Goal: Task Accomplishment & Management: Manage account settings

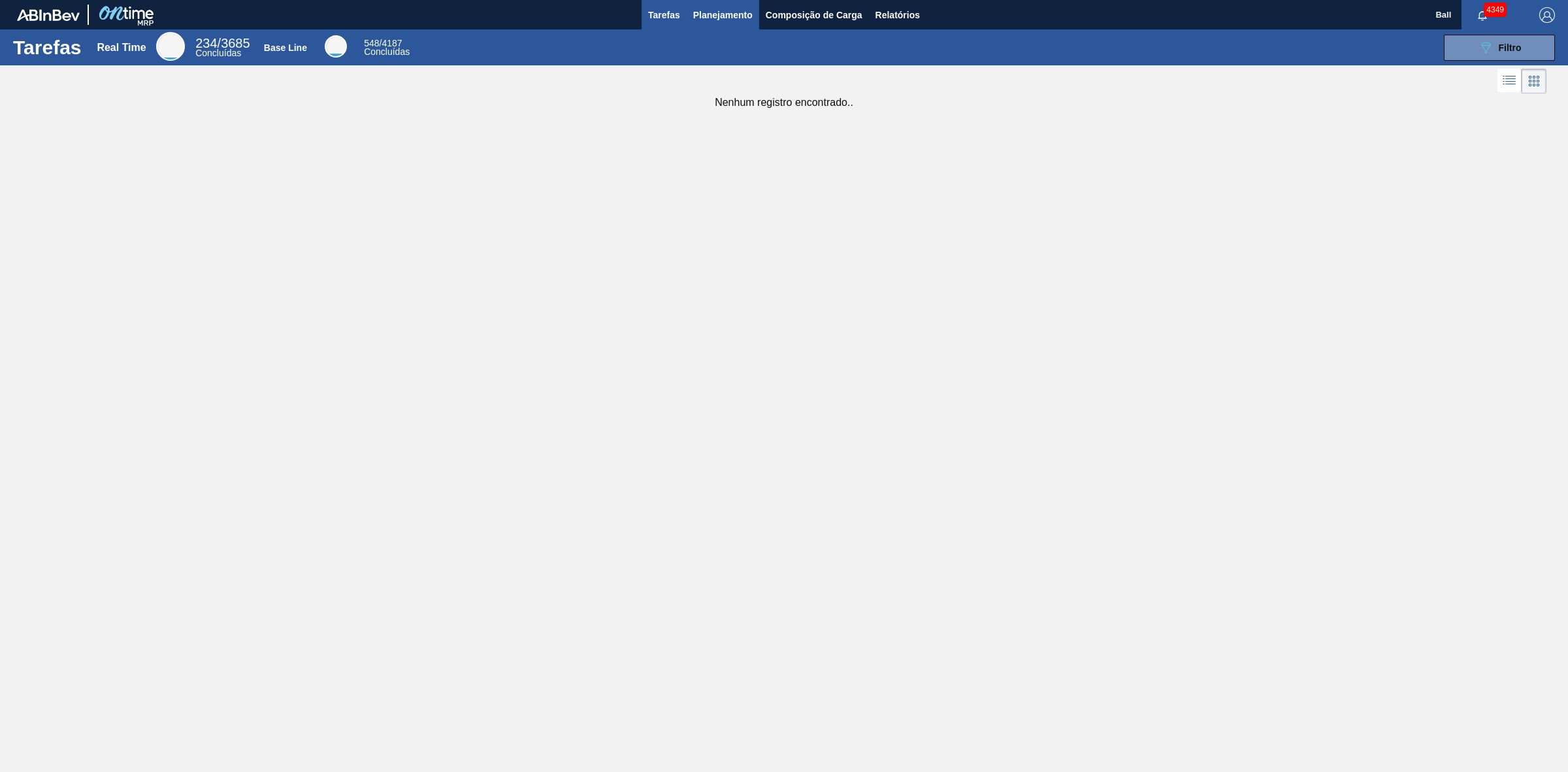
click at [743, 19] on span "Planejamento" at bounding box center [723, 14] width 59 height 15
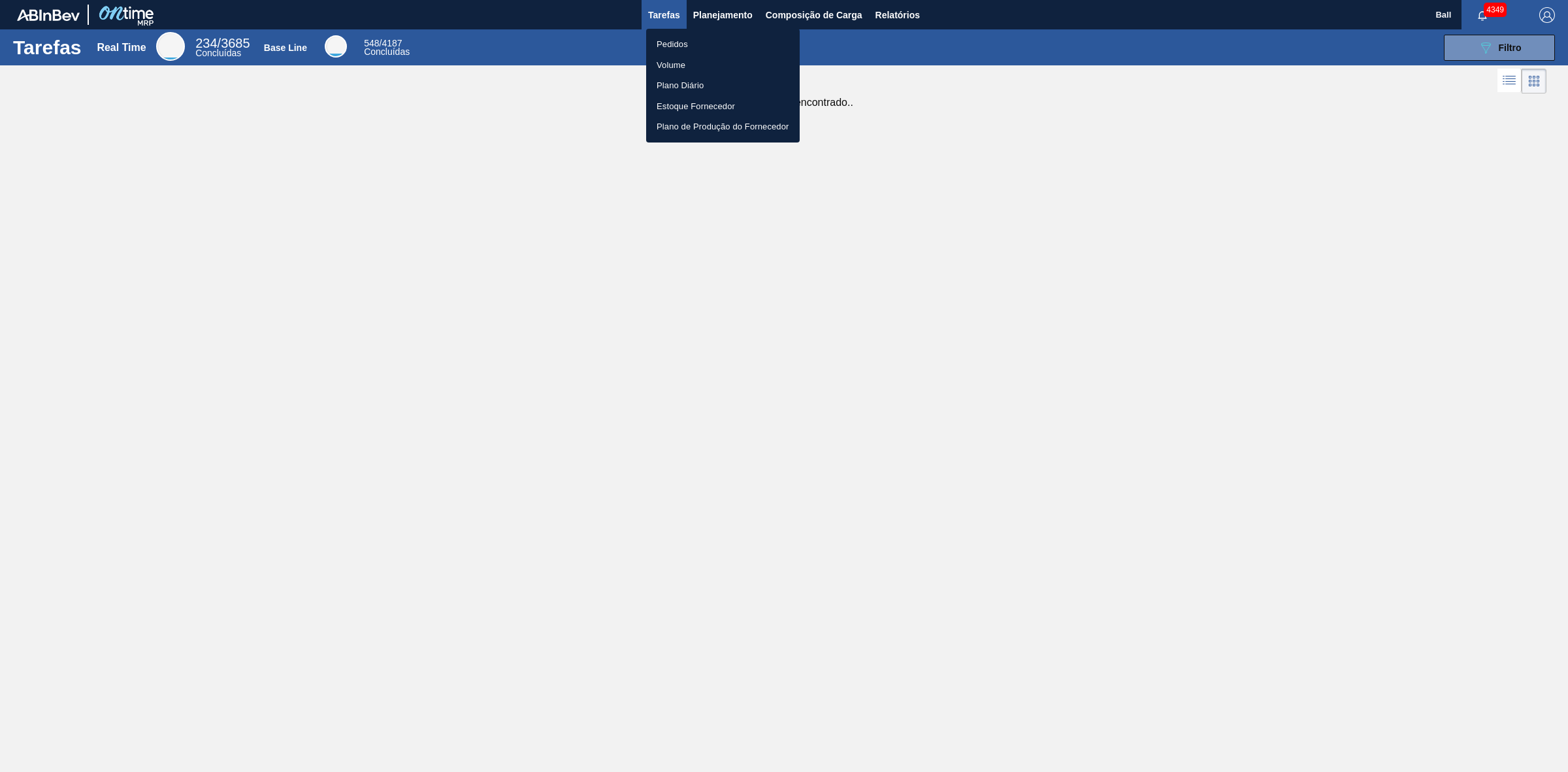
click at [674, 62] on li "Volume" at bounding box center [723, 65] width 154 height 21
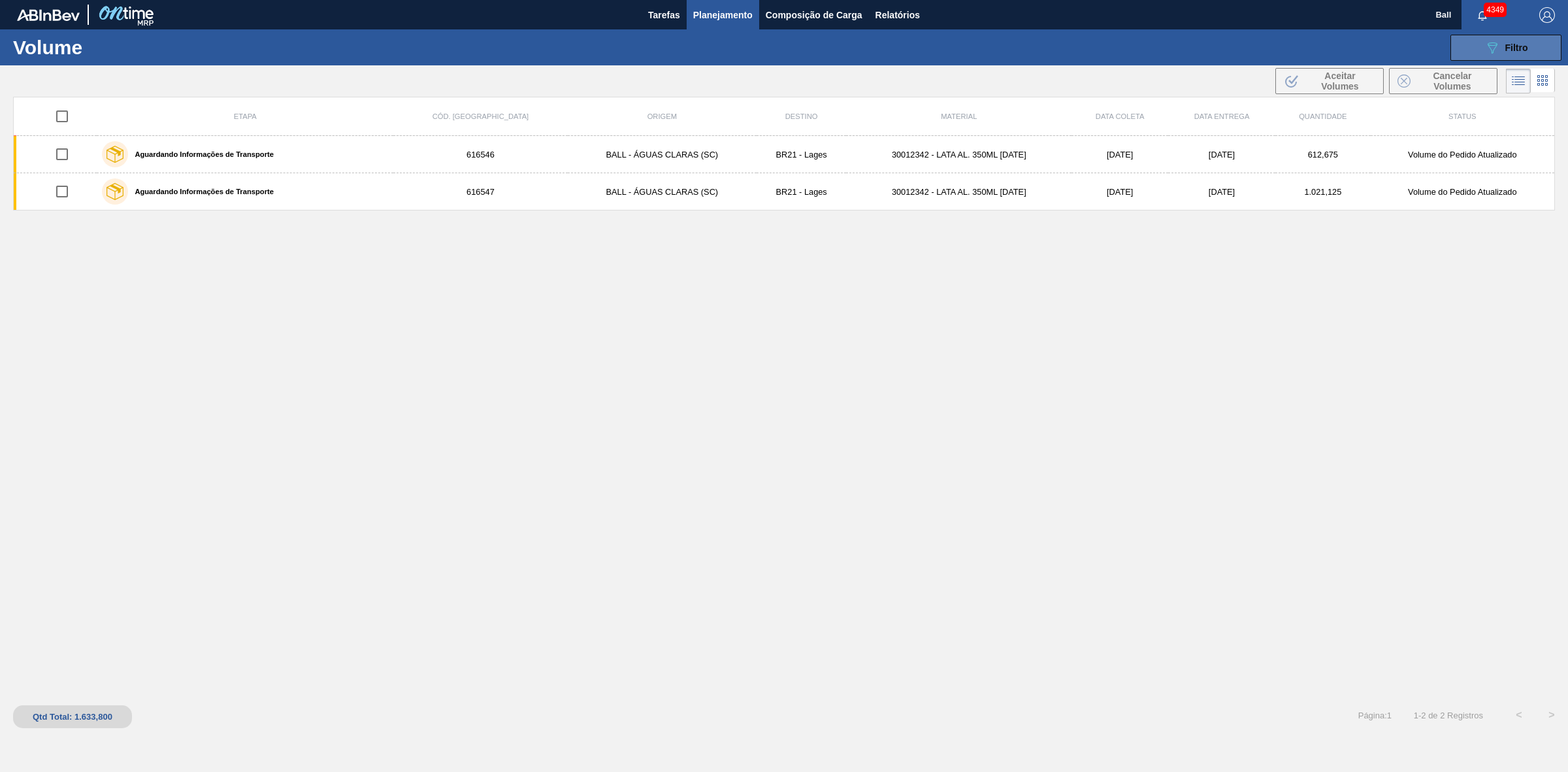
click at [1509, 47] on span "Filtro" at bounding box center [1517, 48] width 23 height 10
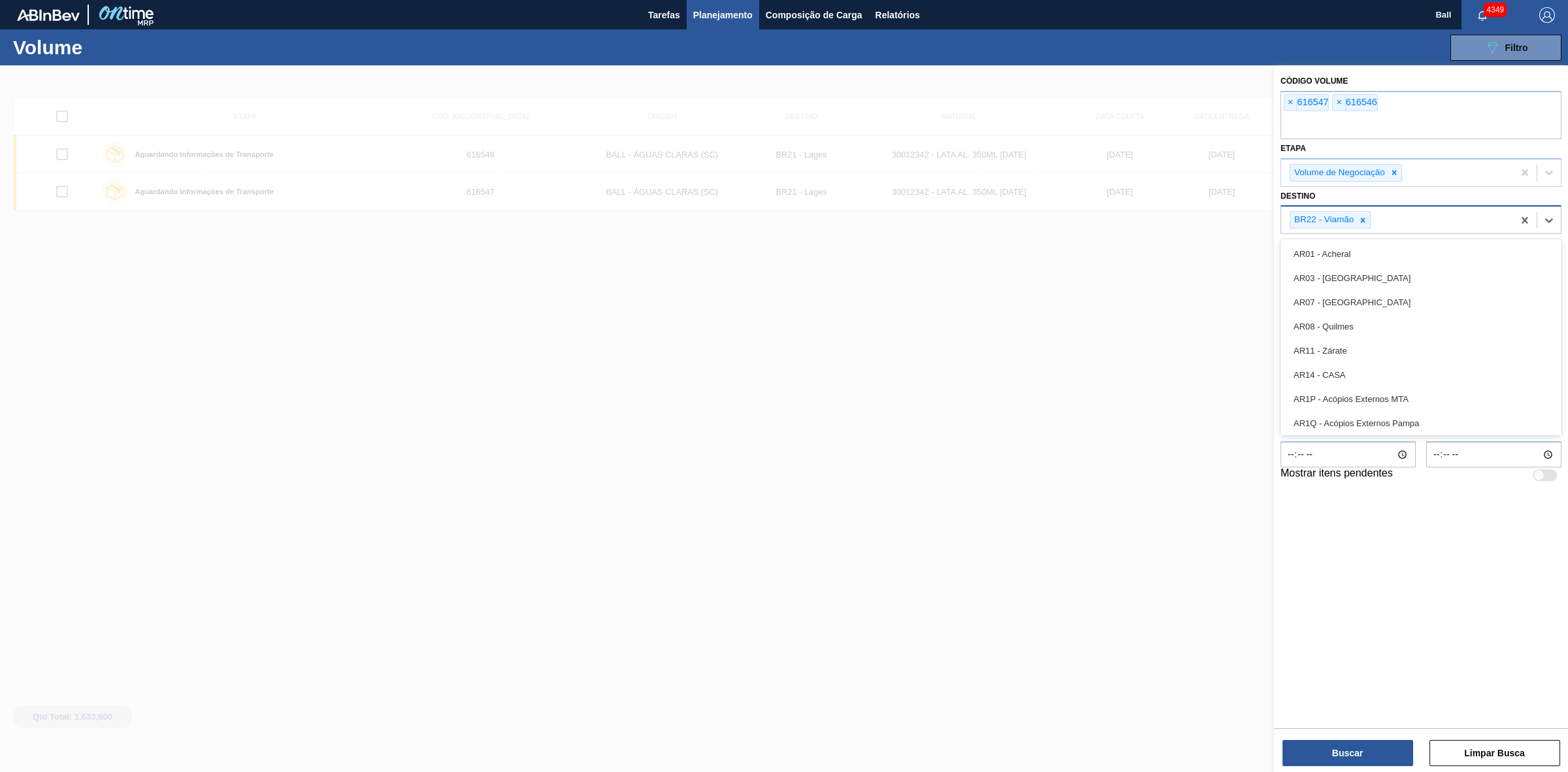
click at [1420, 223] on div "BR22 - Viamão" at bounding box center [1397, 220] width 232 height 27
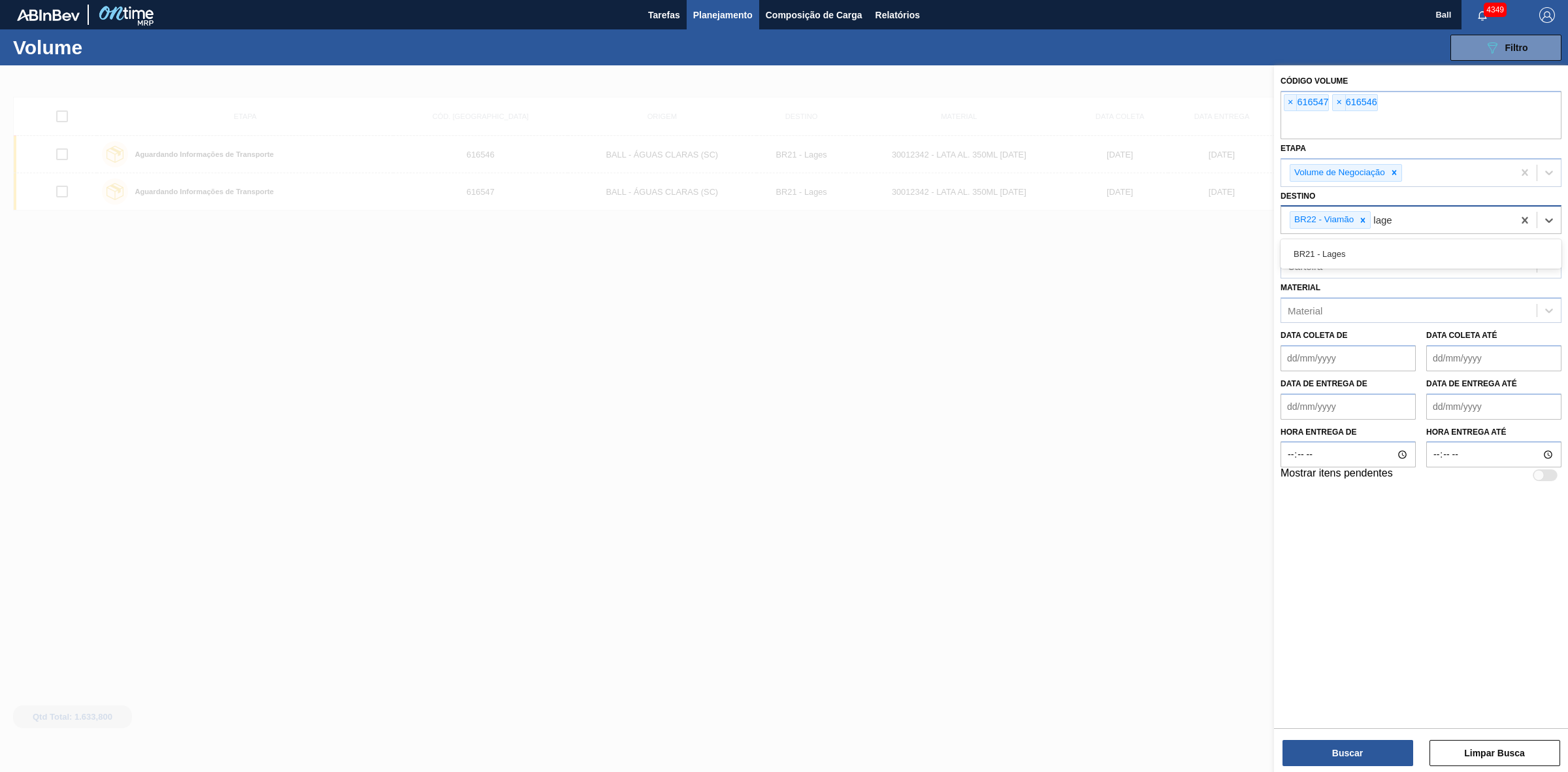
type input "lages"
type input "agudos"
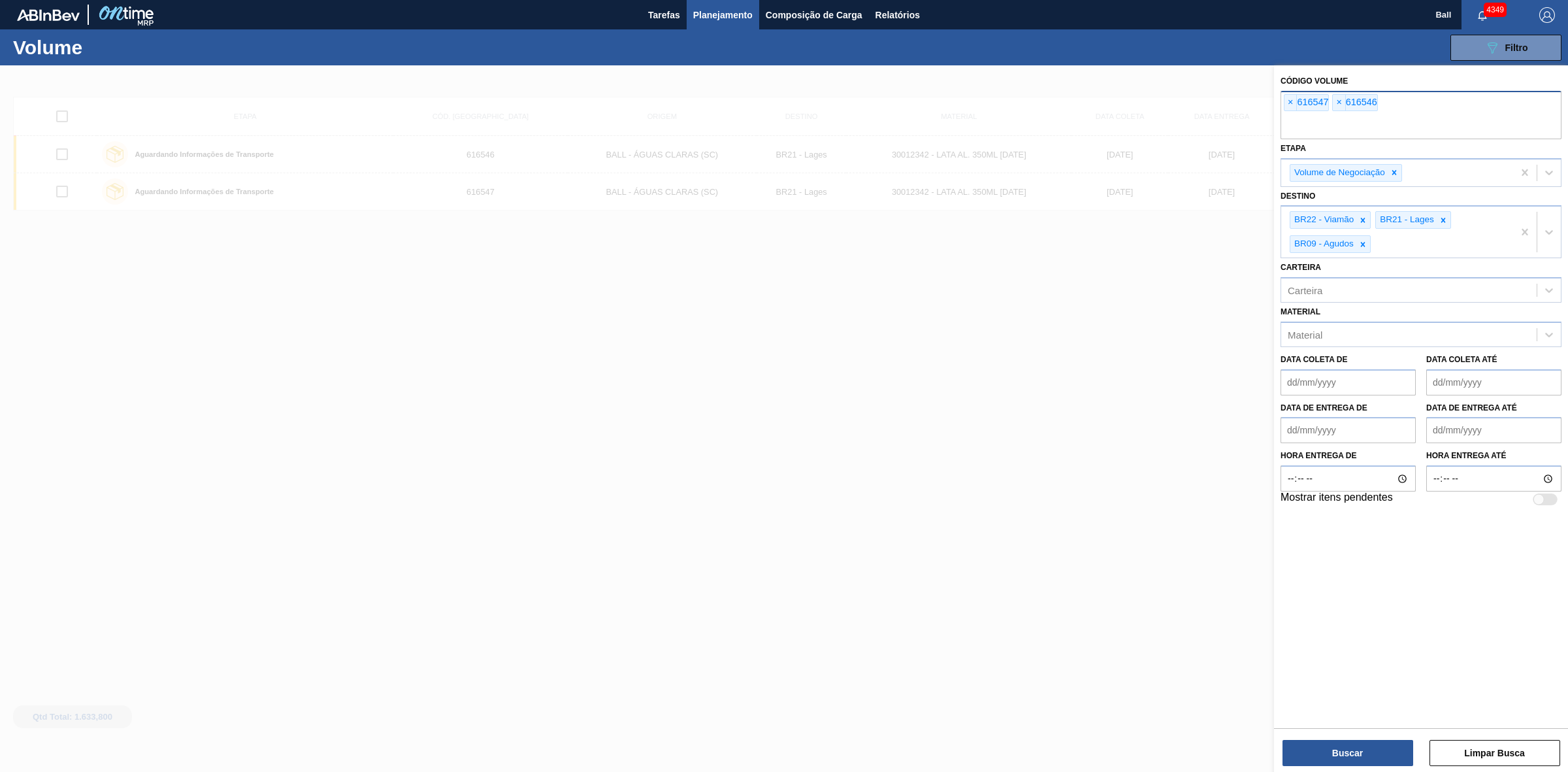
click at [1435, 92] on div "× 616547 × 616546" at bounding box center [1421, 115] width 281 height 48
drag, startPoint x: 1449, startPoint y: 126, endPoint x: 1164, endPoint y: 115, distance: 285.2
click at [1274, 116] on div "Código Volume × 616547 × 616546 Etapa Volume de Negociação Destino BR22 - Viamã…" at bounding box center [1421, 451] width 294 height 772
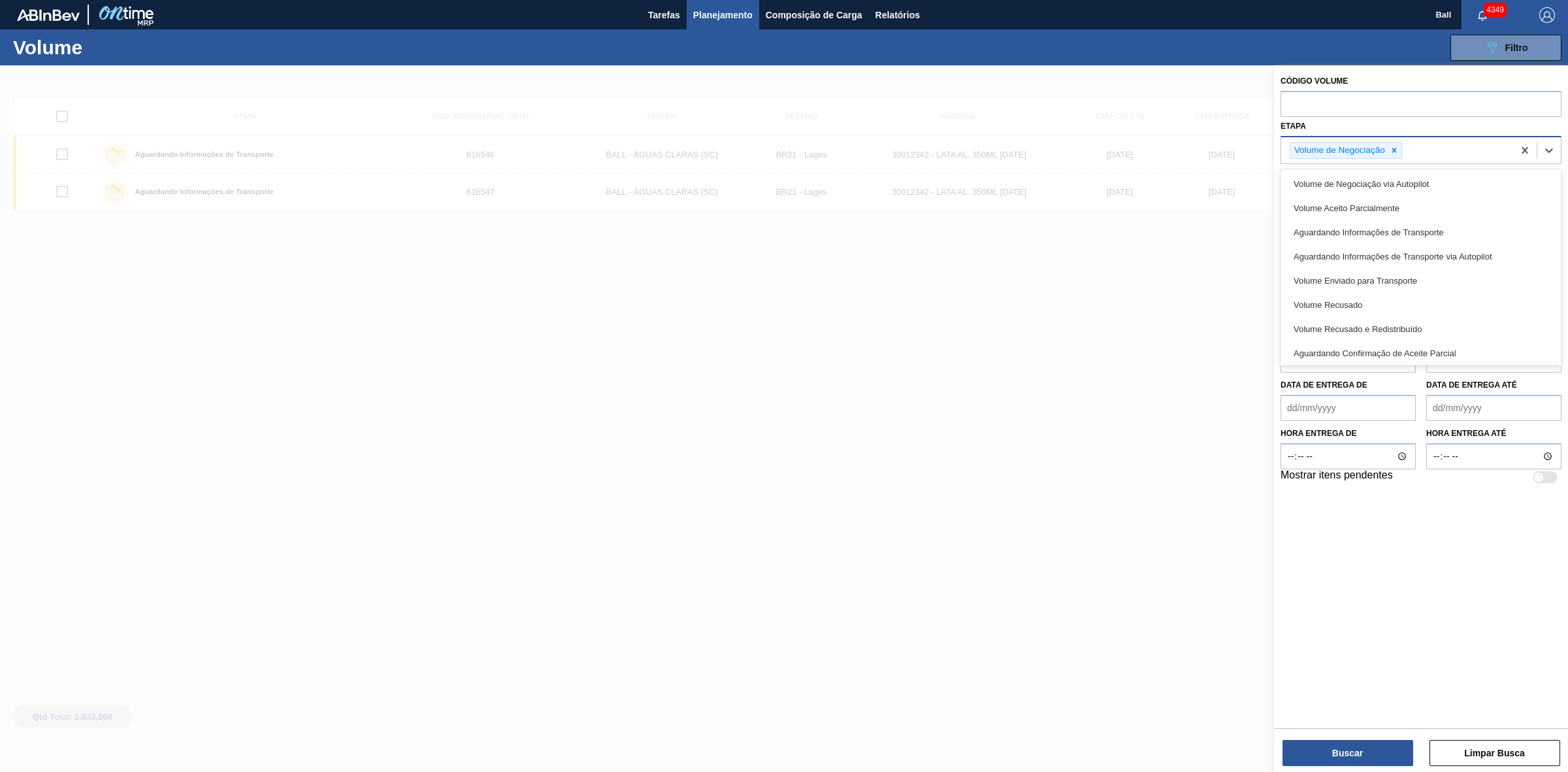
click at [1480, 150] on div "Volume de Negociação" at bounding box center [1397, 151] width 232 height 27
click at [1466, 151] on div "Volume de Negociação" at bounding box center [1397, 151] width 232 height 27
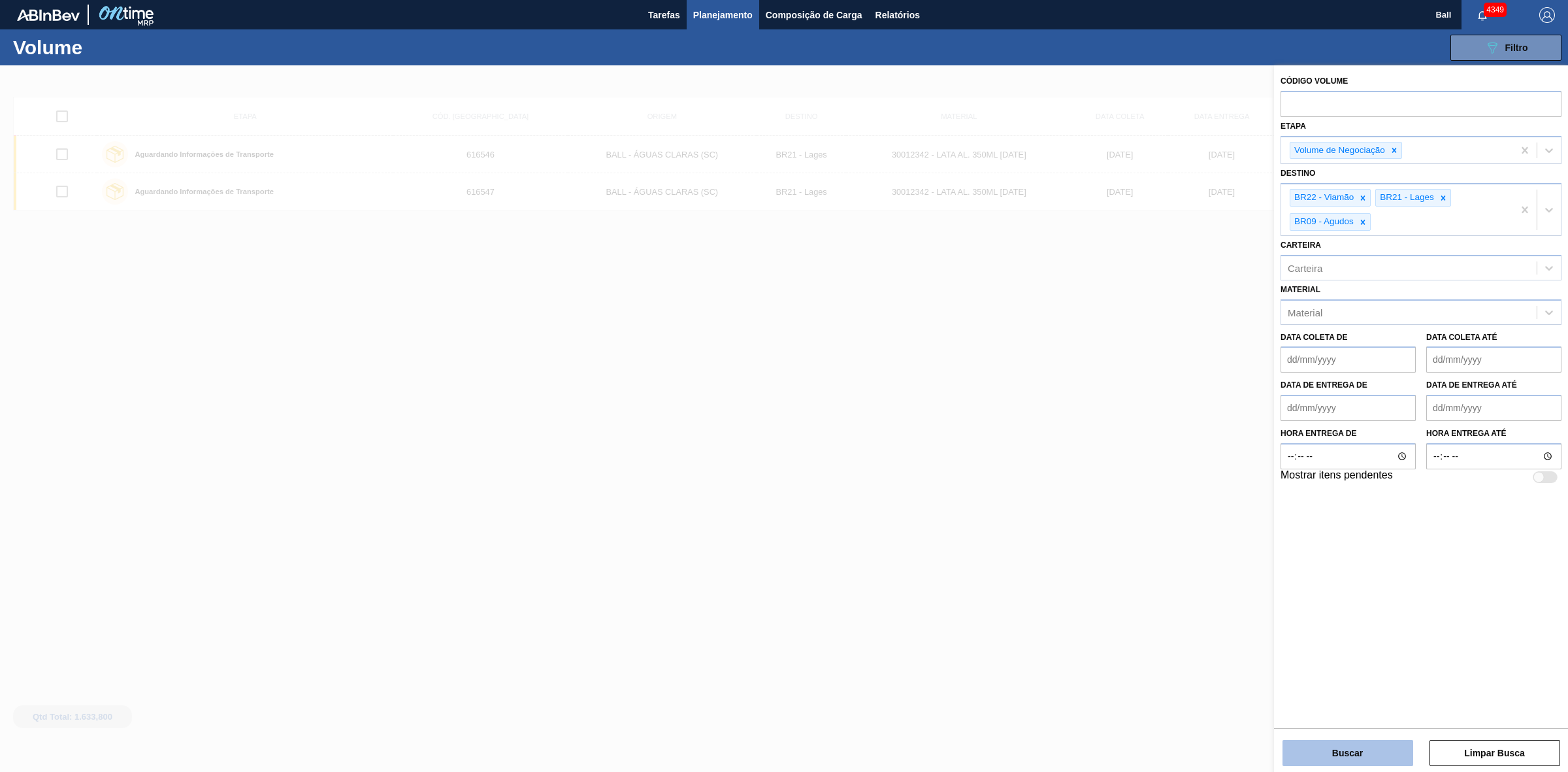
click at [1371, 758] on button "Buscar" at bounding box center [1348, 752] width 131 height 26
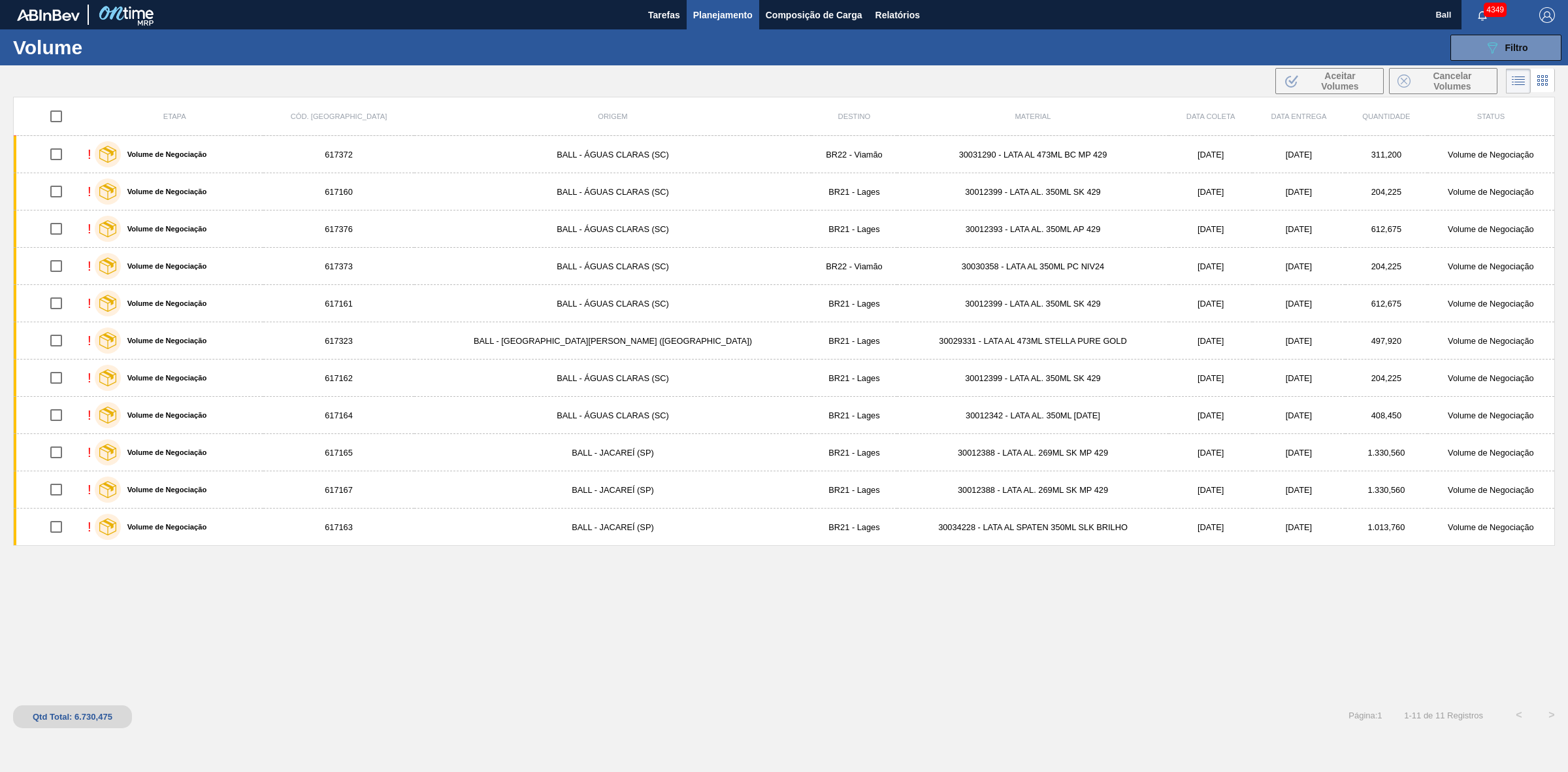
click at [1187, 115] on span "Data coleta" at bounding box center [1211, 116] width 49 height 8
click at [1113, 89] on div ".b{fill:var(--color-action-default)} Aceitar Volumes Cancelar Volumes" at bounding box center [784, 81] width 1568 height 31
click at [910, 10] on span "Relatórios" at bounding box center [898, 14] width 44 height 15
click at [811, 124] on th "Destino" at bounding box center [854, 116] width 85 height 38
click at [838, 117] on span "Destino" at bounding box center [855, 116] width 32 height 8
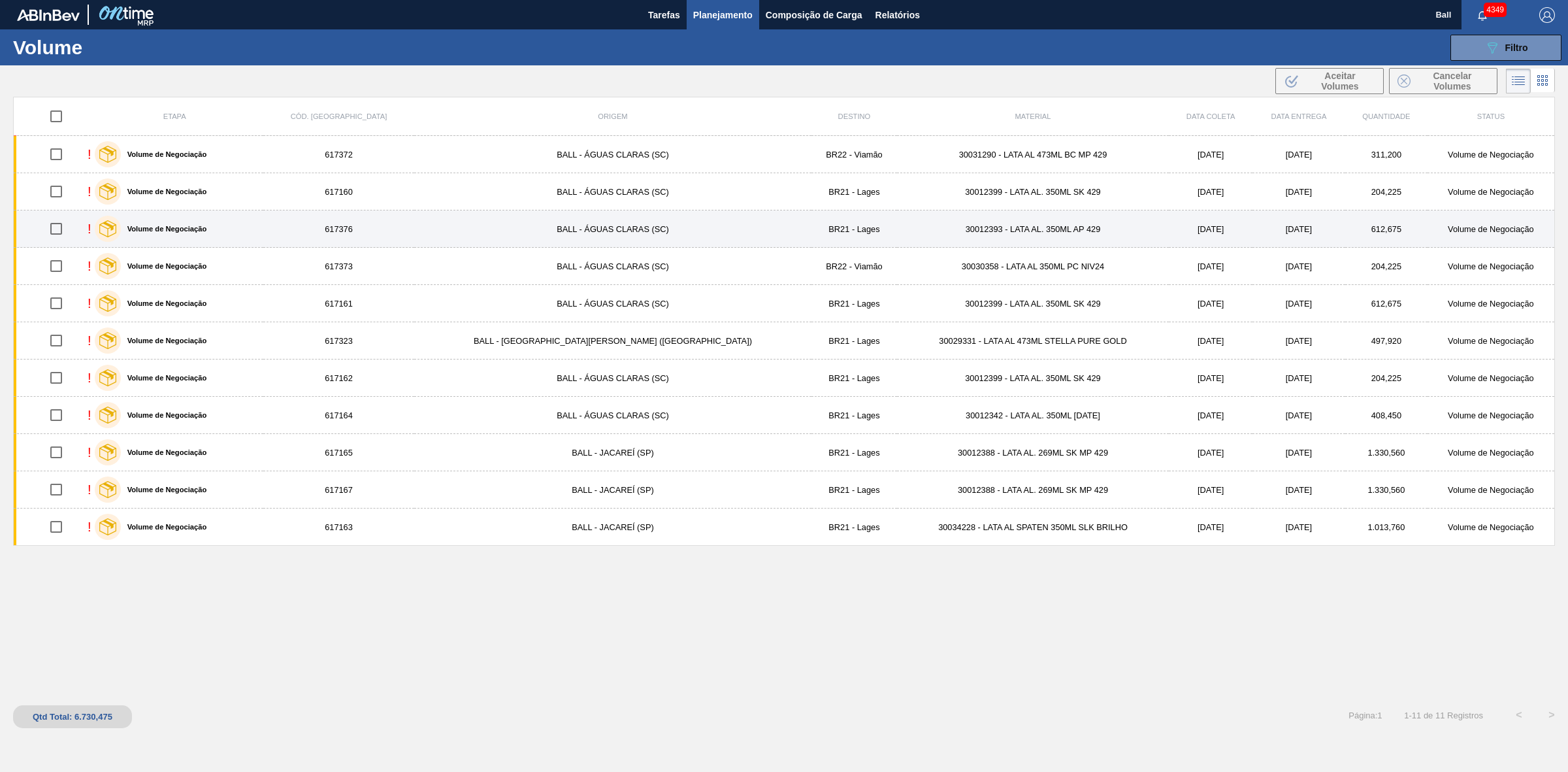
click at [811, 225] on td "BR21 - Lages" at bounding box center [854, 229] width 85 height 37
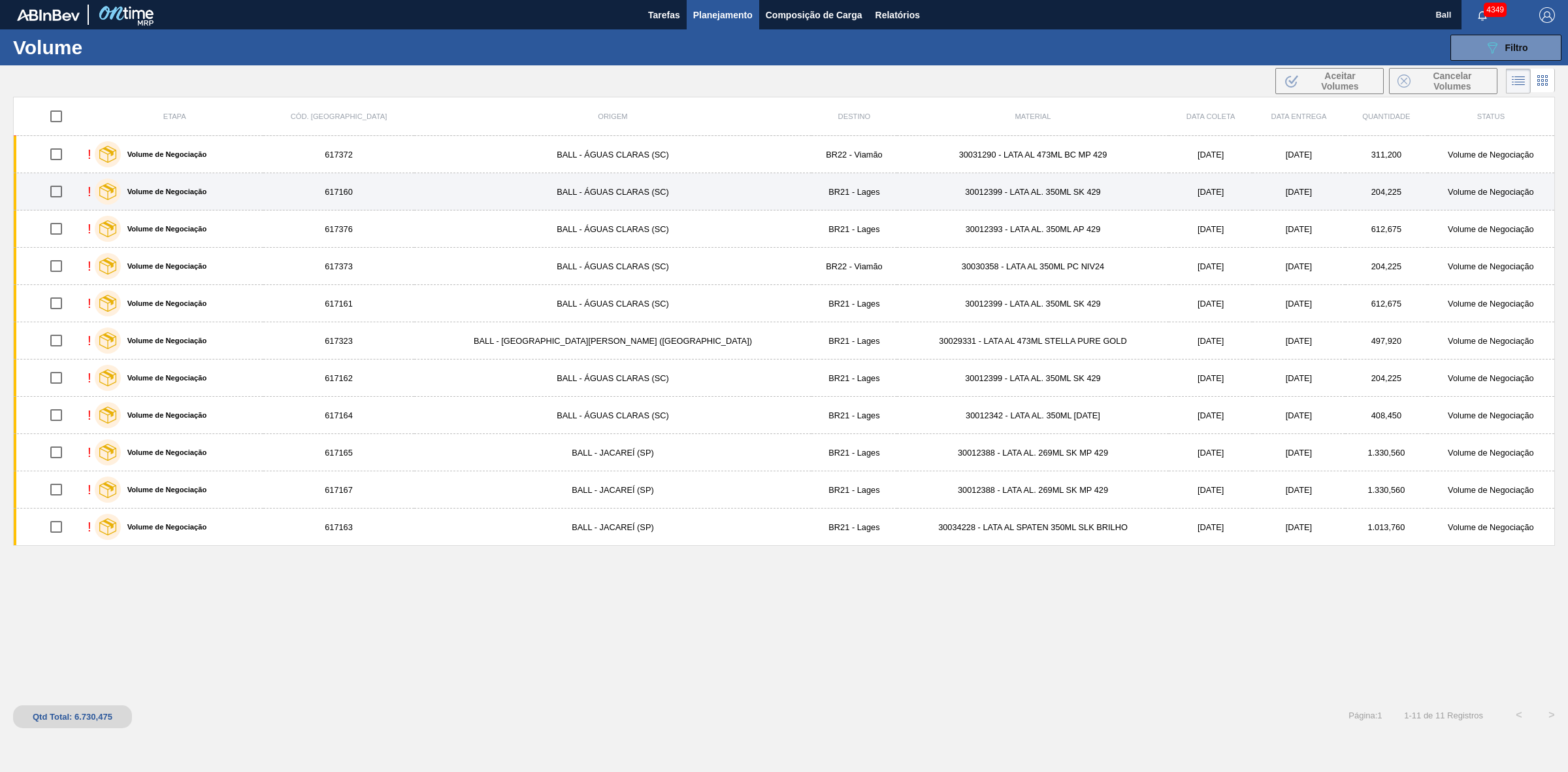
click at [811, 200] on td "BR21 - Lages" at bounding box center [854, 192] width 85 height 37
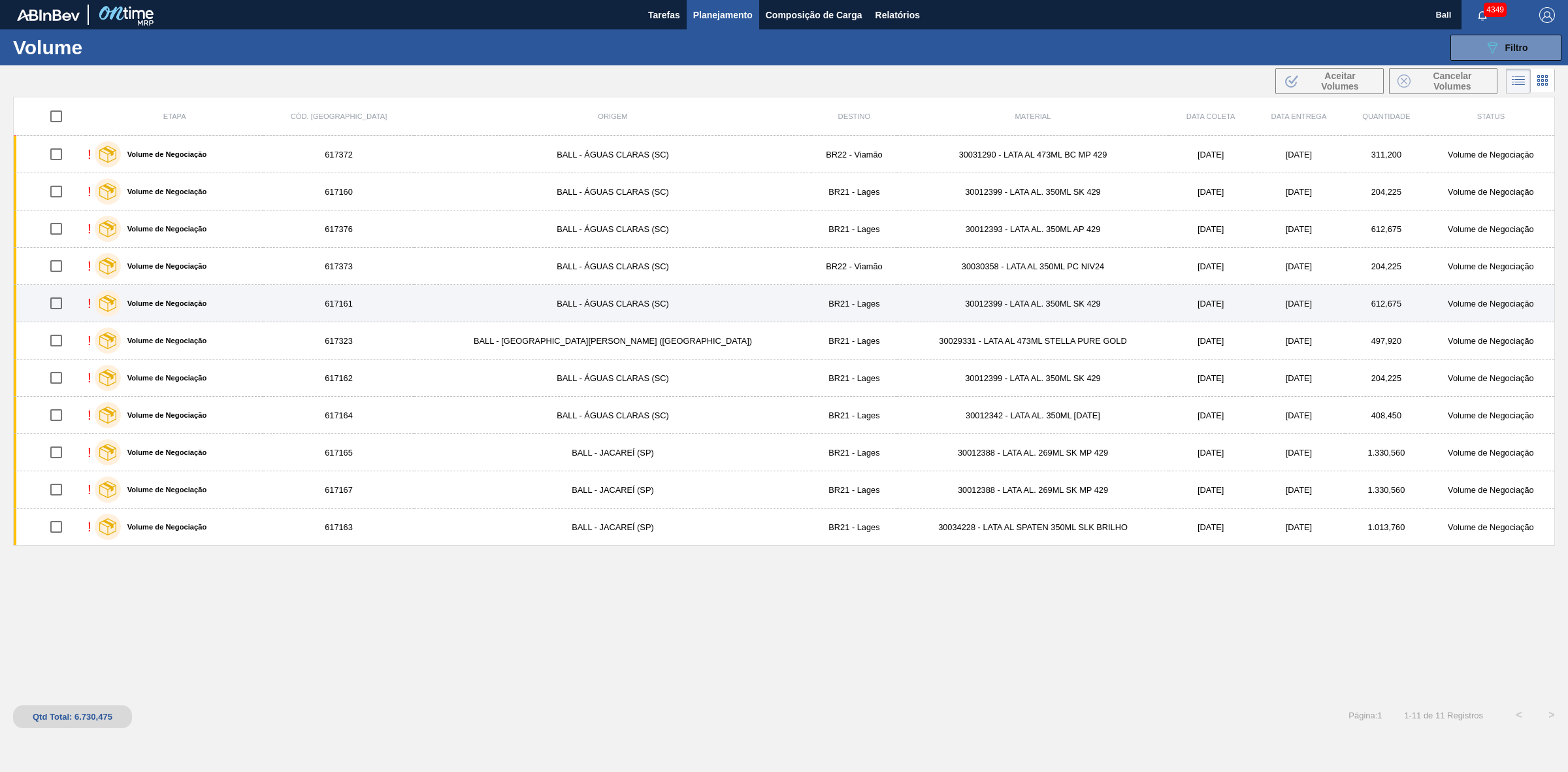
click at [811, 310] on td "BR21 - Lages" at bounding box center [854, 303] width 85 height 37
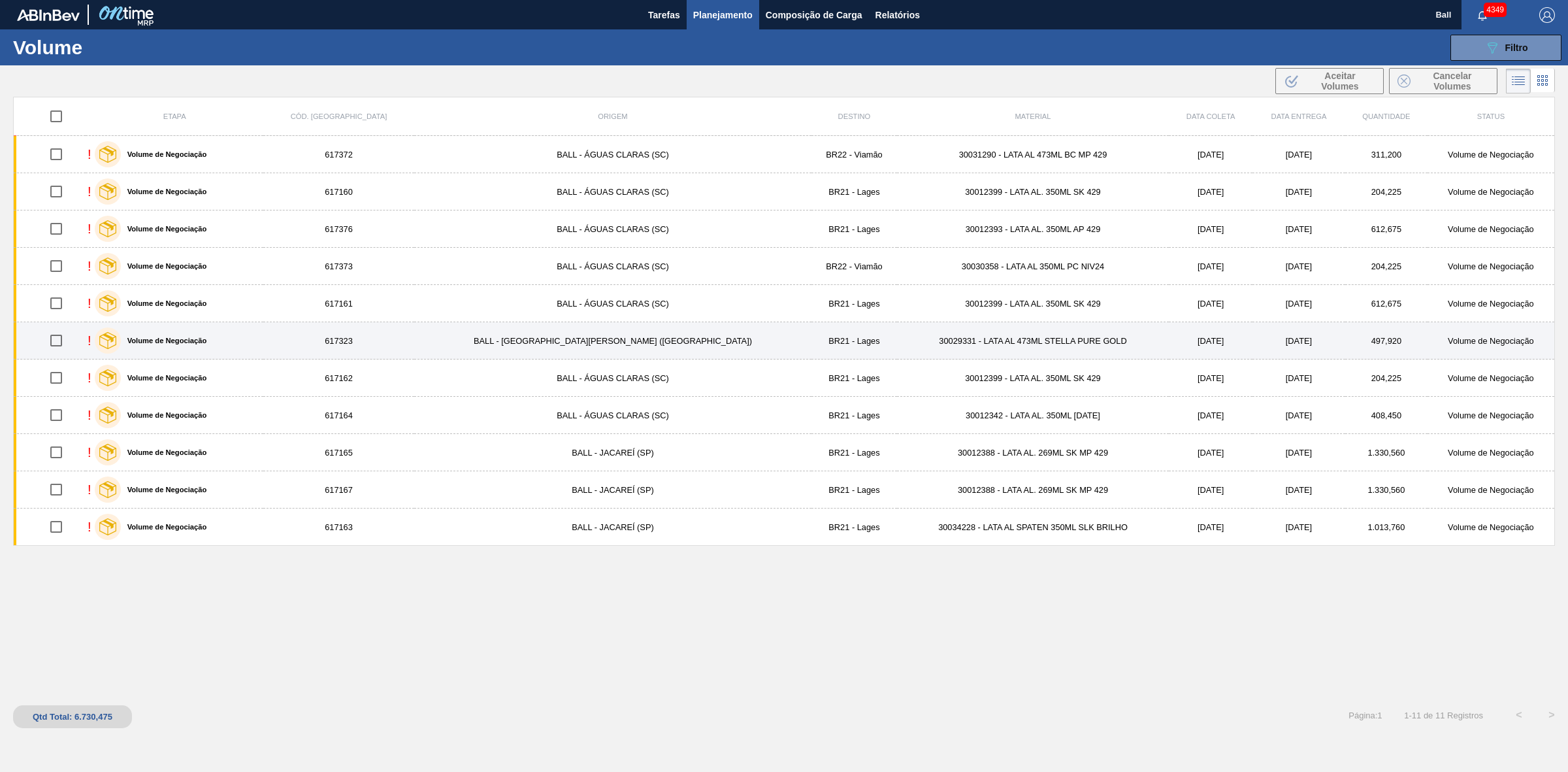
click at [811, 333] on td "BR21 - Lages" at bounding box center [854, 341] width 85 height 37
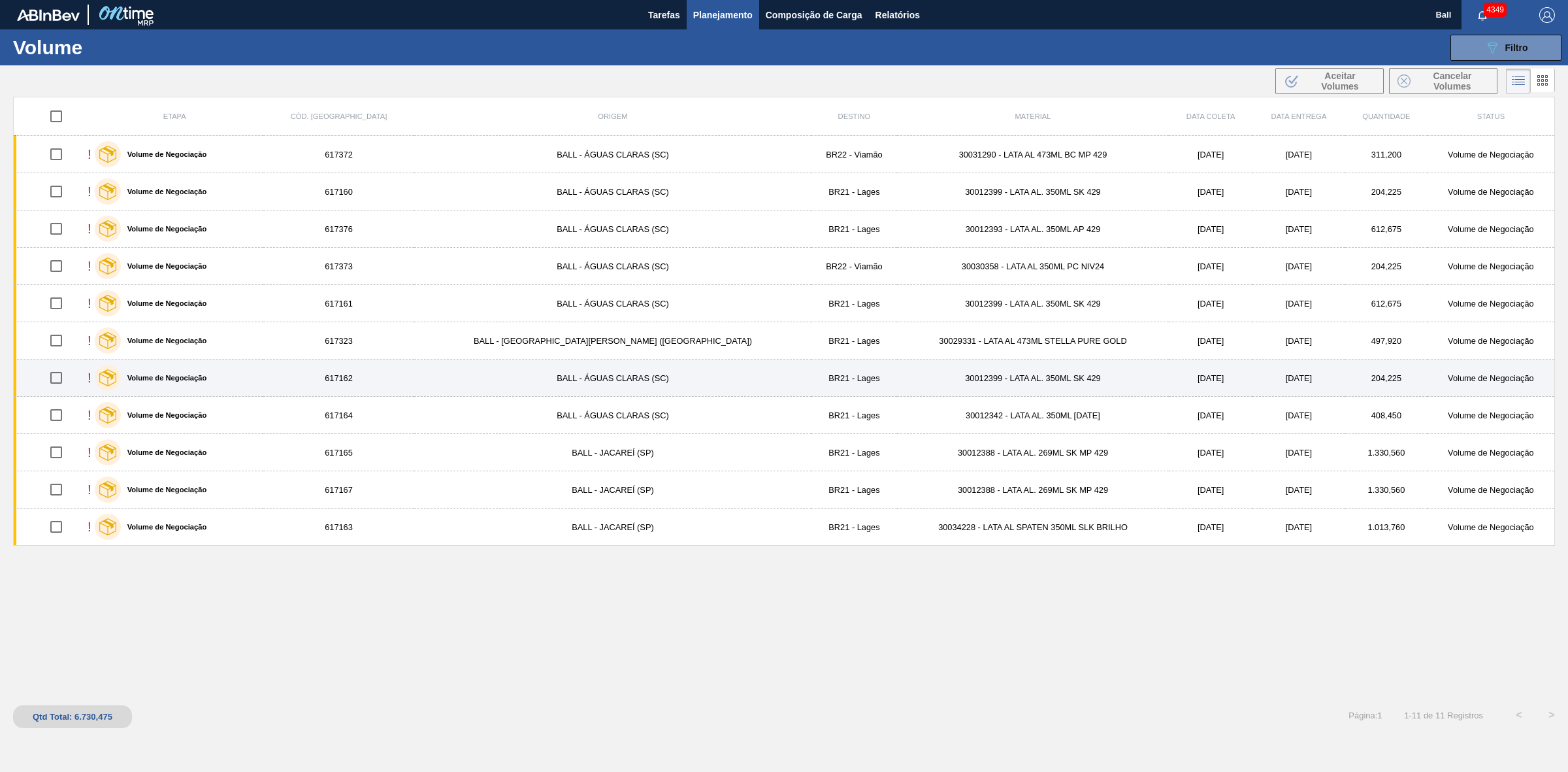
click at [811, 387] on td "BR21 - Lages" at bounding box center [854, 378] width 85 height 37
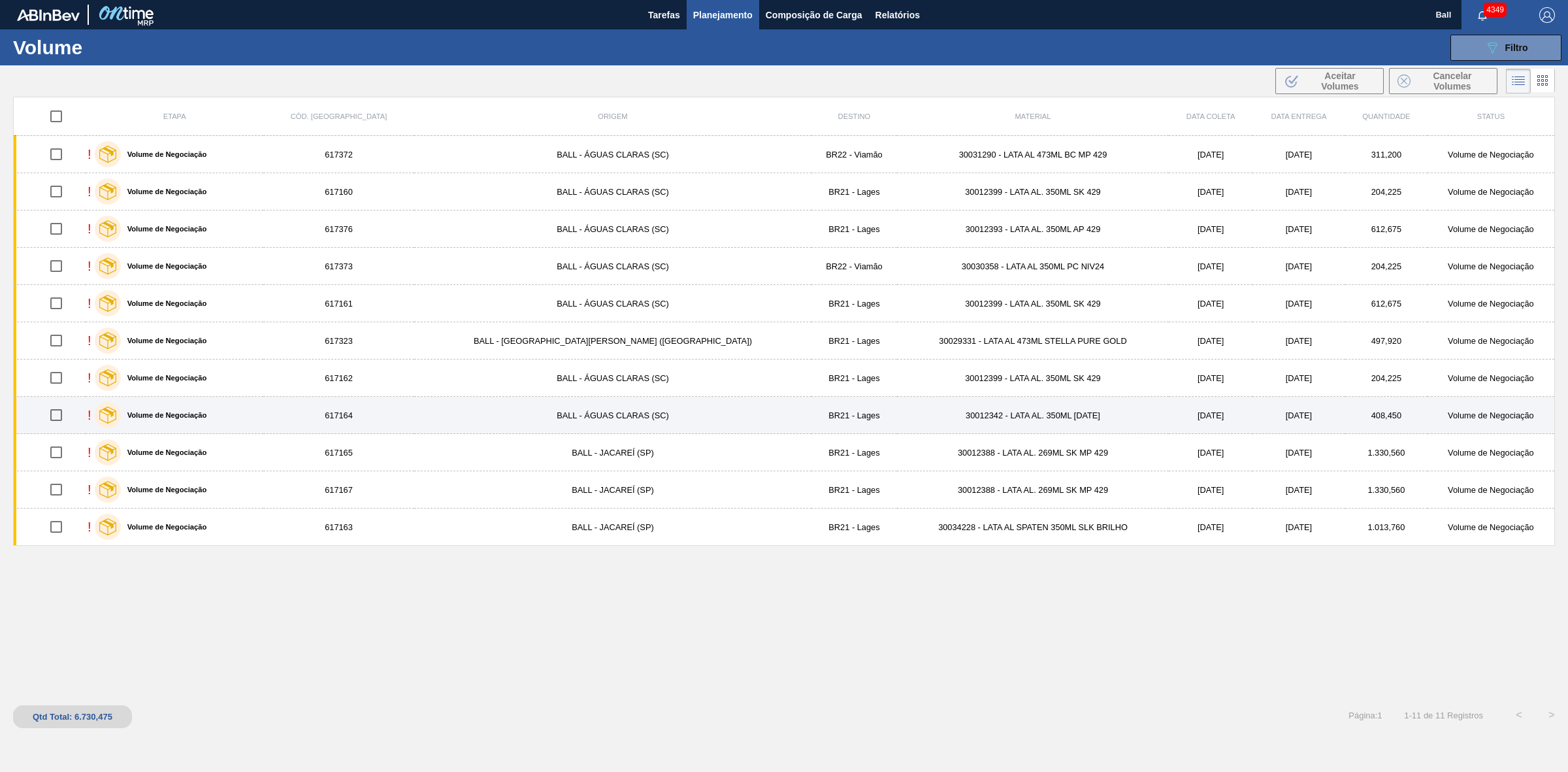
click at [811, 412] on td "BR21 - Lages" at bounding box center [854, 415] width 85 height 37
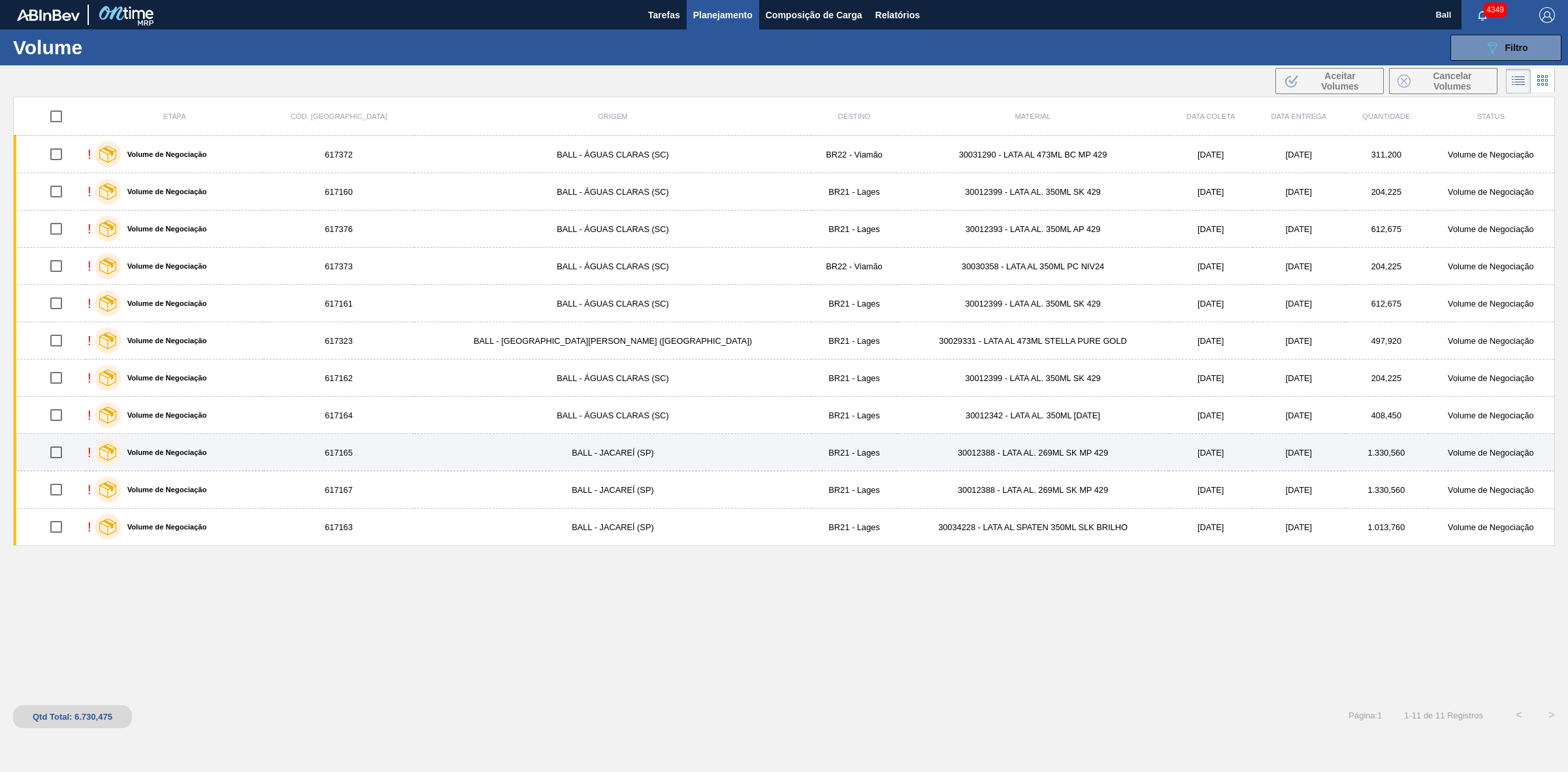
click at [811, 461] on td "BR21 - Lages" at bounding box center [854, 453] width 85 height 37
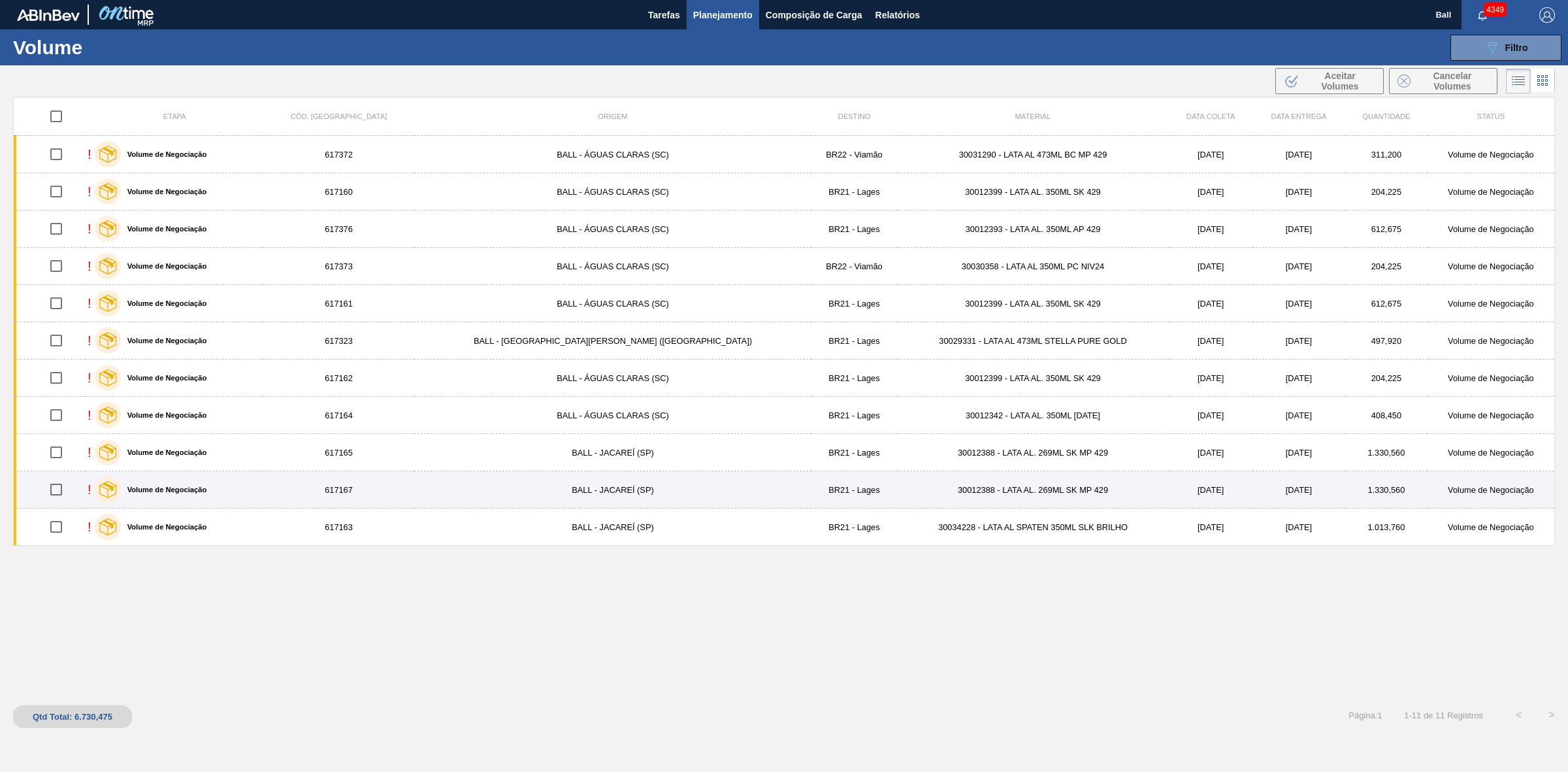
click at [811, 490] on td "BR21 - Lages" at bounding box center [854, 490] width 85 height 37
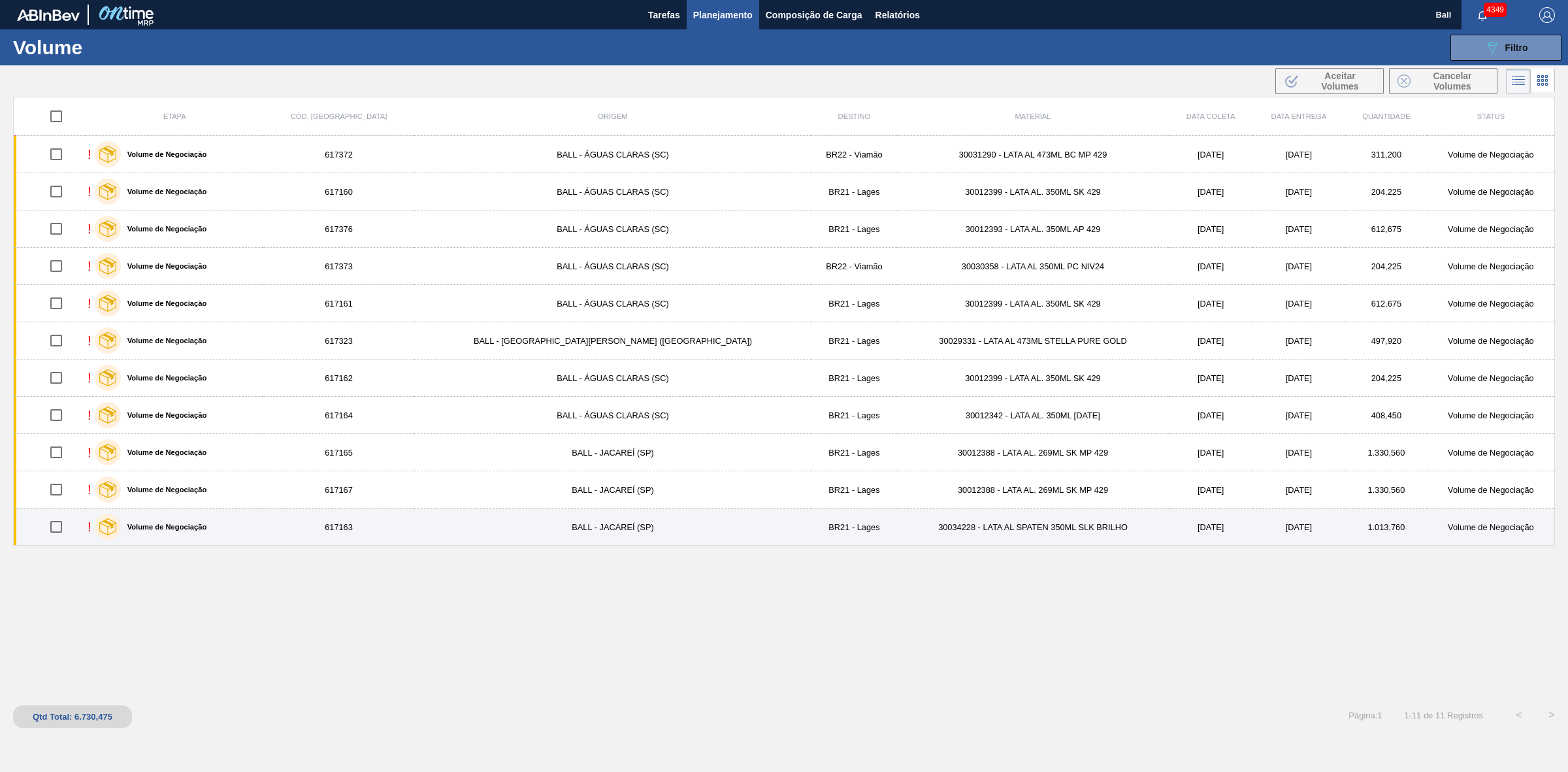
click at [811, 531] on td "BR21 - Lages" at bounding box center [854, 527] width 85 height 37
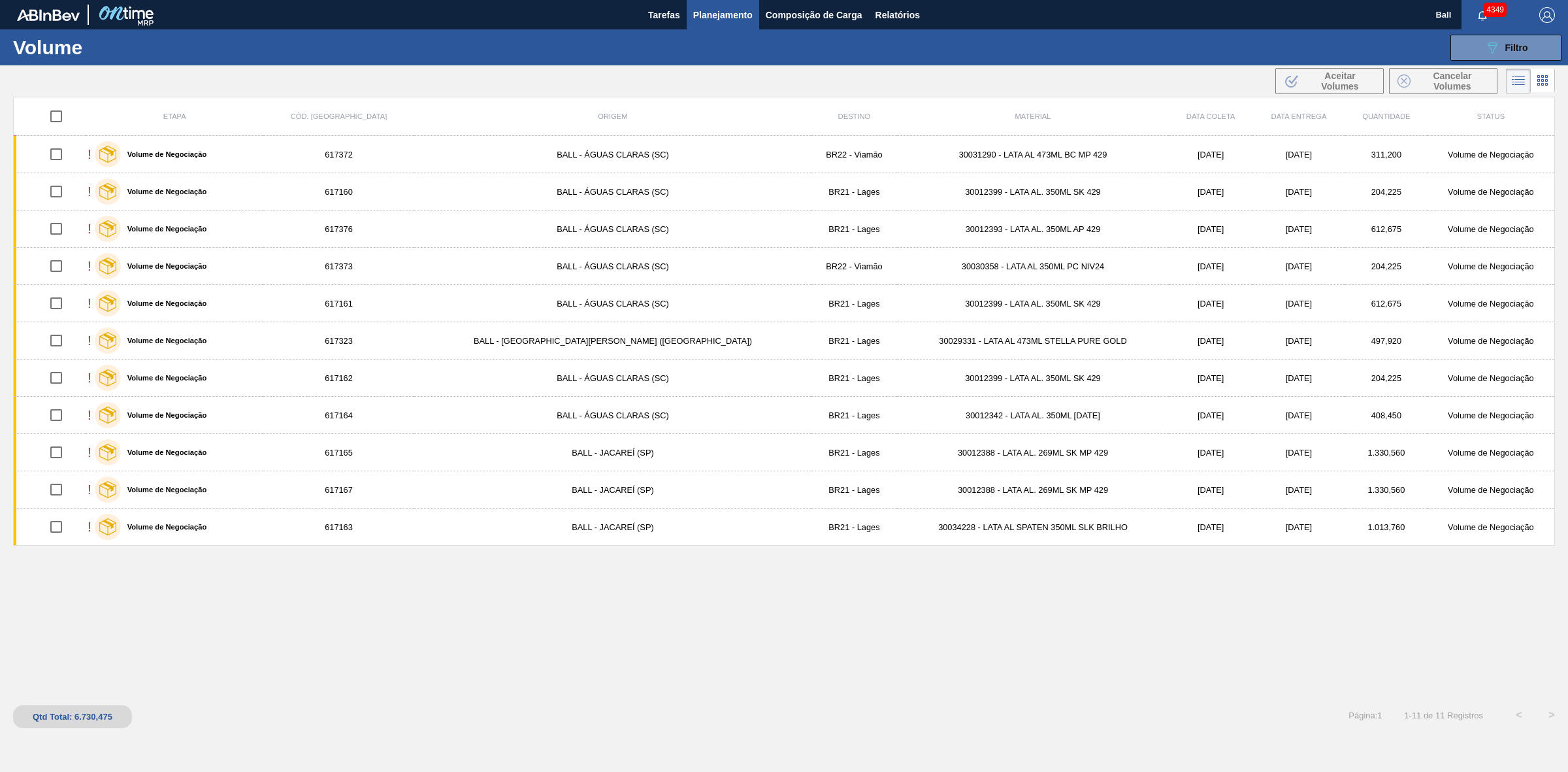
drag, startPoint x: 1051, startPoint y: 733, endPoint x: 522, endPoint y: 626, distance: 539.7
click at [907, 10] on span "Relatórios" at bounding box center [898, 14] width 44 height 15
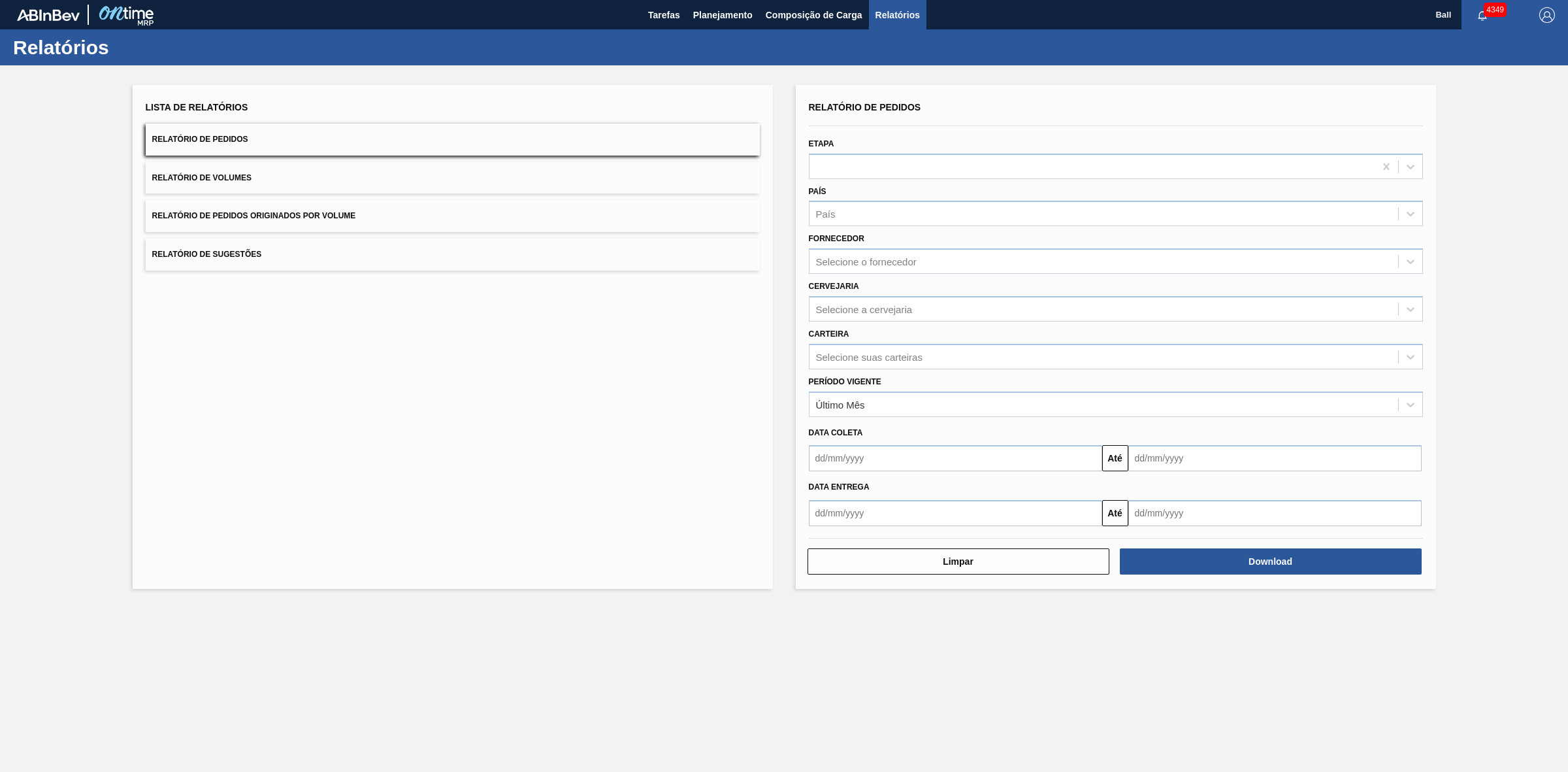
click at [245, 149] on button "Relatório de Pedidos" at bounding box center [453, 139] width 614 height 32
click at [916, 168] on div at bounding box center [1091, 166] width 565 height 19
click at [590, 83] on div "Lista de Relatórios Relatório de Pedidos Relatório de Volumes Relatório de Pedi…" at bounding box center [784, 335] width 1568 height 539
click at [917, 11] on span "Relatórios" at bounding box center [898, 14] width 44 height 15
click at [224, 138] on span "Relatório de Pedidos" at bounding box center [200, 138] width 96 height 9
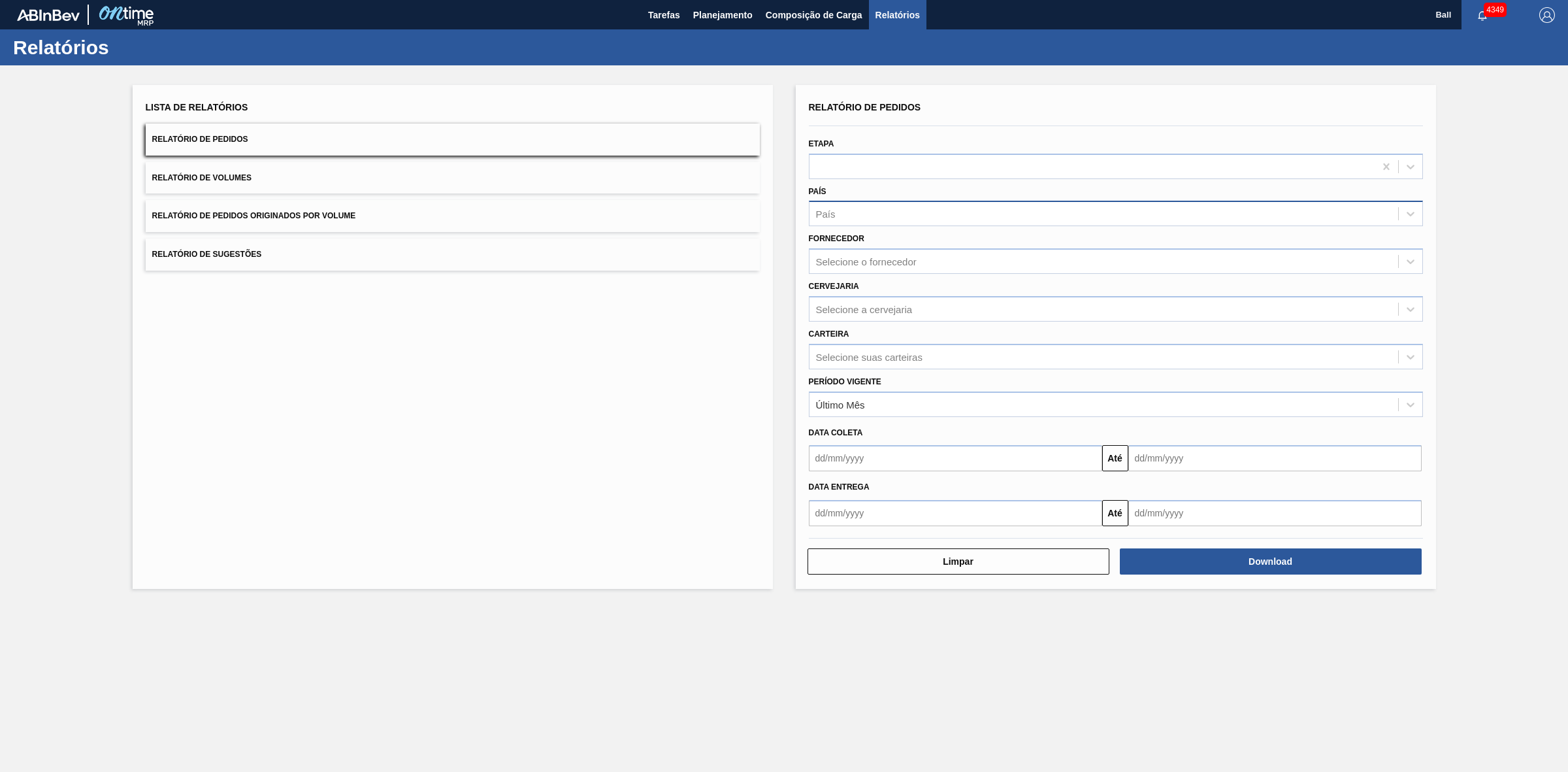
click at [843, 217] on div "País" at bounding box center [1103, 214] width 589 height 19
click at [845, 217] on div "País" at bounding box center [1103, 214] width 589 height 19
click at [877, 248] on div "Selecione o fornecedor" at bounding box center [1115, 261] width 614 height 25
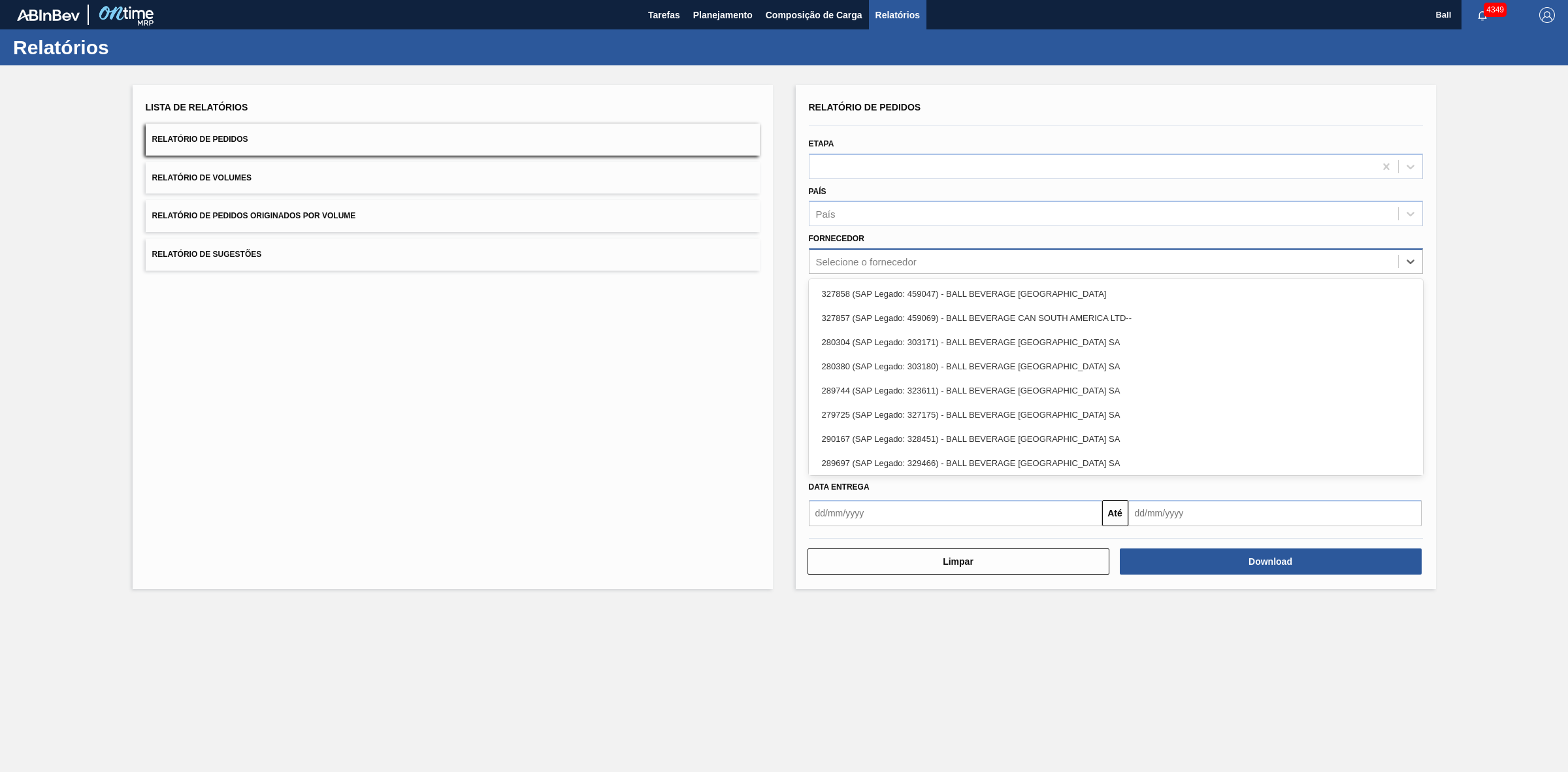
click at [877, 248] on div "Selecione o fornecedor" at bounding box center [1115, 261] width 614 height 25
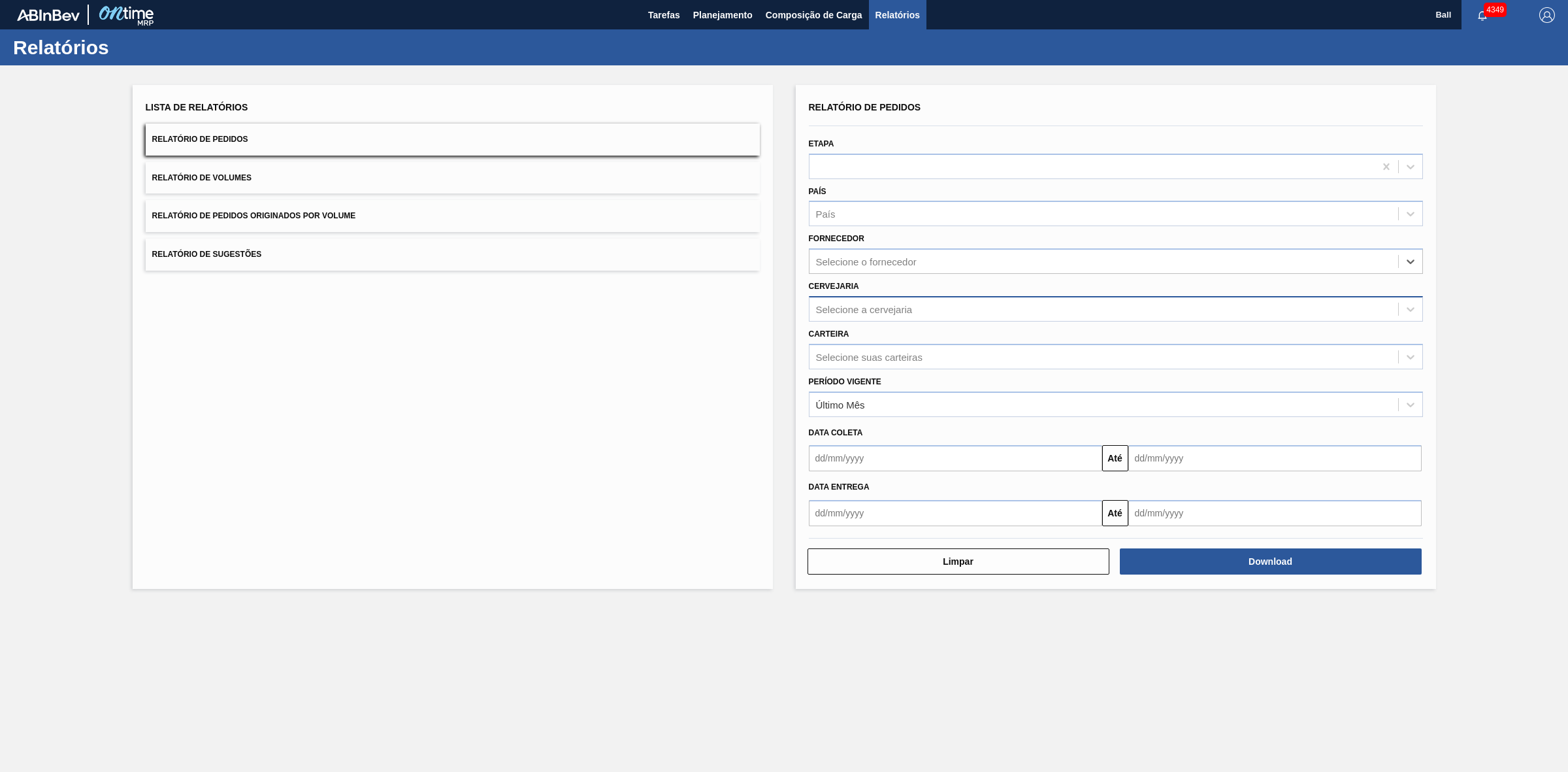
click at [857, 307] on div "Selecione a cervejaria" at bounding box center [865, 308] width 97 height 11
type input "lages"
type input "viam"
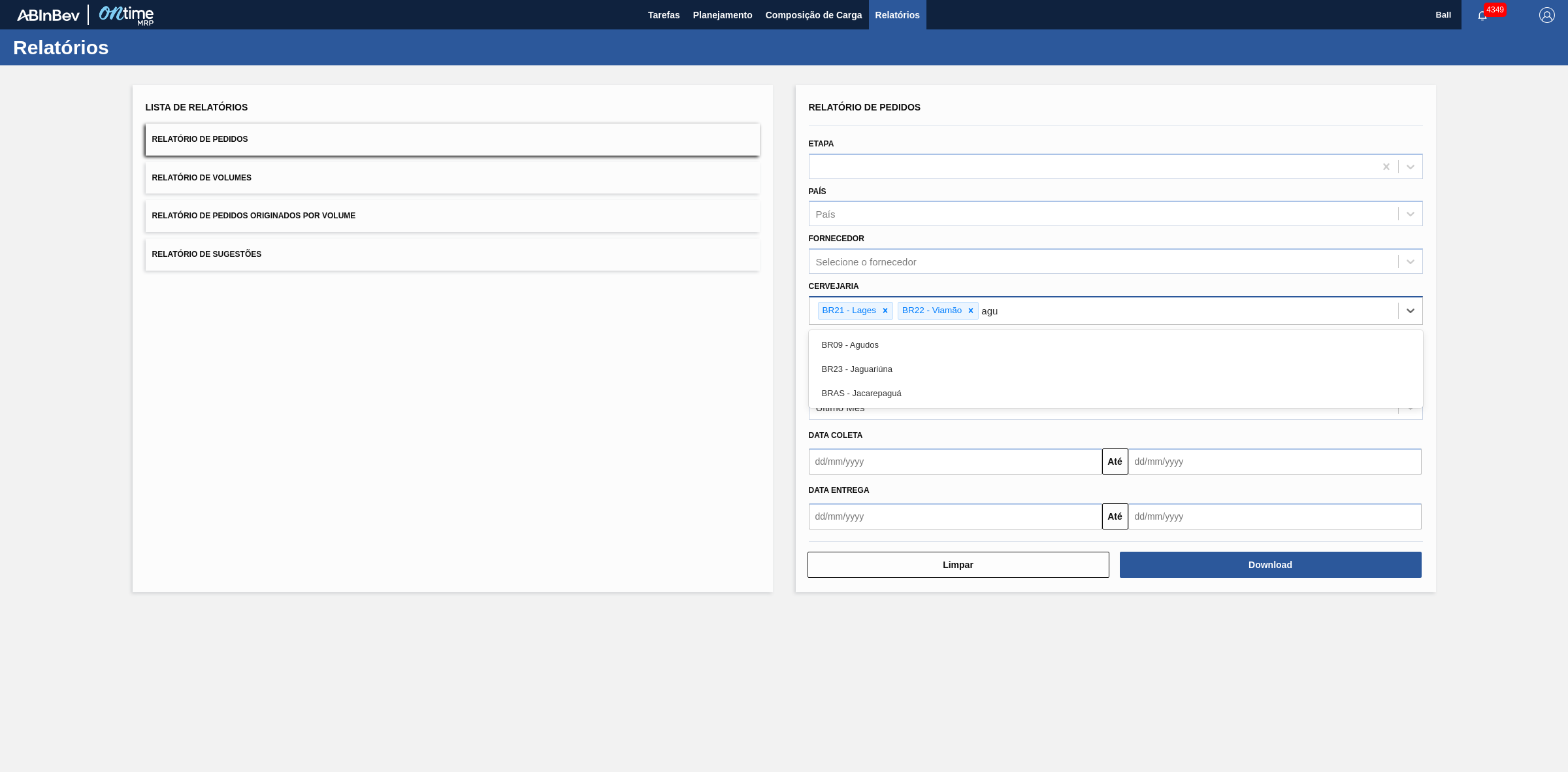
type input "agud"
click at [885, 354] on div "Selecione suas carteiras" at bounding box center [869, 359] width 106 height 11
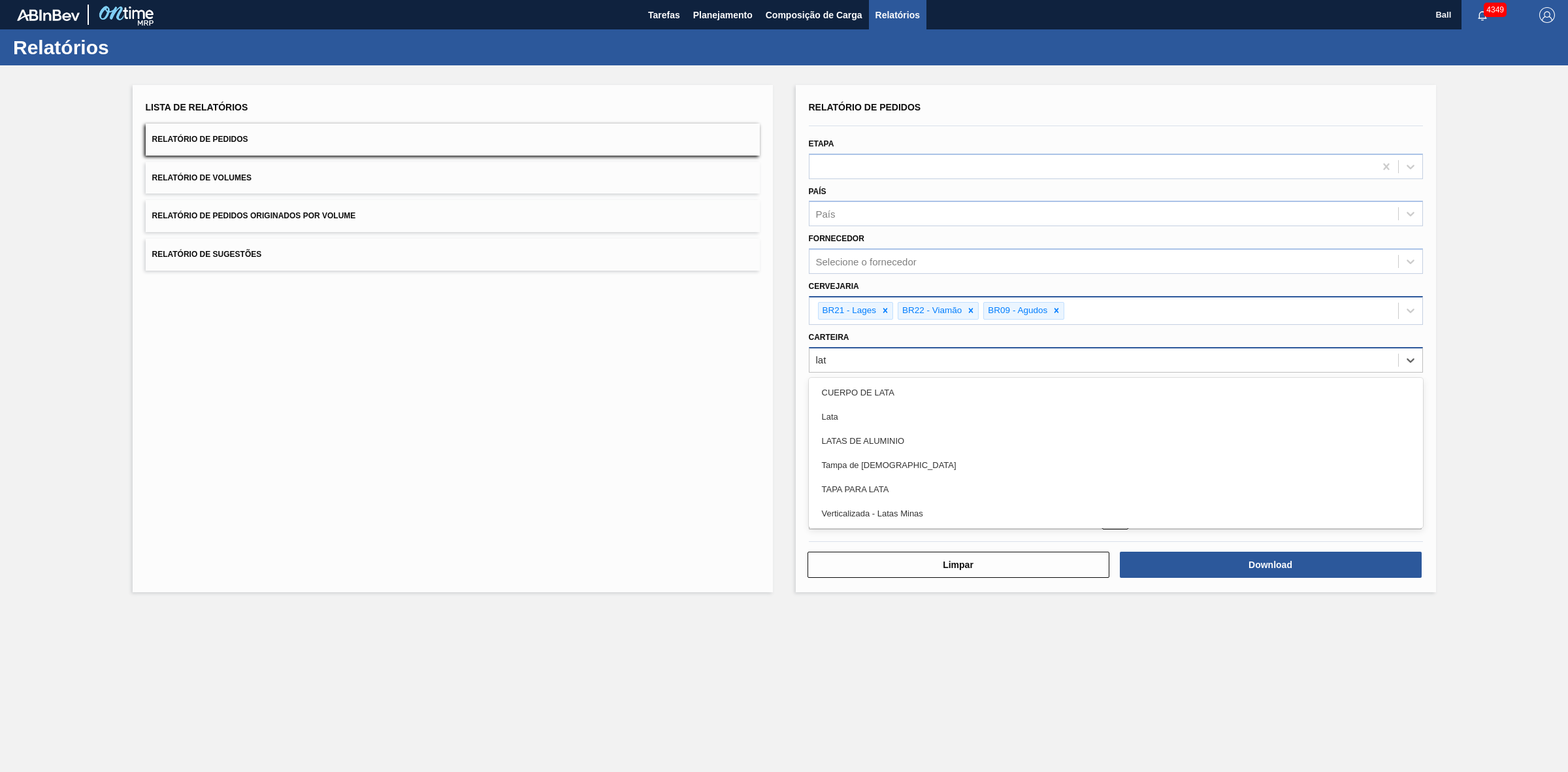
type input "lata"
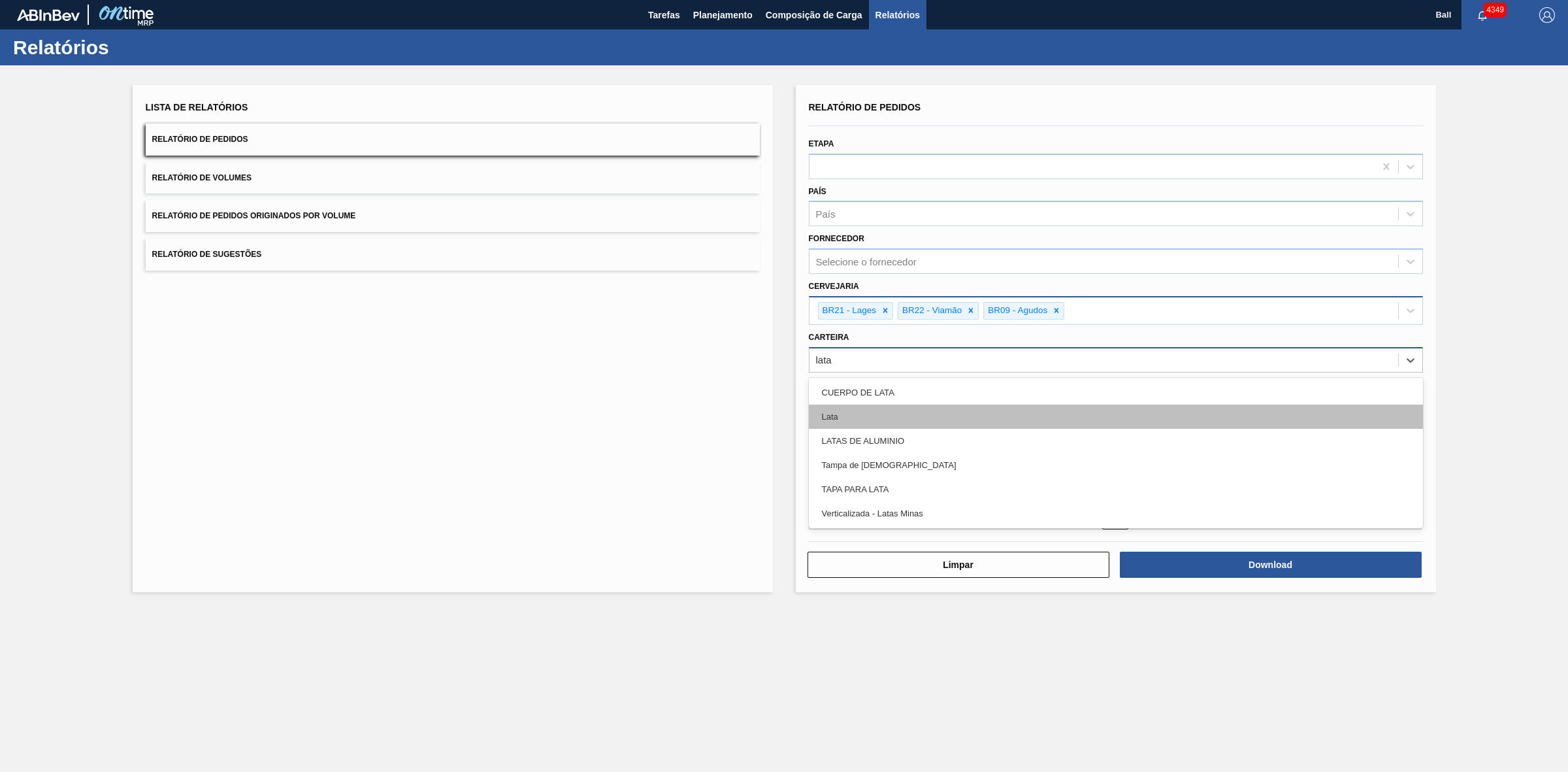
click at [876, 407] on div "Lata" at bounding box center [1115, 416] width 614 height 24
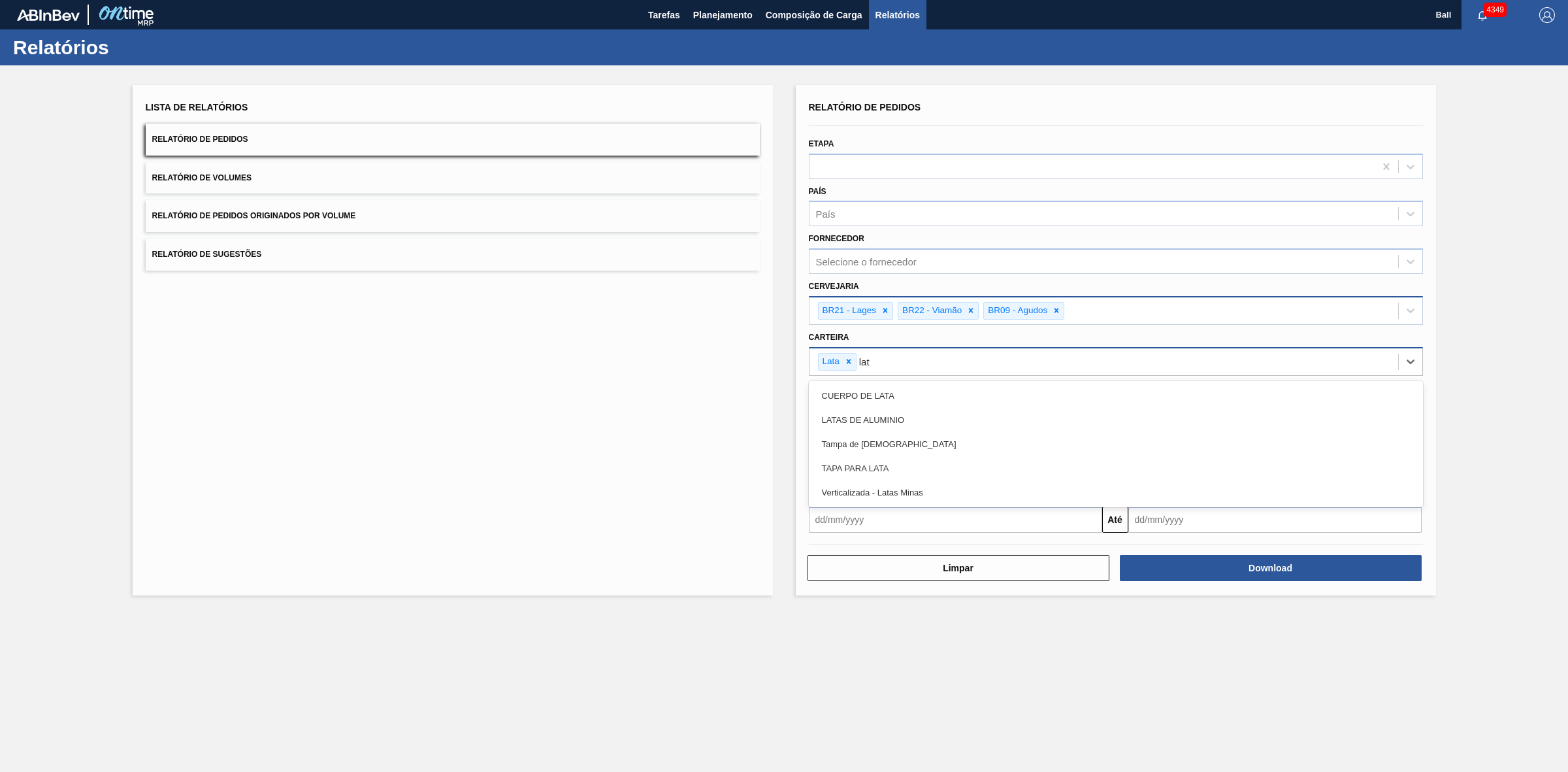
type input "lata"
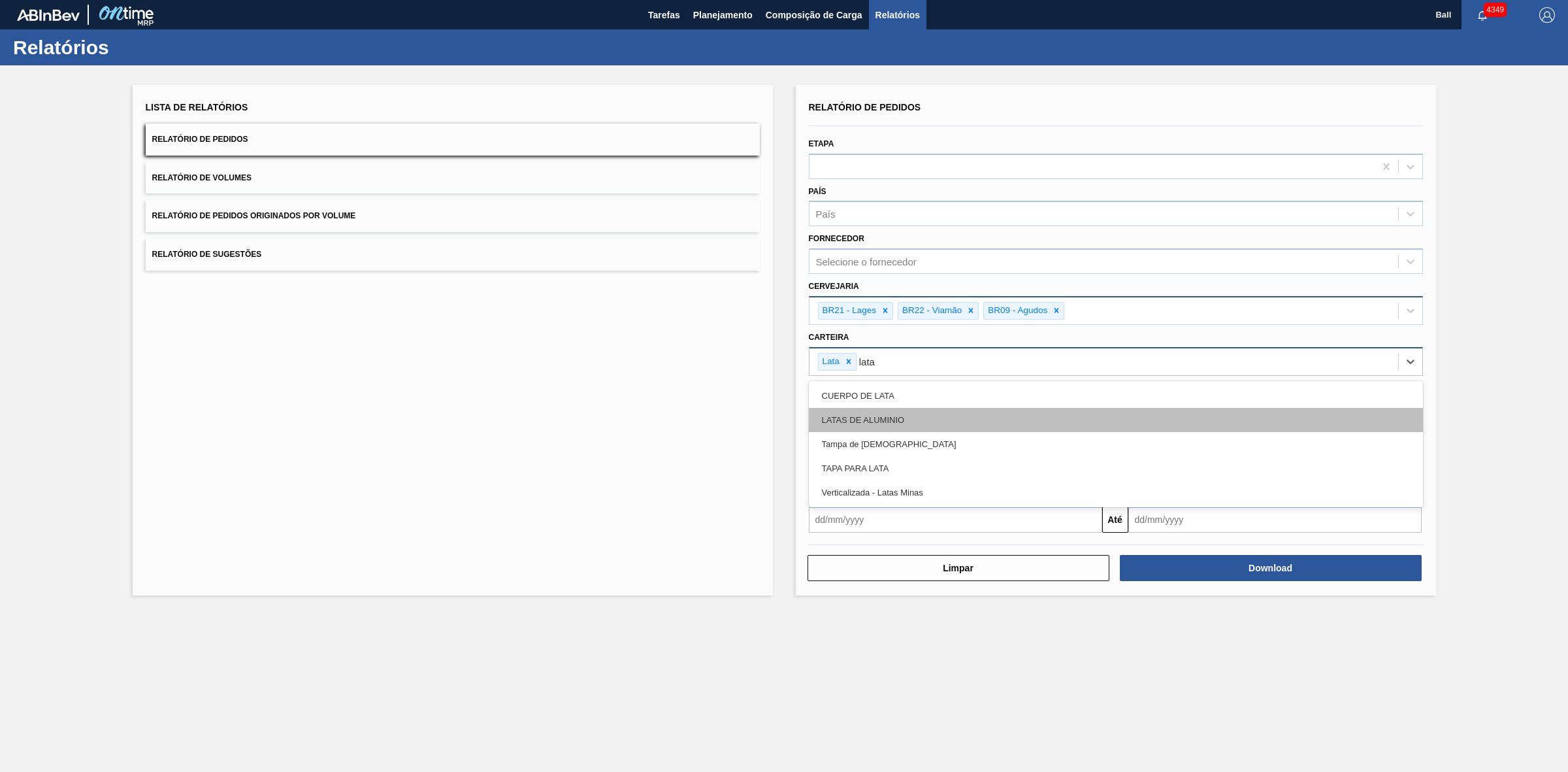
drag, startPoint x: 848, startPoint y: 403, endPoint x: 860, endPoint y: 420, distance: 20.8
click at [860, 420] on div "CUERPO DE LATA LATAS DE ALUMINIO Tampa de Lata TAPA PARA LATA Verticalizada - L…" at bounding box center [1115, 444] width 614 height 126
click at [867, 417] on div "LATAS DE ALUMINIO" at bounding box center [1115, 420] width 614 height 24
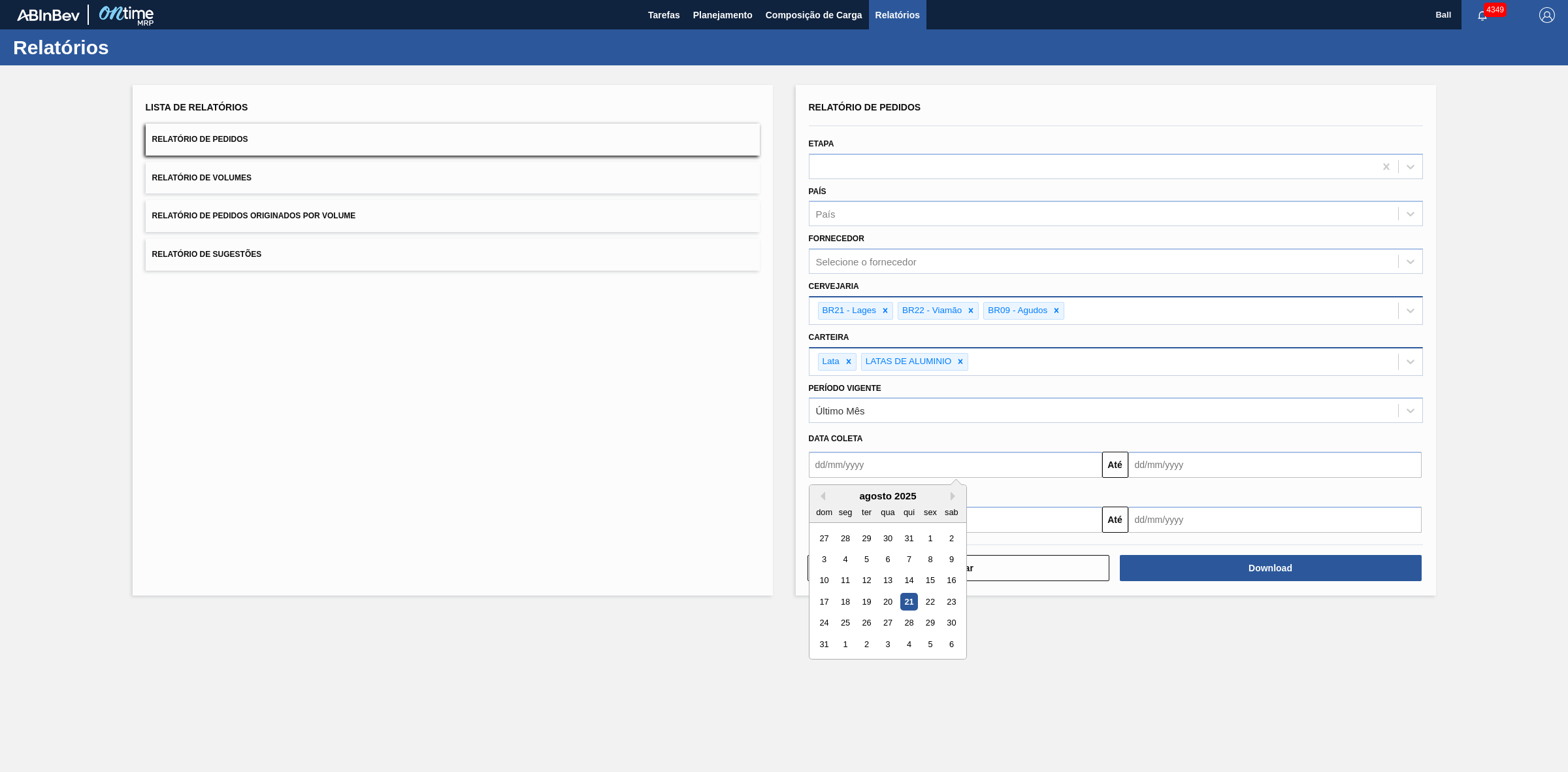
click at [885, 464] on input "text" at bounding box center [955, 465] width 293 height 26
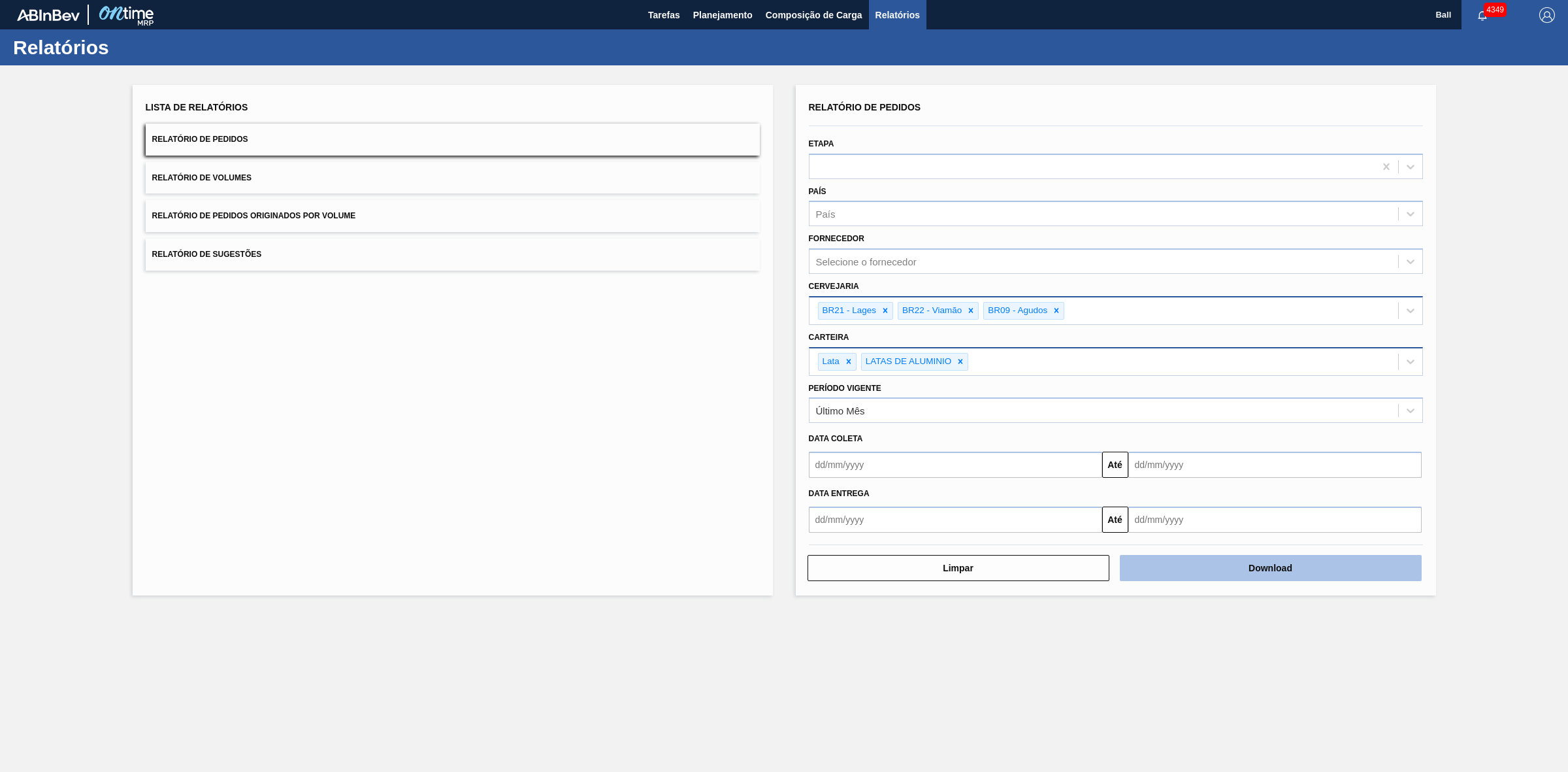
click at [1191, 560] on button "Download" at bounding box center [1271, 567] width 302 height 26
click at [902, 160] on div at bounding box center [1091, 166] width 565 height 19
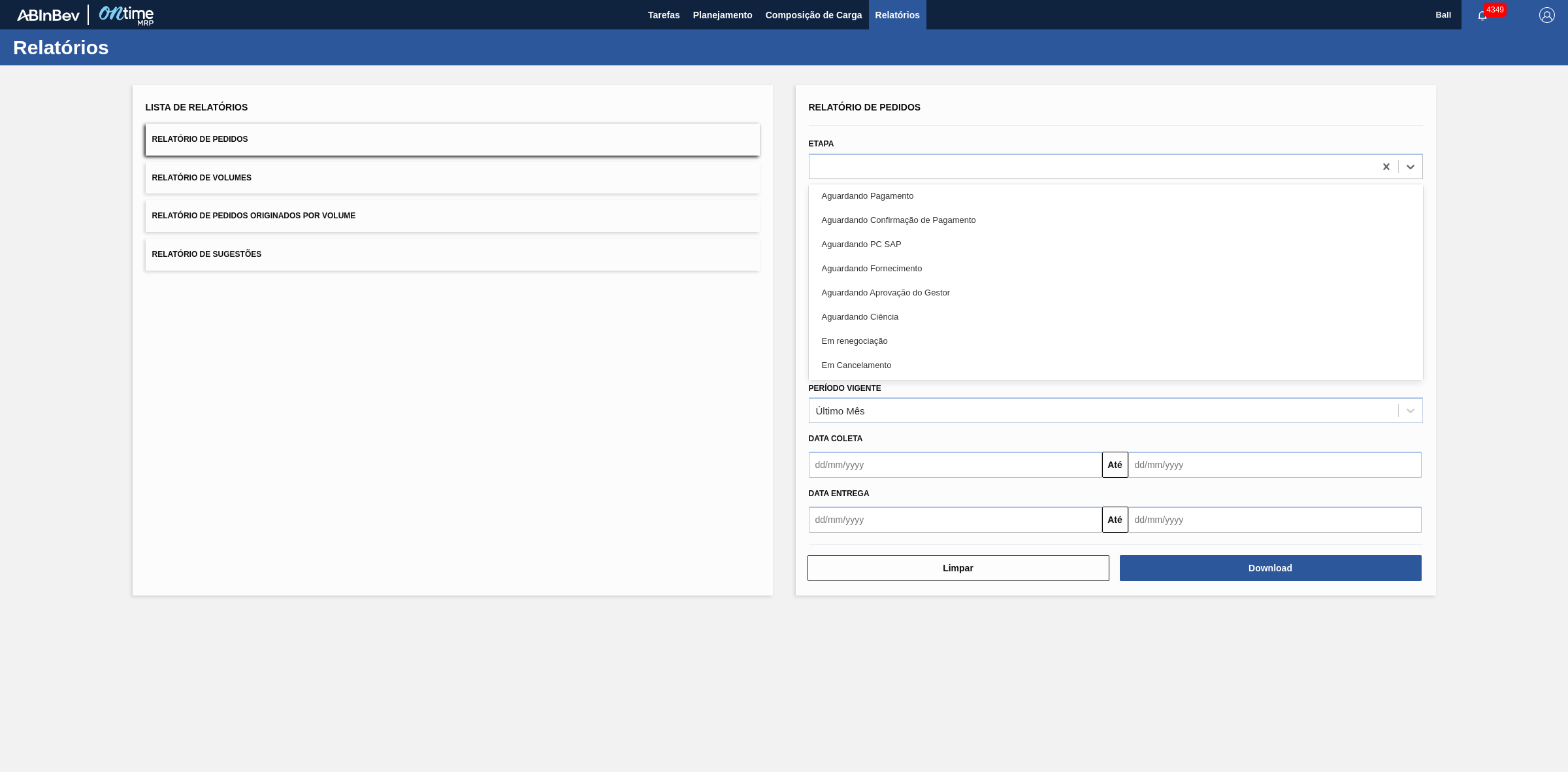
scroll to position [292, 0]
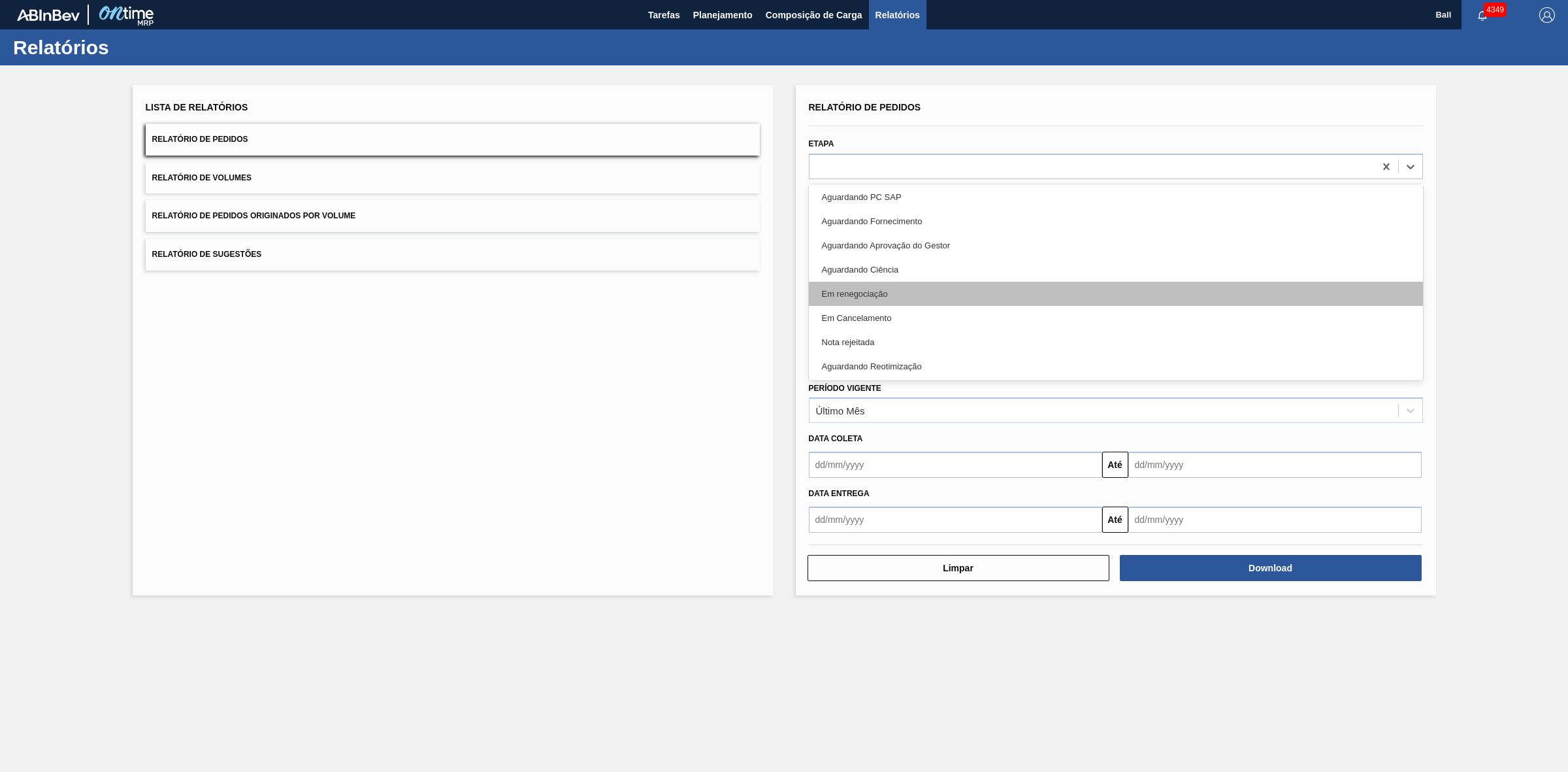
click at [911, 293] on div "Em renegociação" at bounding box center [1115, 294] width 614 height 24
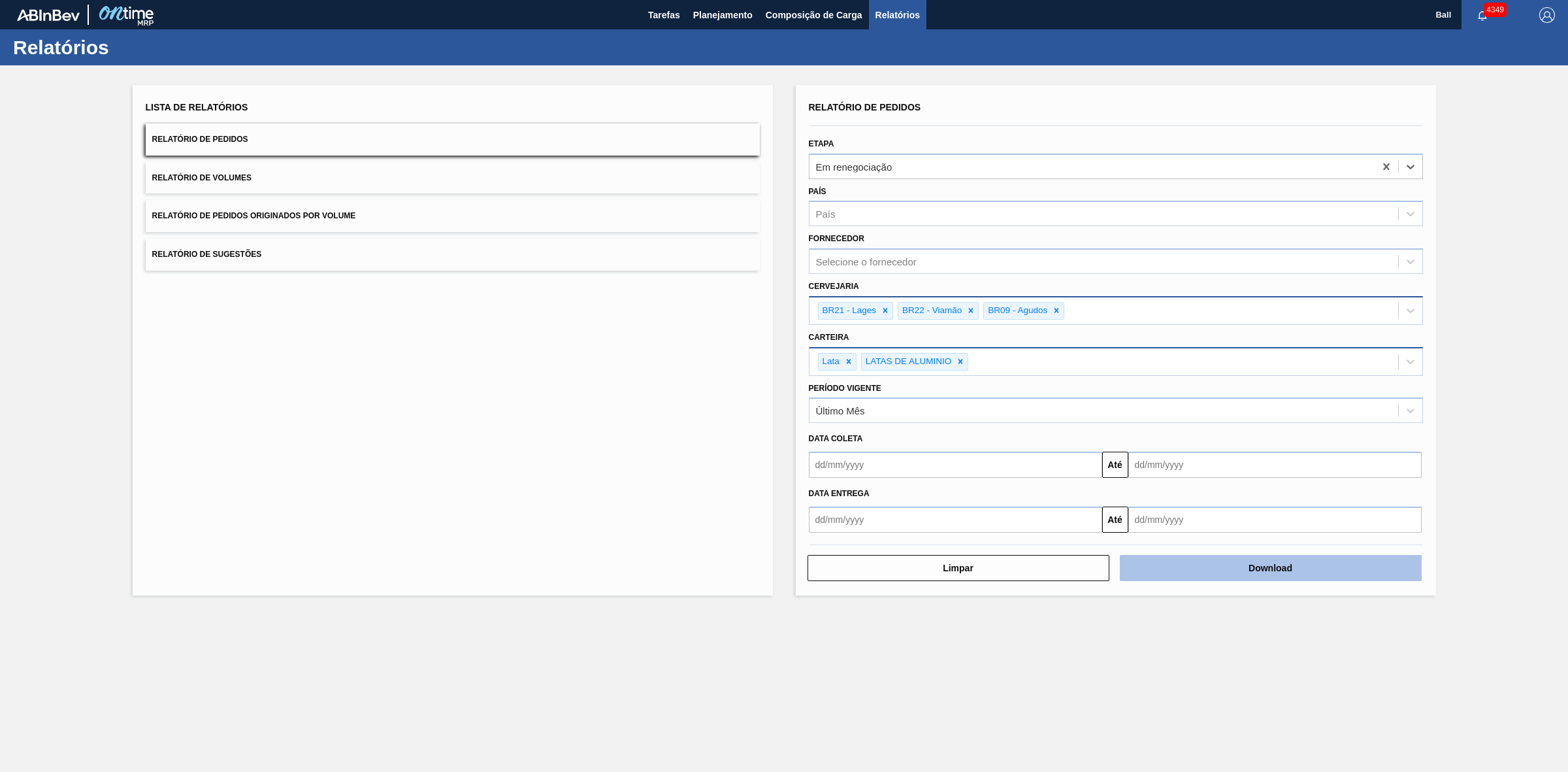
click at [1220, 559] on button "Download" at bounding box center [1271, 567] width 302 height 26
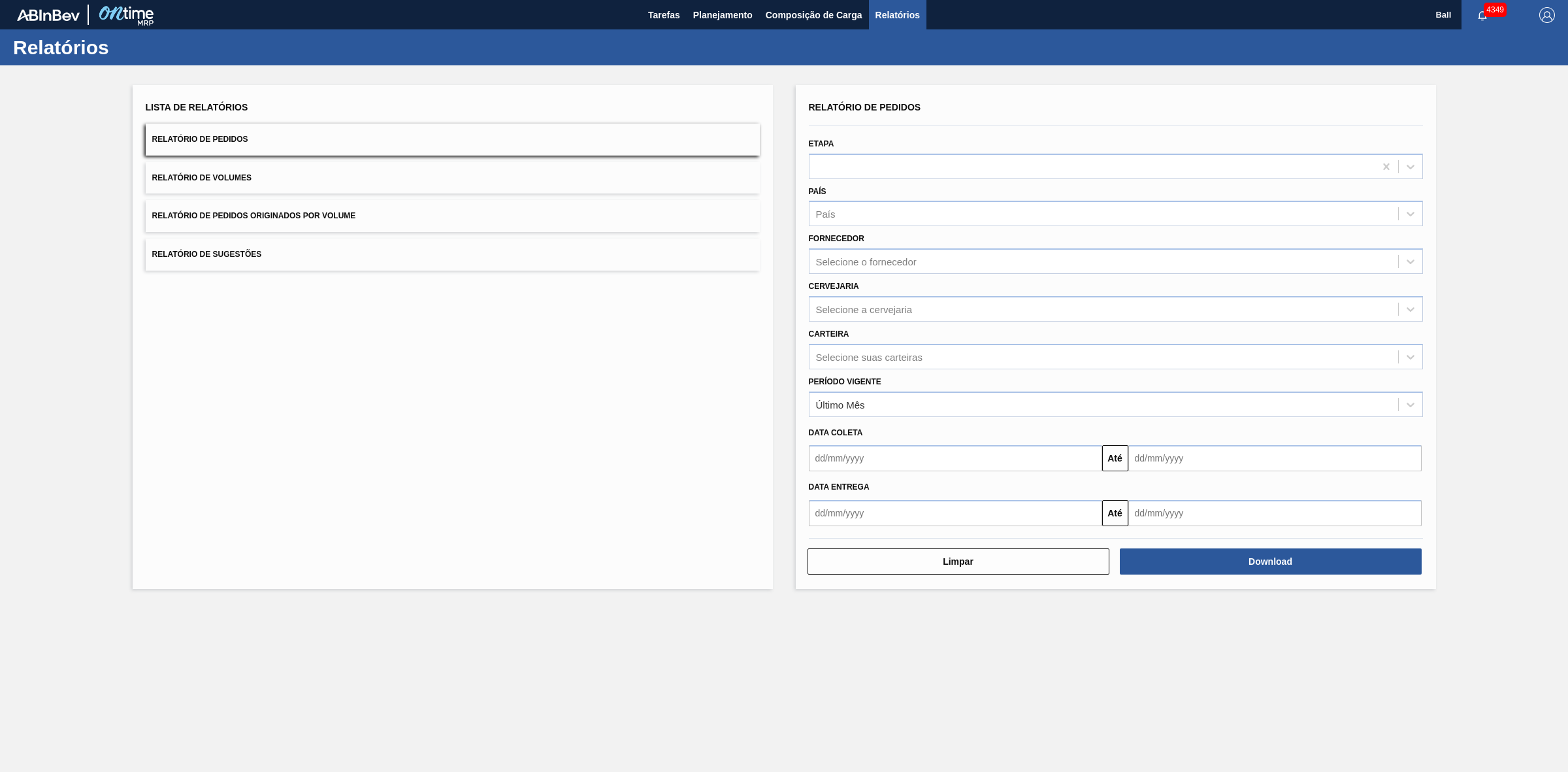
click at [419, 184] on button "Relatório de Volumes" at bounding box center [453, 178] width 614 height 32
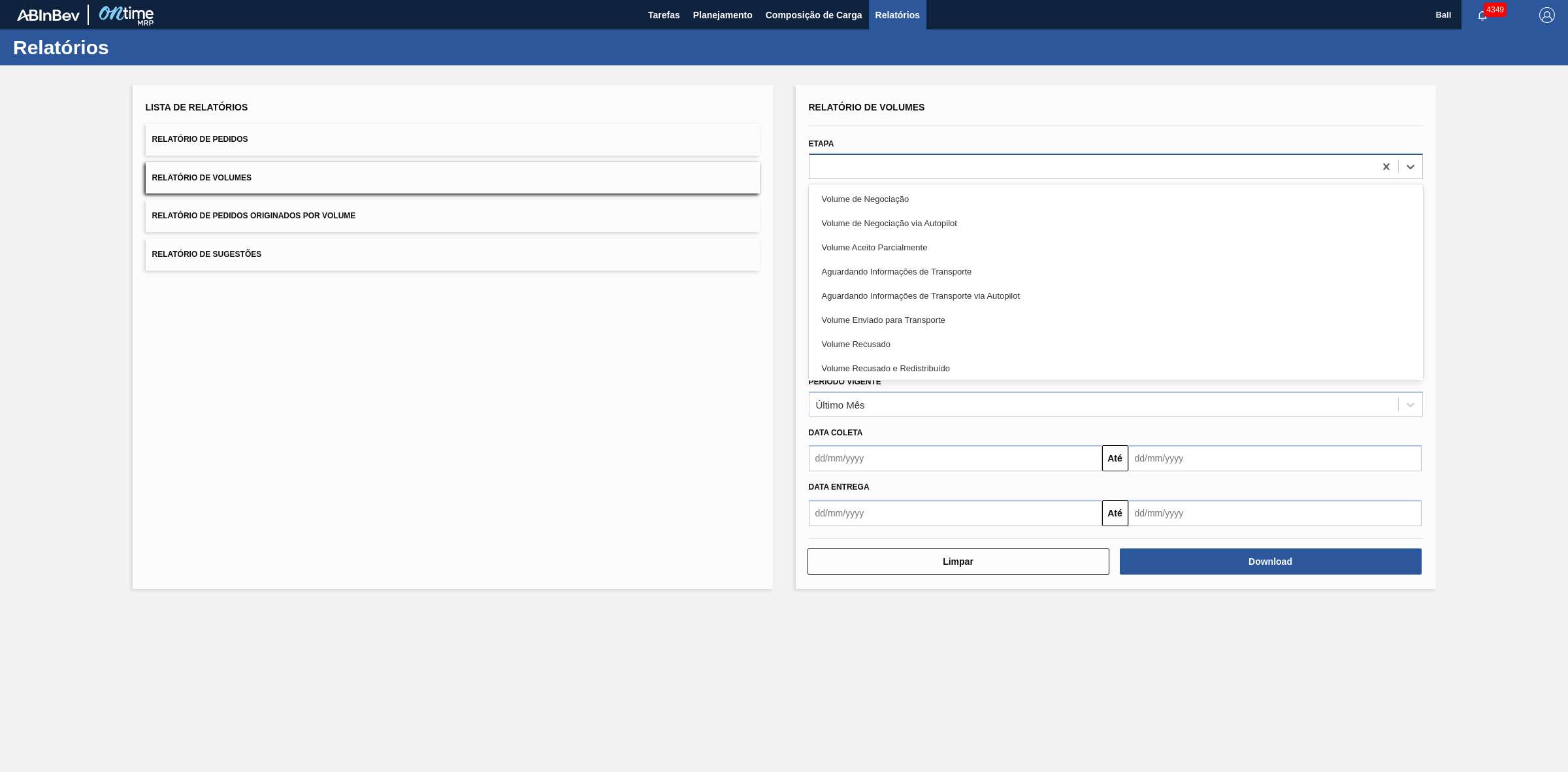
click at [858, 164] on div at bounding box center [1091, 166] width 565 height 19
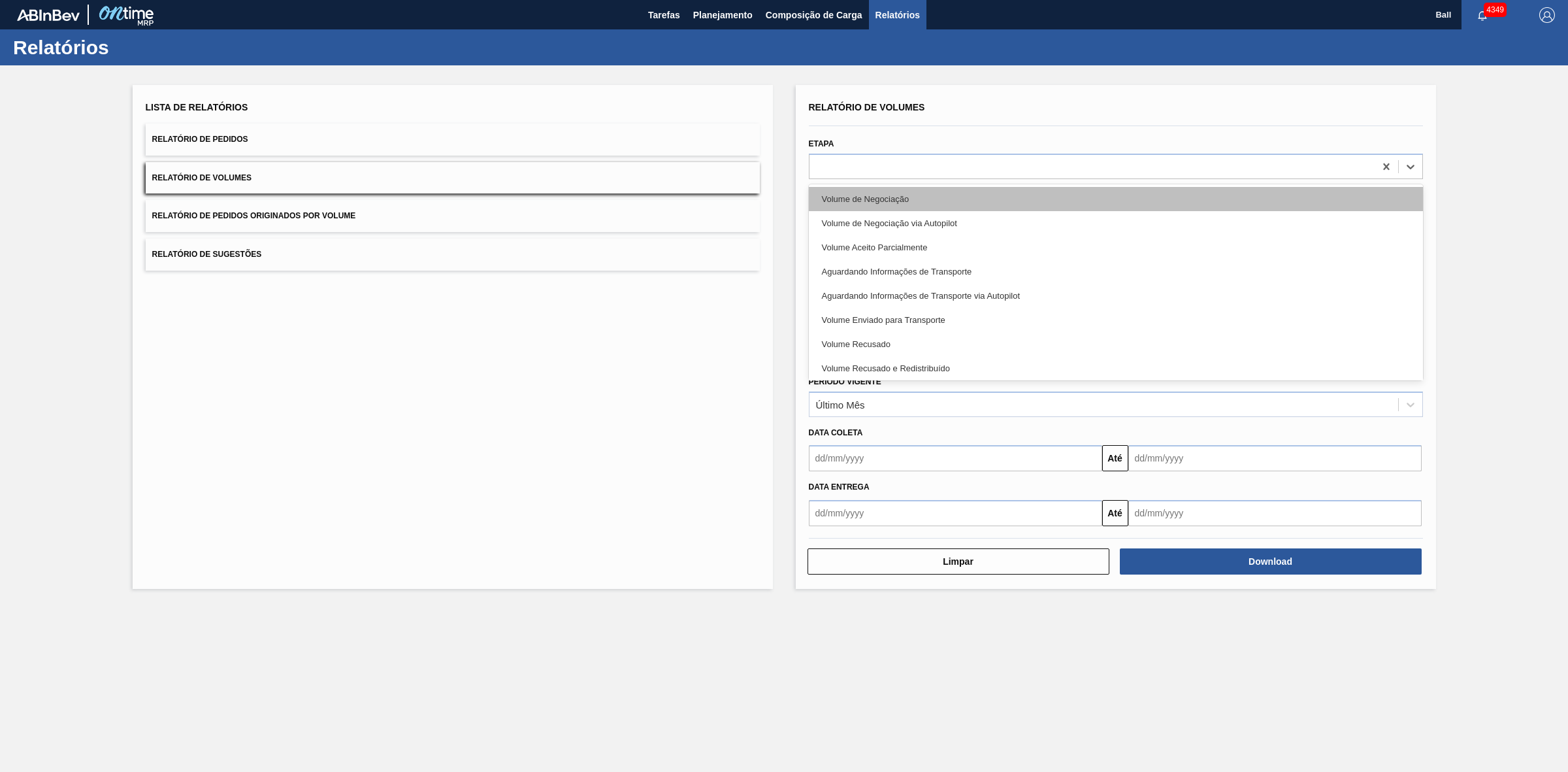
click at [908, 200] on div "Volume de Negociação" at bounding box center [1115, 199] width 614 height 24
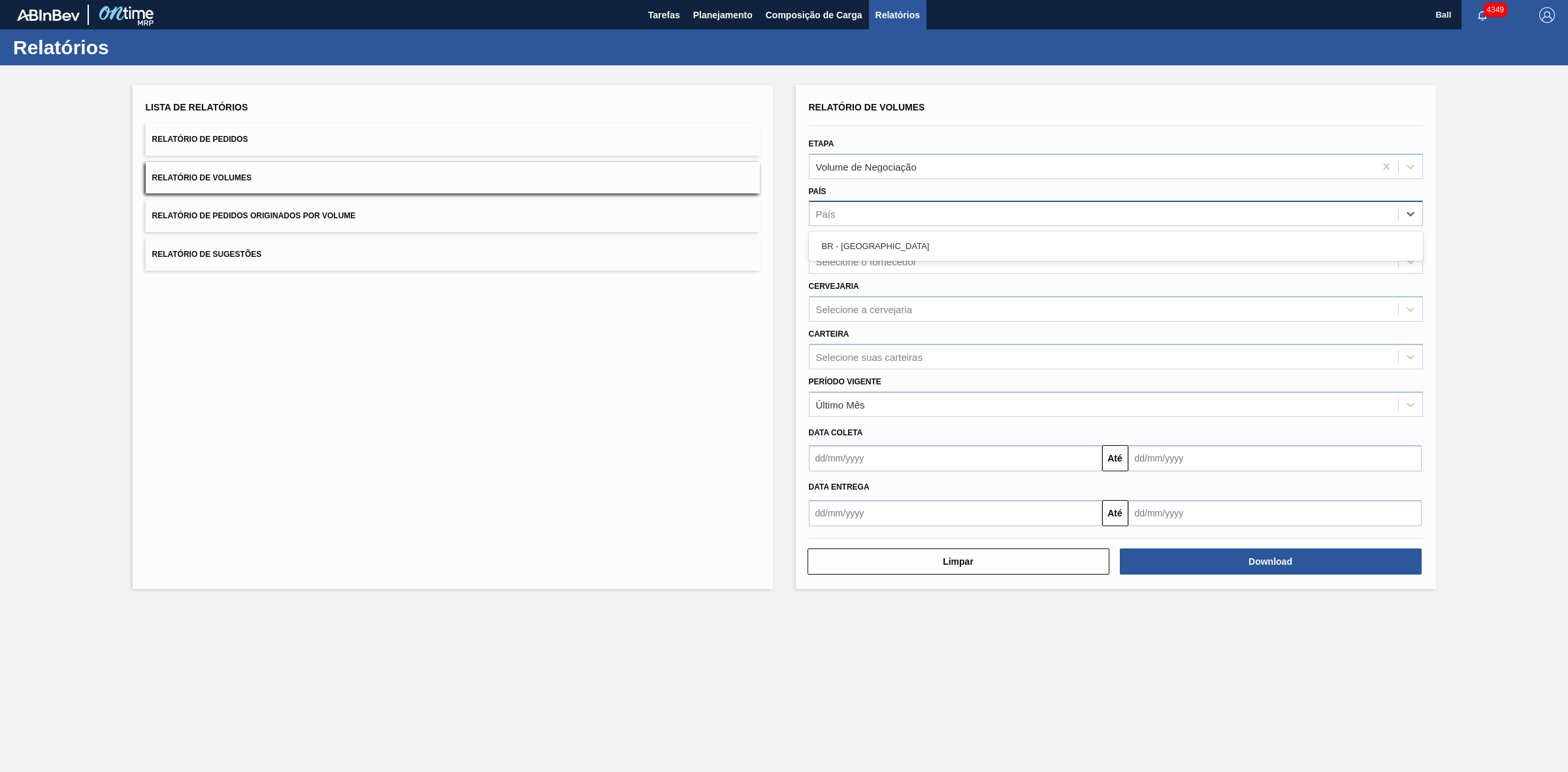
click at [880, 221] on div "País" at bounding box center [1103, 214] width 589 height 19
click at [889, 263] on div "Selecione o fornecedor" at bounding box center [866, 262] width 100 height 11
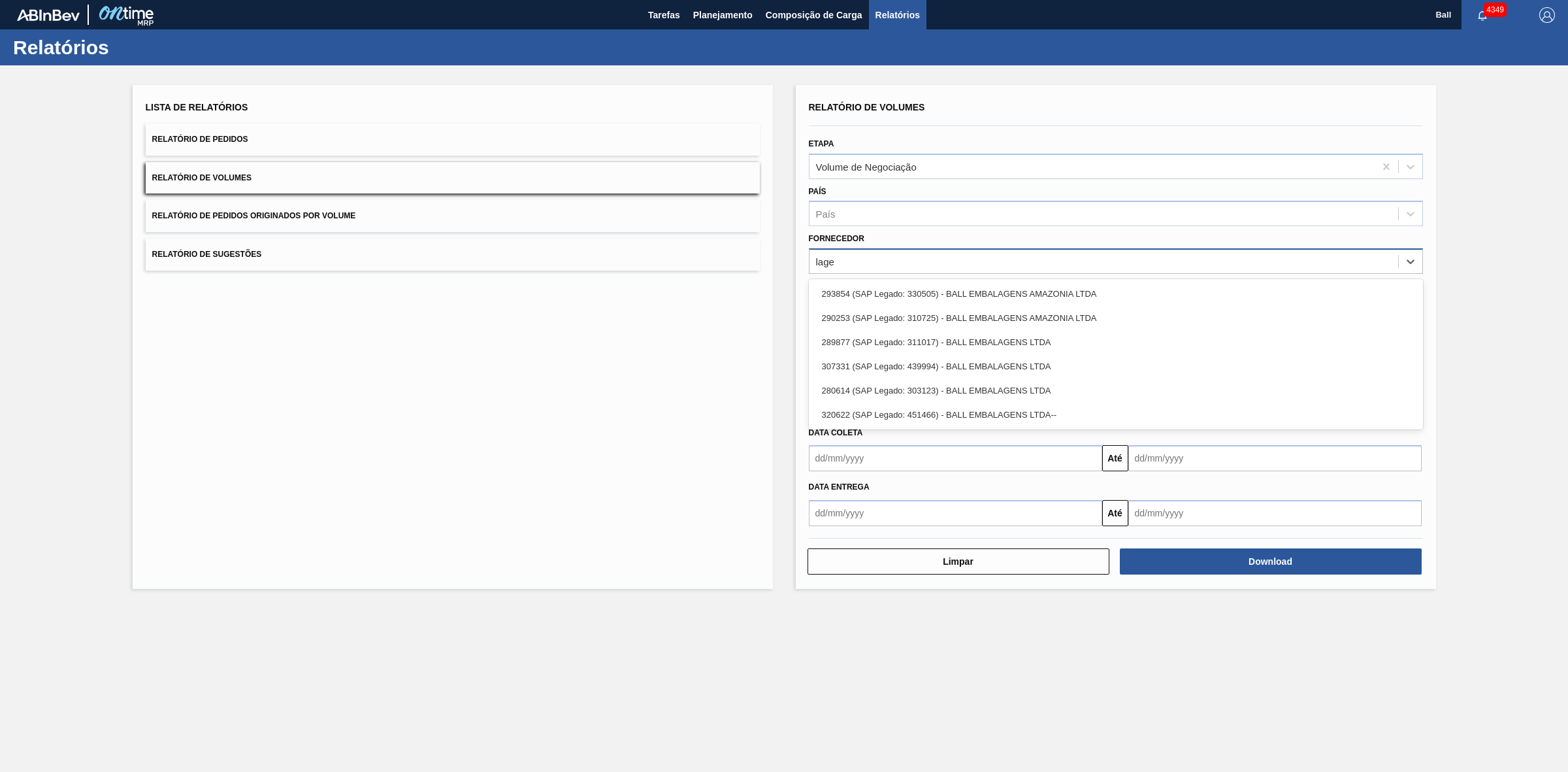
type input "lages"
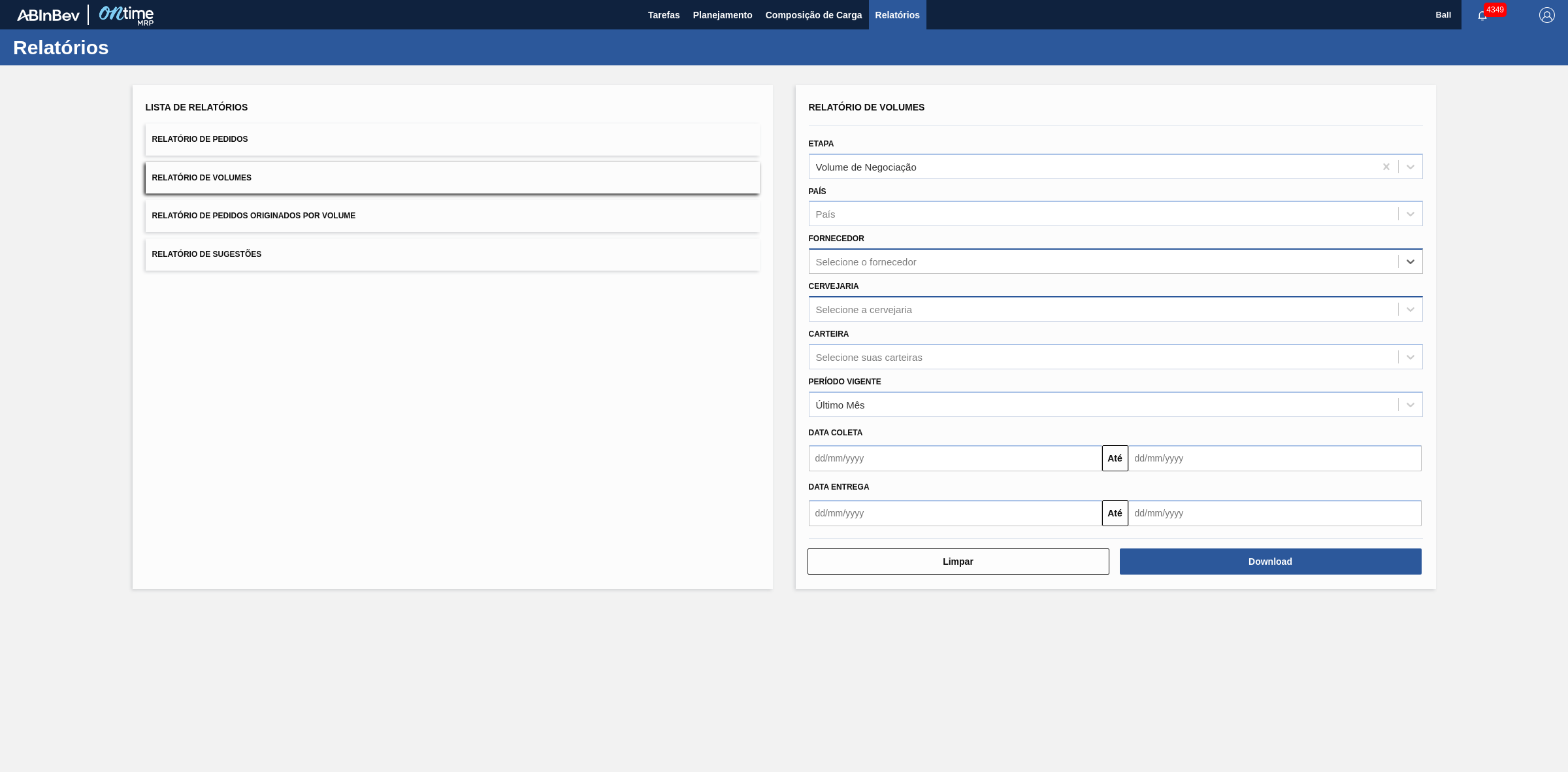
click at [891, 318] on div "Selecione a cervejaria" at bounding box center [1115, 308] width 614 height 25
type input "lages"
type input "ag"
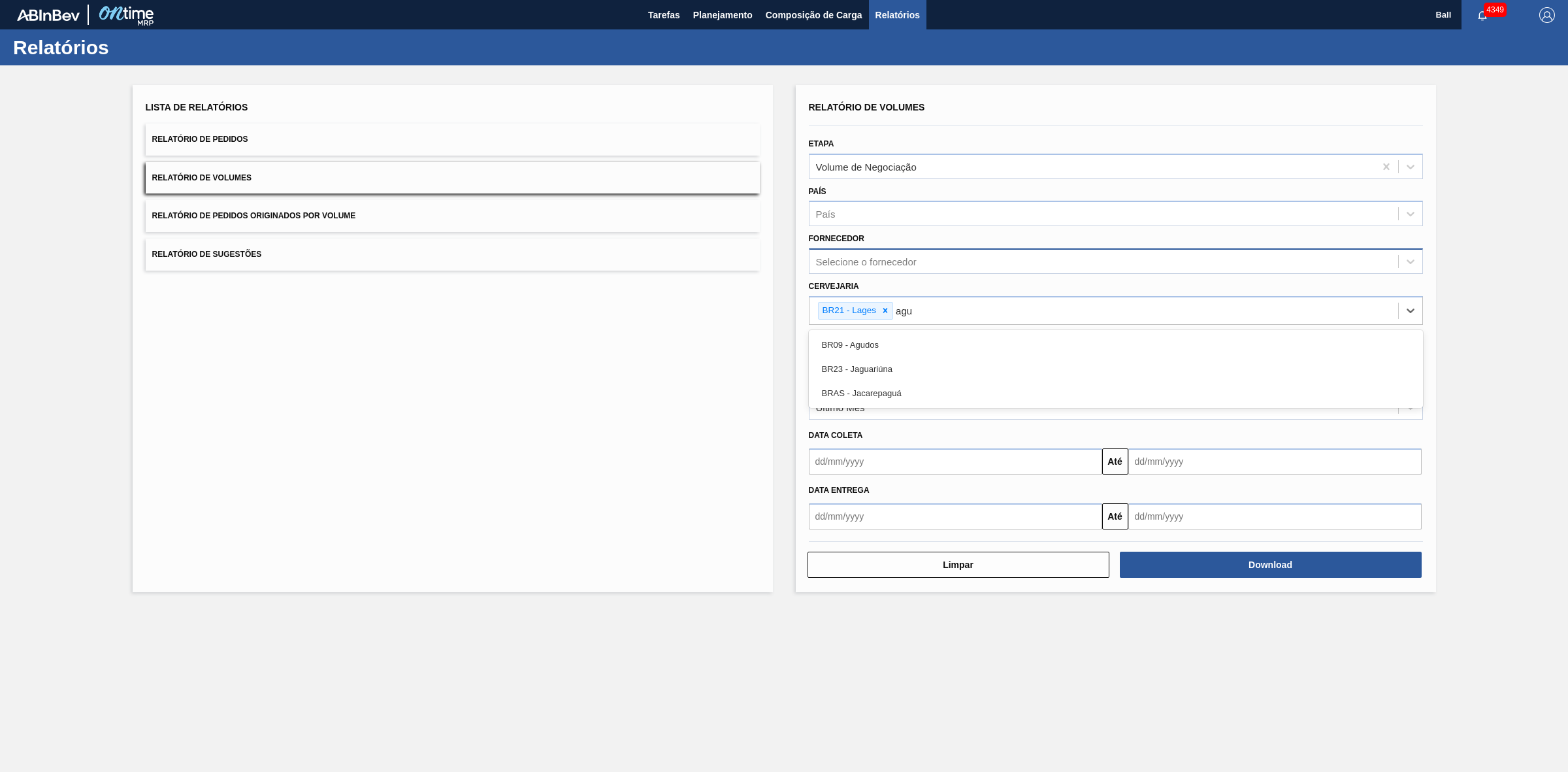
type input "agud"
type input "l"
type input "via"
click at [939, 366] on div "Selecione suas carteiras" at bounding box center [1103, 359] width 589 height 19
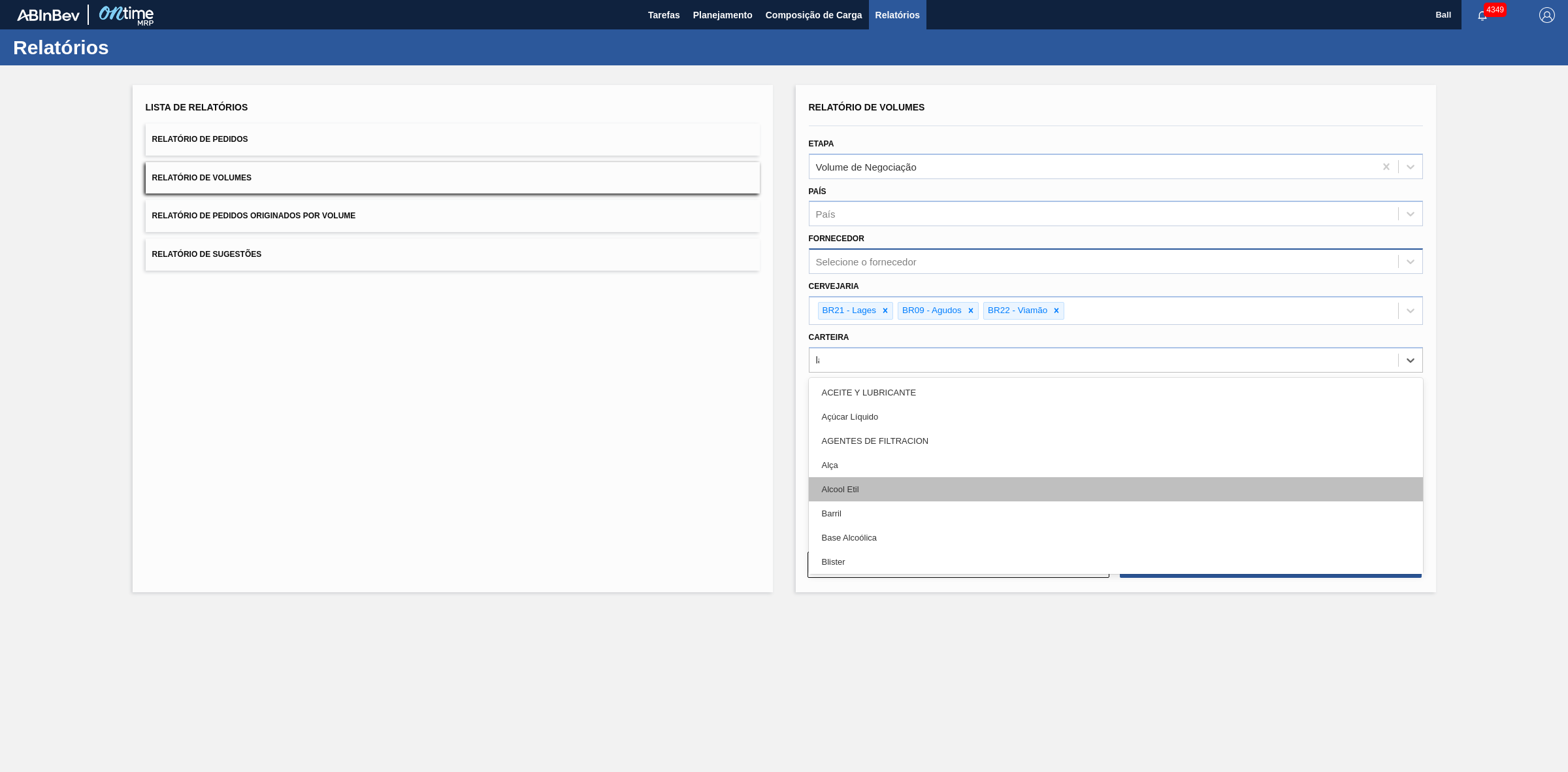
type input "lata"
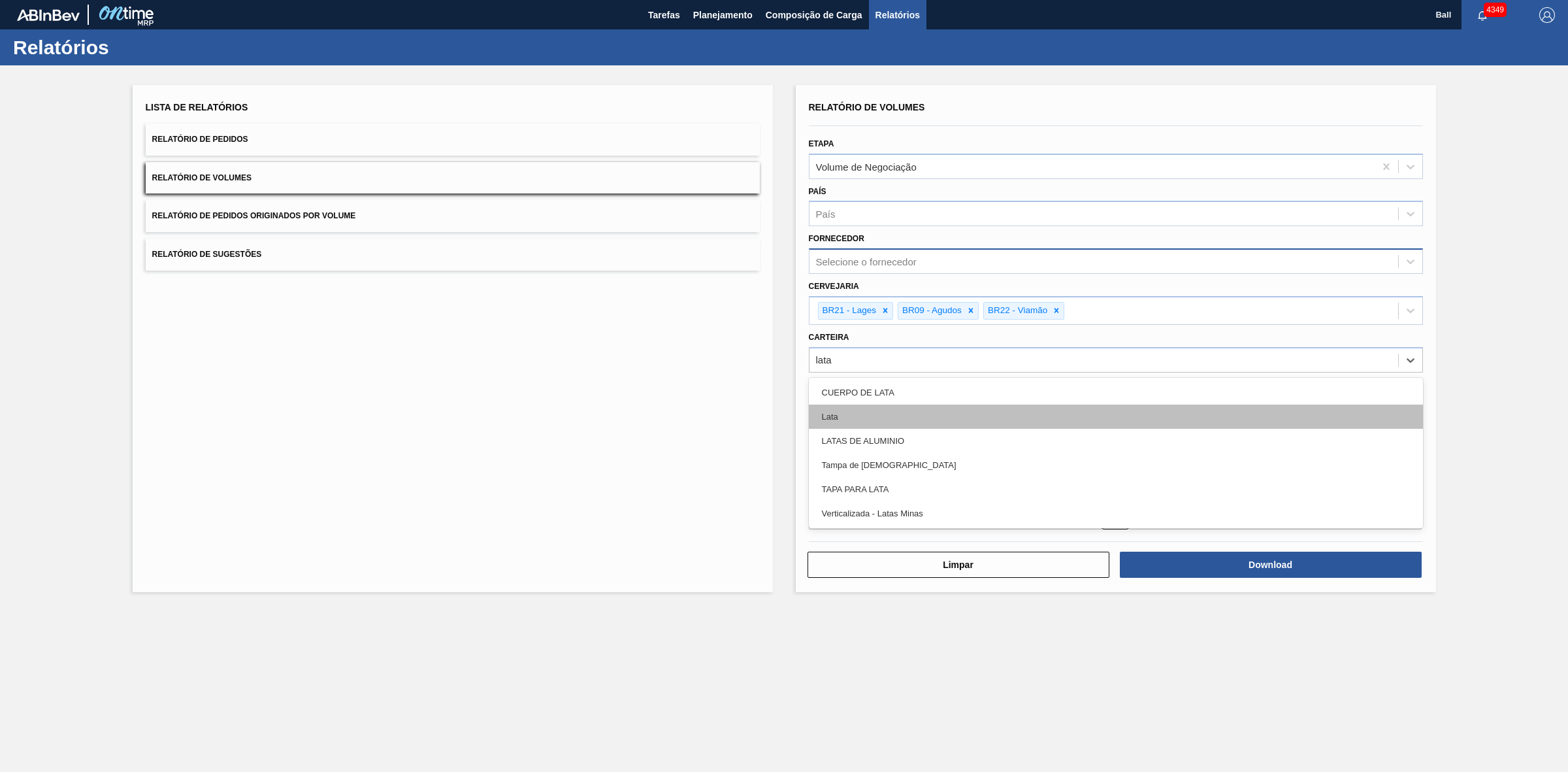
click at [851, 404] on div "Lata" at bounding box center [1115, 416] width 614 height 24
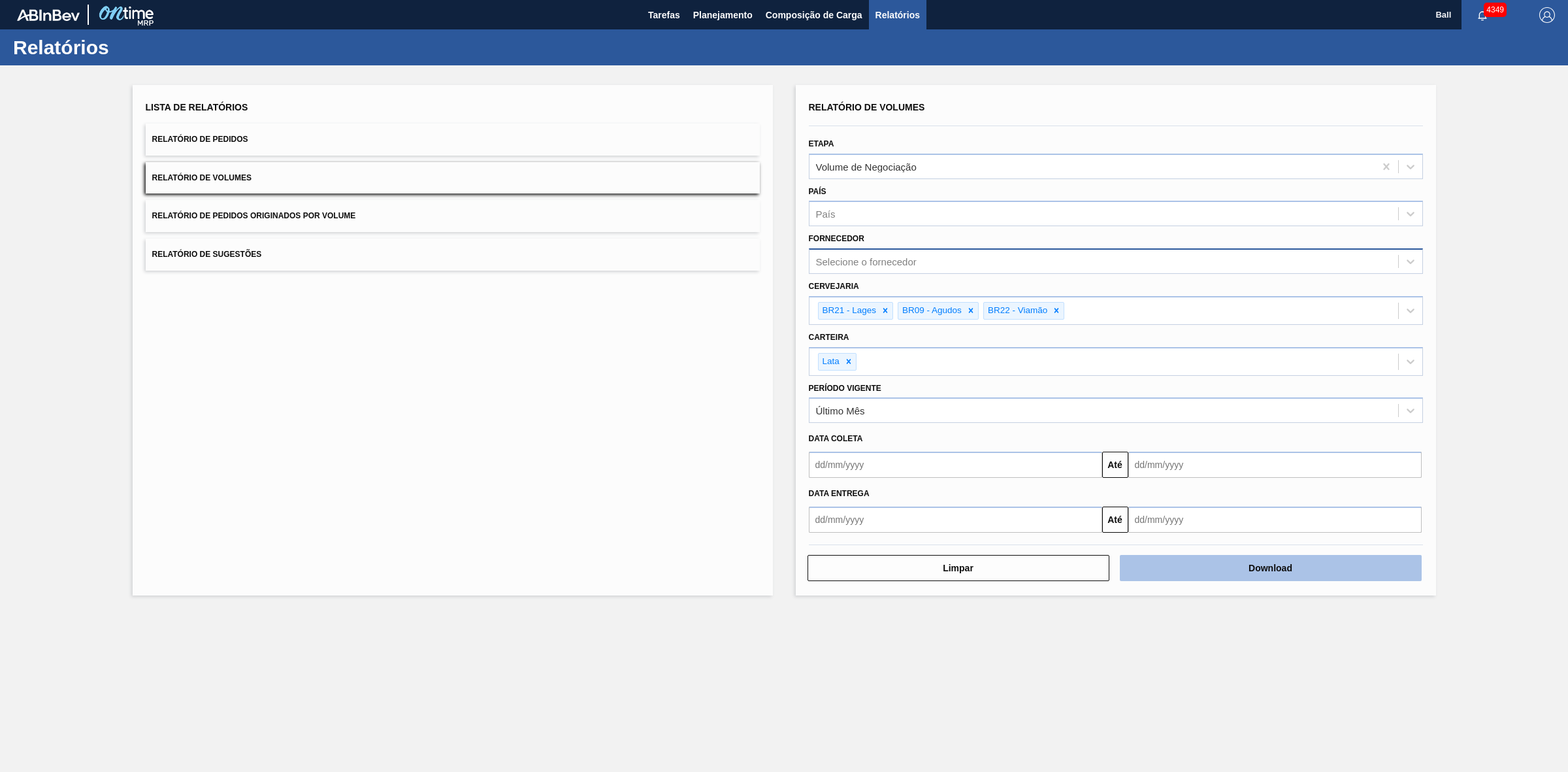
click at [1293, 565] on button "Download" at bounding box center [1271, 567] width 302 height 26
click at [773, 681] on main "Tarefas Planejamento Composição de Carga Relatórios Ball 4349 Marcar todas como…" at bounding box center [784, 386] width 1568 height 772
click at [503, 621] on main "Tarefas Planejamento Composição de Carga Relatórios Ball 4349 Marcar todas como…" at bounding box center [784, 386] width 1568 height 772
click at [1399, 741] on main "Tarefas Planejamento Composição de Carga Relatórios Ball 4349 Marcar todas como…" at bounding box center [784, 386] width 1568 height 772
click at [552, 645] on main "Tarefas Planejamento Composição de Carga Relatórios Ball 4349 Marcar todas como…" at bounding box center [784, 386] width 1568 height 772
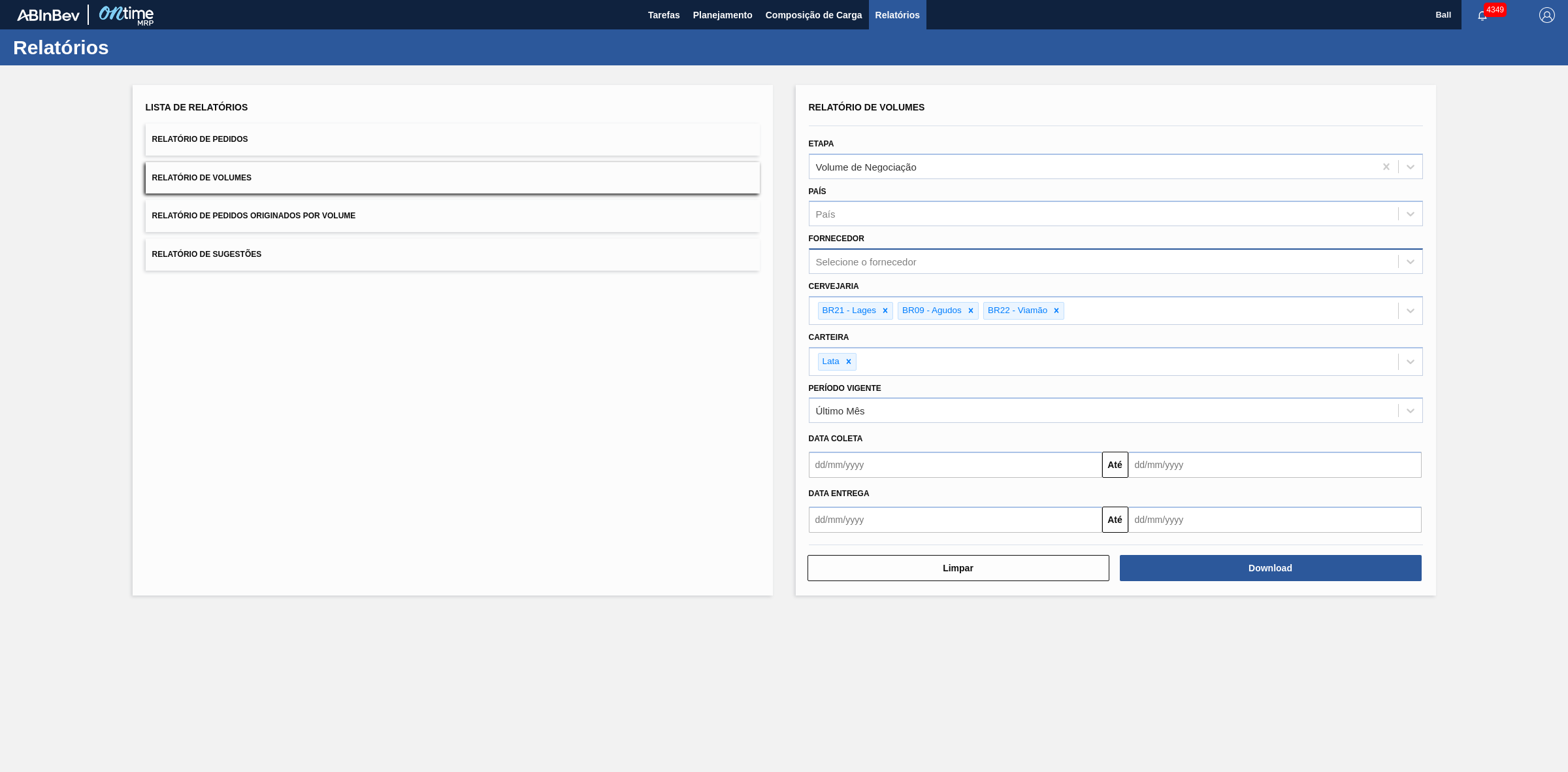
drag, startPoint x: 990, startPoint y: 651, endPoint x: 406, endPoint y: 561, distance: 590.9
drag, startPoint x: 900, startPoint y: 690, endPoint x: 722, endPoint y: 668, distance: 179.4
click at [895, 690] on main "Tarefas Planejamento Composição de Carga Relatórios Ball 4349 Marcar todas como…" at bounding box center [784, 386] width 1568 height 772
click at [618, 318] on div "Lista de Relatórios Relatório de Pedidos Relatório de Volumes Relatório de Pedi…" at bounding box center [453, 340] width 640 height 510
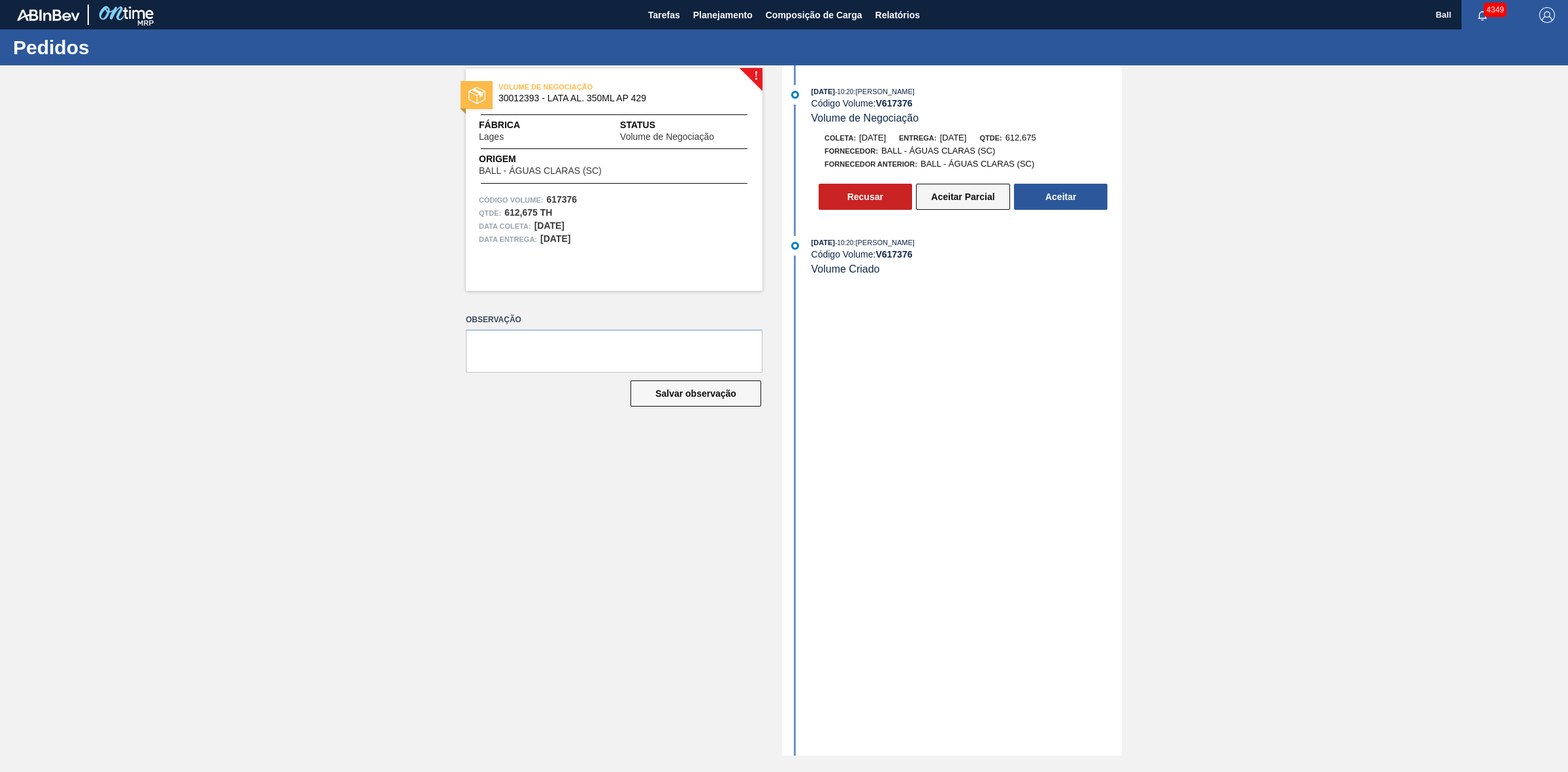
click at [984, 201] on button "Aceitar Parcial" at bounding box center [963, 196] width 94 height 26
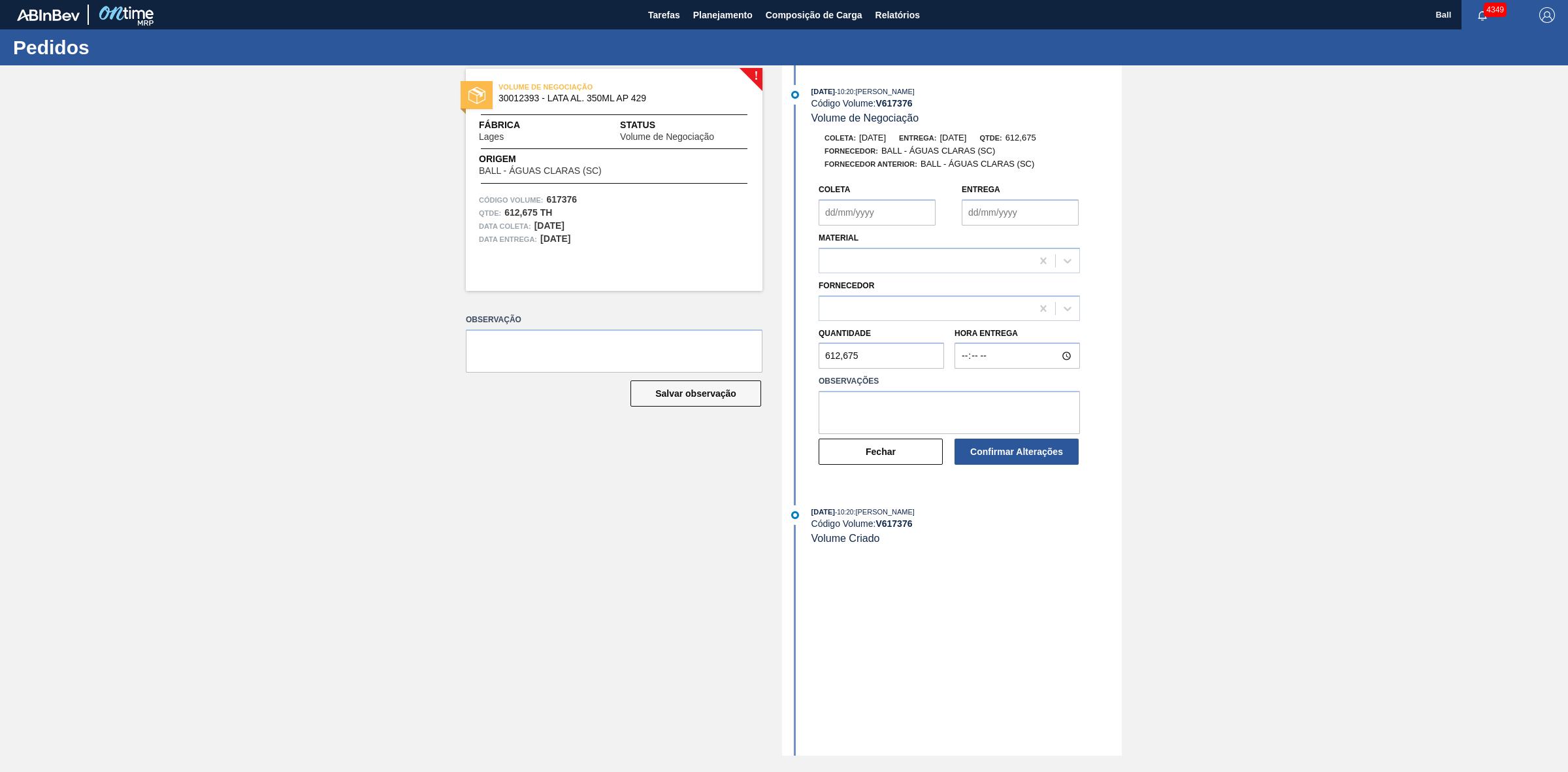
type input "26/08/2025"
type input "27/08/2025"
click at [1065, 307] on icon at bounding box center [1067, 307] width 13 height 13
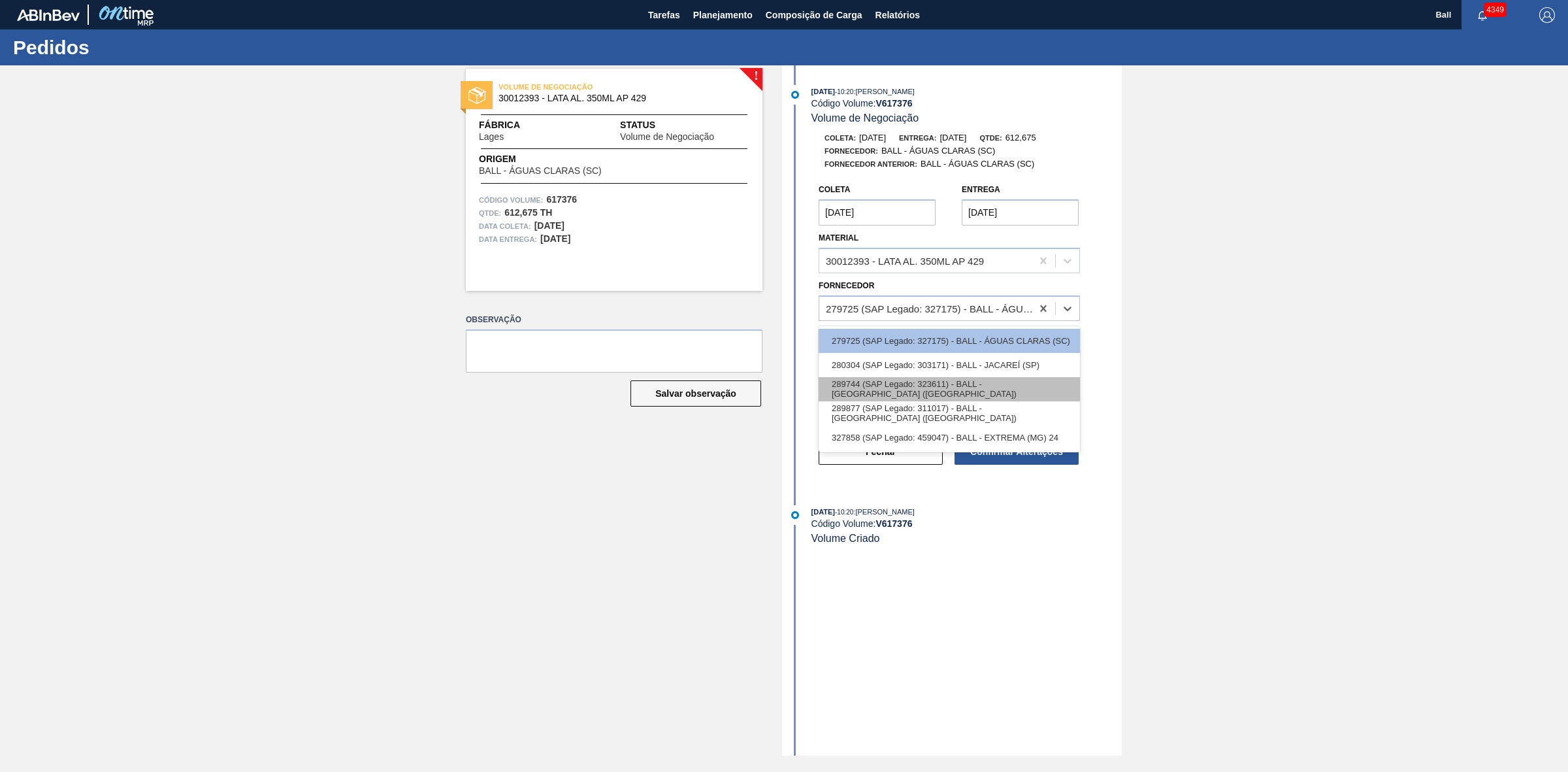
click at [1036, 393] on div "289744 (SAP Legado: 323611) - BALL - POUSO ALEGRE (MG)" at bounding box center [950, 389] width 262 height 24
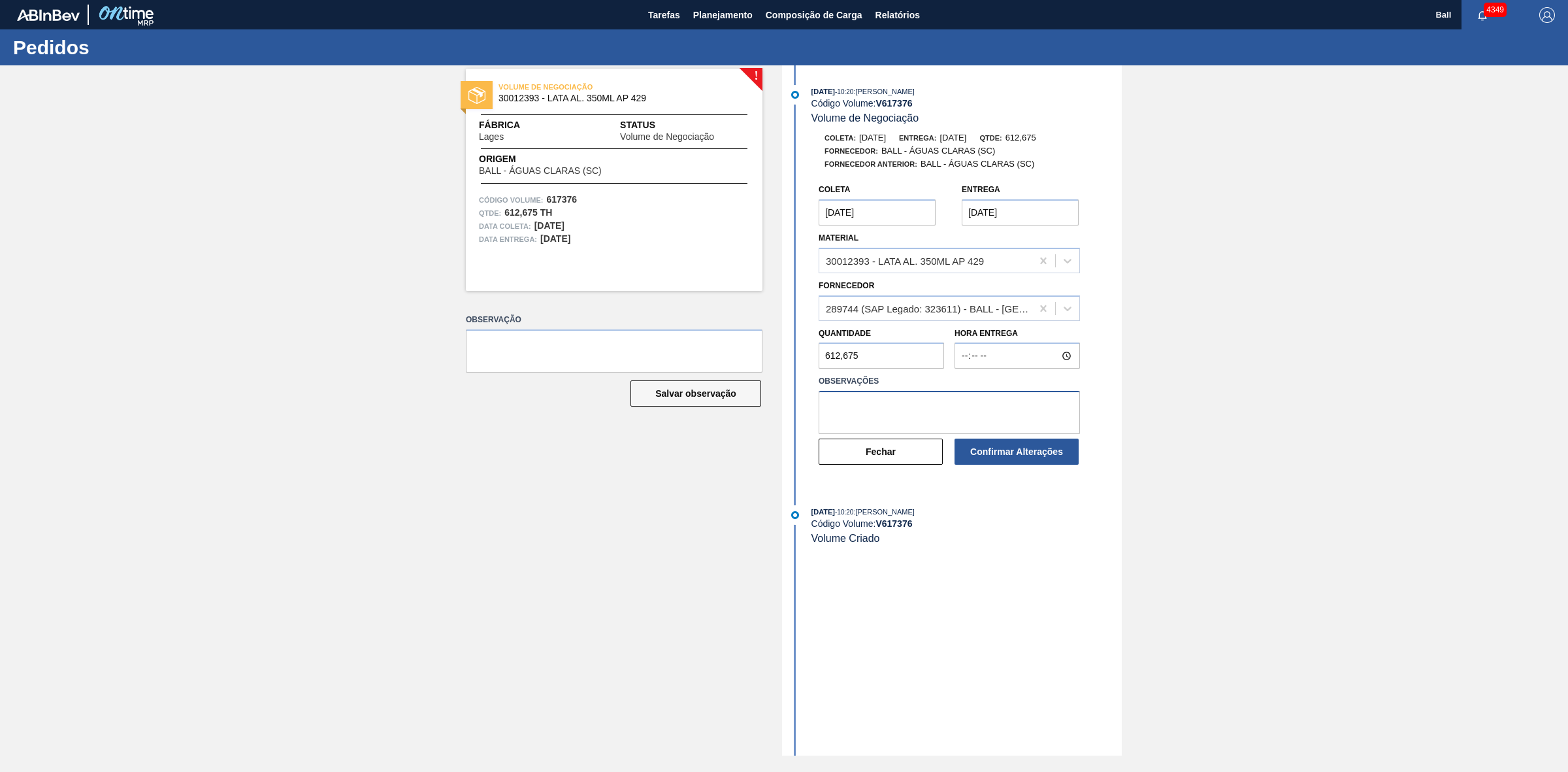
click at [1014, 420] on textarea at bounding box center [950, 412] width 262 height 43
click at [1015, 407] on textarea at bounding box center [950, 412] width 262 height 43
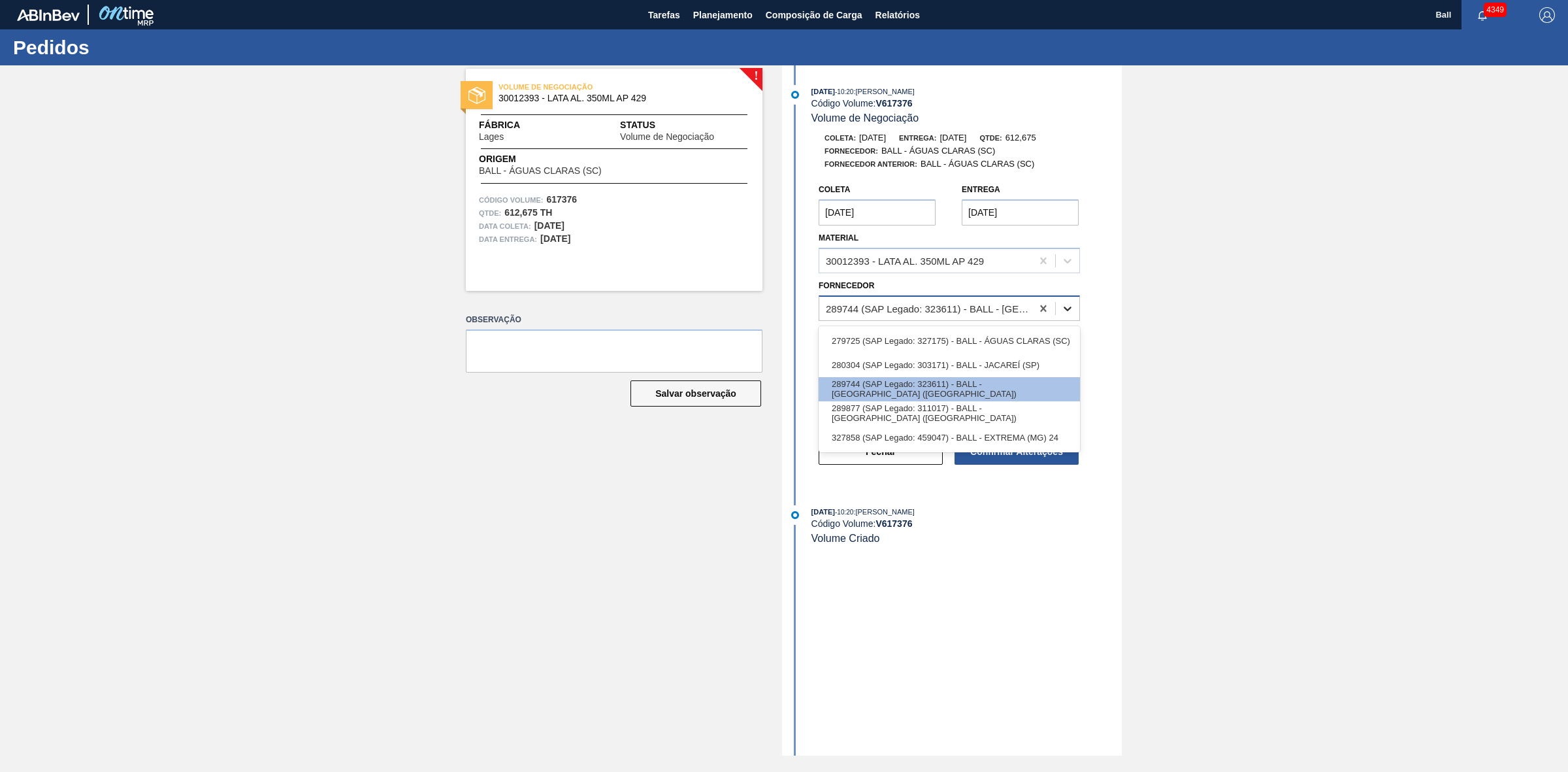
click at [1073, 301] on div at bounding box center [1068, 308] width 24 height 24
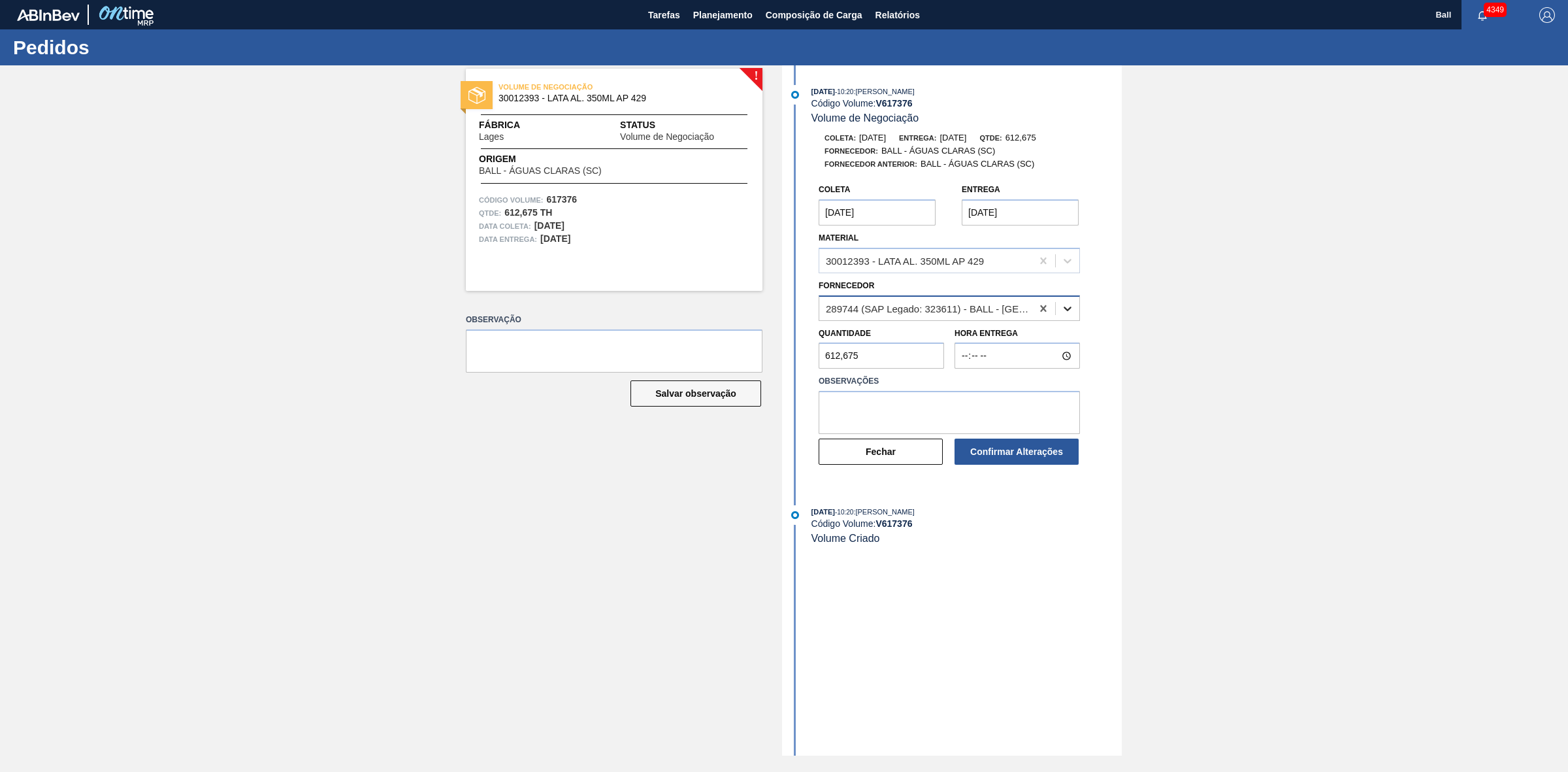
click at [1073, 301] on div at bounding box center [1068, 308] width 24 height 24
click at [1567, 327] on div "! VOLUME DE NEGOCIAÇÃO 30012393 - LATA AL. 350ML AP 429 Fábrica Lages Status Vo…" at bounding box center [784, 410] width 1568 height 690
drag, startPoint x: 1327, startPoint y: 384, endPoint x: 1308, endPoint y: 381, distance: 19.2
click at [1327, 384] on div "! VOLUME DE NEGOCIAÇÃO 30012393 - LATA AL. 350ML AP 429 Fábrica Lages Status Vo…" at bounding box center [784, 410] width 1568 height 690
click at [1063, 301] on div at bounding box center [1068, 308] width 24 height 24
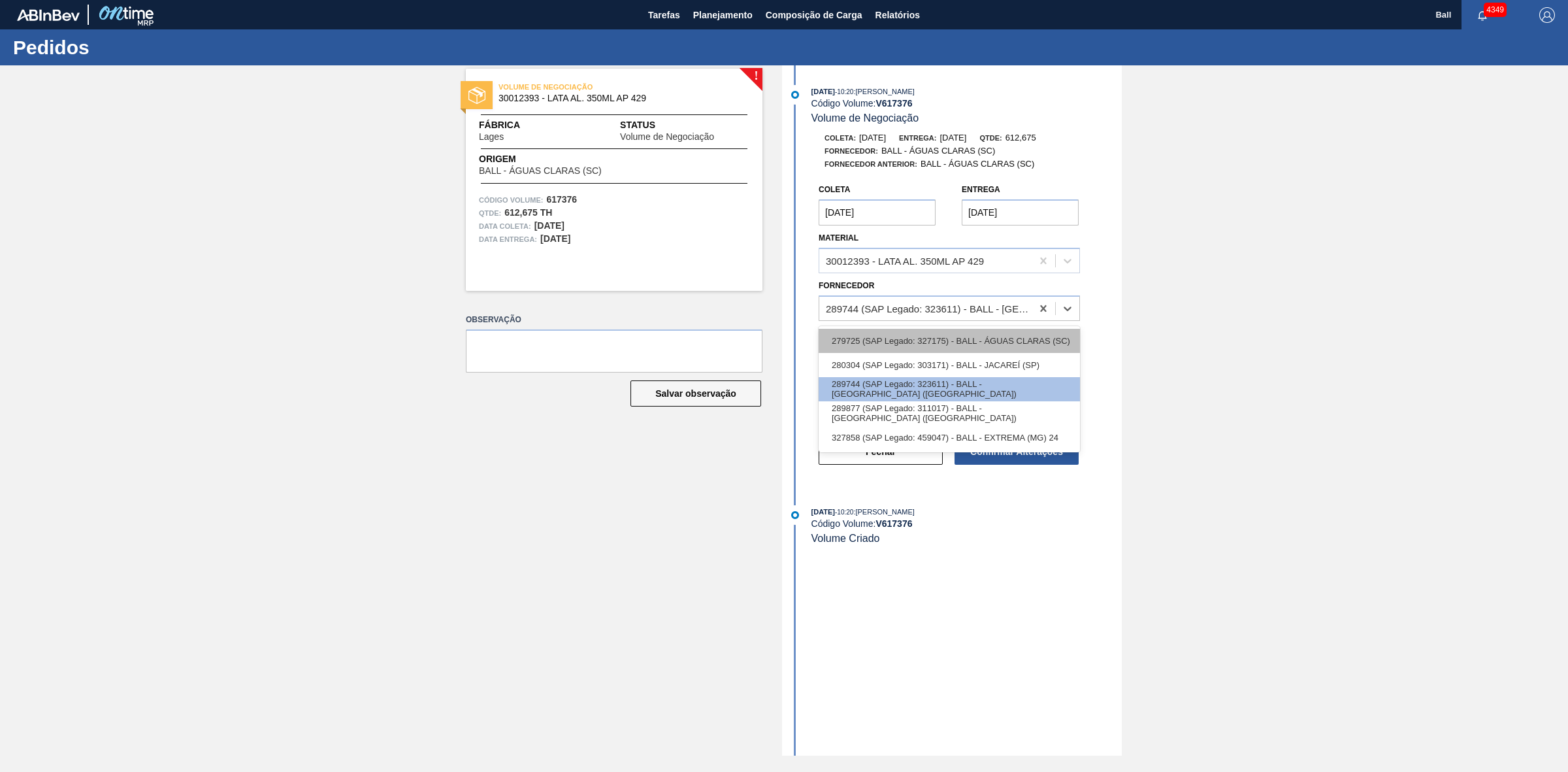
click at [1043, 350] on div "279725 (SAP Legado: 327175) - BALL - ÁGUAS CLARAS (SC)" at bounding box center [950, 341] width 262 height 24
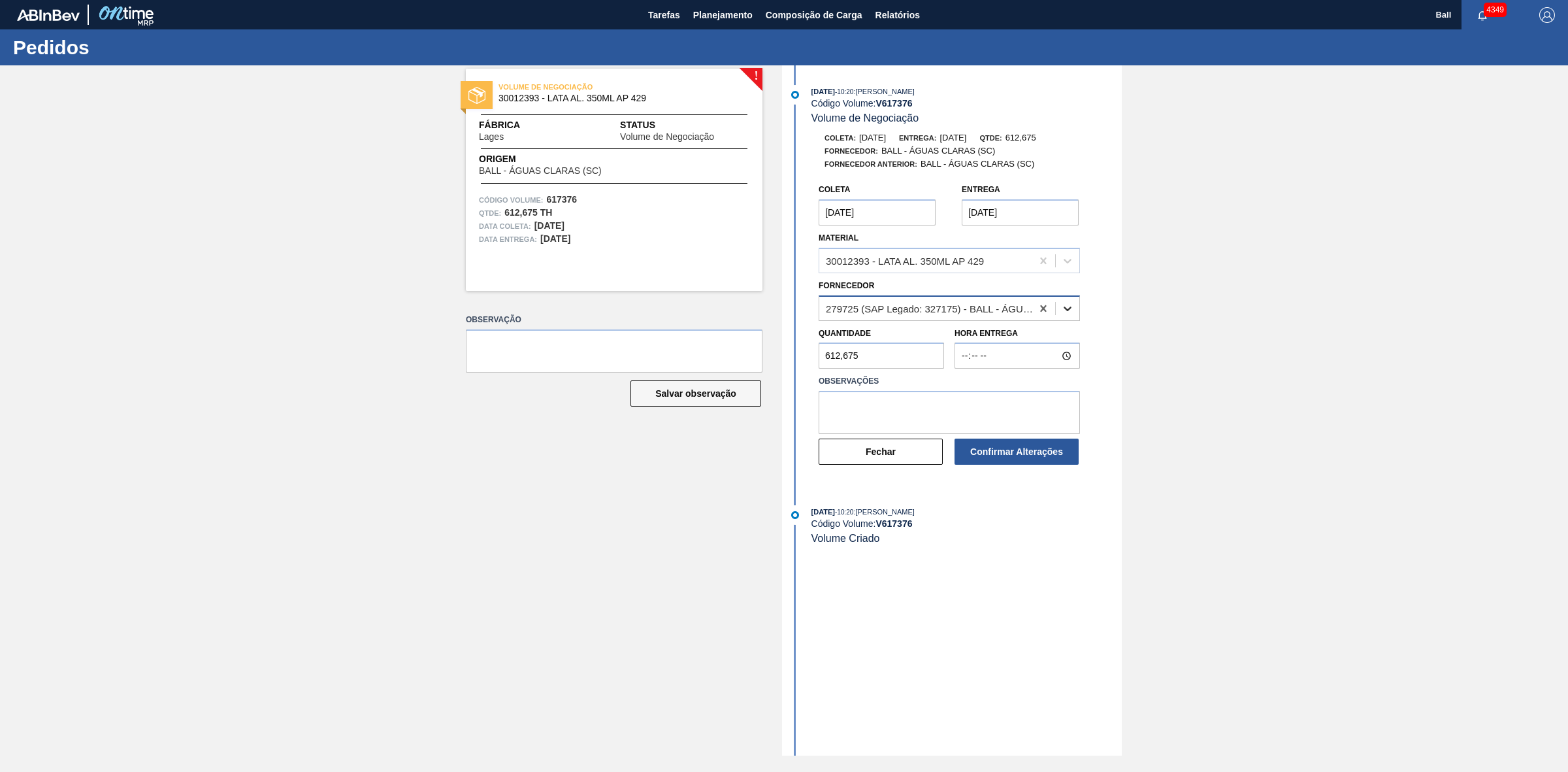
click at [1072, 307] on icon at bounding box center [1067, 307] width 13 height 13
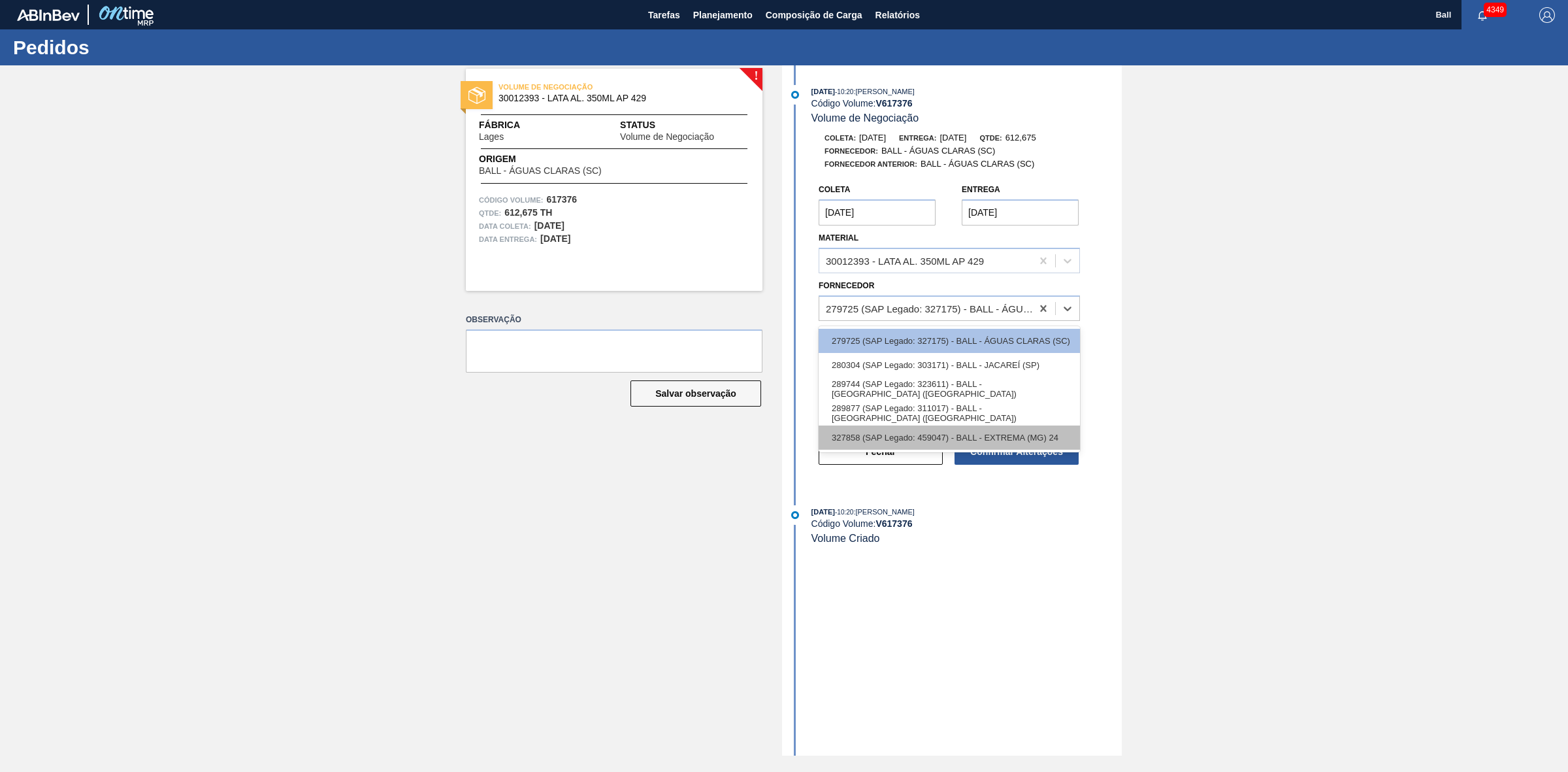
click at [994, 433] on div "327858 (SAP Legado: 459047) - BALL - EXTREMA (MG) 24" at bounding box center [950, 437] width 262 height 24
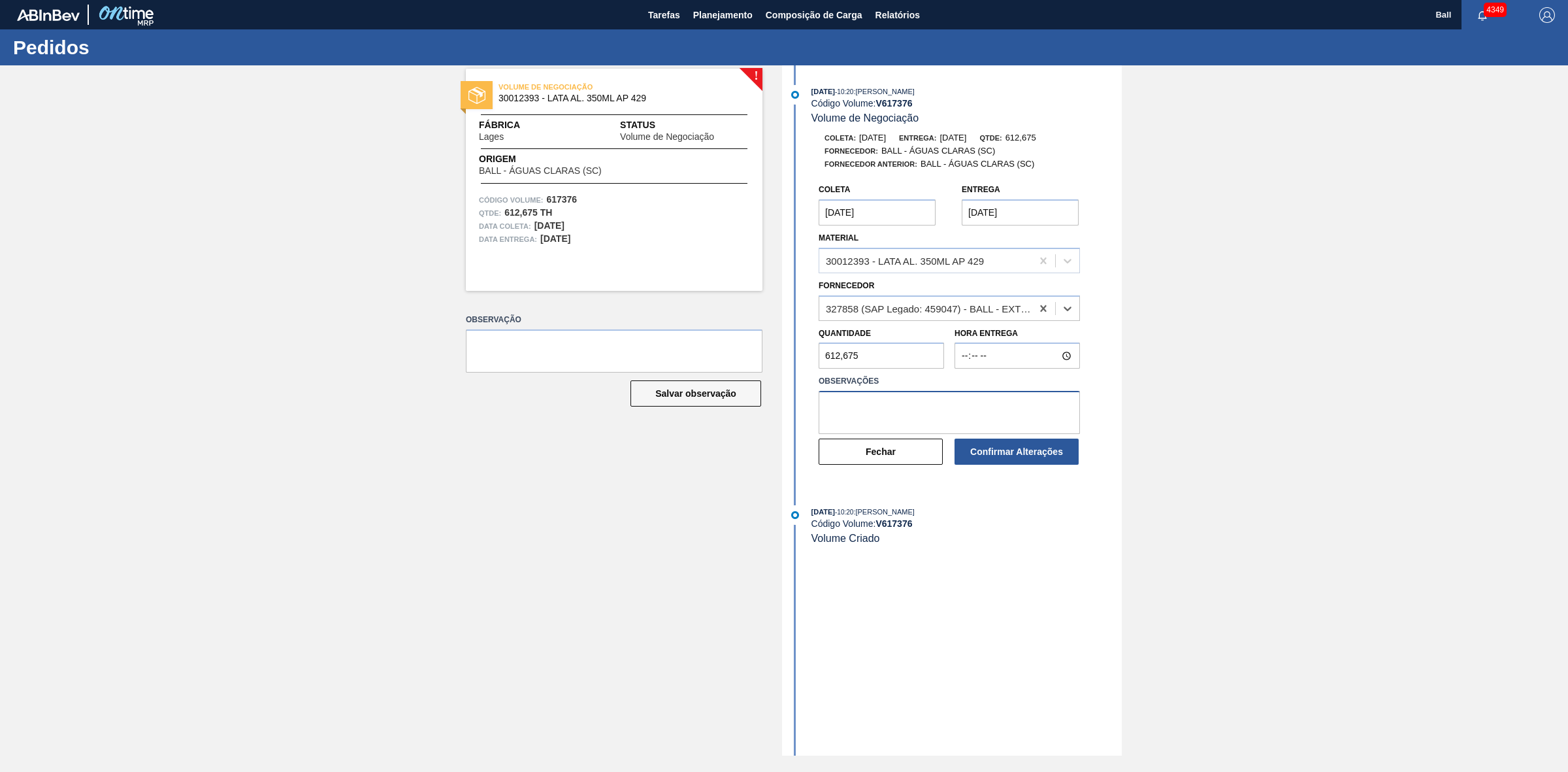
click at [991, 412] on textarea at bounding box center [950, 412] width 262 height 43
click at [1070, 314] on icon at bounding box center [1067, 307] width 13 height 13
click at [1263, 368] on div "! VOLUME DE NEGOCIAÇÃO 30012393 - LATA AL. 350ML AP 429 Fábrica Lages Status Vo…" at bounding box center [784, 410] width 1568 height 690
click at [723, 19] on span "Planejamento" at bounding box center [723, 14] width 59 height 15
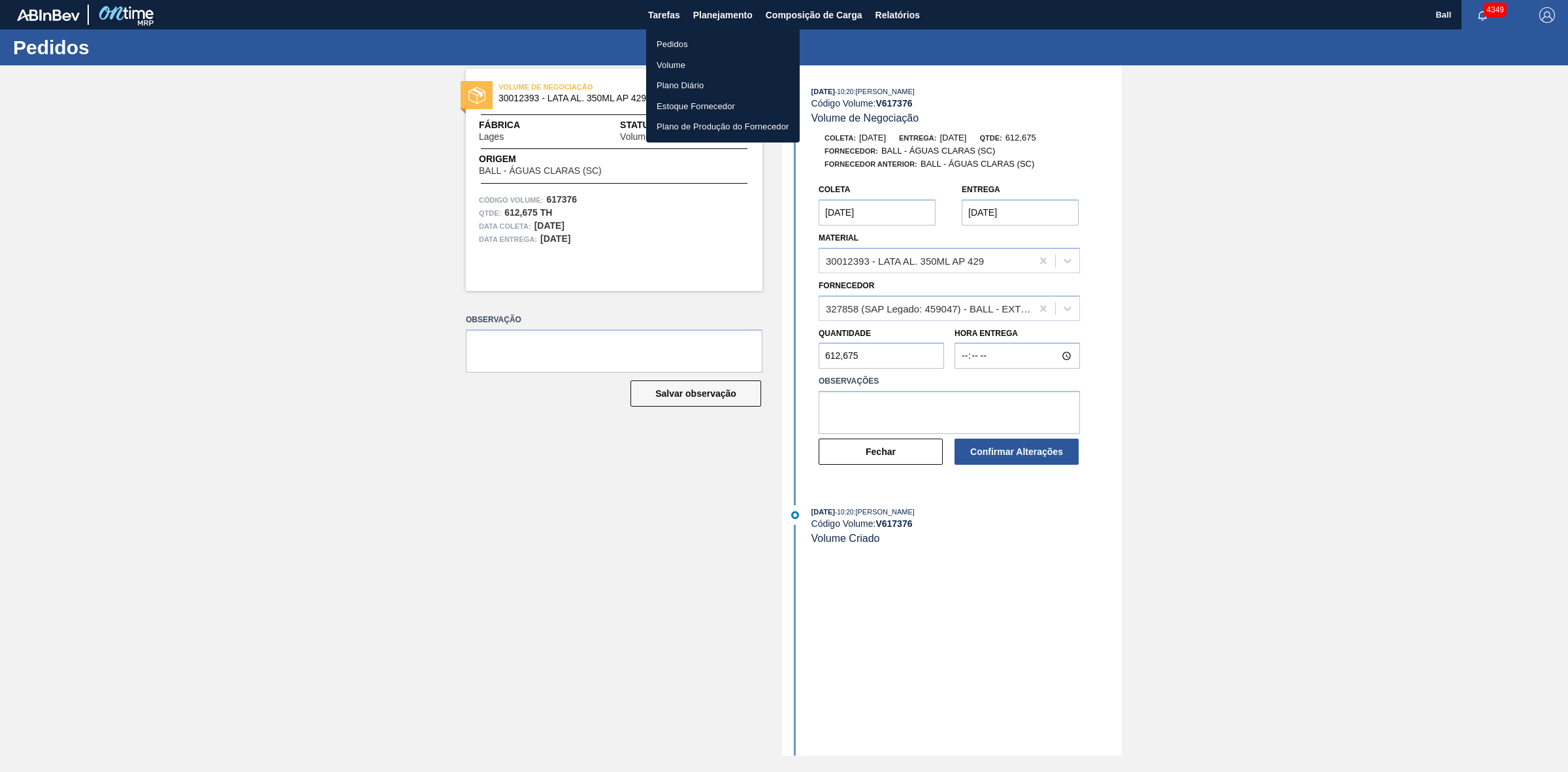
click at [1265, 313] on div at bounding box center [784, 386] width 1568 height 772
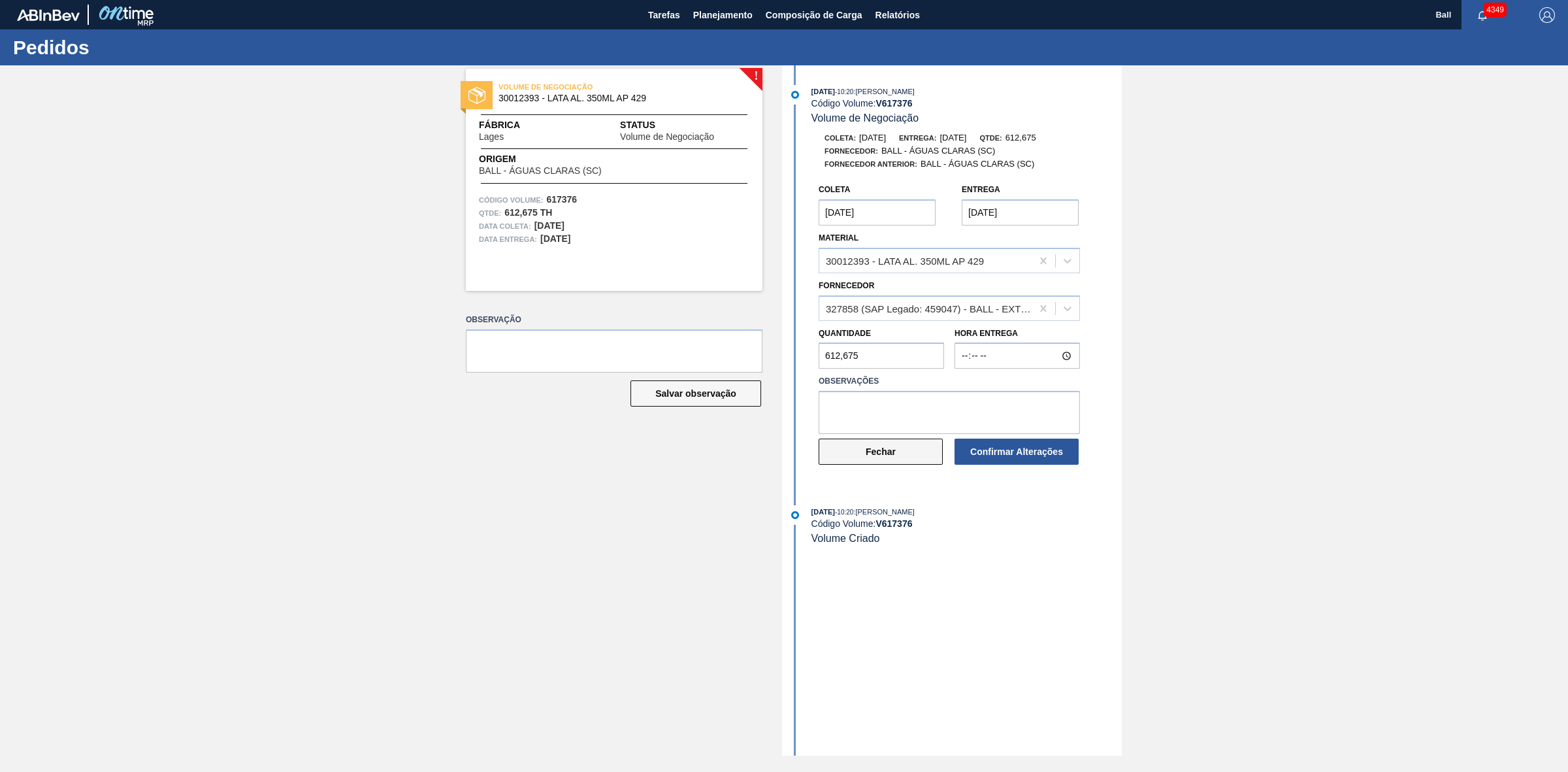
click at [886, 459] on button "Fechar" at bounding box center [881, 451] width 124 height 26
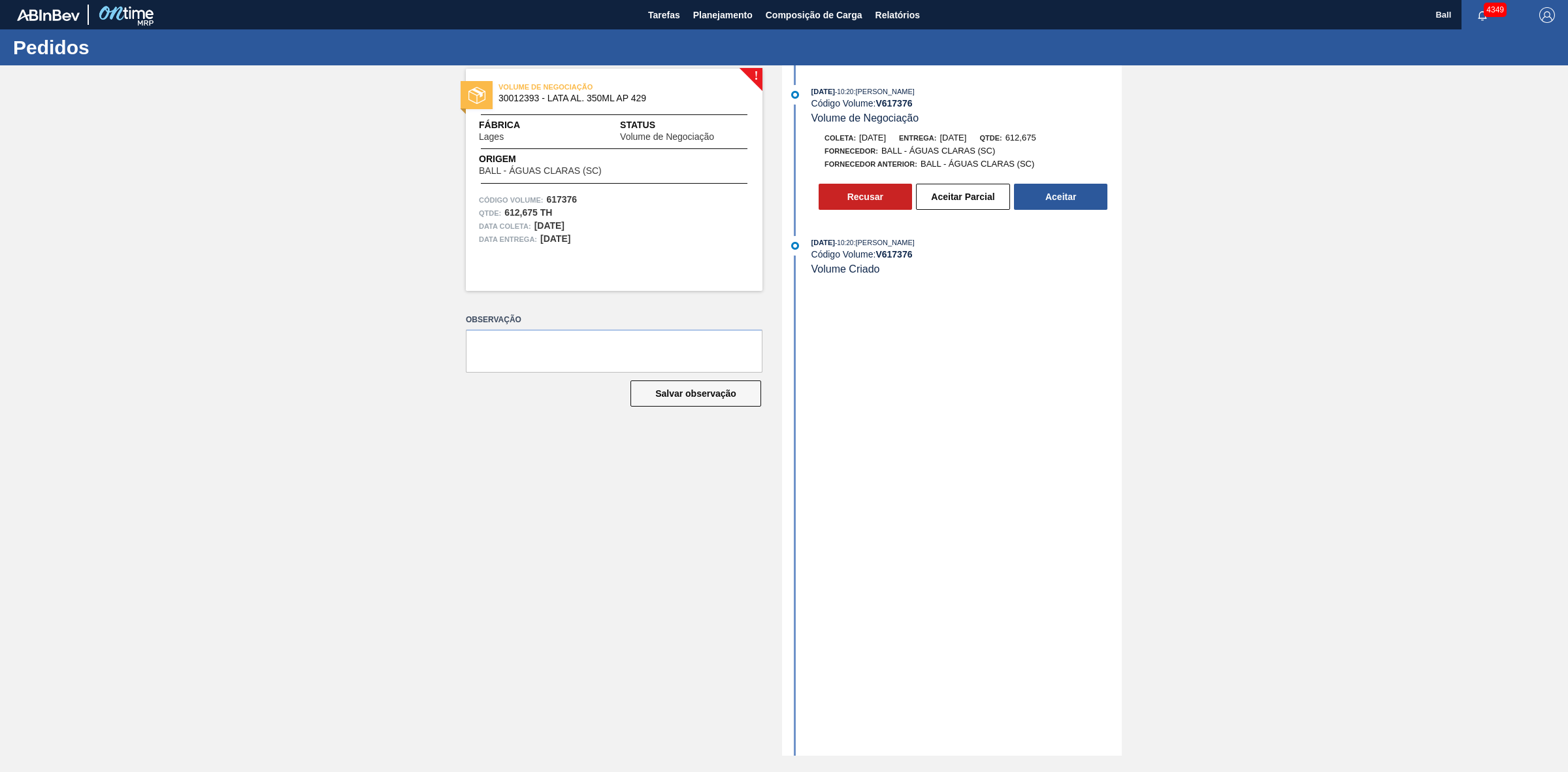
click at [922, 413] on div "21/08/2025 - 10:20 : BRUNO DE MELLO DUARTE Código Volume: V 617376 Volume de Ne…" at bounding box center [954, 410] width 336 height 690
click at [965, 207] on button "Aceitar Parcial" at bounding box center [963, 196] width 94 height 26
click at [956, 204] on button "Aceitar Parcial" at bounding box center [963, 196] width 94 height 26
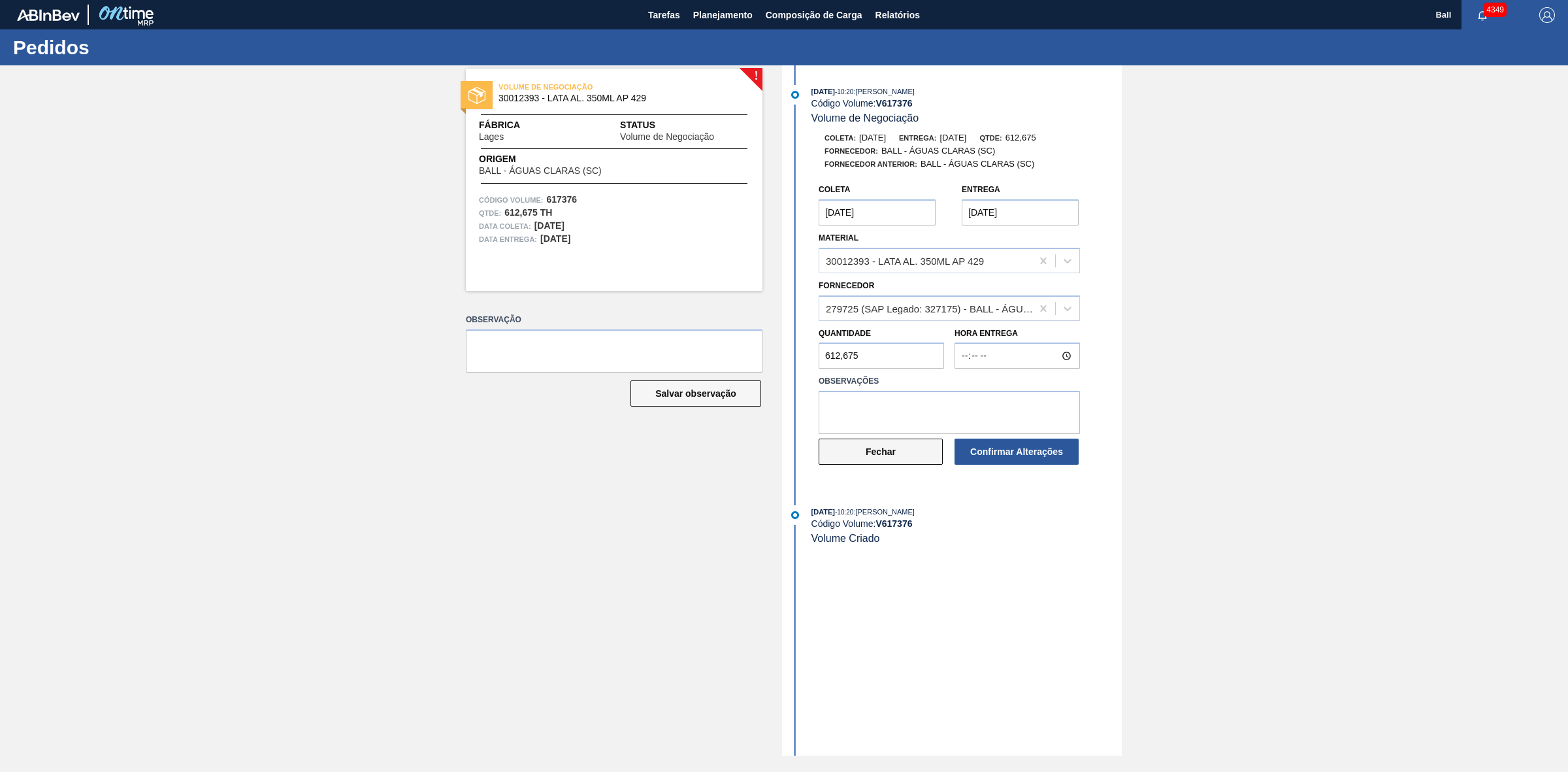
click at [887, 456] on button "Fechar" at bounding box center [881, 451] width 124 height 26
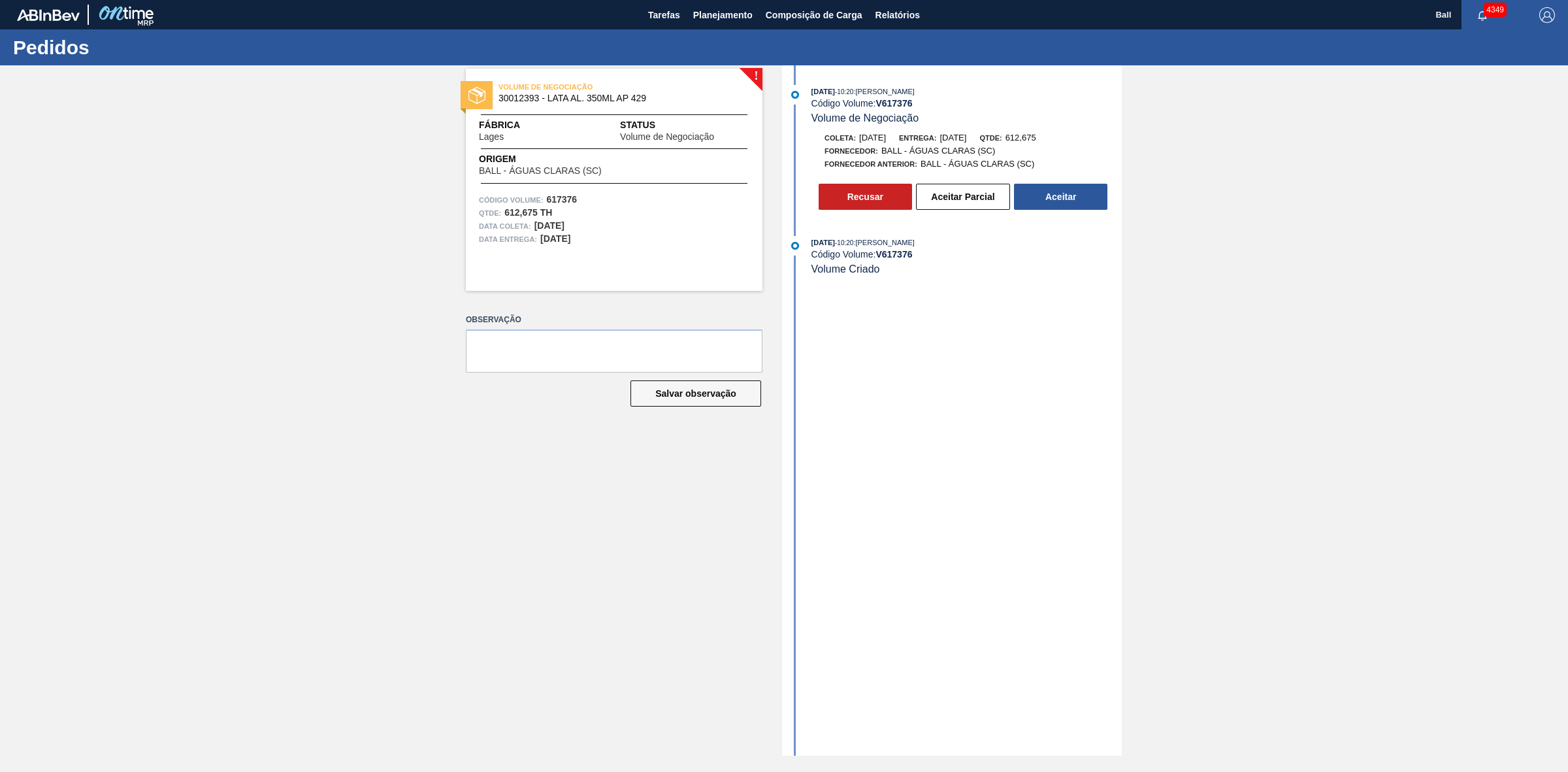
click at [236, 185] on div "! VOLUME DE NEGOCIAÇÃO 30012393 - LATA AL. 350ML AP 429 Fábrica Lages Status Vo…" at bounding box center [784, 410] width 1568 height 690
click at [312, 344] on div "! VOLUME DE NEGOCIAÇÃO 30012393 - LATA AL. 350ML AP 429 Fábrica Lages Status Vo…" at bounding box center [784, 410] width 1568 height 690
click at [1543, 223] on div "! VOLUME DE NEGOCIAÇÃO 30012393 - LATA AL. 350ML AP 429 Fábrica Lages Status Vo…" at bounding box center [784, 410] width 1568 height 690
click at [396, 200] on div "! VOLUME DE NEGOCIAÇÃO 30012393 - LATA AL. 350ML AP 429 Fábrica Lages Status Vo…" at bounding box center [784, 410] width 1568 height 690
click at [995, 194] on button "Aceitar Parcial" at bounding box center [963, 196] width 94 height 26
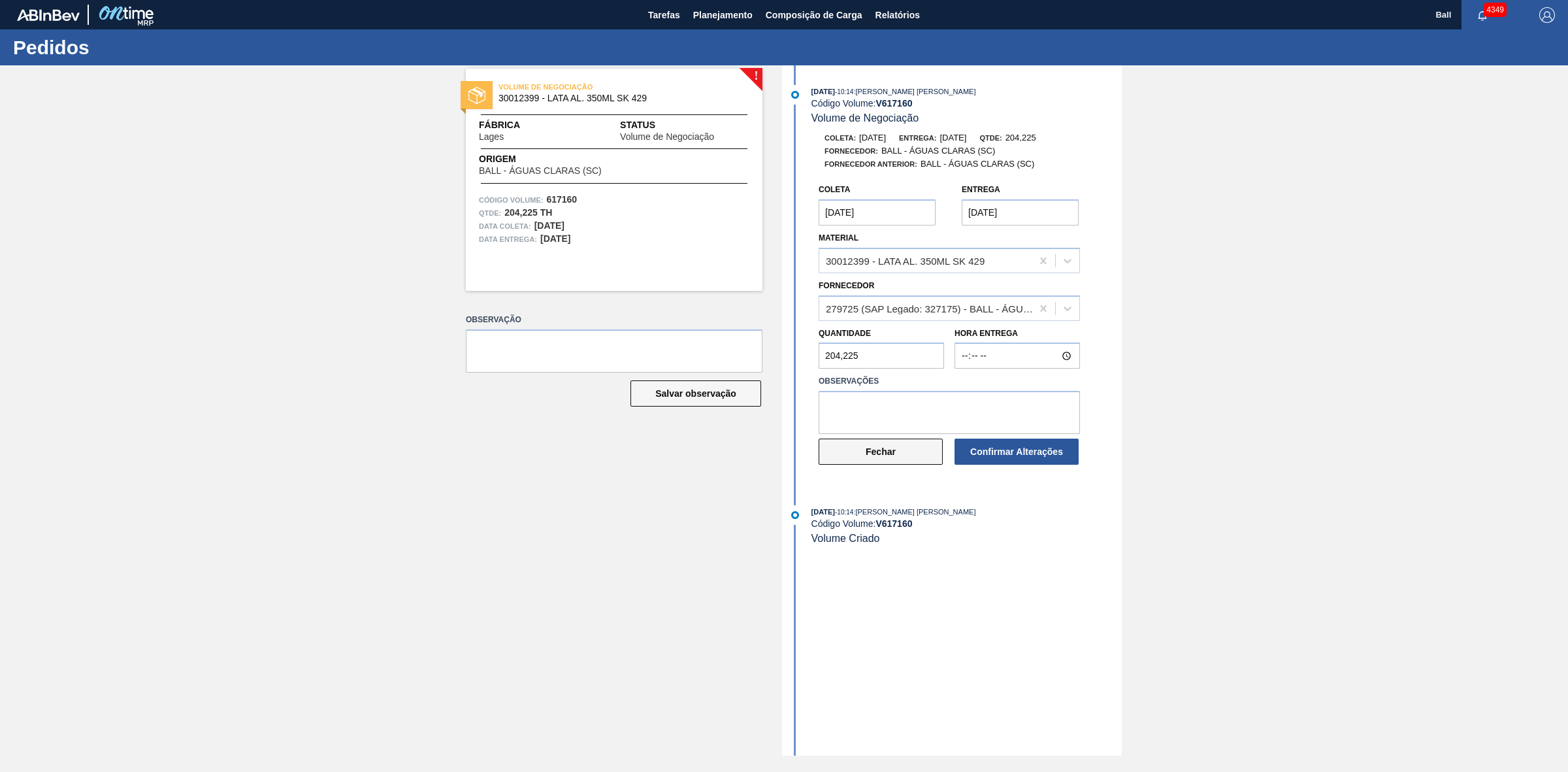
click at [889, 451] on button "Fechar" at bounding box center [881, 451] width 124 height 26
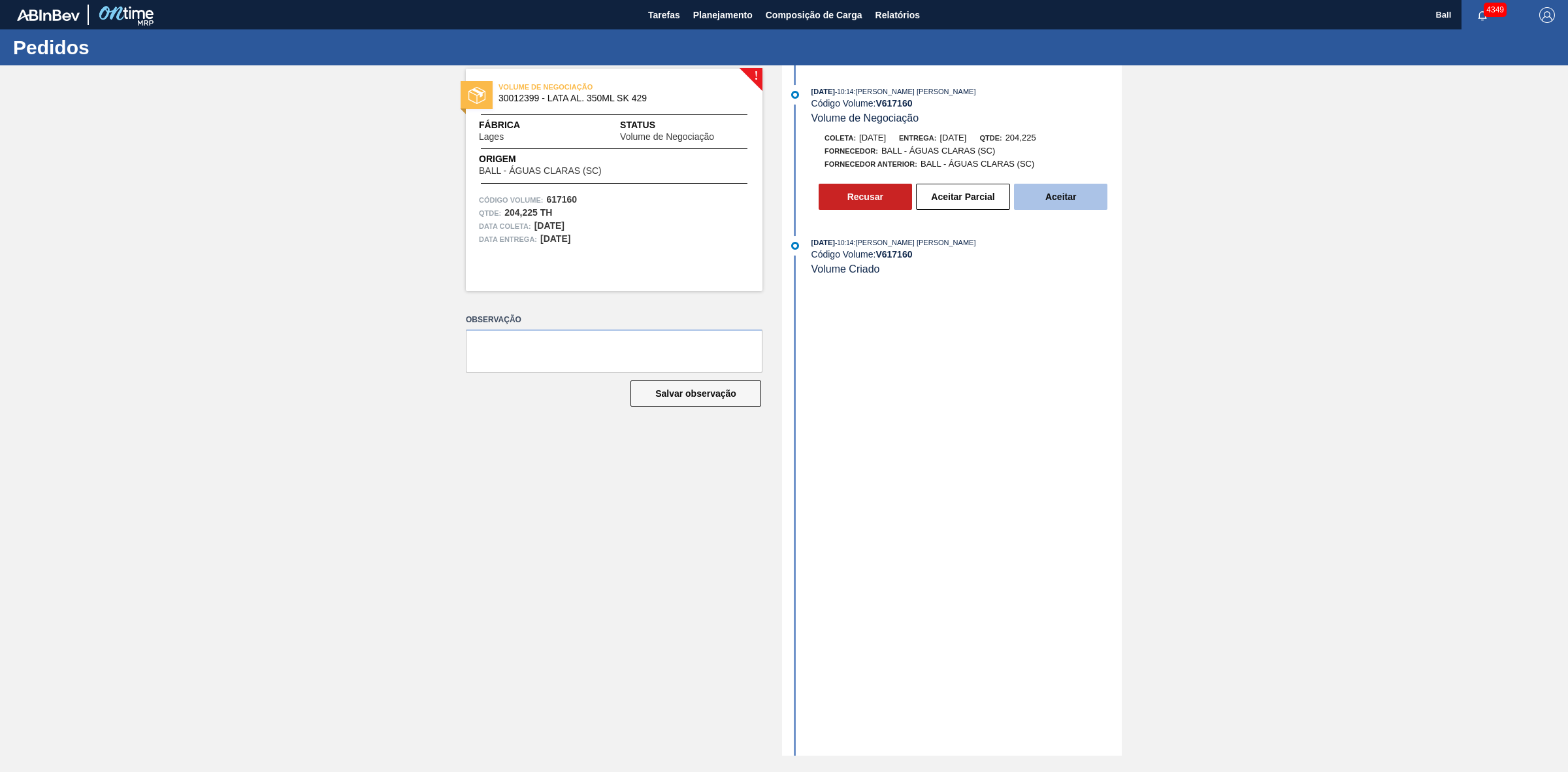
click at [1069, 200] on button "Aceitar" at bounding box center [1061, 196] width 93 height 26
click at [964, 200] on button "Aceitar Parcial" at bounding box center [963, 196] width 94 height 26
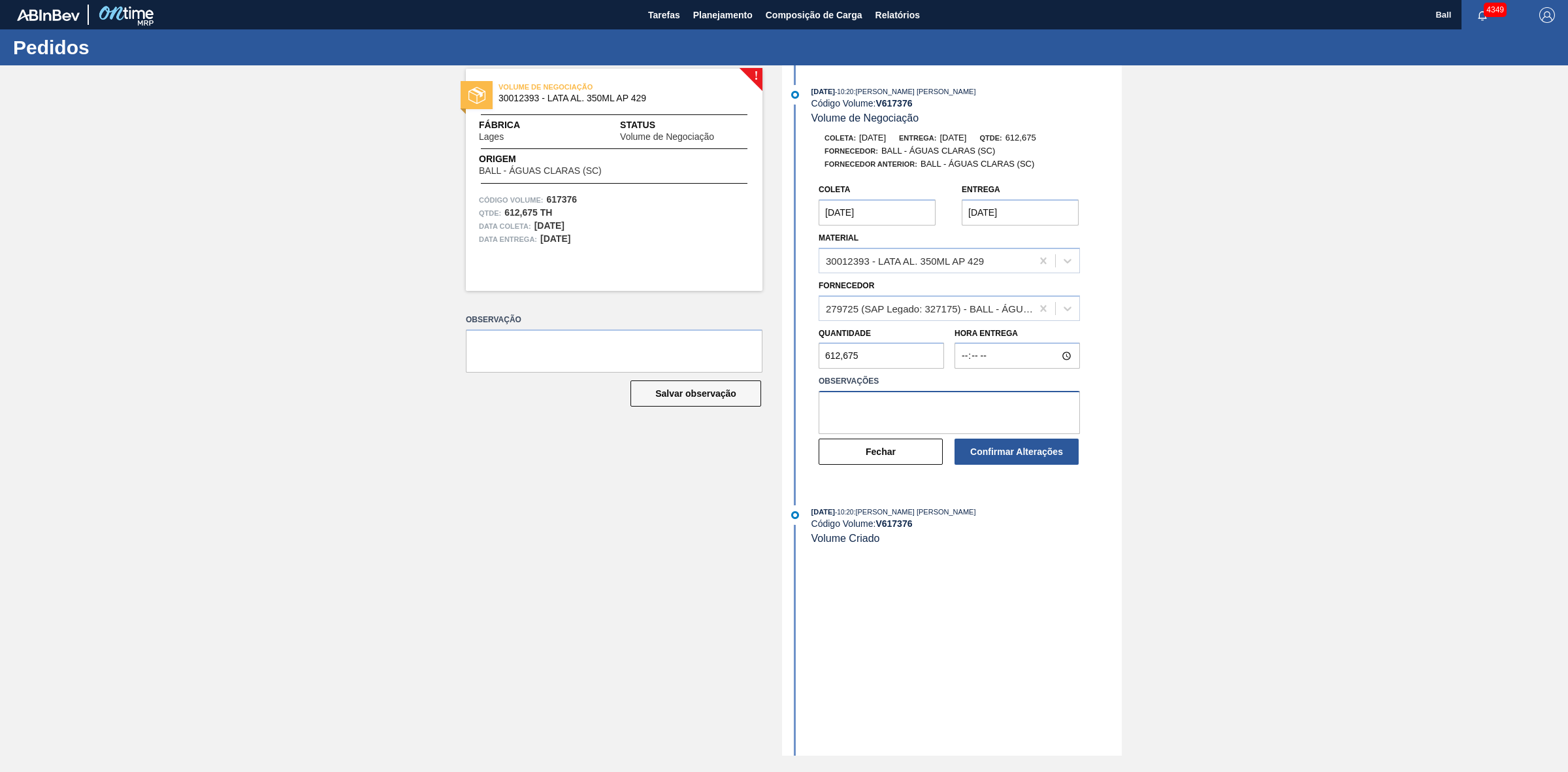
click at [887, 418] on textarea at bounding box center [950, 412] width 262 height 43
click at [896, 465] on button "Fechar" at bounding box center [881, 451] width 124 height 26
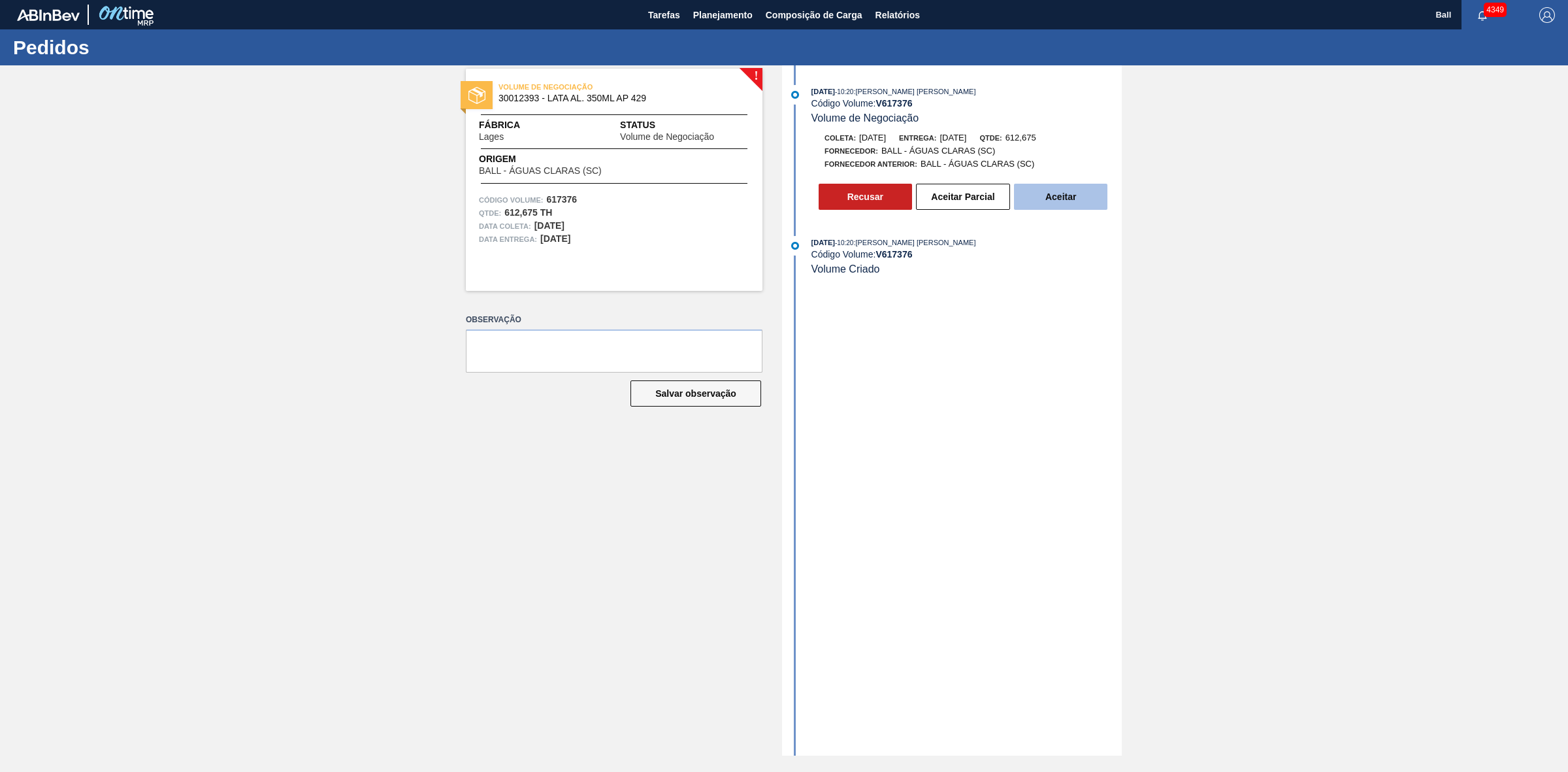
click at [1075, 196] on button "Aceitar" at bounding box center [1061, 196] width 93 height 26
click at [993, 197] on button "Aceitar Parcial" at bounding box center [963, 196] width 94 height 26
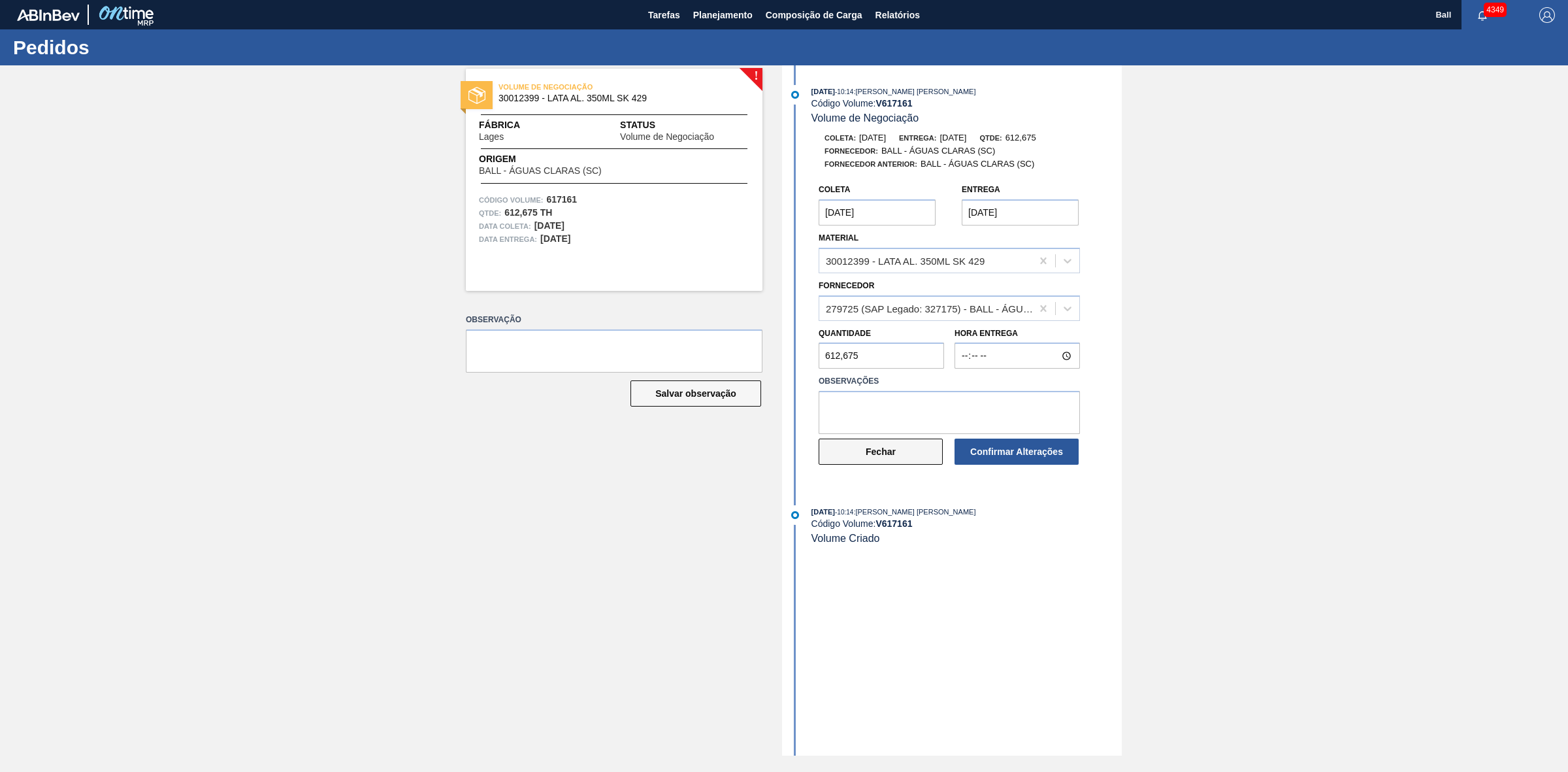
click at [903, 459] on button "Fechar" at bounding box center [881, 451] width 124 height 26
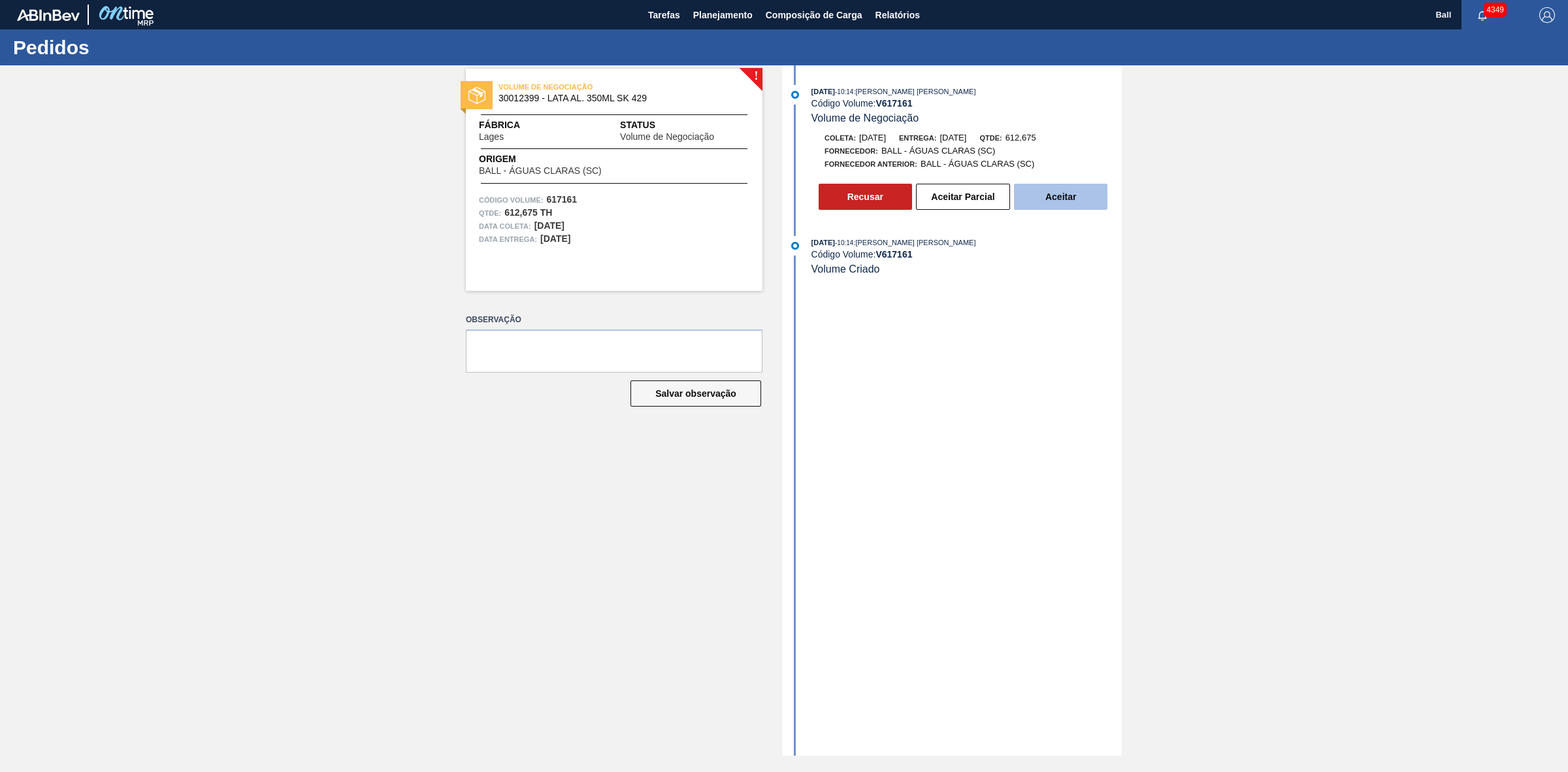
click at [1080, 198] on button "Aceitar" at bounding box center [1061, 196] width 93 height 26
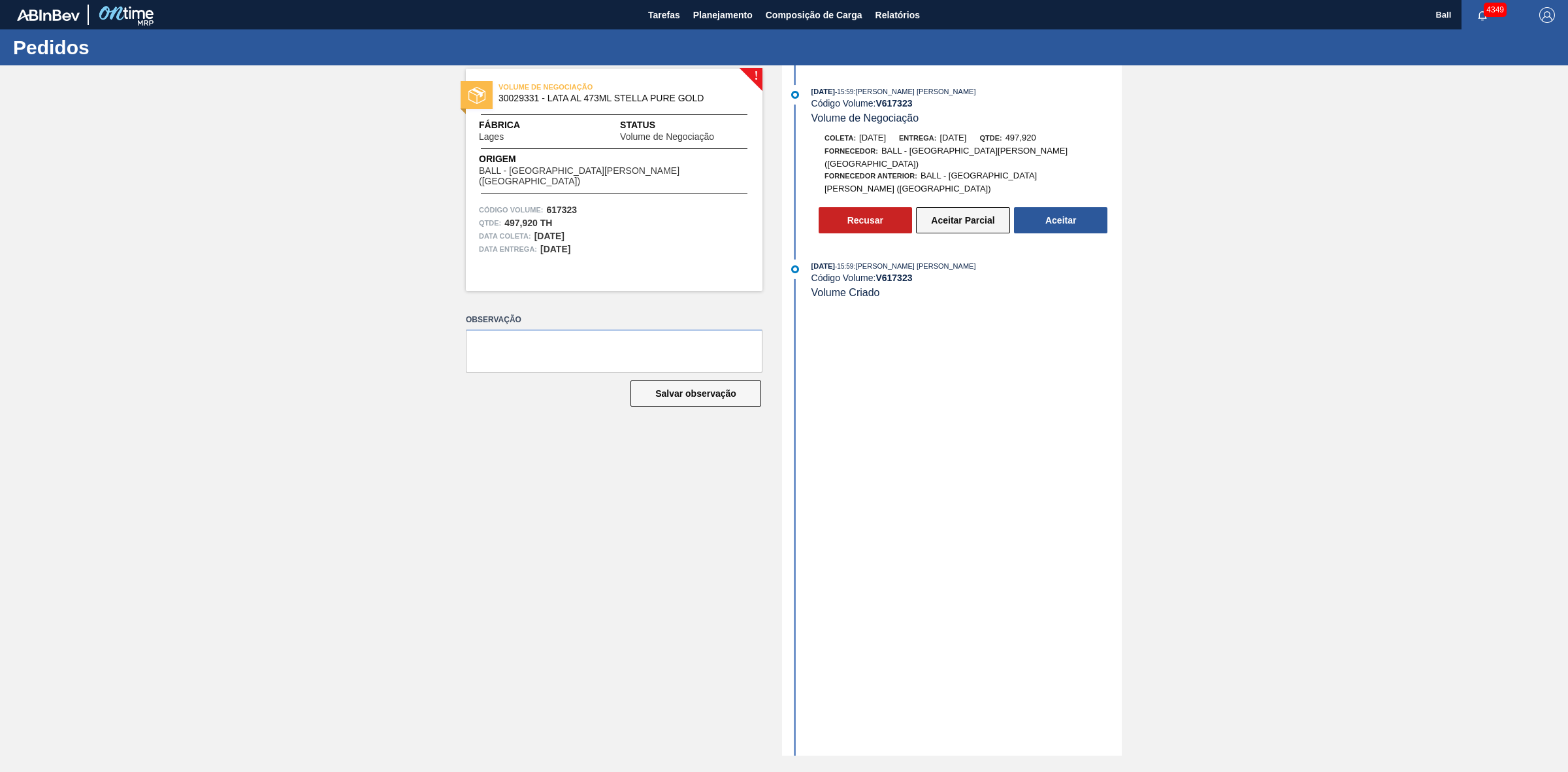
click at [938, 207] on button "Aceitar Parcial" at bounding box center [963, 220] width 94 height 26
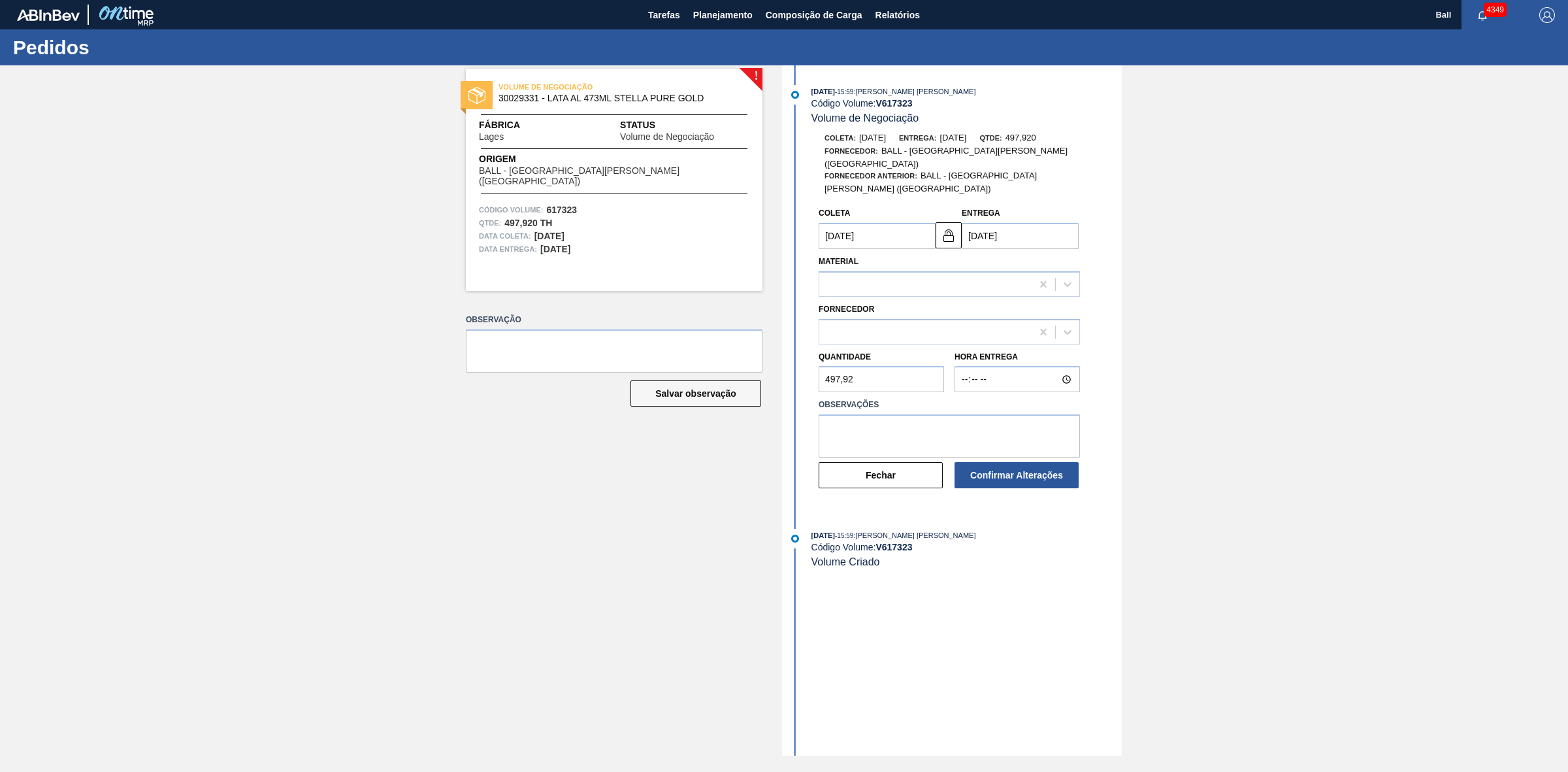
type input "[DATE]"
click at [881, 462] on button "Fechar" at bounding box center [881, 475] width 124 height 26
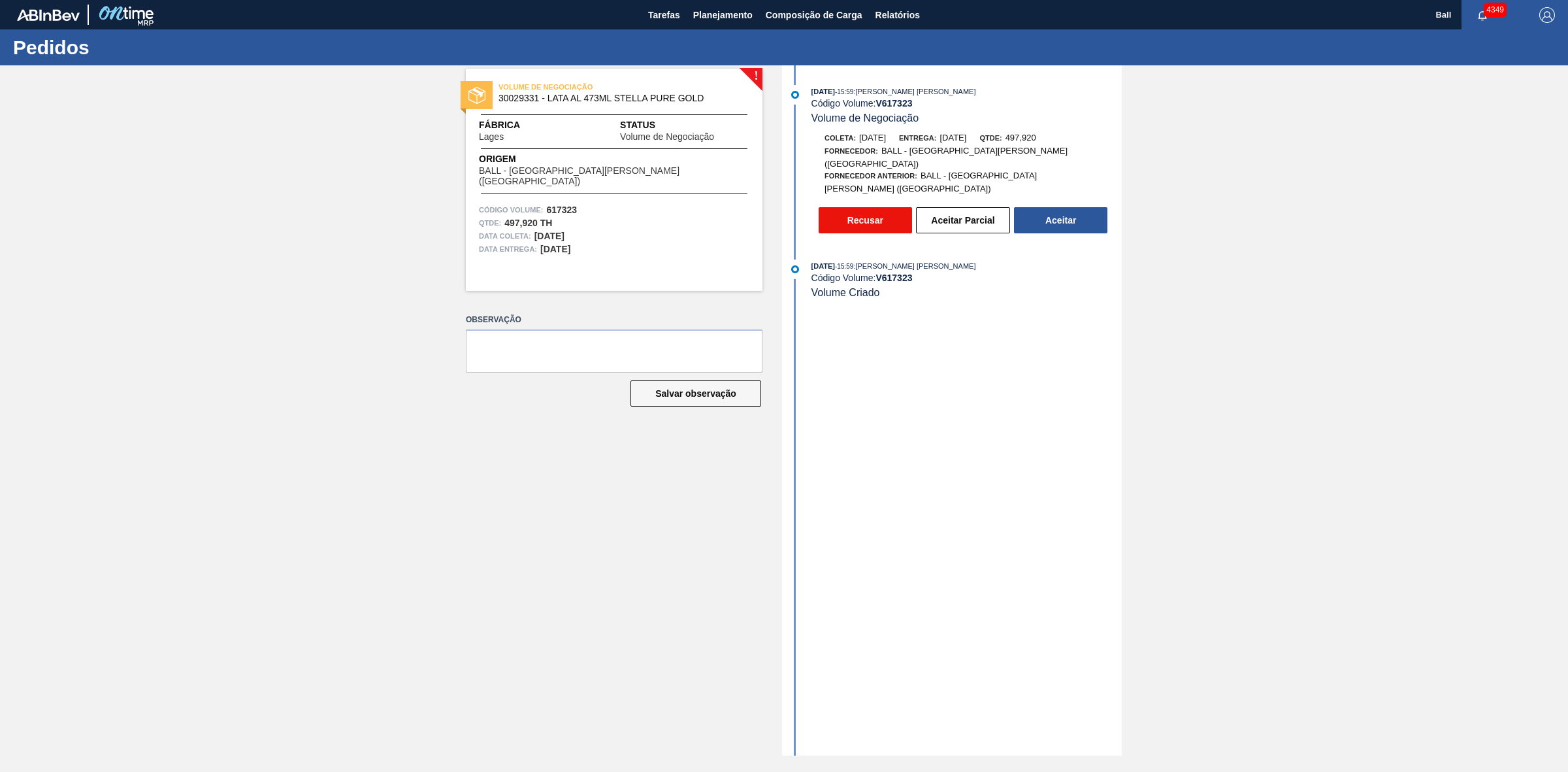
click at [861, 207] on button "Recusar" at bounding box center [866, 220] width 93 height 26
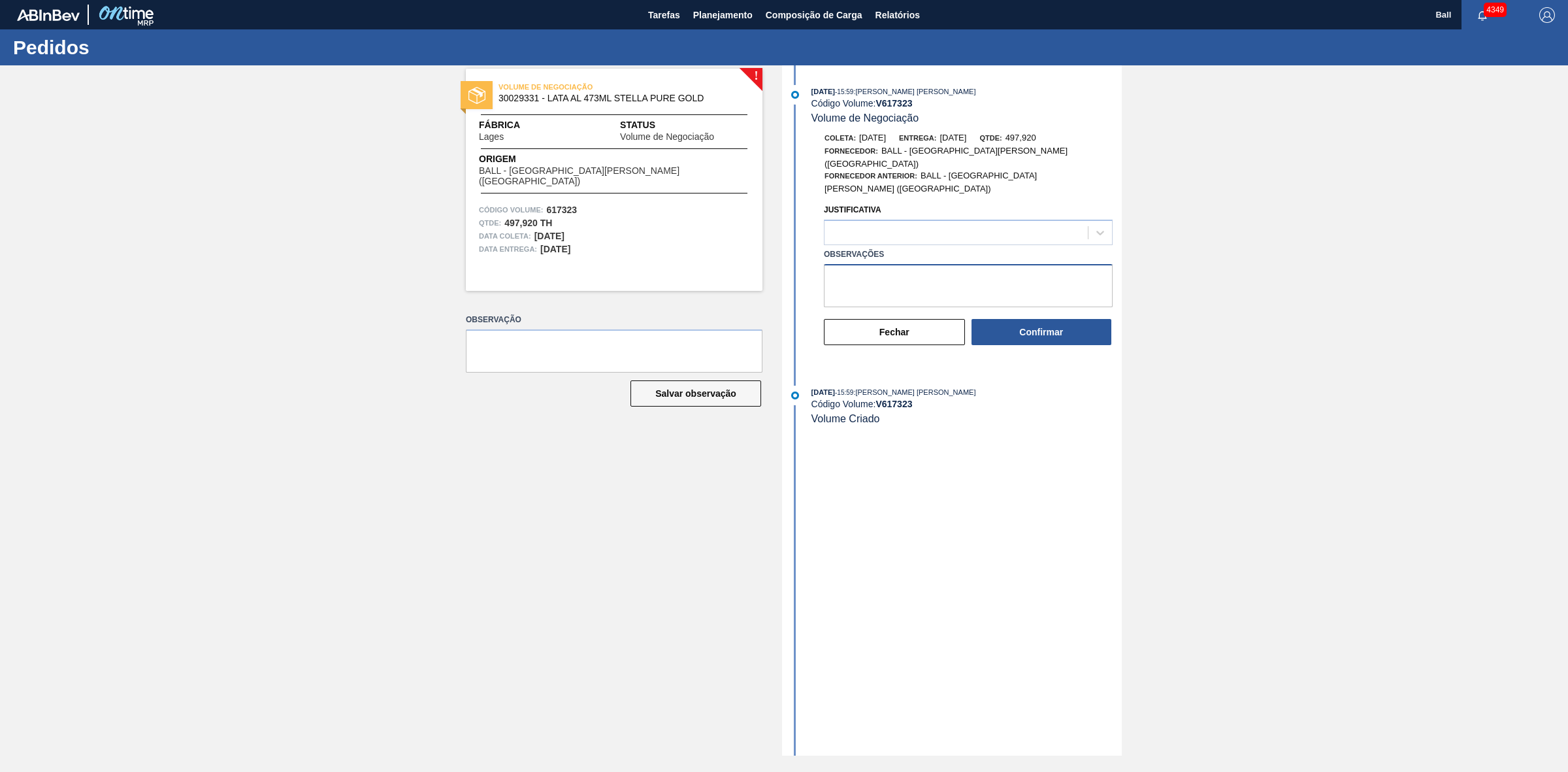
click at [956, 264] on textarea "Observações" at bounding box center [968, 285] width 289 height 43
click at [1095, 221] on div at bounding box center [1101, 233] width 24 height 24
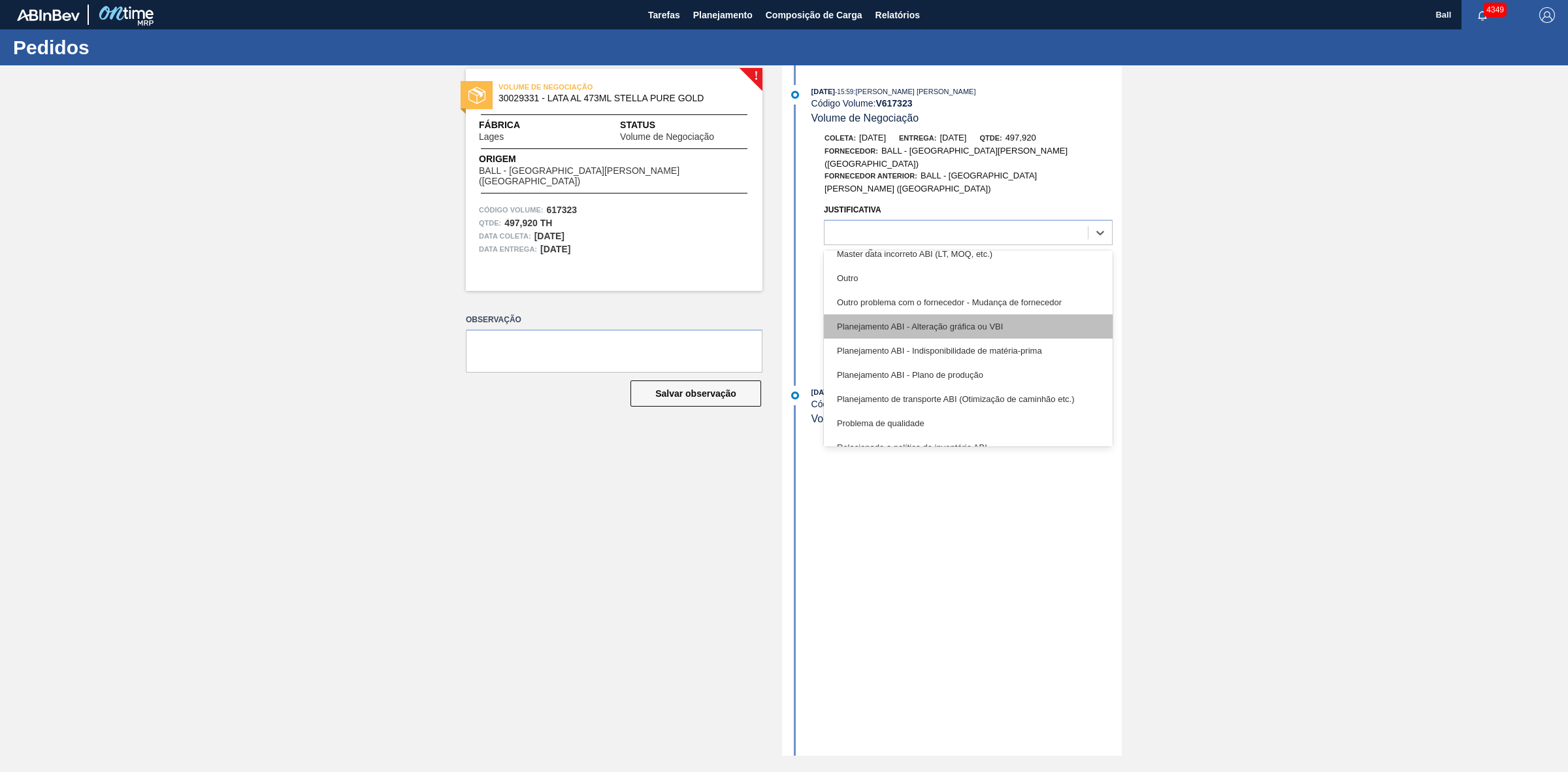
scroll to position [82, 0]
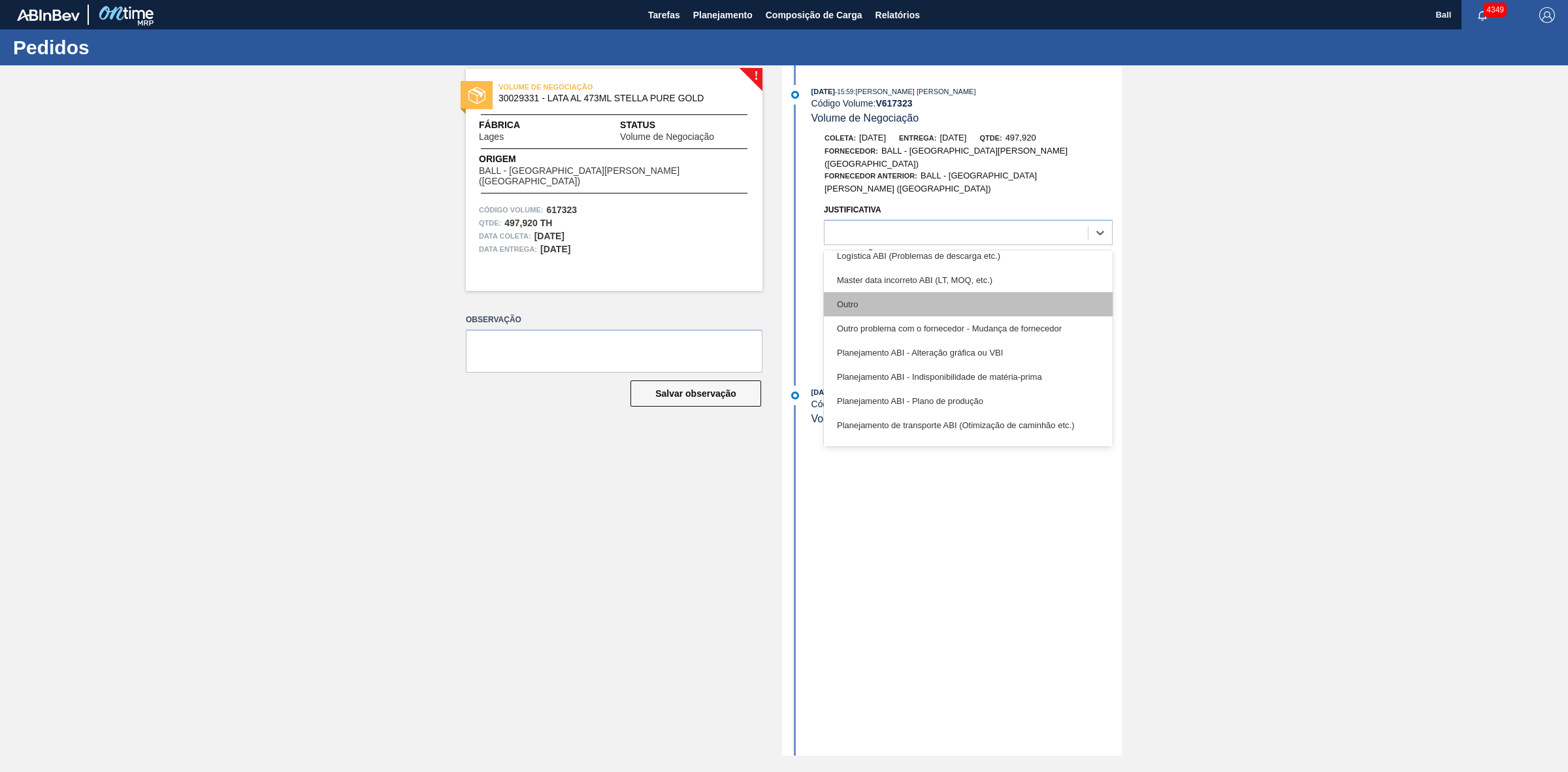
click at [942, 292] on div "Outro" at bounding box center [968, 304] width 289 height 24
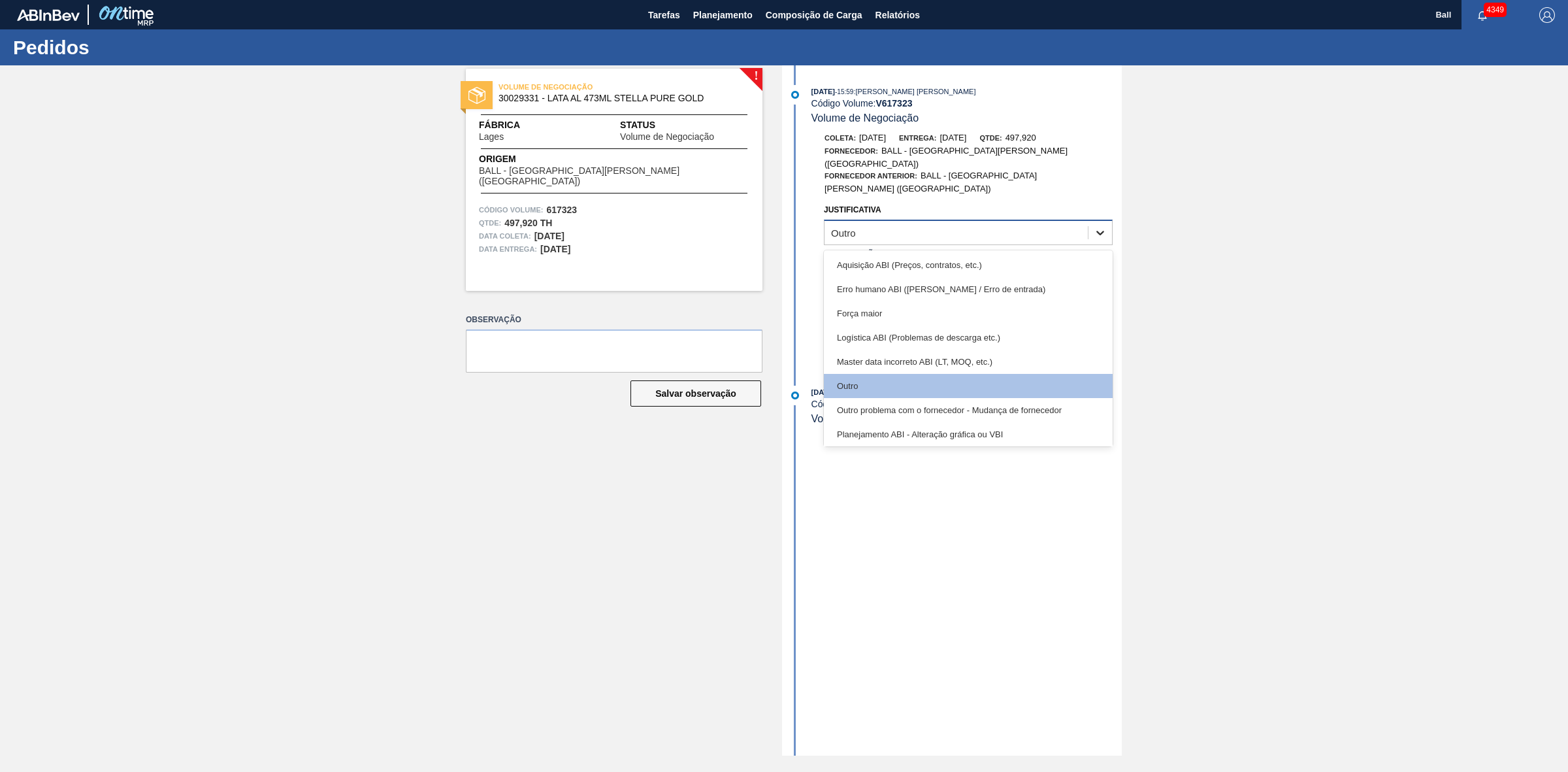
click at [1106, 221] on div at bounding box center [1101, 233] width 24 height 24
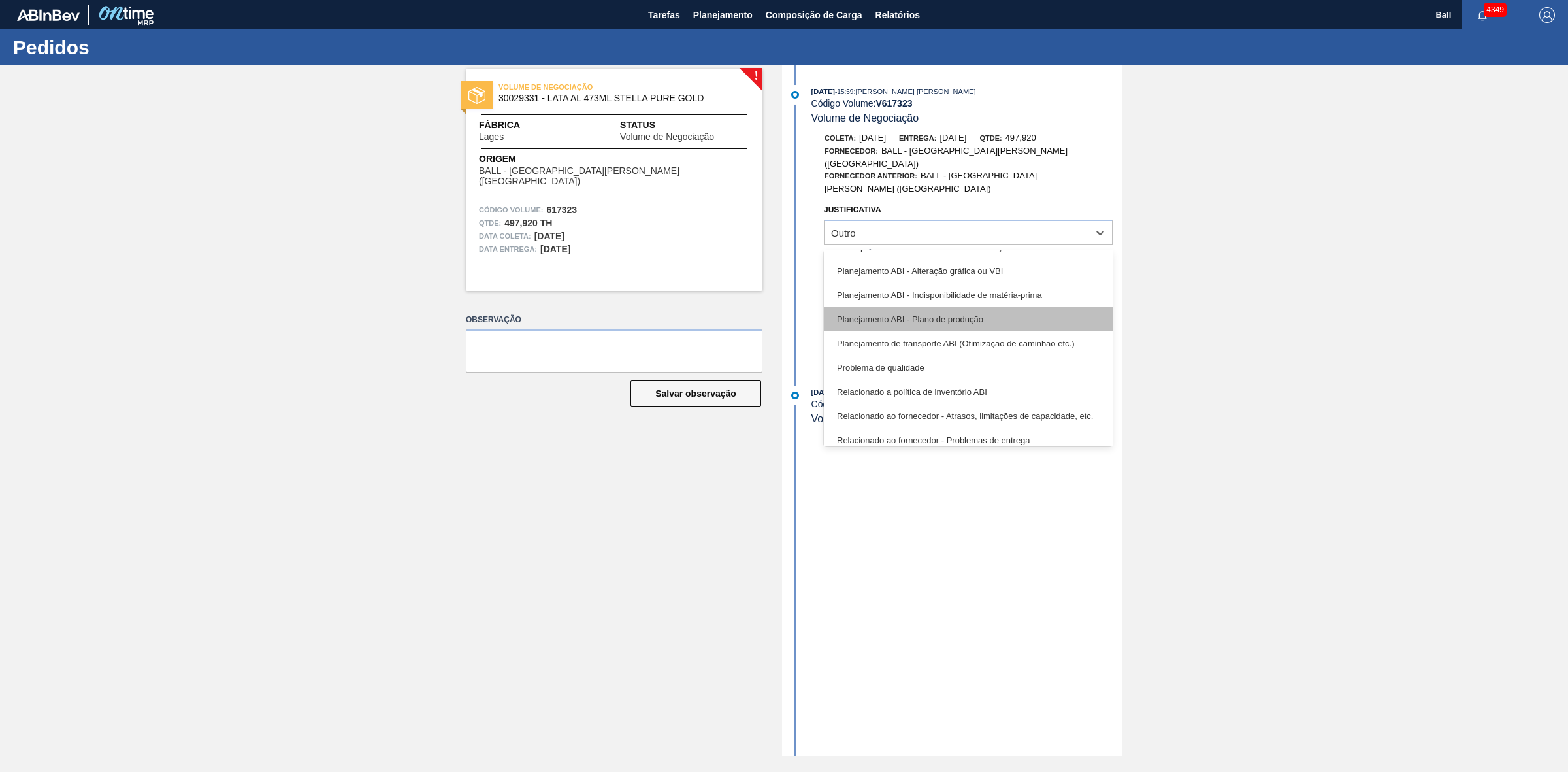
scroll to position [244, 0]
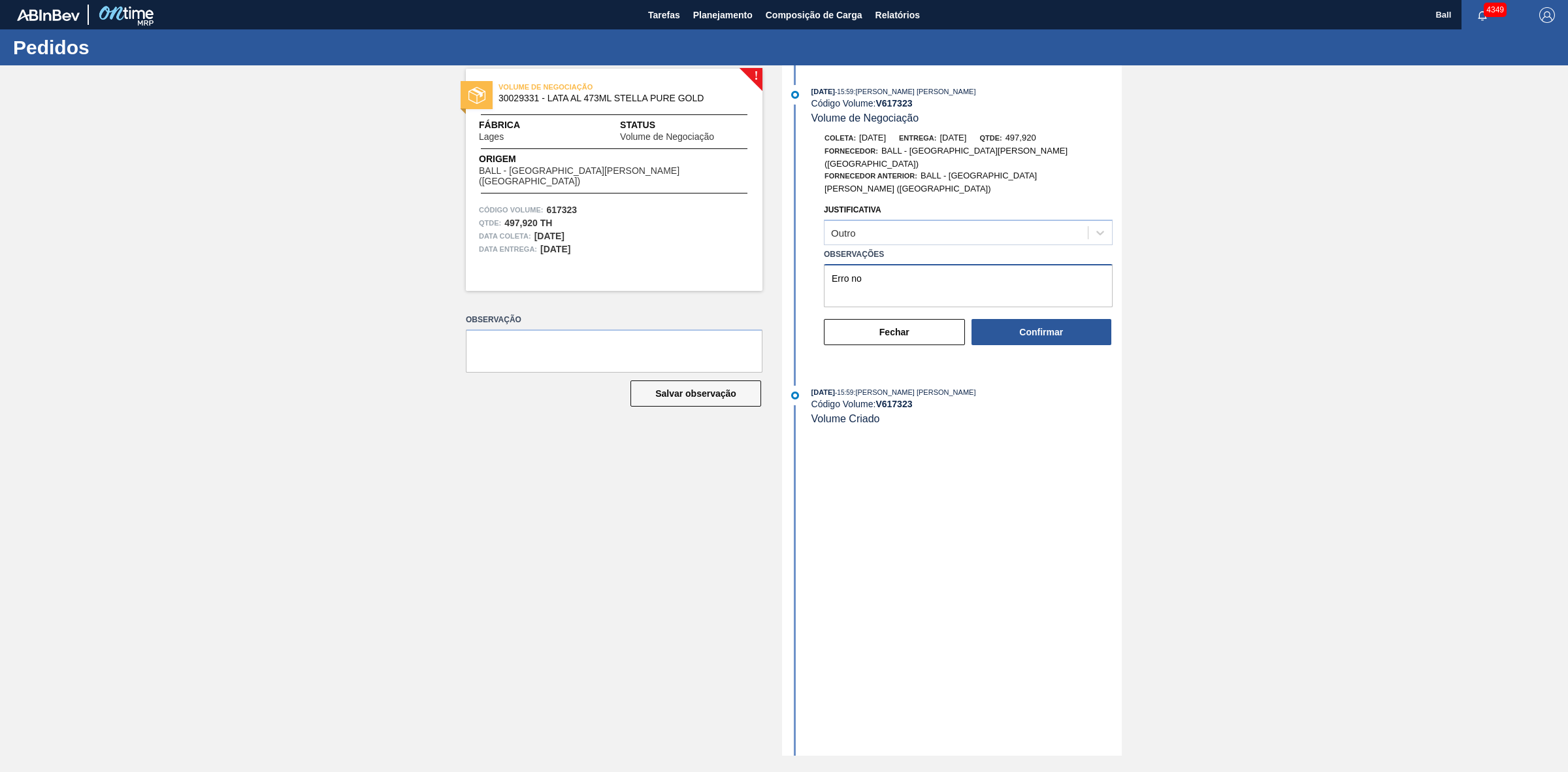
click at [939, 271] on textarea "Erro no" at bounding box center [968, 285] width 289 height 43
type textarea "Erro nas datas, checar e retornar com o ajuste correto"
click at [1021, 318] on button "Confirmar" at bounding box center [1041, 331] width 140 height 26
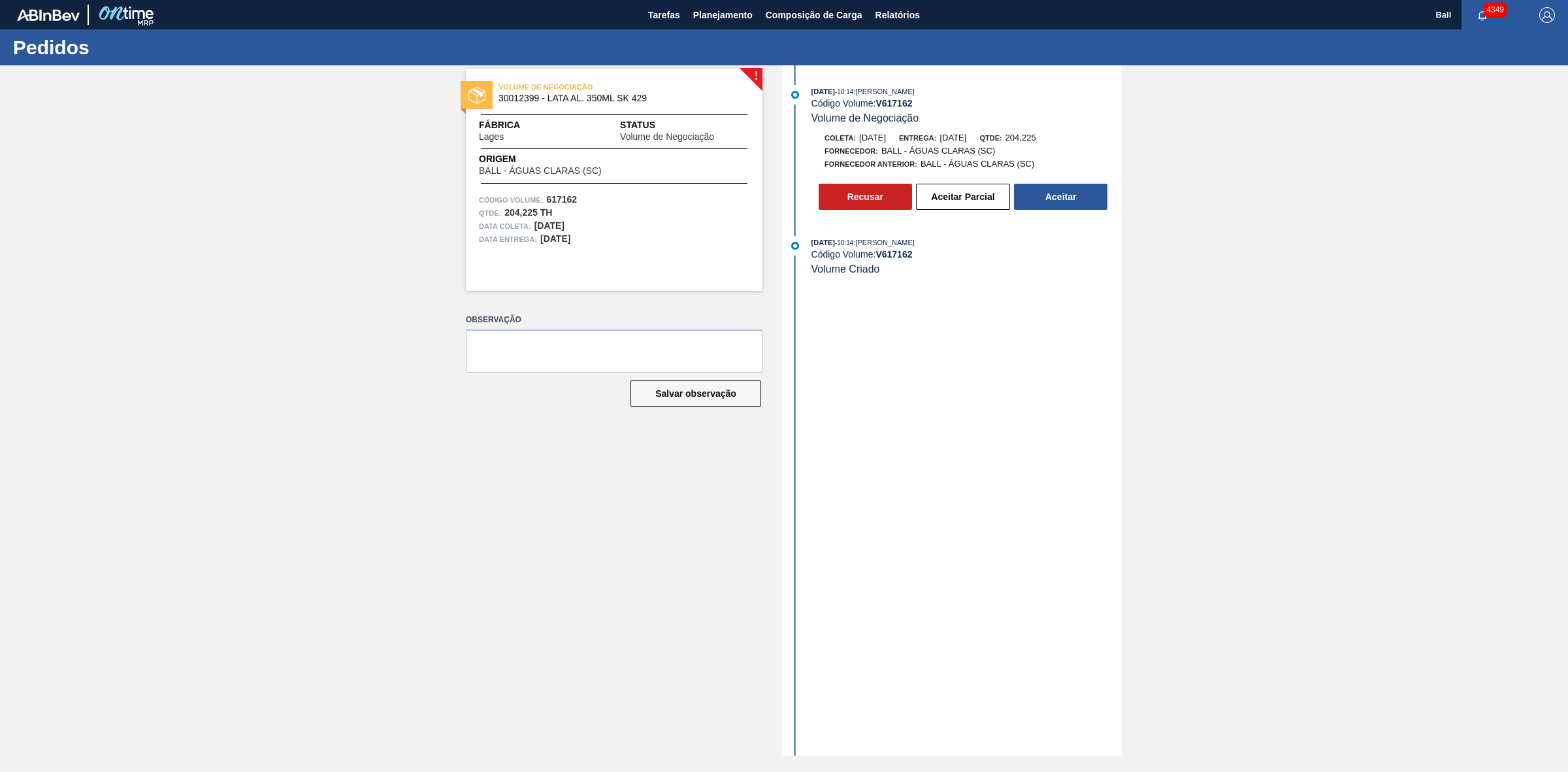
click at [1020, 318] on div "[DATE] 10:14 : [PERSON_NAME] Código Volume: V 617162 Volume de Negociação Colet…" at bounding box center [954, 410] width 336 height 690
drag, startPoint x: 943, startPoint y: 324, endPoint x: 877, endPoint y: 302, distance: 69.6
click at [1058, 200] on button "Aceitar" at bounding box center [1061, 196] width 93 height 26
click at [1063, 201] on button "Aceitar" at bounding box center [1061, 196] width 93 height 26
click at [976, 188] on div "Recusar Aceitar Parcial Aceitar" at bounding box center [966, 193] width 294 height 32
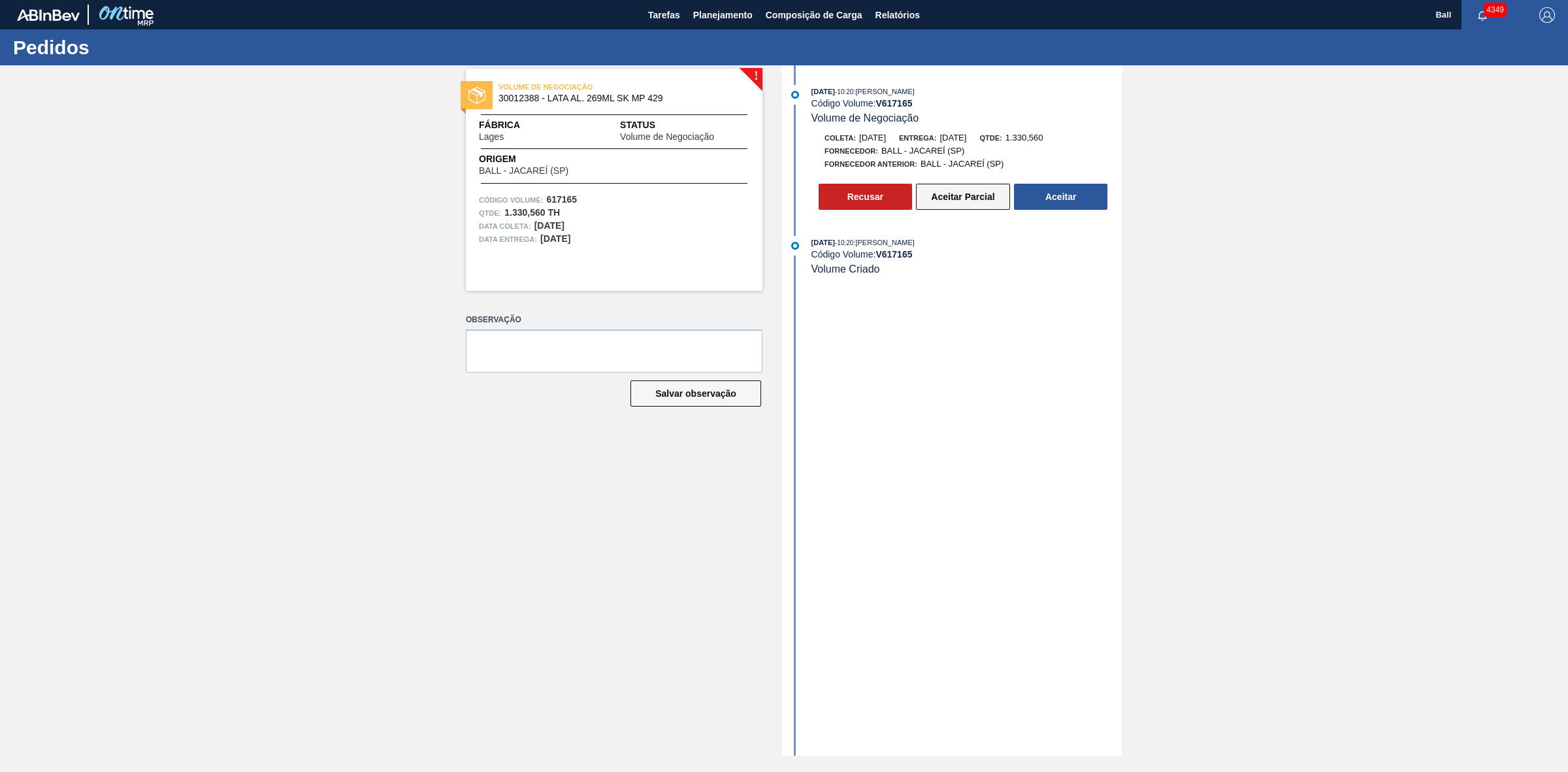
click at [974, 191] on button "Aceitar Parcial" at bounding box center [963, 196] width 94 height 26
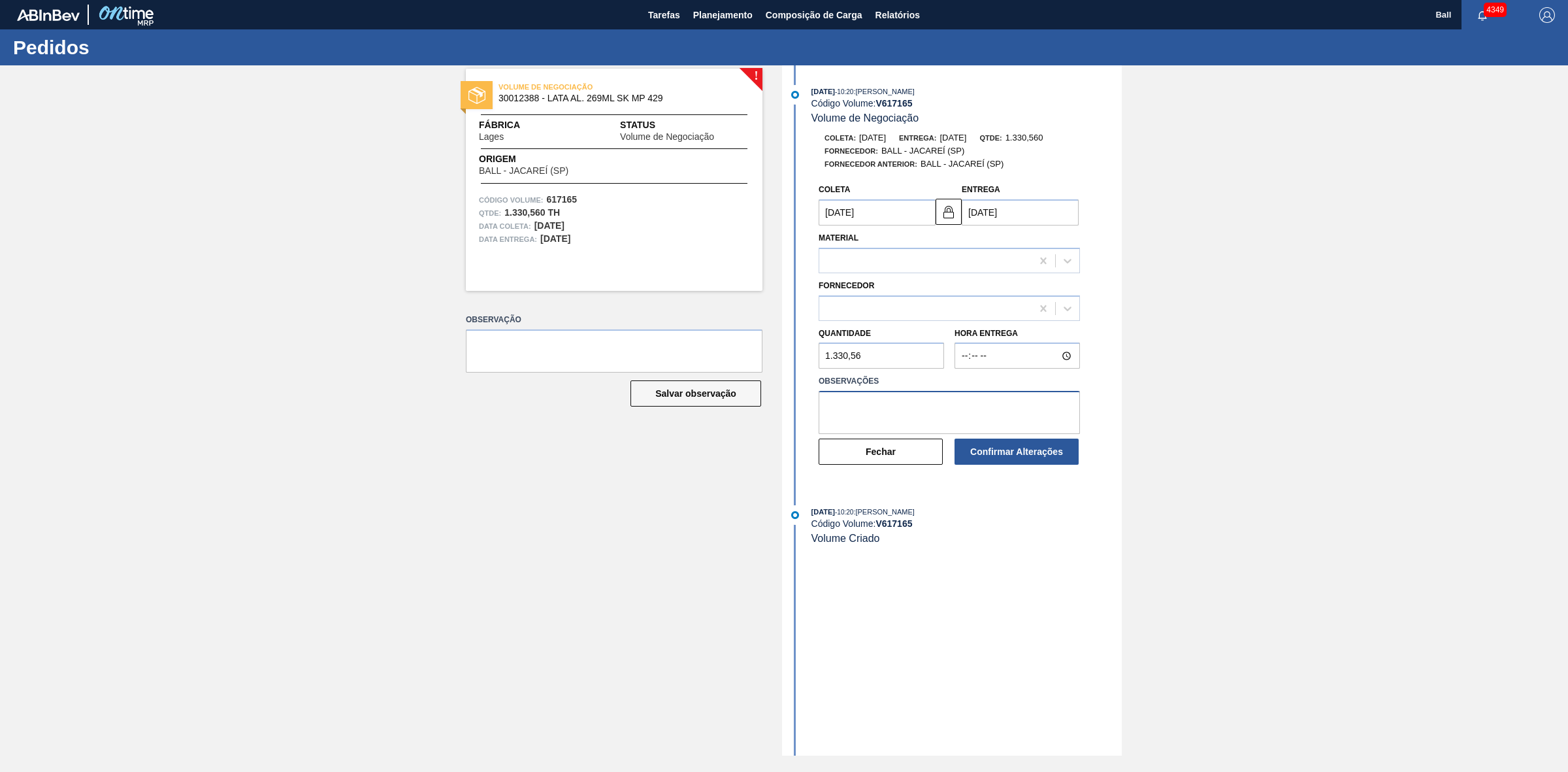
click at [919, 420] on textarea at bounding box center [950, 412] width 262 height 43
type textarea "Atendimento pelo Armaze´m caçapava"
click at [989, 412] on textarea "Atendimento pelo Armaze´m caçapava" at bounding box center [950, 412] width 262 height 43
click at [990, 412] on textarea "Atendimento pelo Armaze´m caçapava" at bounding box center [950, 412] width 262 height 43
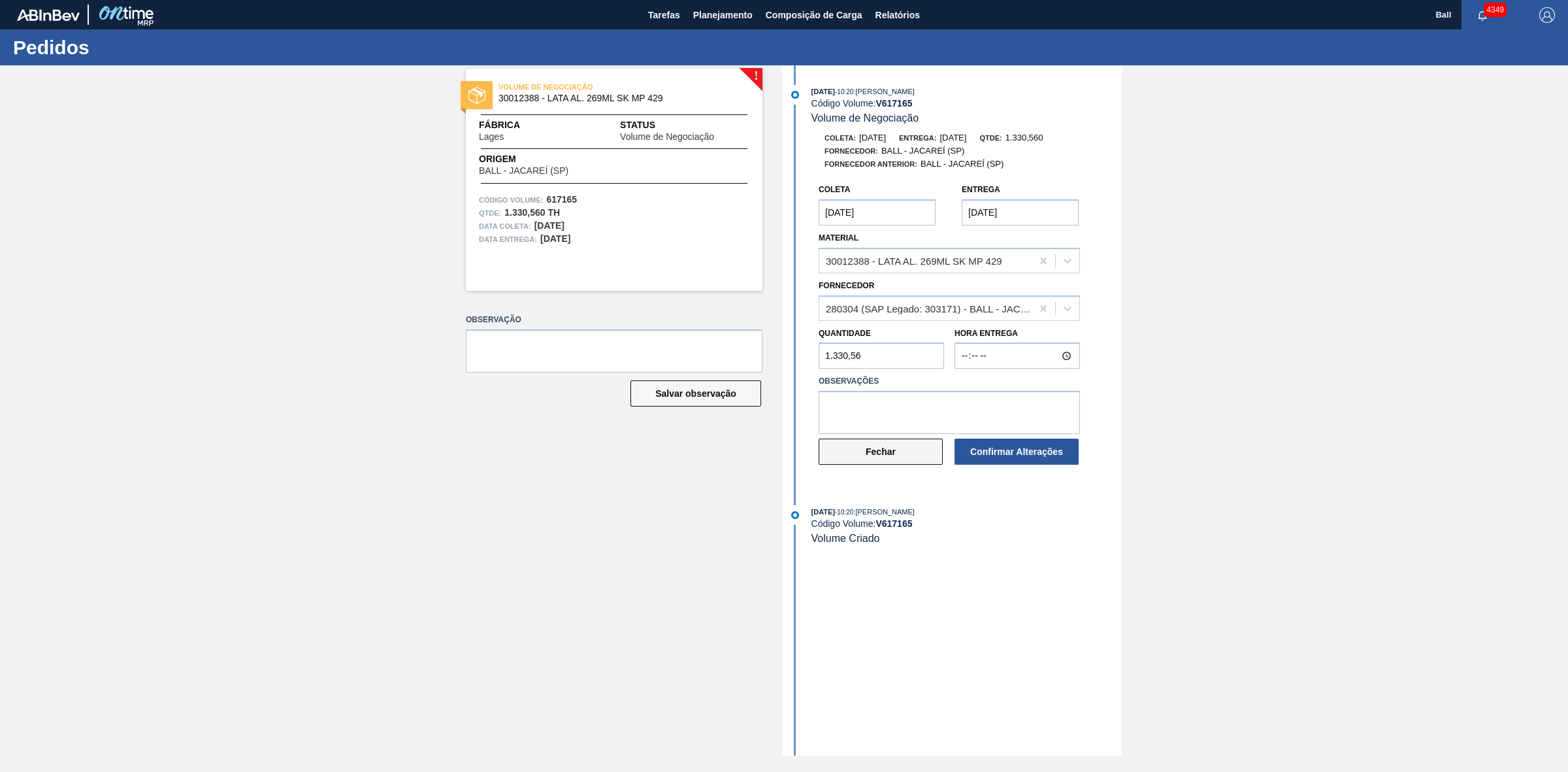
click at [897, 454] on button "Fechar" at bounding box center [881, 451] width 124 height 26
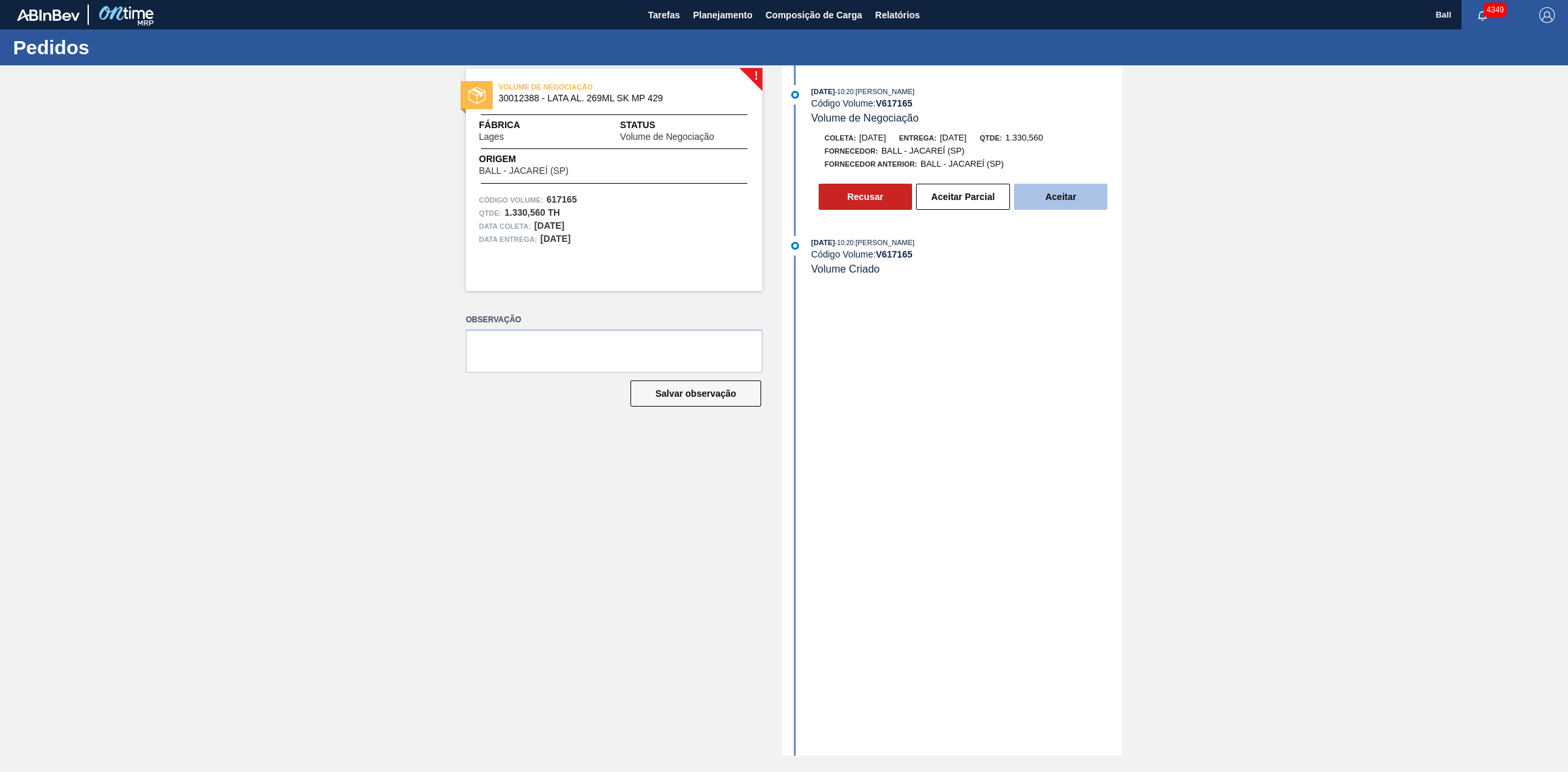
click at [1076, 196] on button "Aceitar" at bounding box center [1061, 196] width 93 height 26
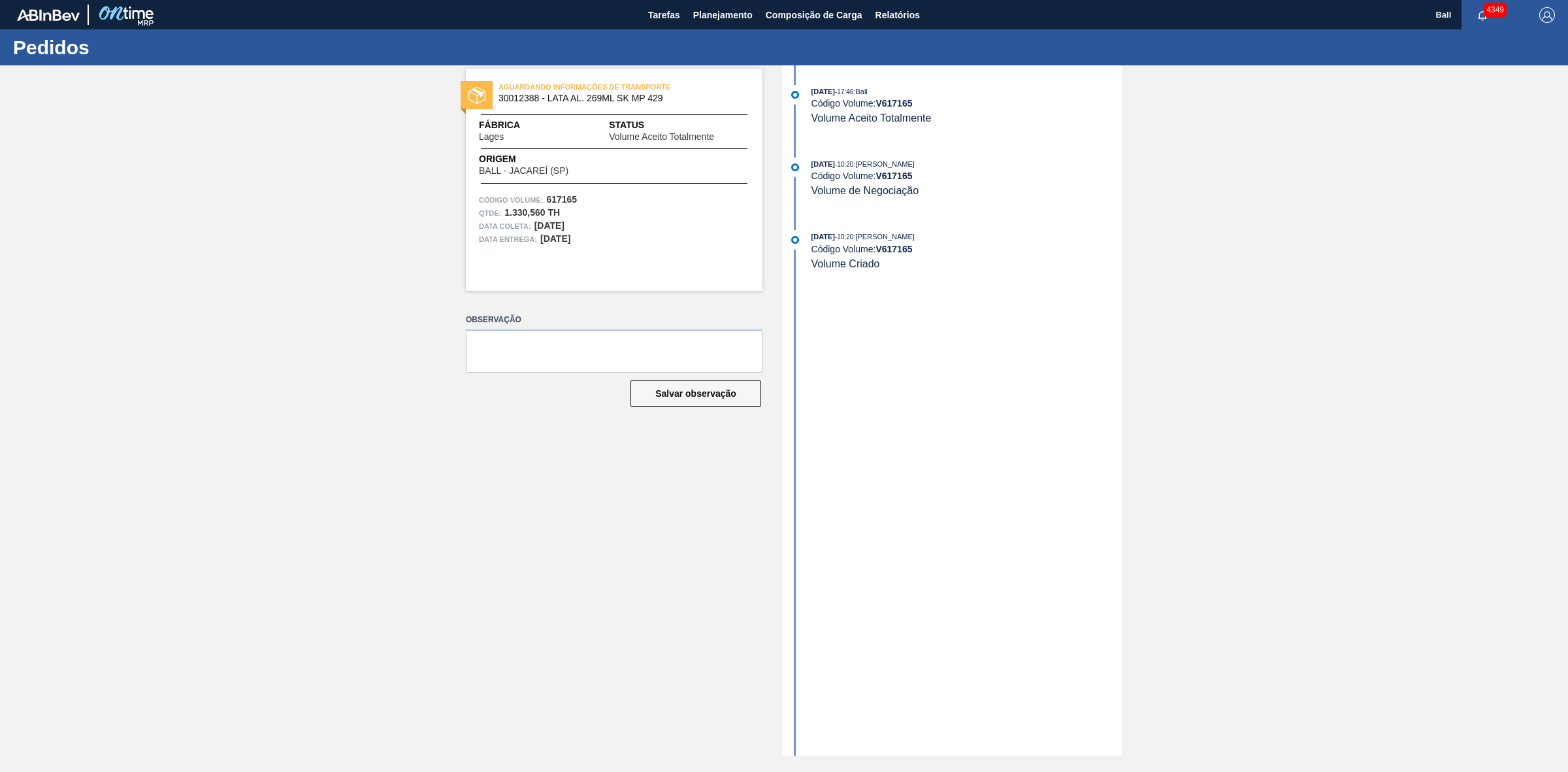
click at [1019, 452] on div "21/08/2025 - 17:46 : Ball Código Volume: V 617165 Volume Aceito Totalmente 20/0…" at bounding box center [954, 410] width 336 height 690
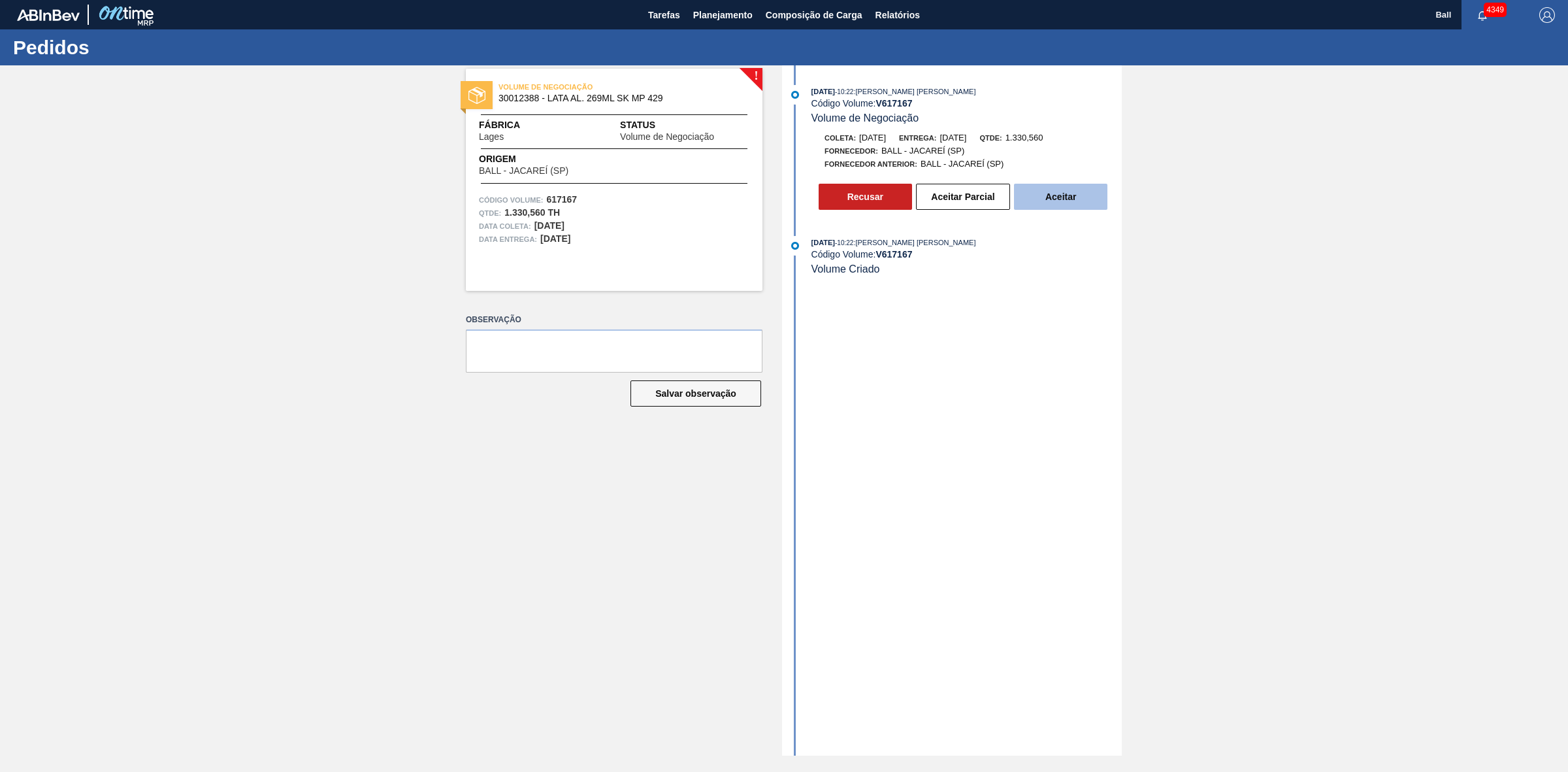
click at [1080, 200] on button "Aceitar" at bounding box center [1061, 196] width 93 height 26
click at [965, 201] on button "Aceitar Parcial" at bounding box center [963, 196] width 94 height 26
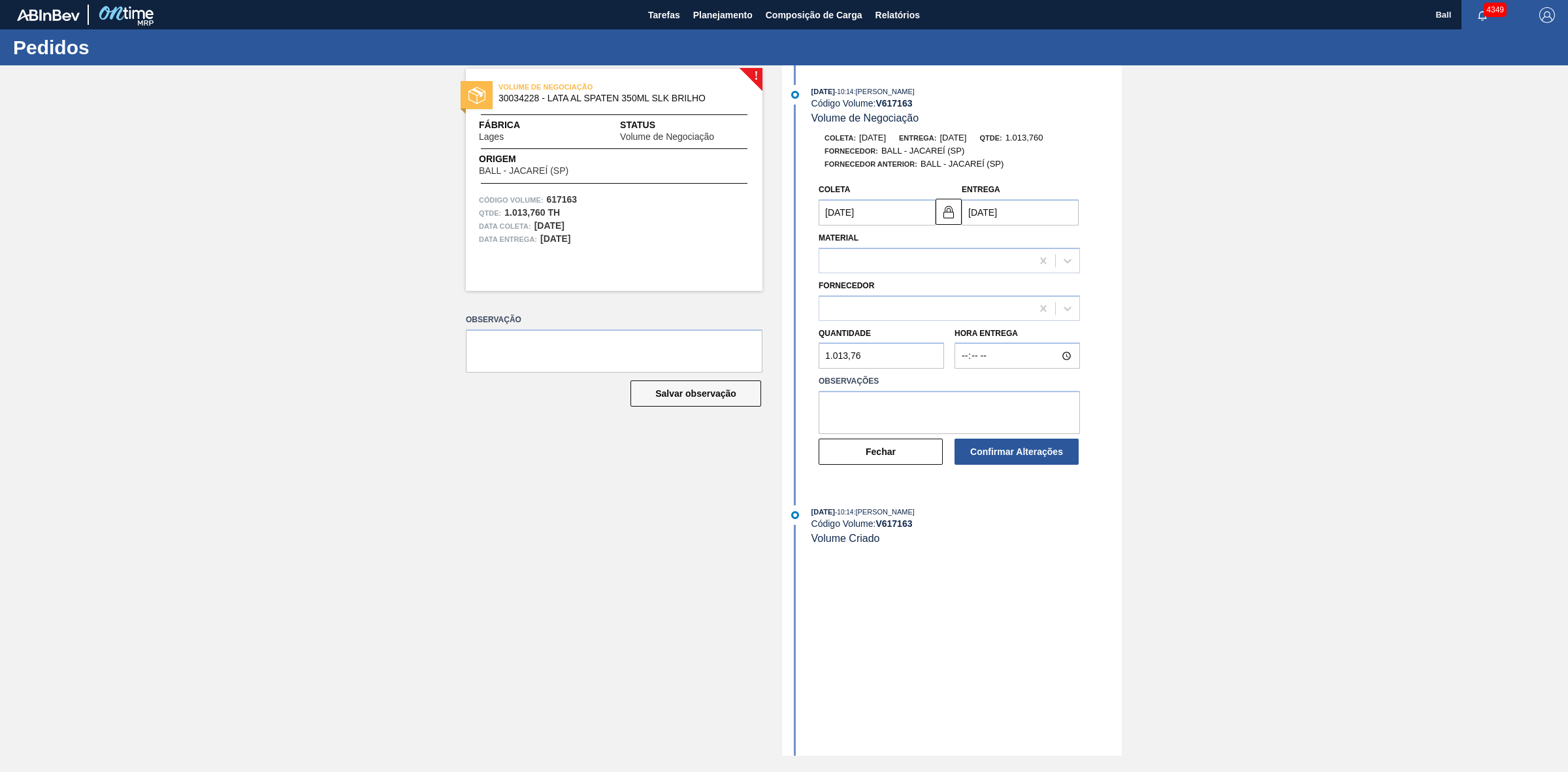
type input "01/09/2025"
click at [1065, 313] on icon at bounding box center [1067, 307] width 13 height 13
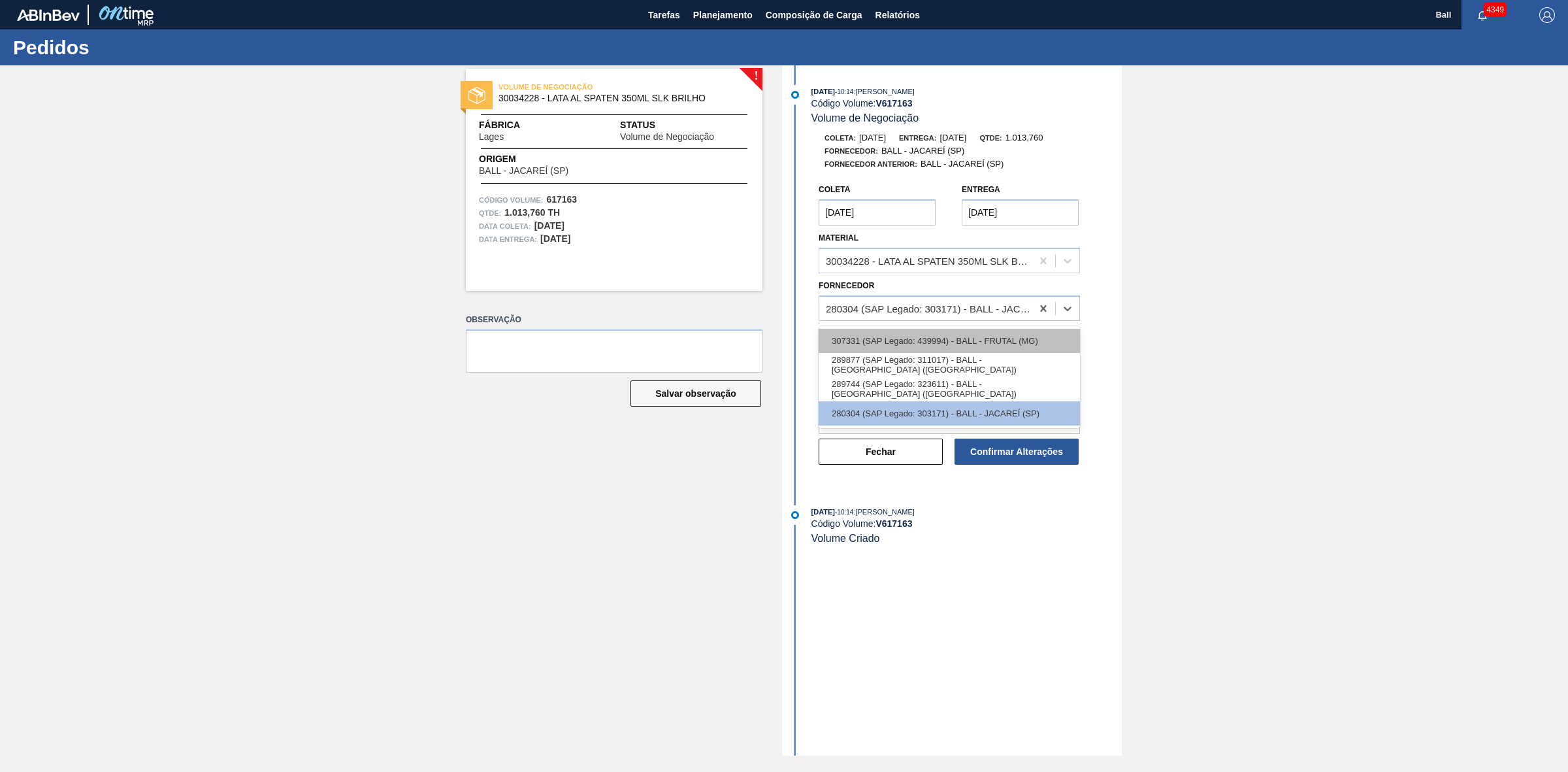
click at [1029, 344] on div "307331 (SAP Legado: 439994) - BALL - FRUTAL (MG)" at bounding box center [950, 341] width 262 height 24
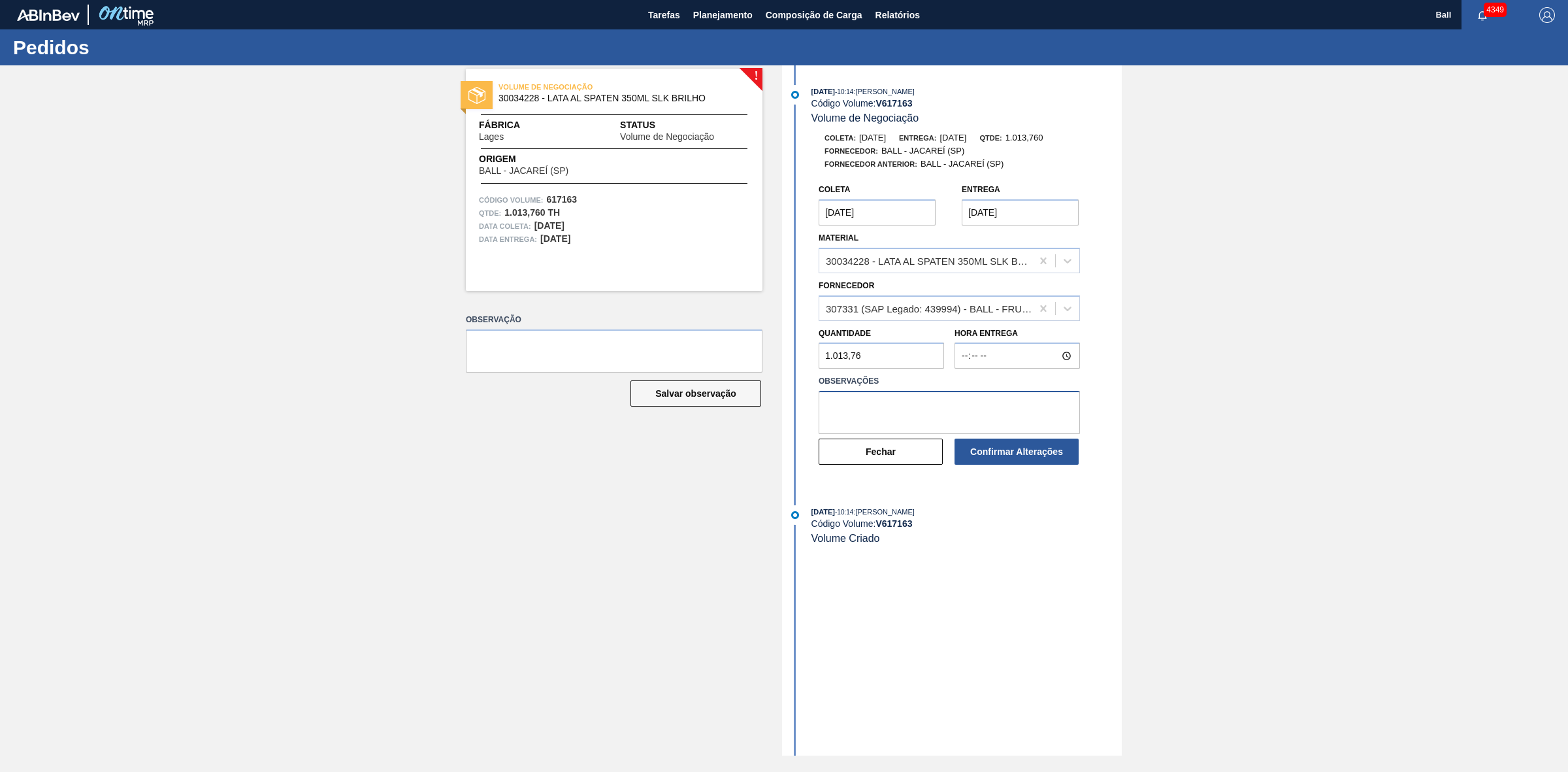
click at [1005, 412] on textarea at bounding box center [950, 412] width 262 height 43
type textarea "Atentar ao risco de Atraso devido a necessidade de Giro de M.E"
click at [1482, 449] on div "! VOLUME DE NEGOCIAÇÃO 30034228 - LATA AL SPATEN 350ML SLK BRILHO Fábrica Lages…" at bounding box center [784, 410] width 1568 height 690
click at [1035, 459] on button "Confirmar Alterações" at bounding box center [1017, 451] width 124 height 26
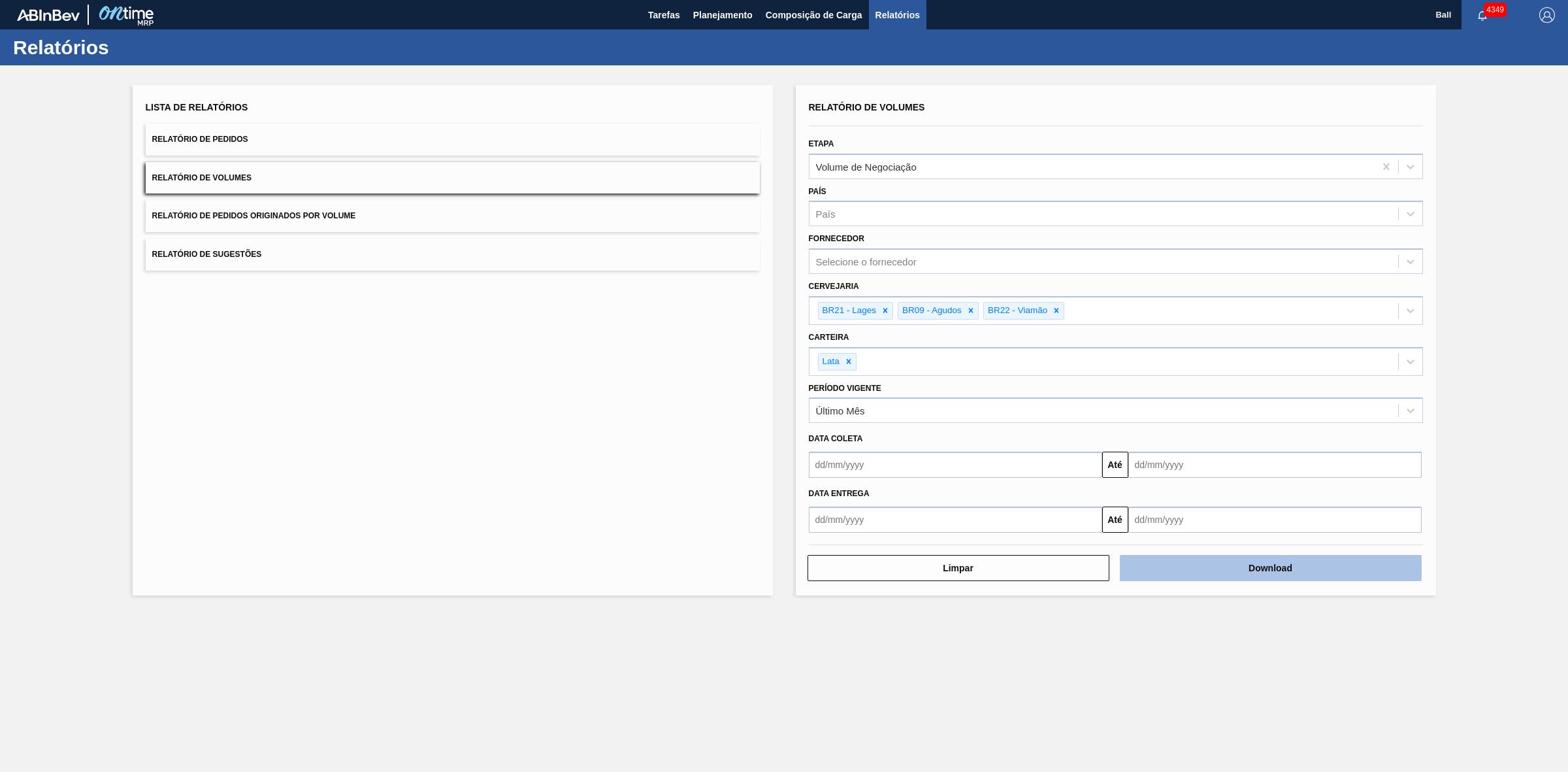
click at [1288, 573] on button "Download" at bounding box center [1271, 567] width 302 height 26
click at [888, 157] on div "Volume de Negociação" at bounding box center [1091, 166] width 565 height 19
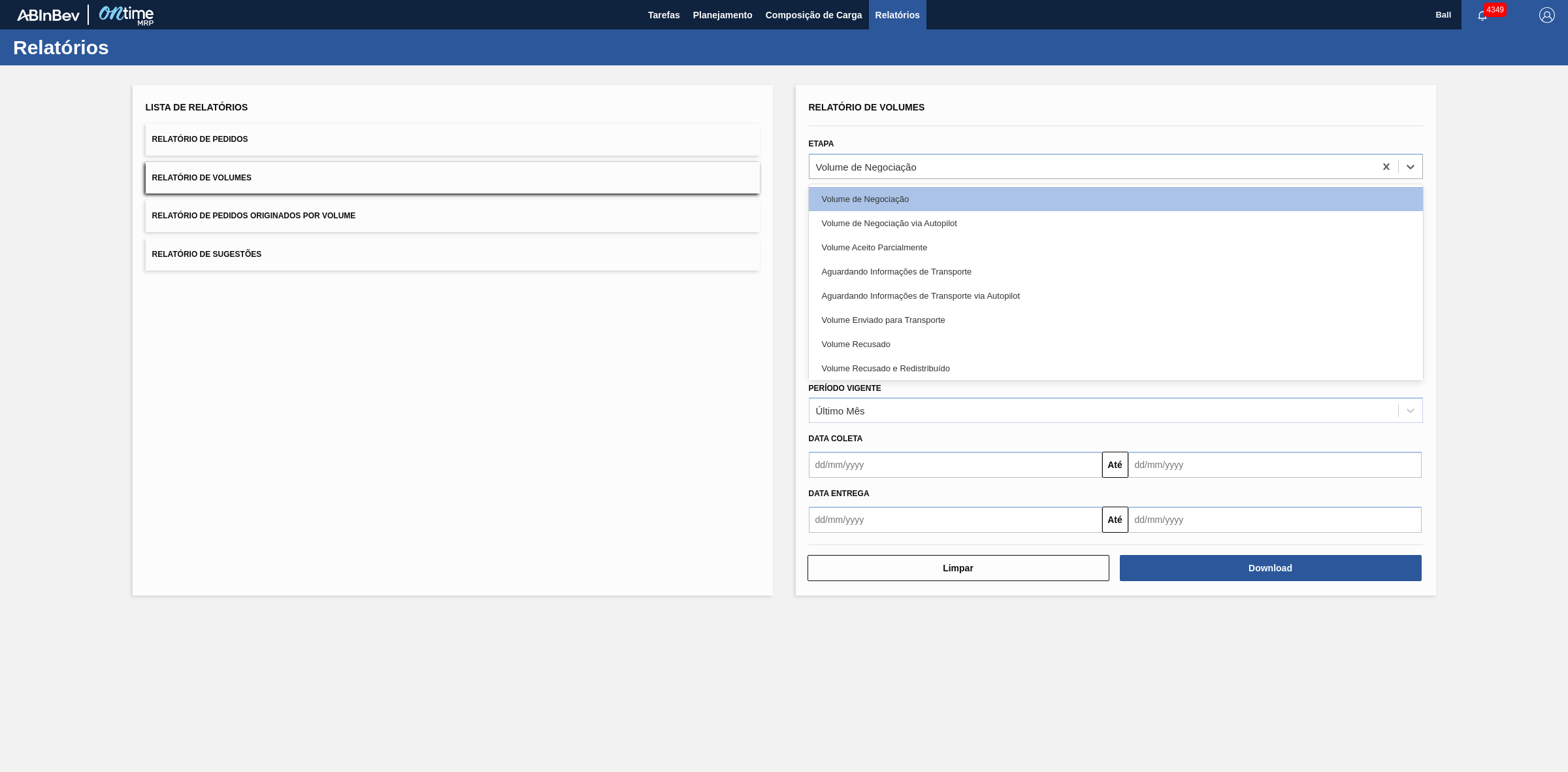
click at [343, 172] on button "Relatório de Volumes" at bounding box center [453, 178] width 614 height 32
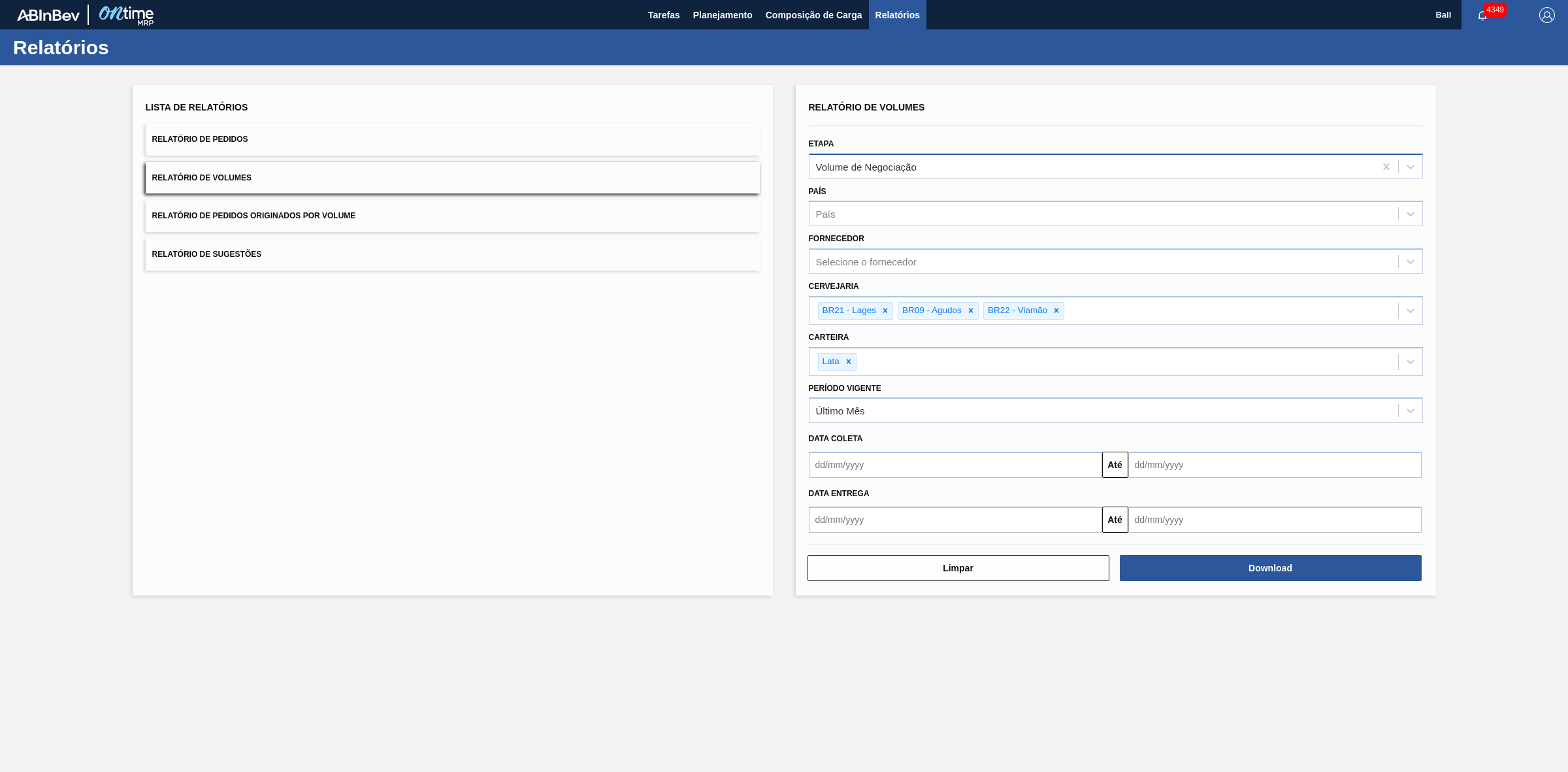
click at [973, 161] on div "Volume de Negociação" at bounding box center [1091, 166] width 565 height 19
click at [1392, 163] on icon at bounding box center [1386, 166] width 13 height 13
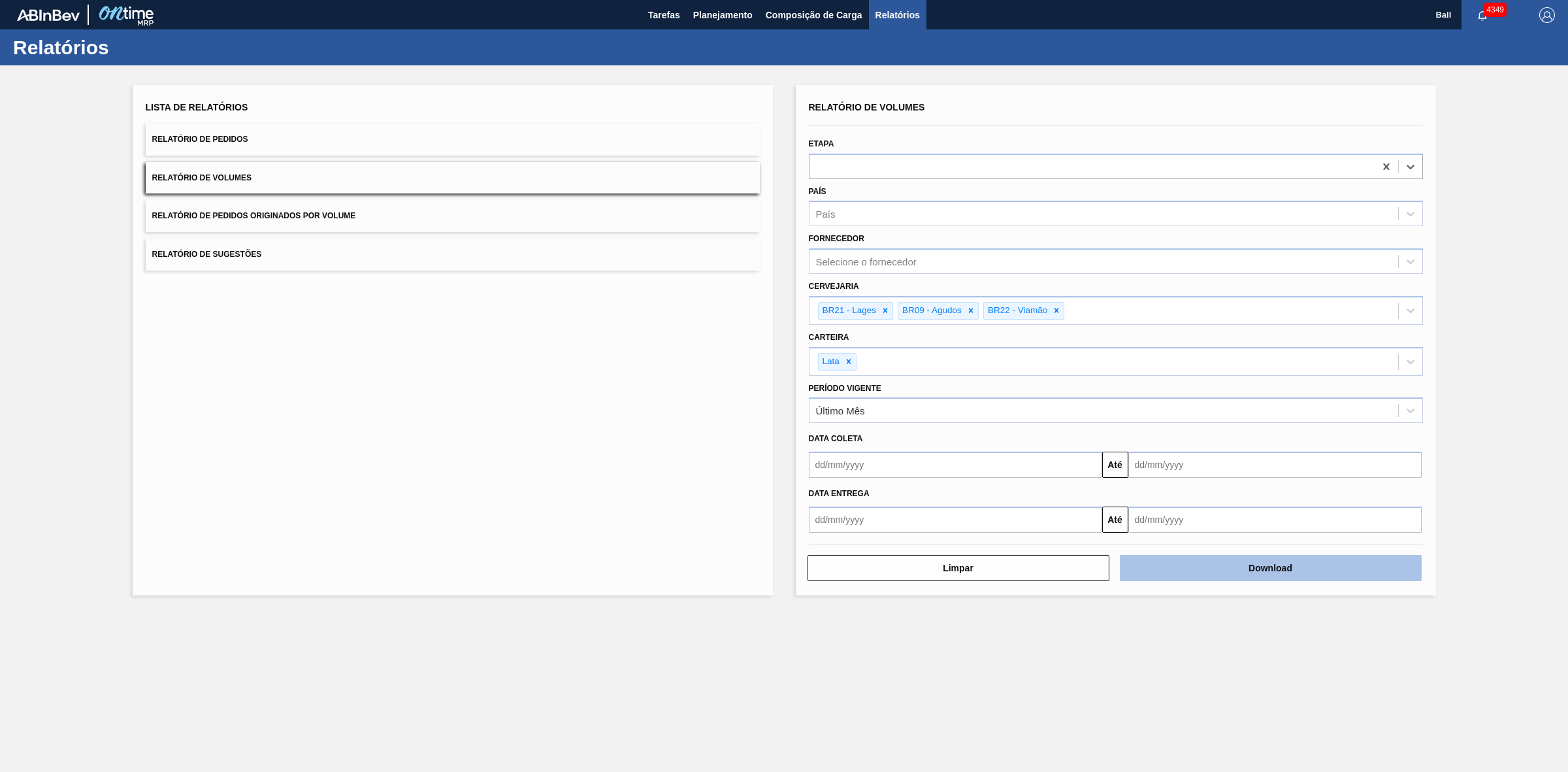
click at [1279, 566] on button "Download" at bounding box center [1271, 567] width 302 height 26
click at [1112, 656] on main "Tarefas Planejamento Composição de Carga Relatórios Ball 4349 Marcar todas como…" at bounding box center [784, 386] width 1568 height 772
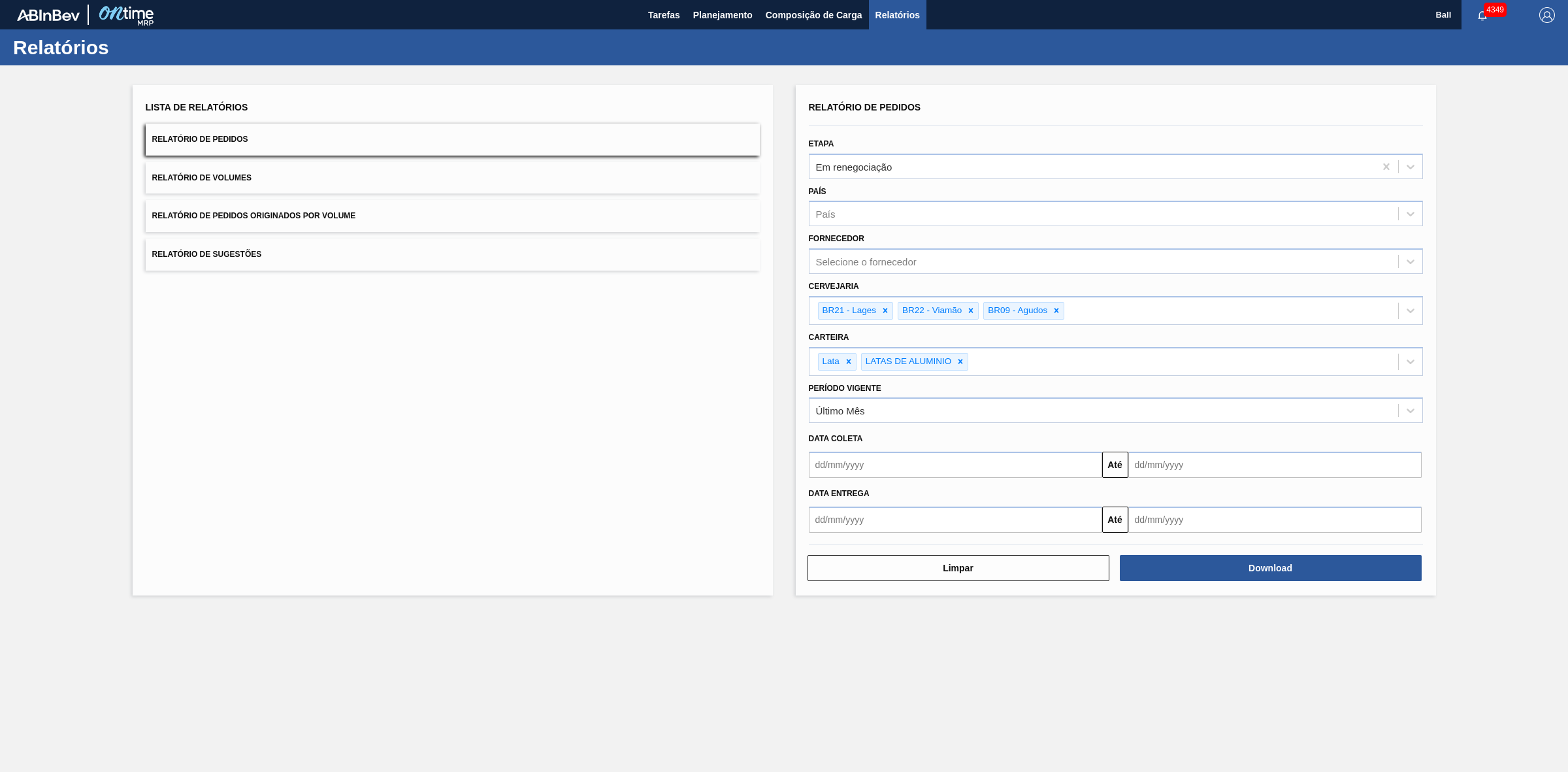
click at [282, 178] on button "Relatório de Volumes" at bounding box center [453, 178] width 614 height 32
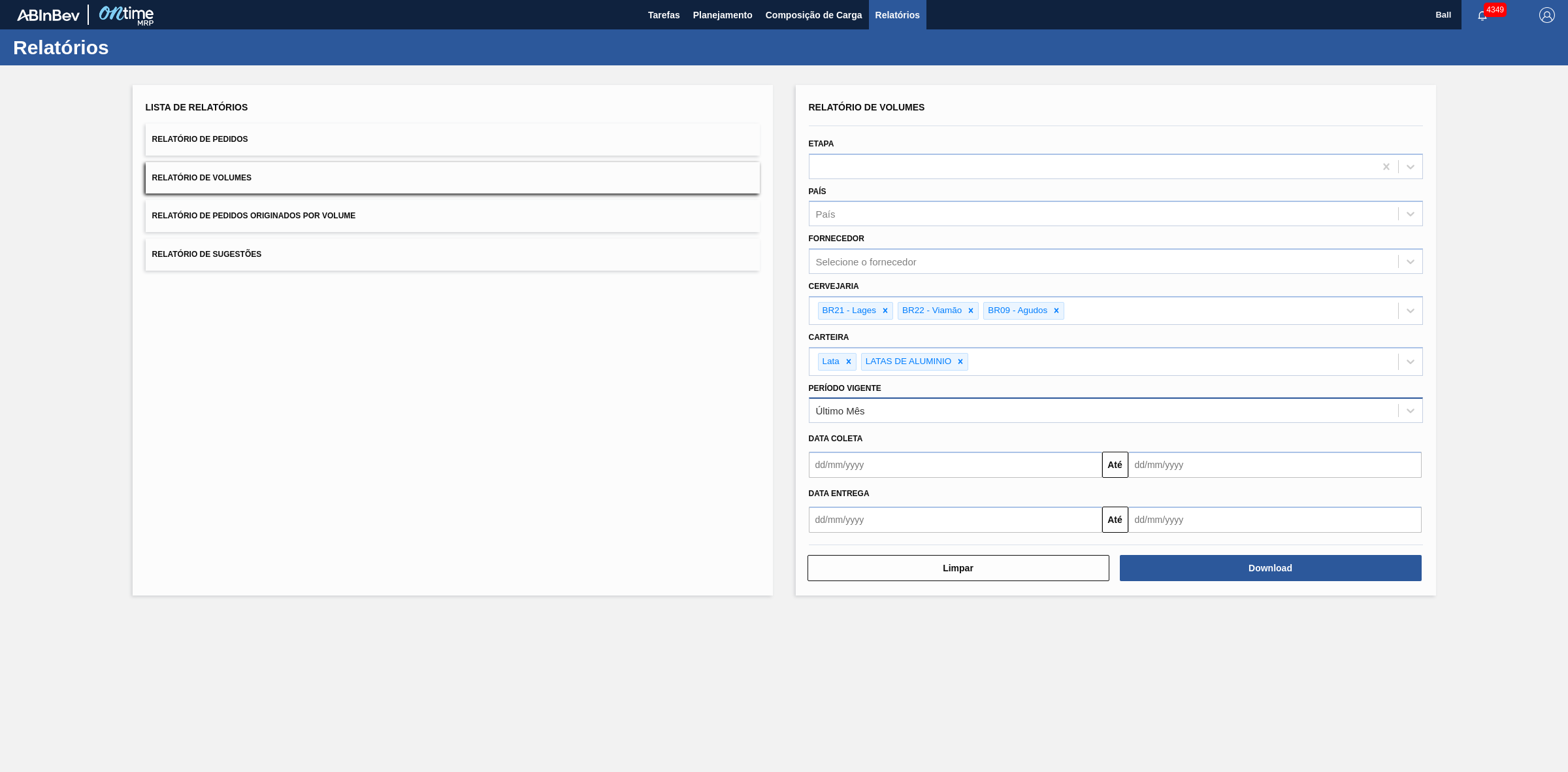
click at [979, 412] on div "Último Mês" at bounding box center [1103, 410] width 589 height 19
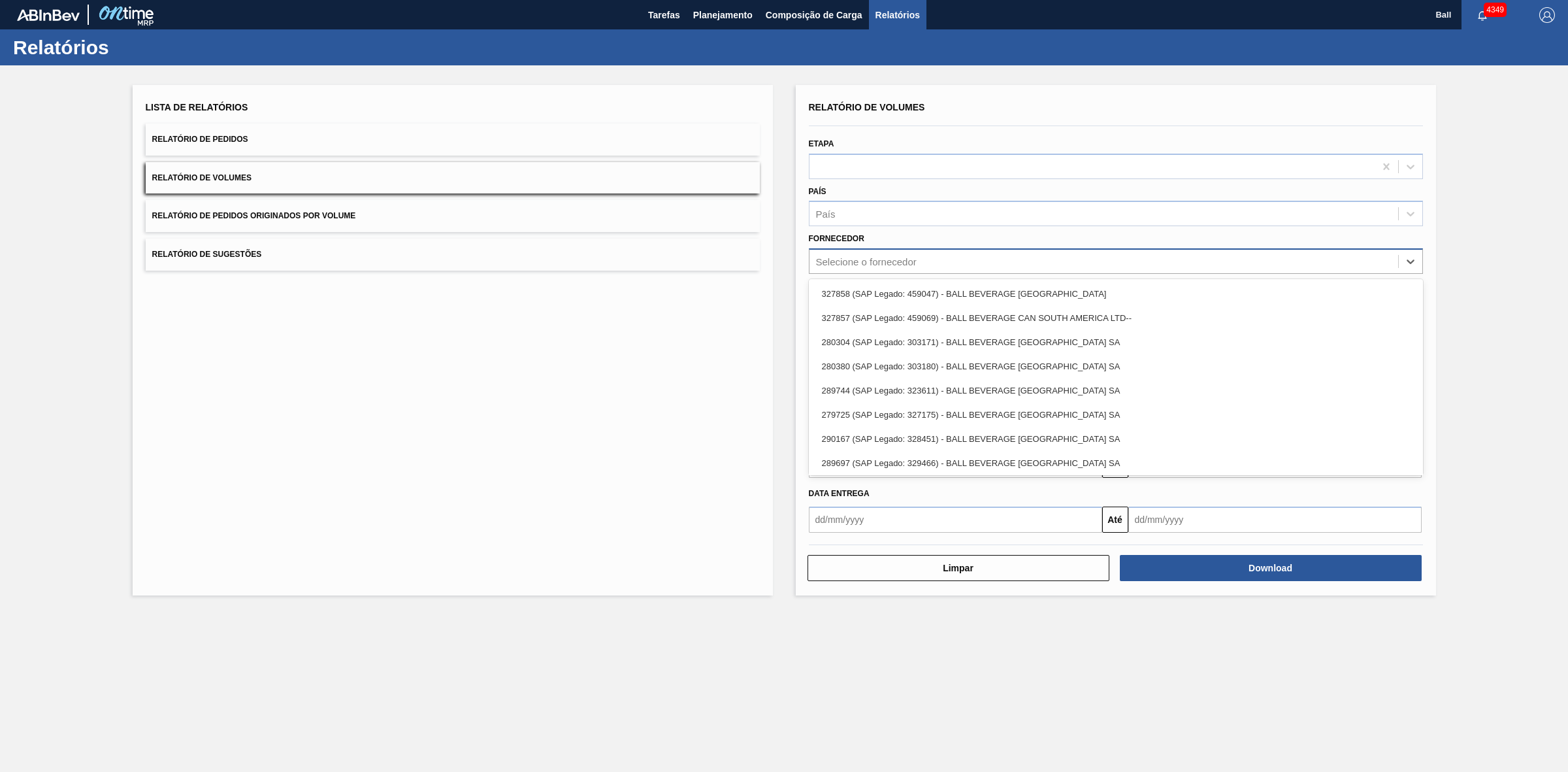
click at [945, 253] on div "Selecione o fornecedor" at bounding box center [1103, 262] width 589 height 19
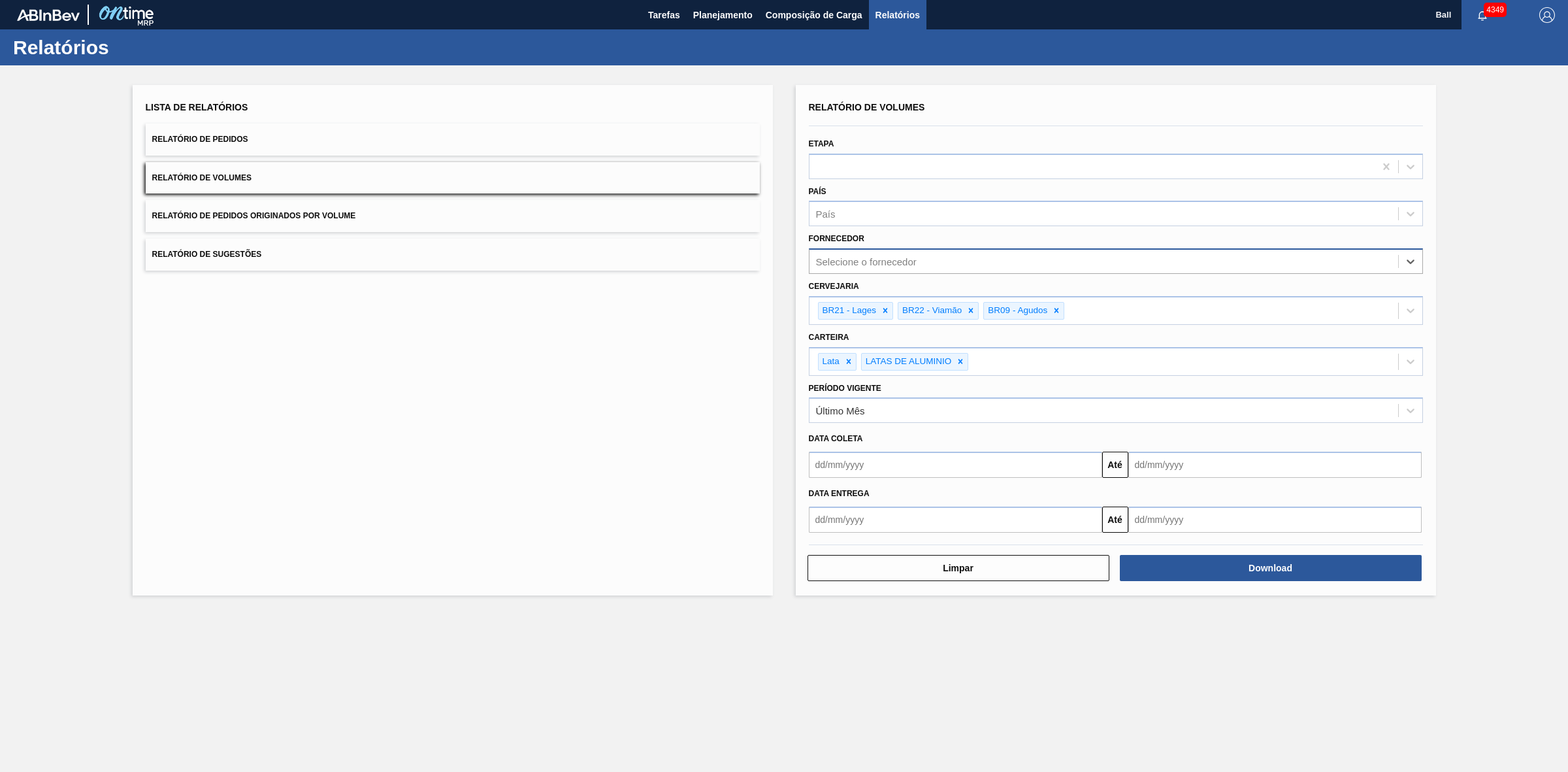
click at [945, 253] on div "Selecione o fornecedor" at bounding box center [1103, 262] width 589 height 19
click at [409, 256] on button "Relatório de Sugestões" at bounding box center [453, 255] width 614 height 32
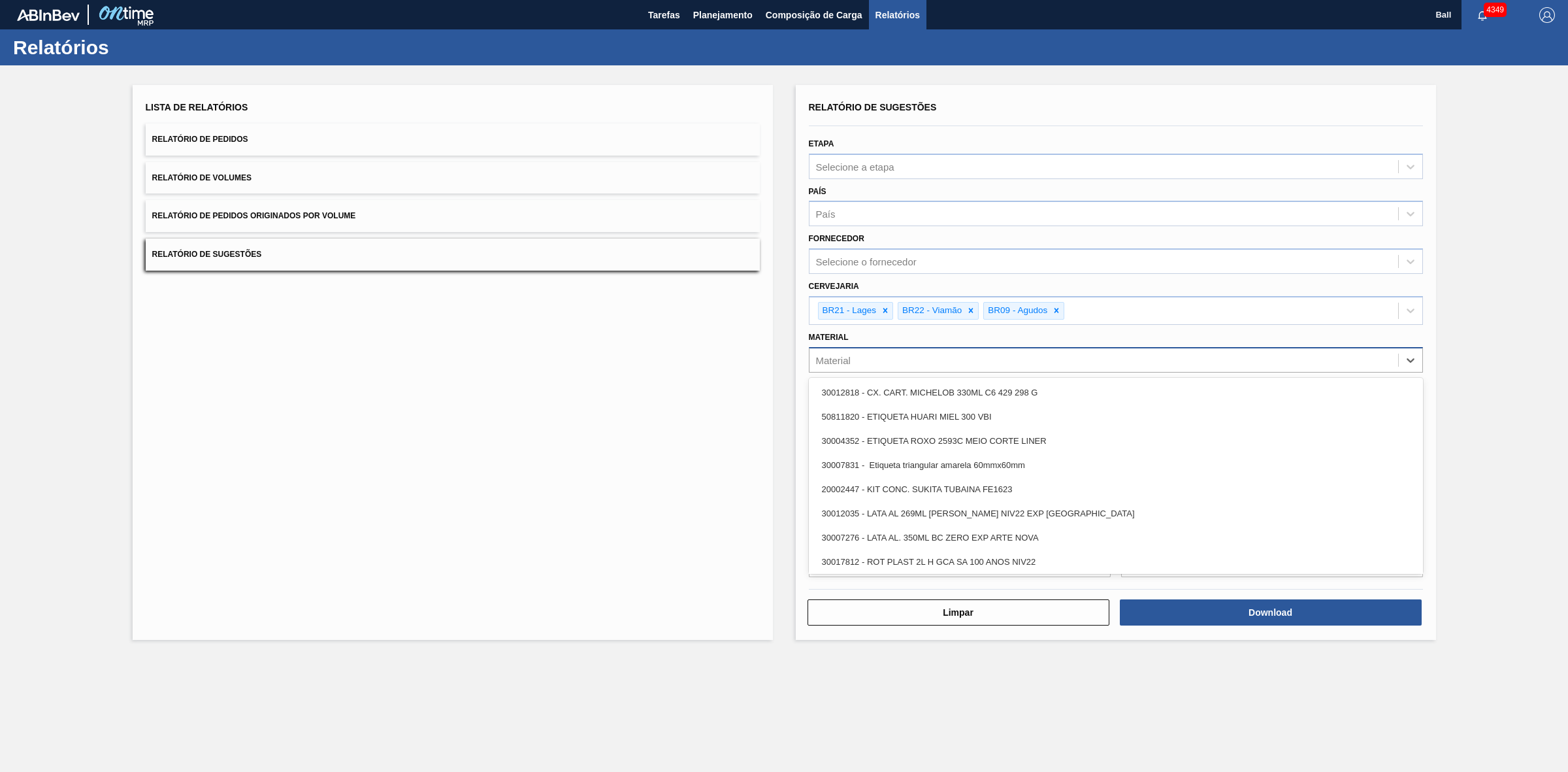
click at [1074, 364] on div "Material" at bounding box center [1103, 359] width 589 height 19
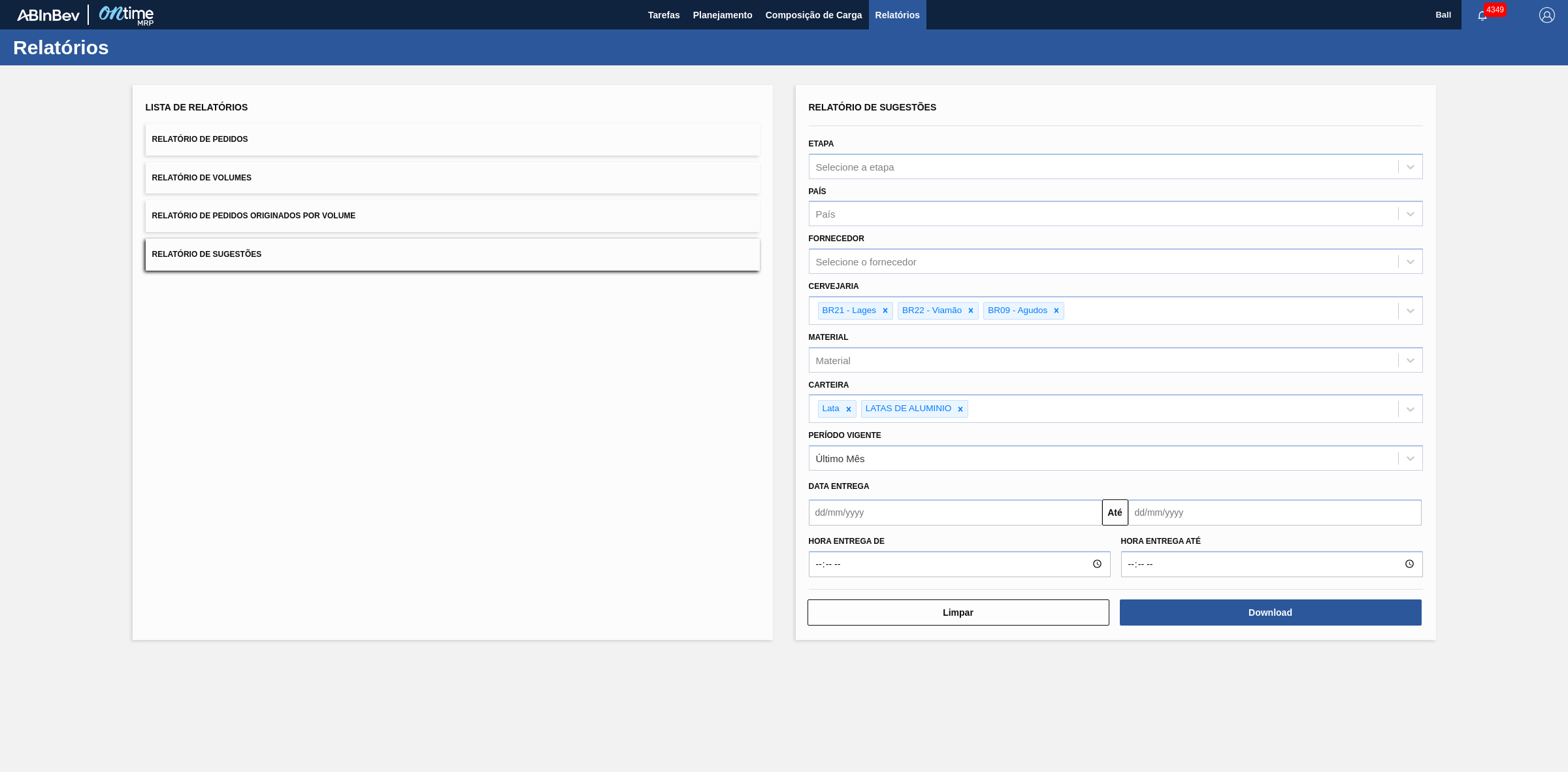
click at [1084, 390] on div "Carteira Lata LATAS DE ALUMINIO" at bounding box center [1115, 399] width 614 height 48
click at [514, 367] on div "Lista de Relatórios Relatório de Pedidos Relatório de Volumes Relatório de Pedi…" at bounding box center [453, 362] width 640 height 555
click at [962, 366] on div "Material" at bounding box center [1103, 359] width 589 height 19
click at [1199, 310] on div "BR21 - Lages BR22 - Viamão BR09 - Agudos" at bounding box center [1103, 311] width 589 height 27
click at [1001, 242] on div "Fornecedor Selecione o fornecedor" at bounding box center [1115, 251] width 614 height 44
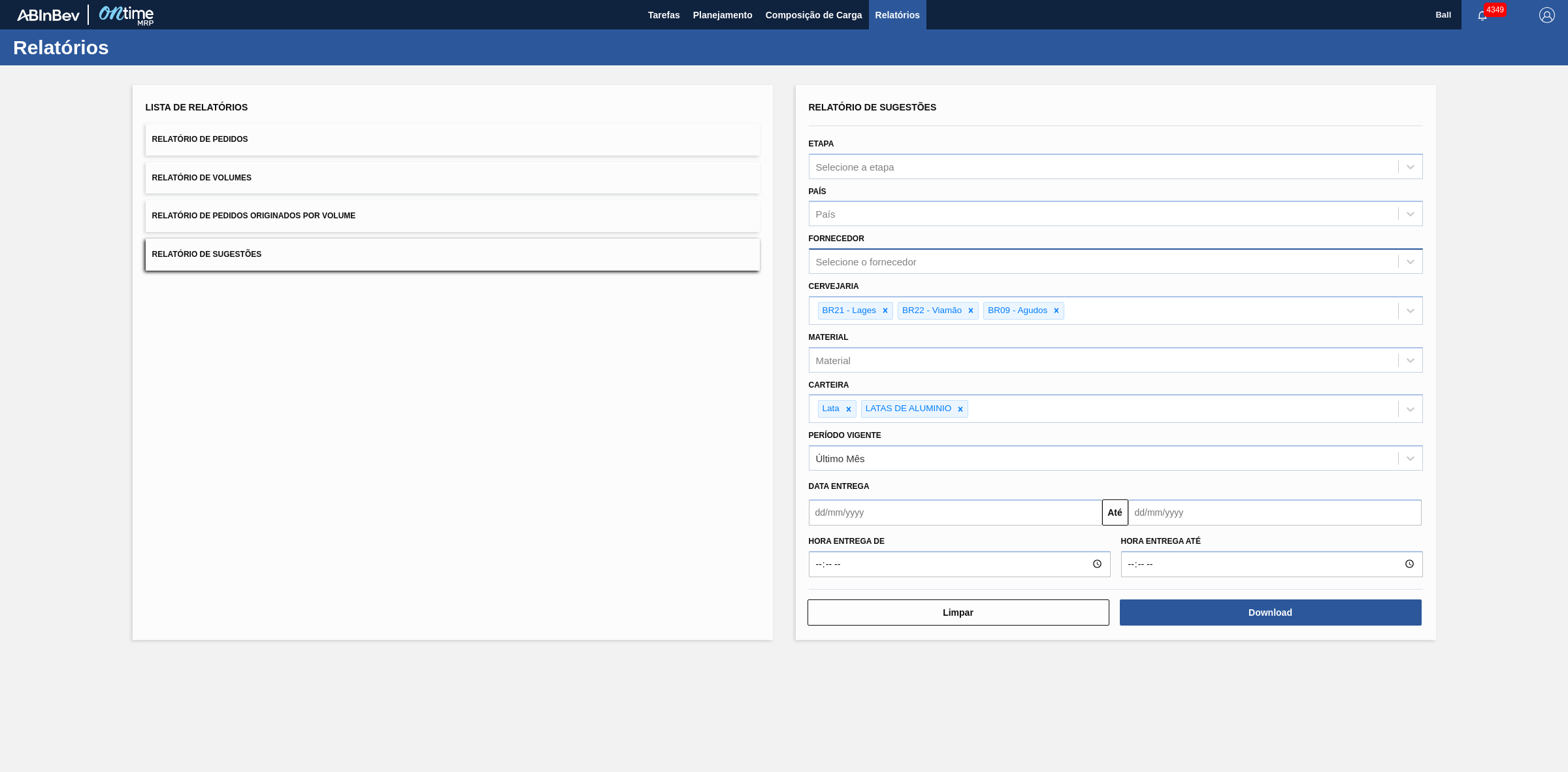
click at [1001, 253] on div "Selecione o fornecedor" at bounding box center [1103, 262] width 589 height 19
click at [845, 197] on div "País País" at bounding box center [1115, 205] width 614 height 44
click at [991, 189] on div "País País" at bounding box center [1115, 205] width 614 height 44
click at [996, 157] on div "Selecione a etapa" at bounding box center [1103, 166] width 589 height 19
click at [344, 158] on div "Lista de Relatórios Relatório de Pedidos Relatório de Volumes Relatório de Pedi…" at bounding box center [453, 183] width 614 height 172
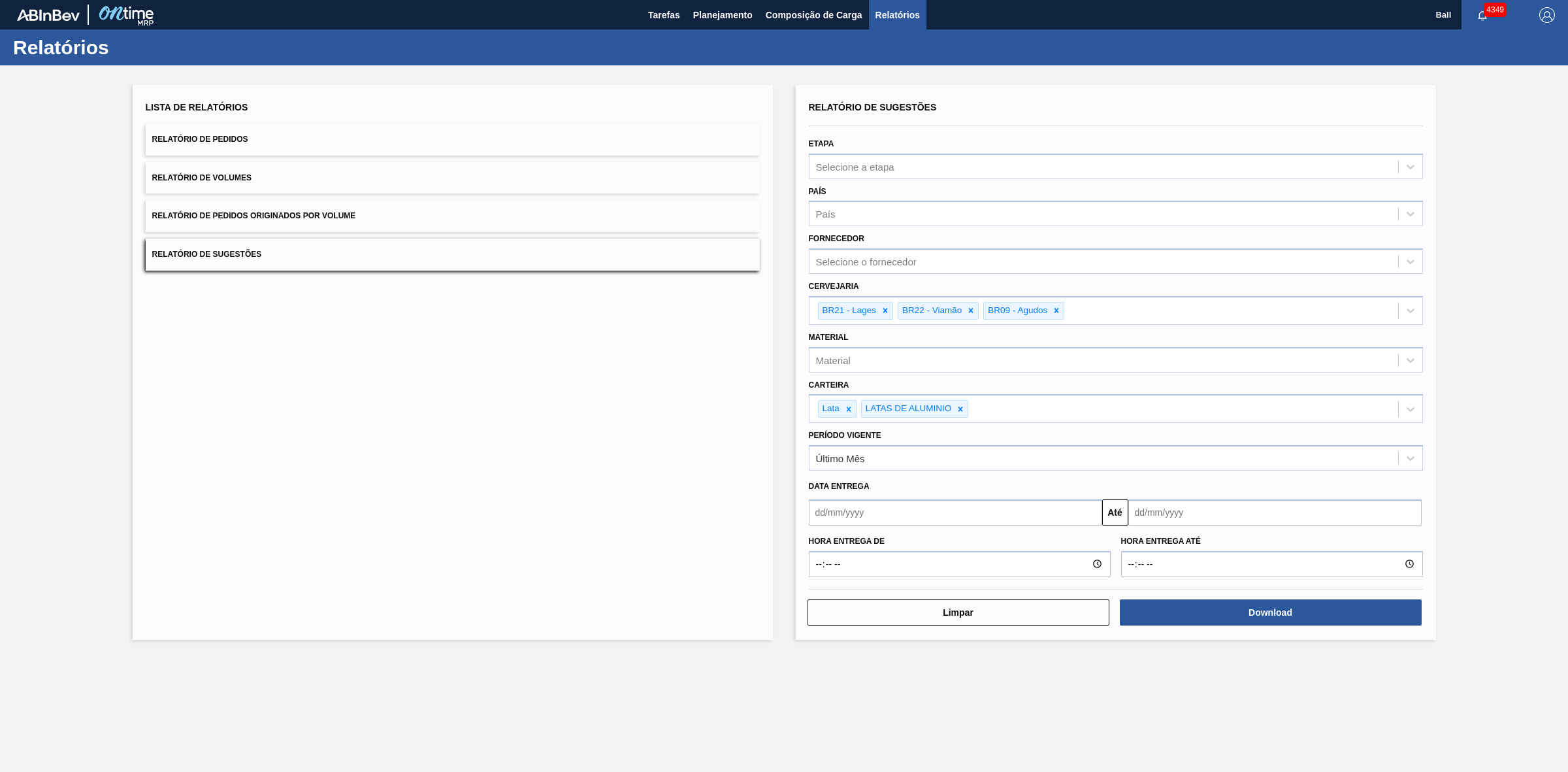
click at [324, 194] on div "Lista de Relatórios Relatório de Pedidos Relatório de Volumes Relatório de Pedi…" at bounding box center [453, 183] width 614 height 172
click at [225, 178] on span "Relatório de Volumes" at bounding box center [201, 178] width 99 height 9
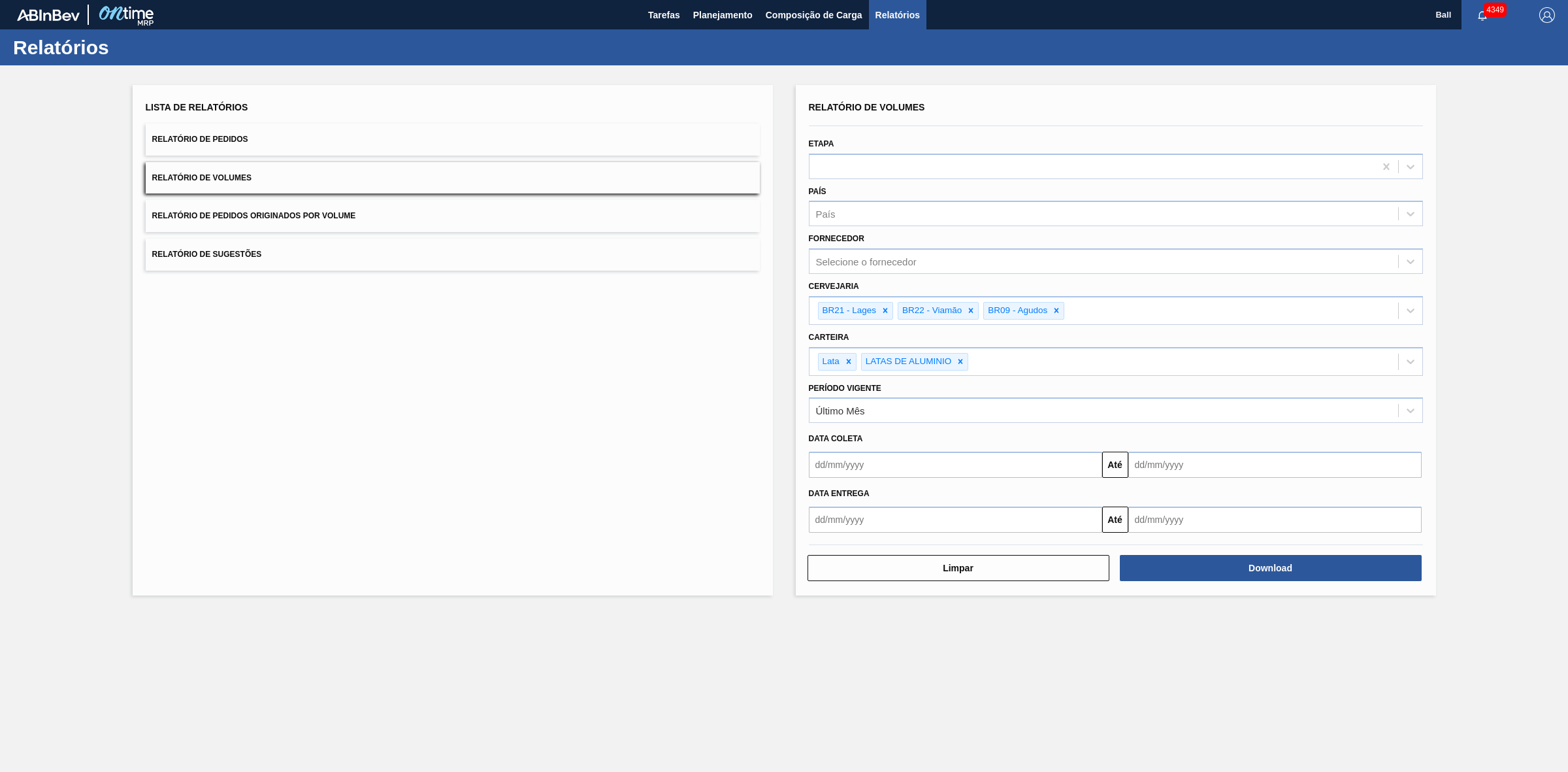
click at [328, 144] on button "Relatório de Pedidos" at bounding box center [453, 139] width 614 height 32
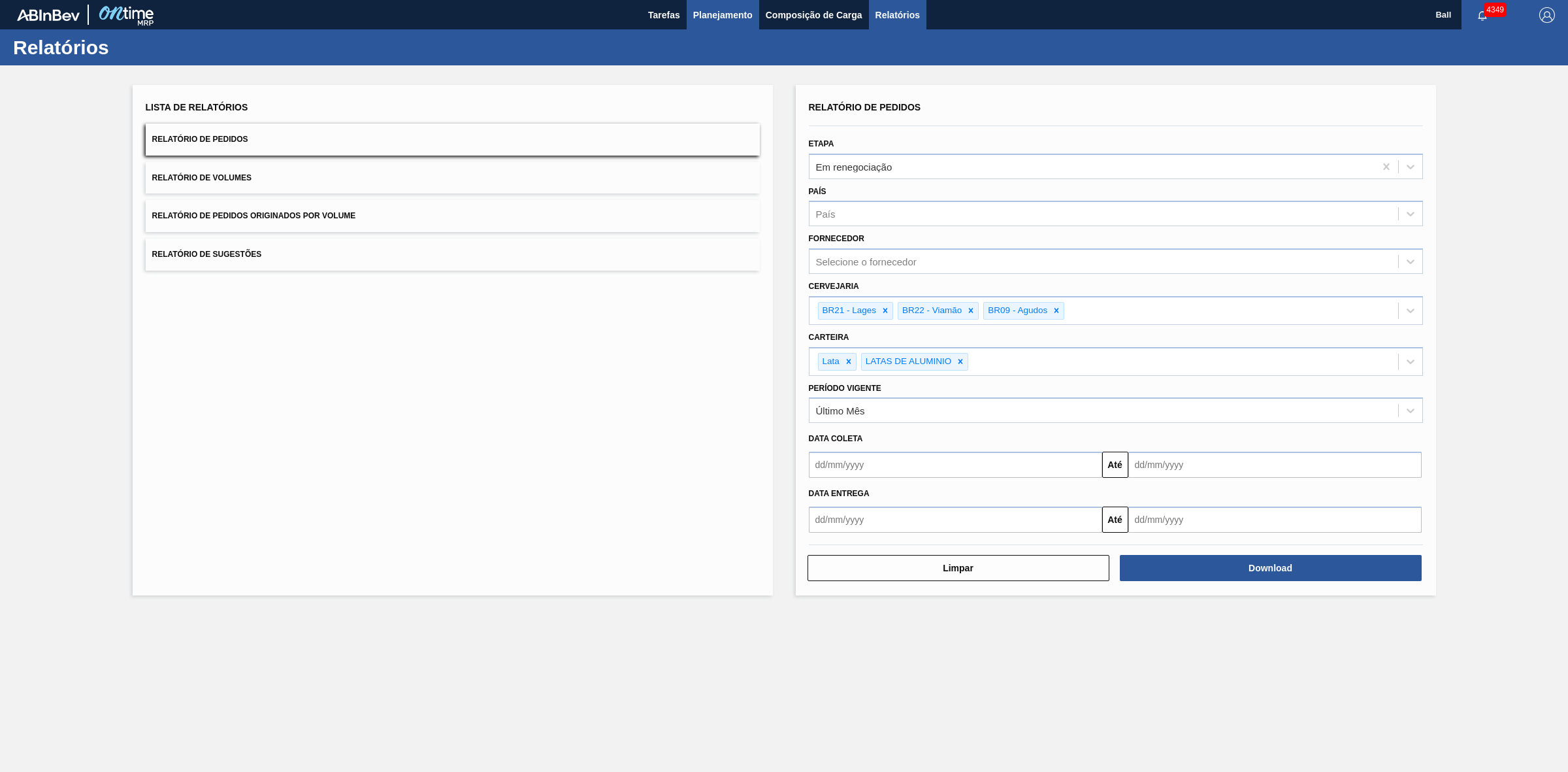
click at [724, 10] on span "Planejamento" at bounding box center [723, 14] width 59 height 15
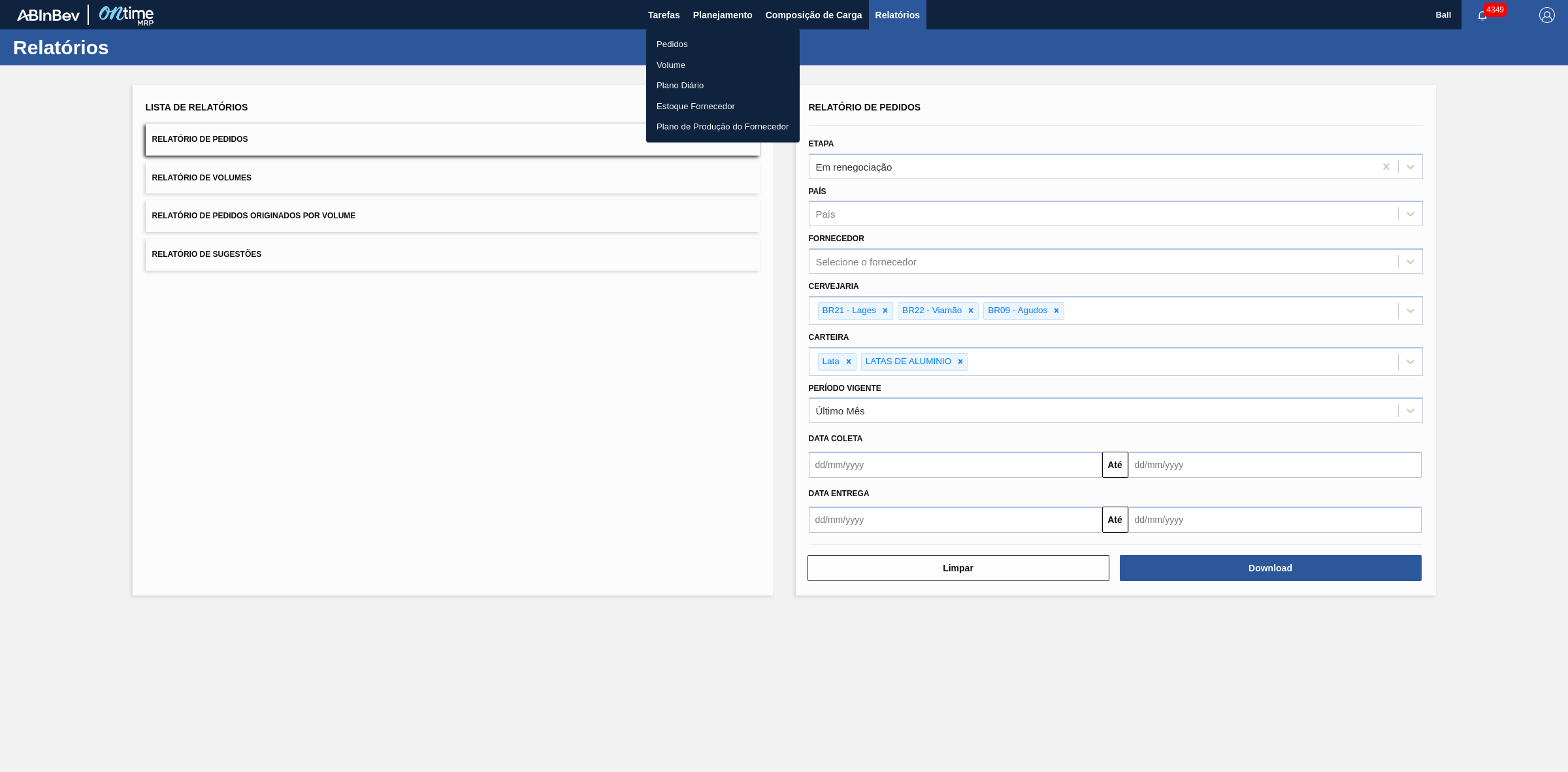
click at [684, 7] on div at bounding box center [784, 386] width 1568 height 772
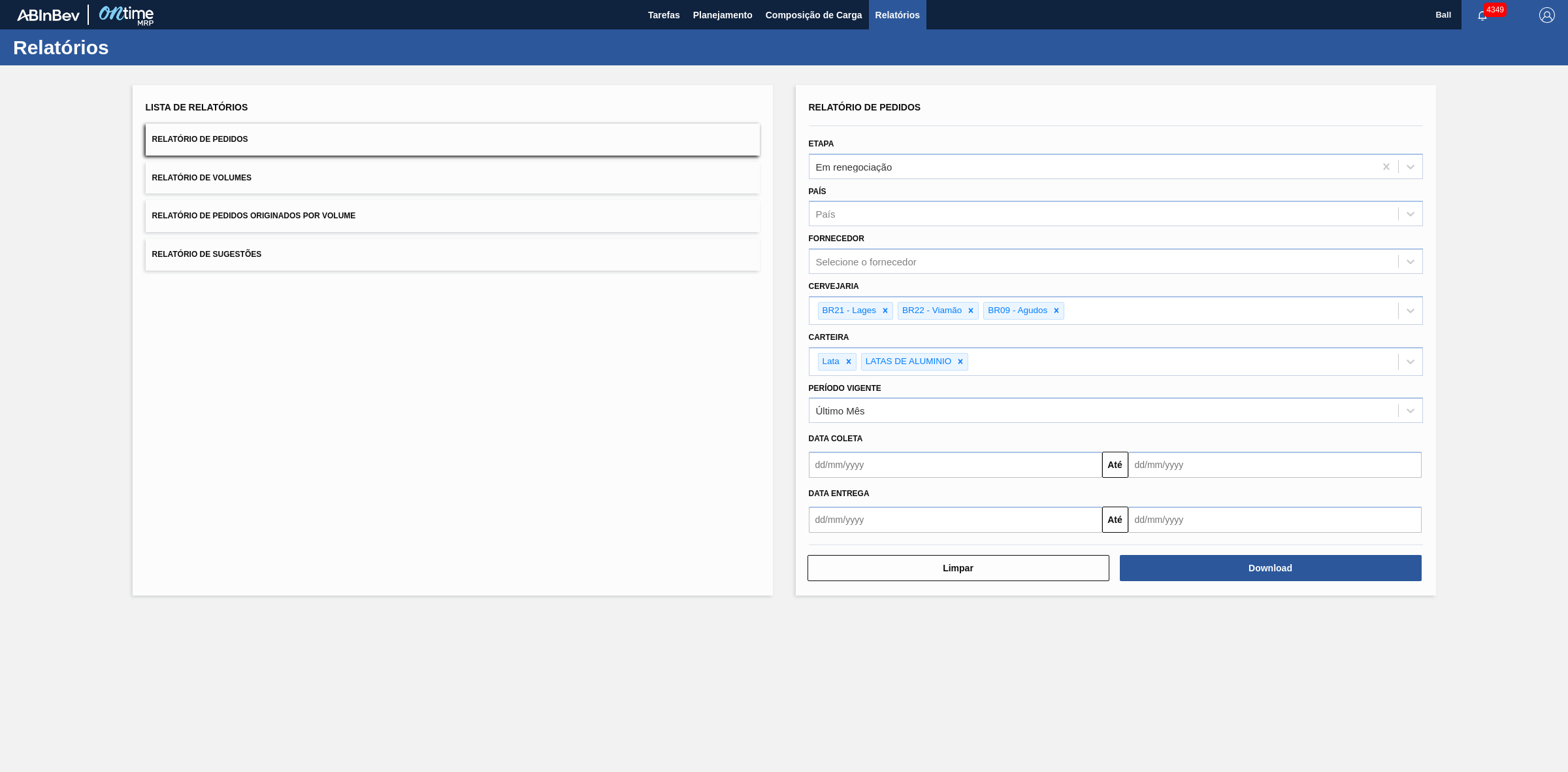
click at [664, 0] on body "Tarefas Planejamento Composição de Carga Relatórios Ball 4349 Marcar todas como…" at bounding box center [784, 0] width 1568 height 0
click at [670, 16] on span "Tarefas" at bounding box center [664, 14] width 32 height 15
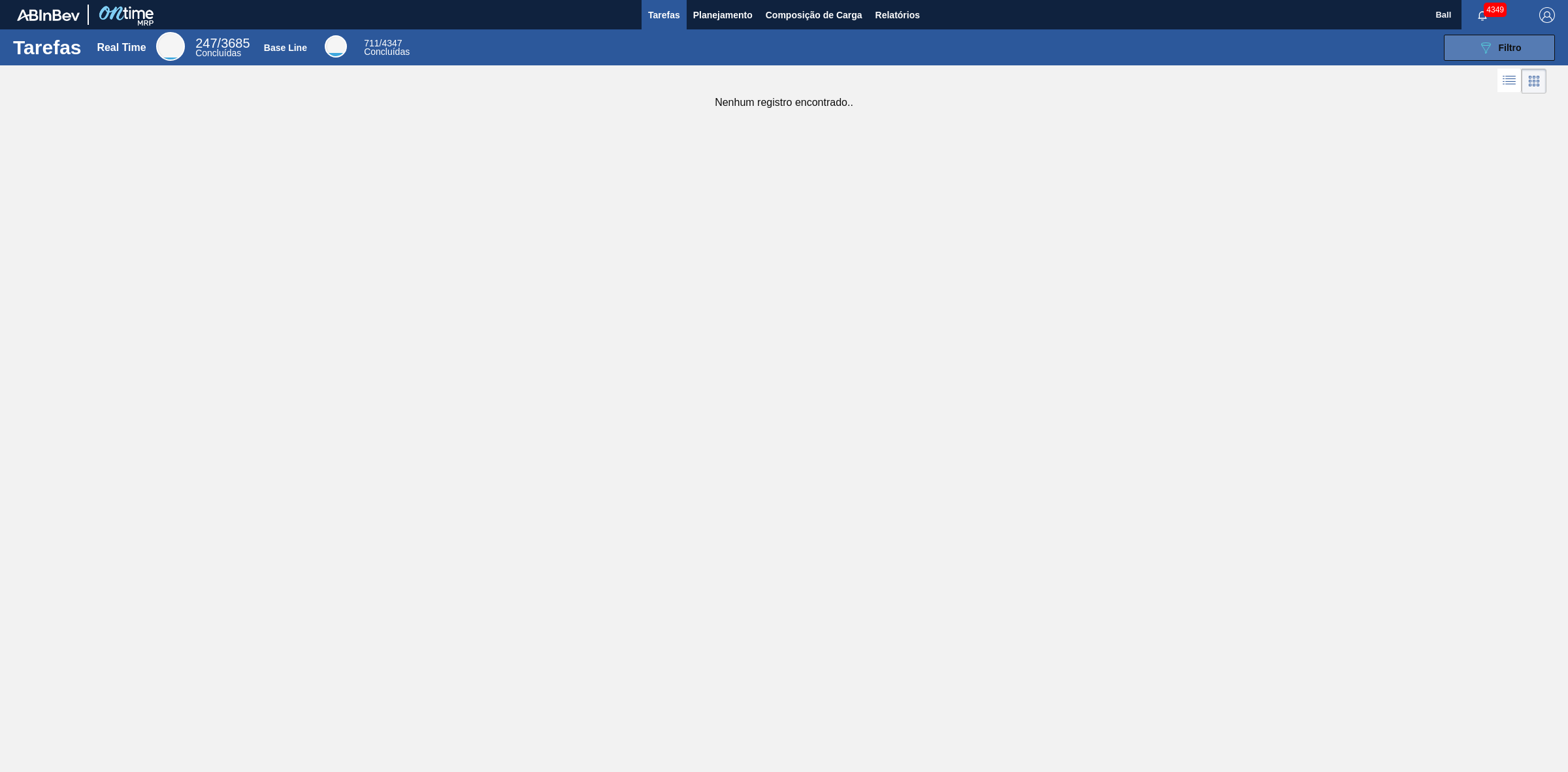
click at [1503, 46] on span "Filtro" at bounding box center [1510, 48] width 23 height 10
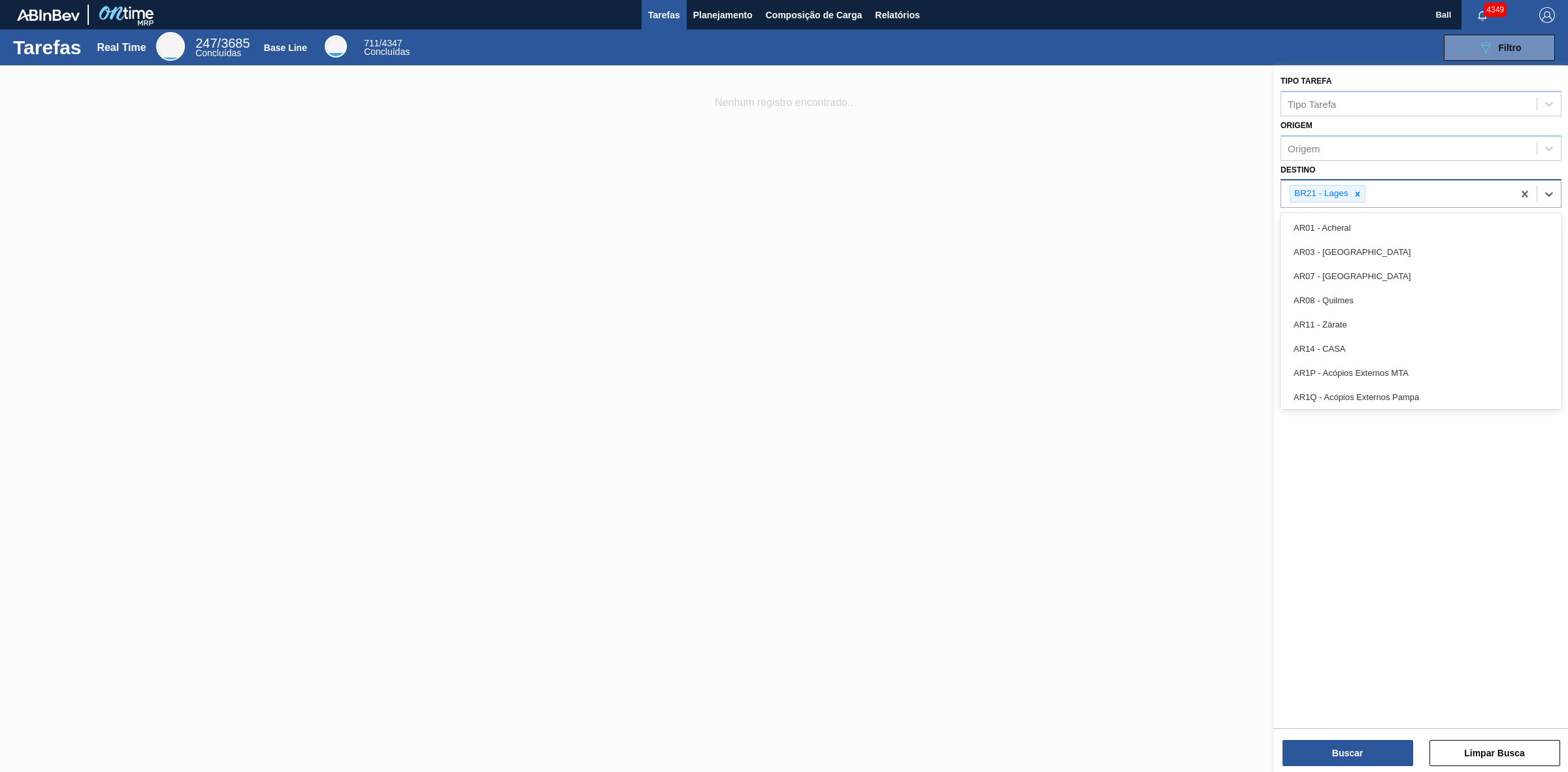
drag, startPoint x: 1381, startPoint y: 182, endPoint x: 1390, endPoint y: 183, distance: 9.1
click at [1384, 182] on div "BR21 - Lages" at bounding box center [1397, 194] width 232 height 27
type input "agud"
type input "viam"
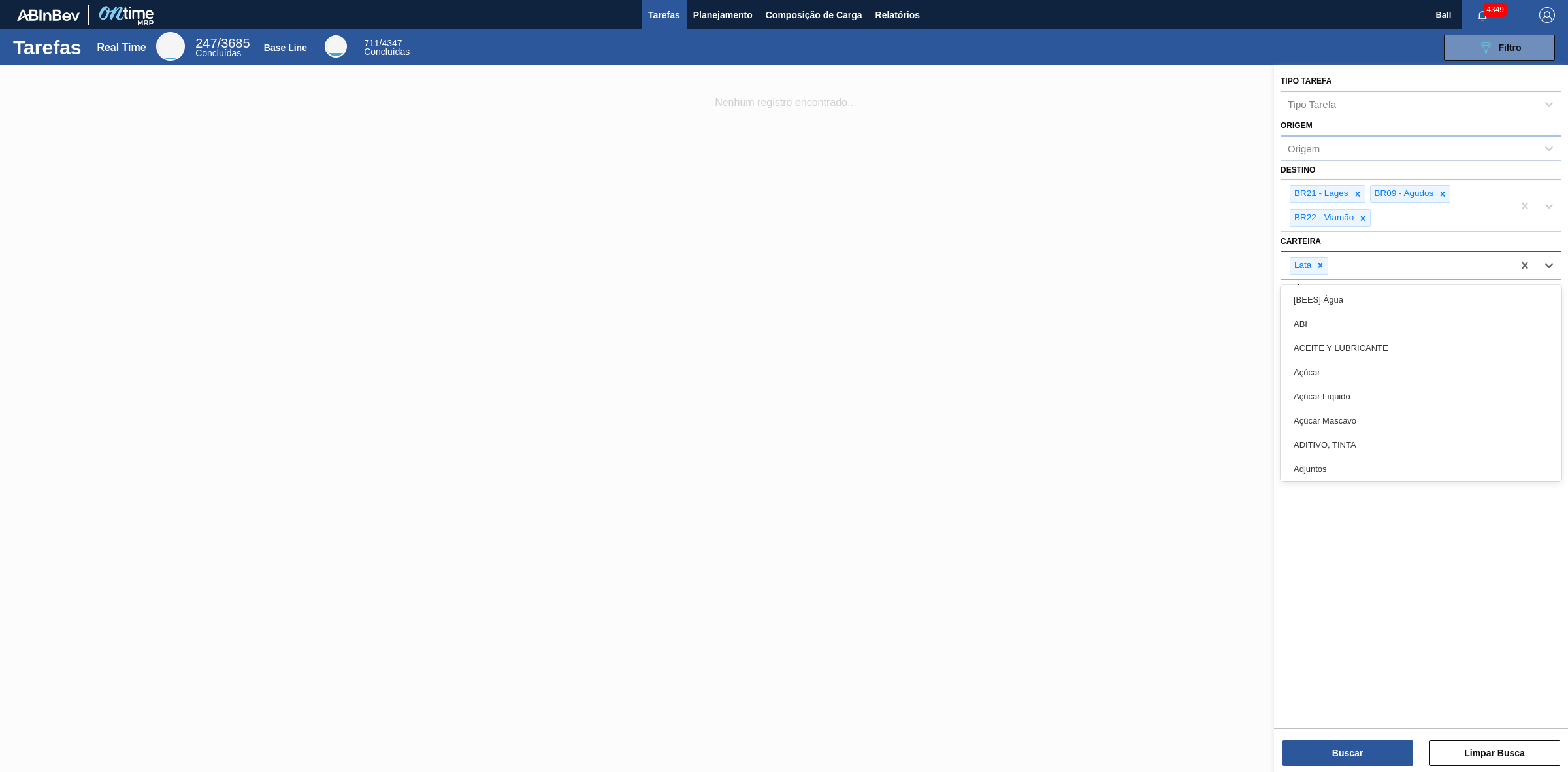
click at [1412, 269] on div "Lata" at bounding box center [1397, 266] width 232 height 27
type input "lata"
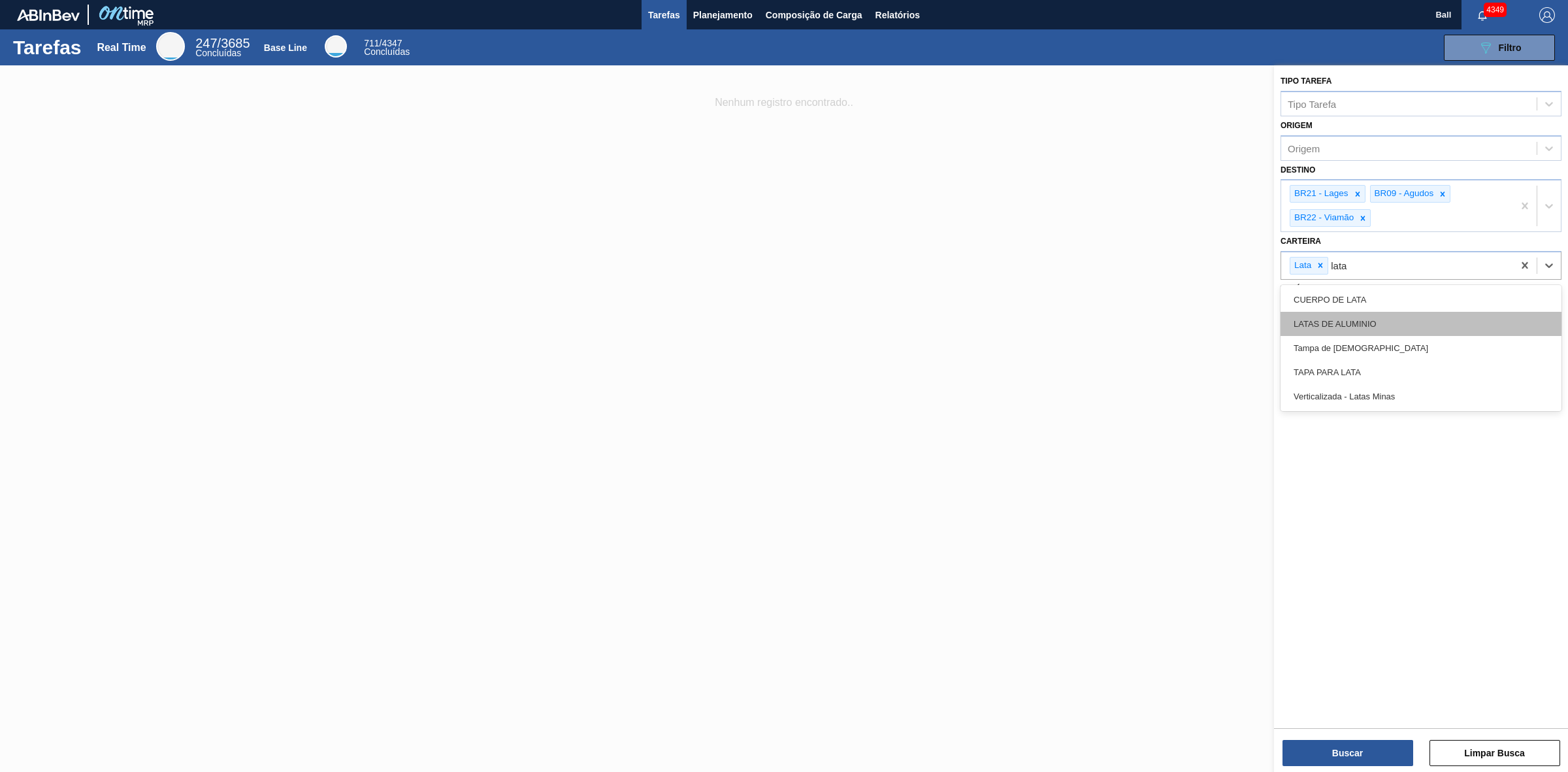
click at [1378, 324] on div "LATAS DE ALUMINIO" at bounding box center [1421, 324] width 281 height 24
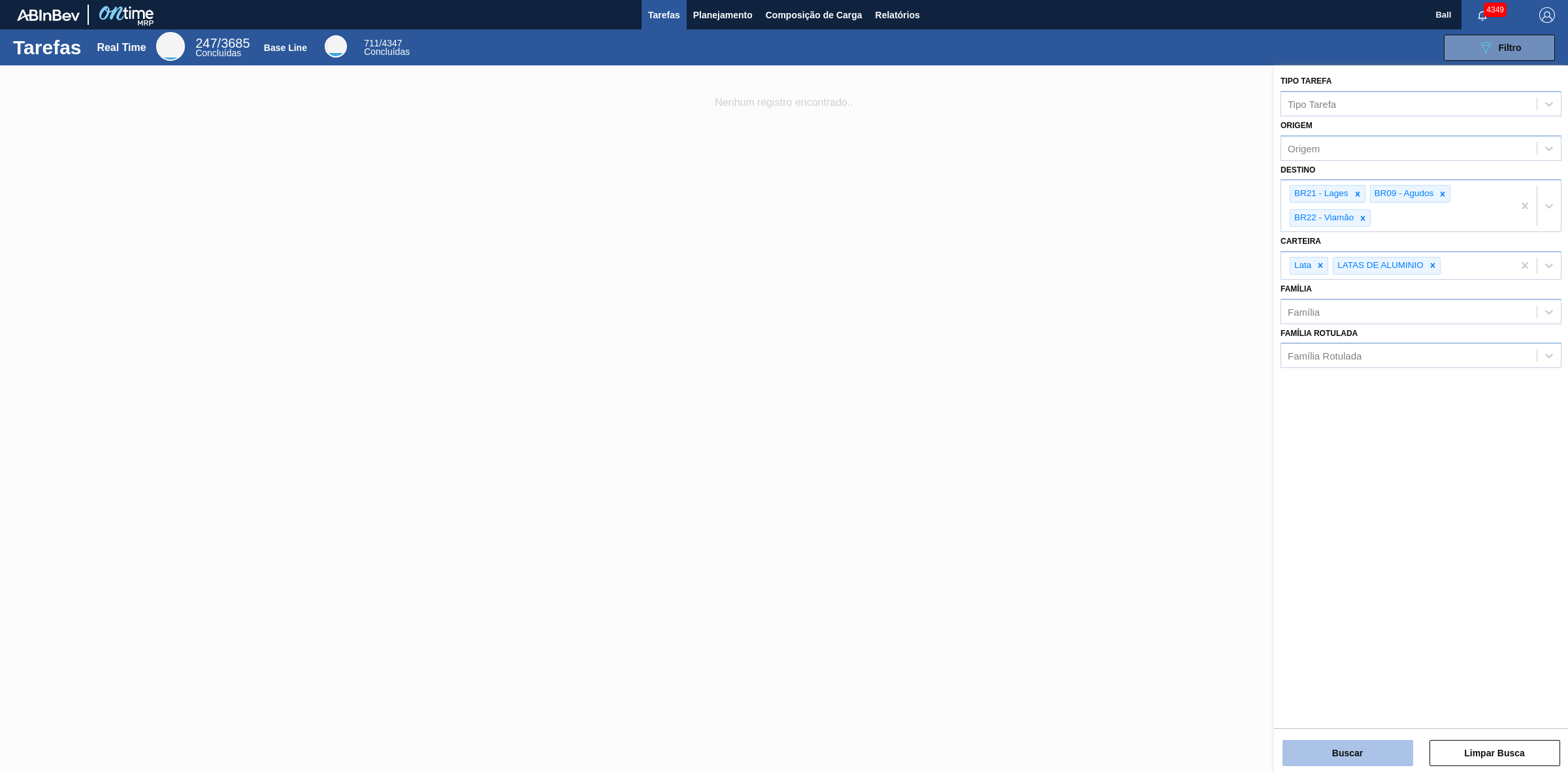
click at [1392, 756] on button "Buscar" at bounding box center [1348, 752] width 131 height 26
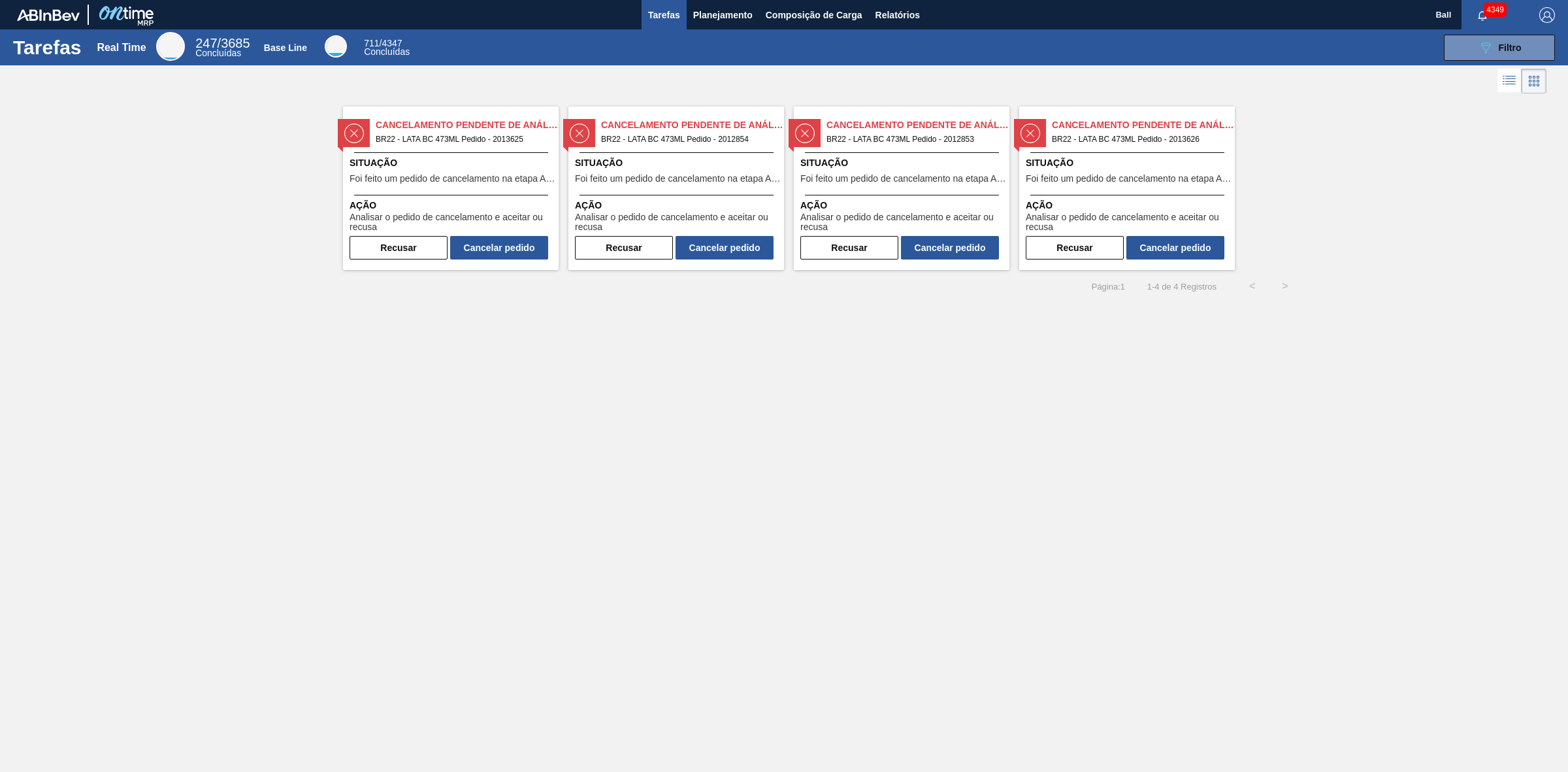
click at [446, 143] on span "BR22 - LATA BC 473ML Pedido - 2013625" at bounding box center [461, 138] width 172 height 14
click at [651, 160] on span "Situação" at bounding box center [678, 163] width 206 height 14
click at [939, 168] on span "Situação" at bounding box center [903, 163] width 206 height 14
click at [1203, 161] on span "Situação" at bounding box center [1129, 163] width 206 height 14
click at [701, 424] on div "Tarefas Real Time 247 / 3685 Concluídas Base Line 711 / 4347 Concluídas 089F7B8…" at bounding box center [784, 371] width 1568 height 684
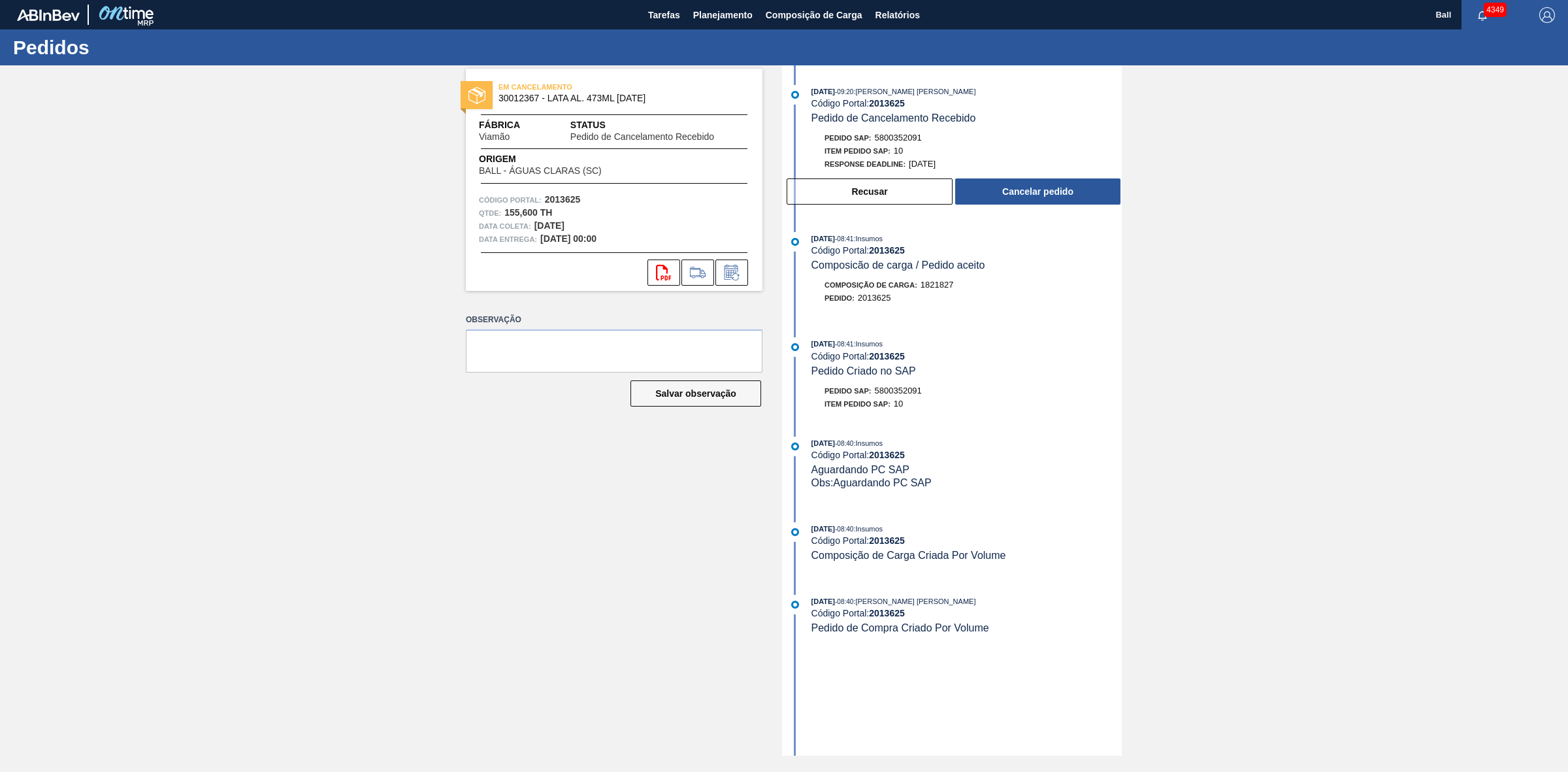
click at [912, 135] on span "5800352091" at bounding box center [898, 138] width 47 height 10
click at [912, 134] on span "5800352091" at bounding box center [898, 138] width 47 height 10
copy span "5800352091"
click at [894, 200] on button "Recusar" at bounding box center [869, 191] width 166 height 26
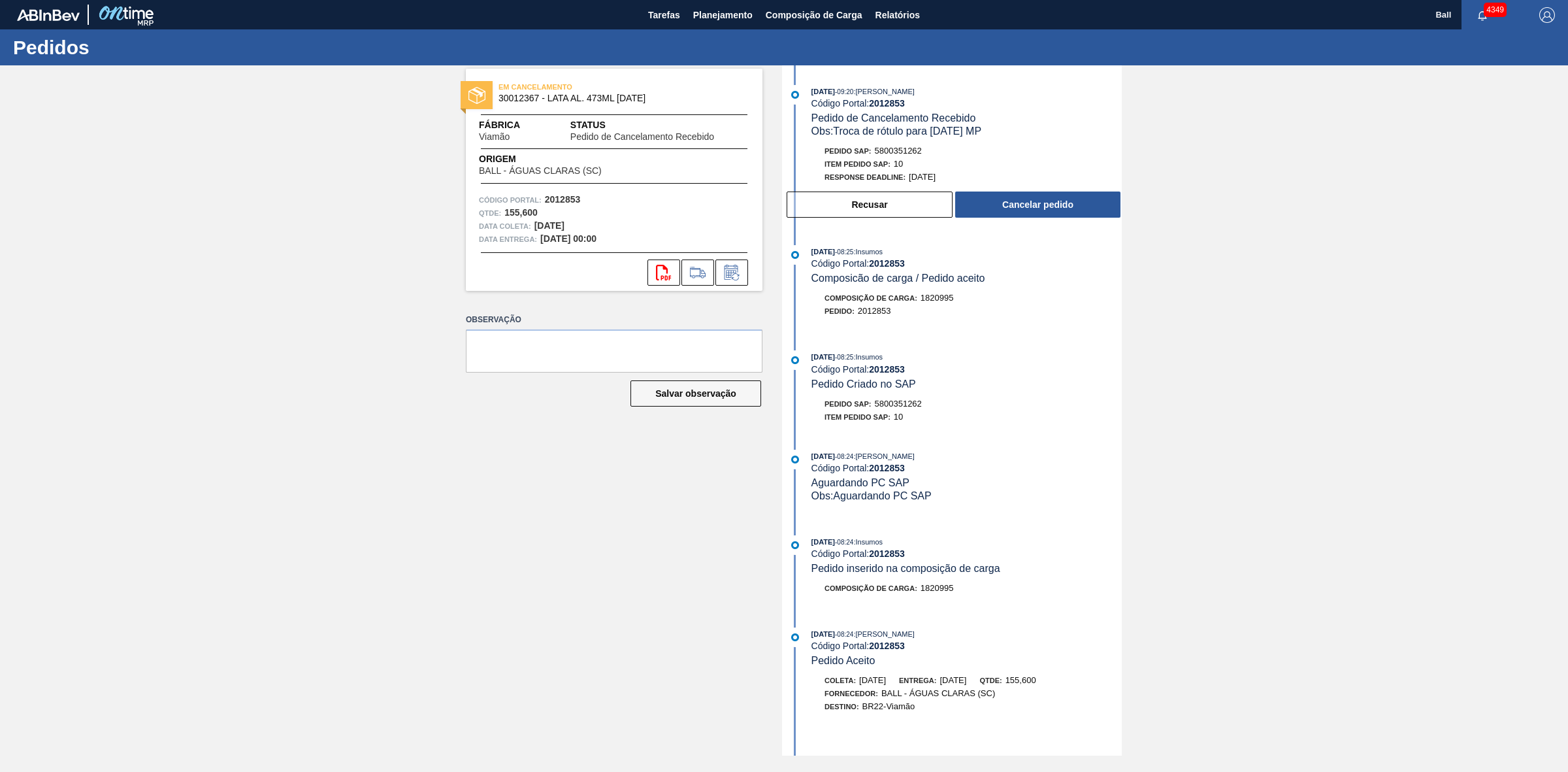
click at [905, 155] on span "5800351262" at bounding box center [898, 151] width 47 height 10
click at [903, 155] on span "5800351262" at bounding box center [898, 151] width 47 height 10
copy span "5800351262"
drag, startPoint x: 997, startPoint y: 128, endPoint x: 815, endPoint y: 109, distance: 183.0
click at [815, 109] on div "21/08/2025 - 09:20 : BRUNO DE MELLO DUARTE Código Portal: 2012853 Pedido de Can…" at bounding box center [966, 111] width 310 height 53
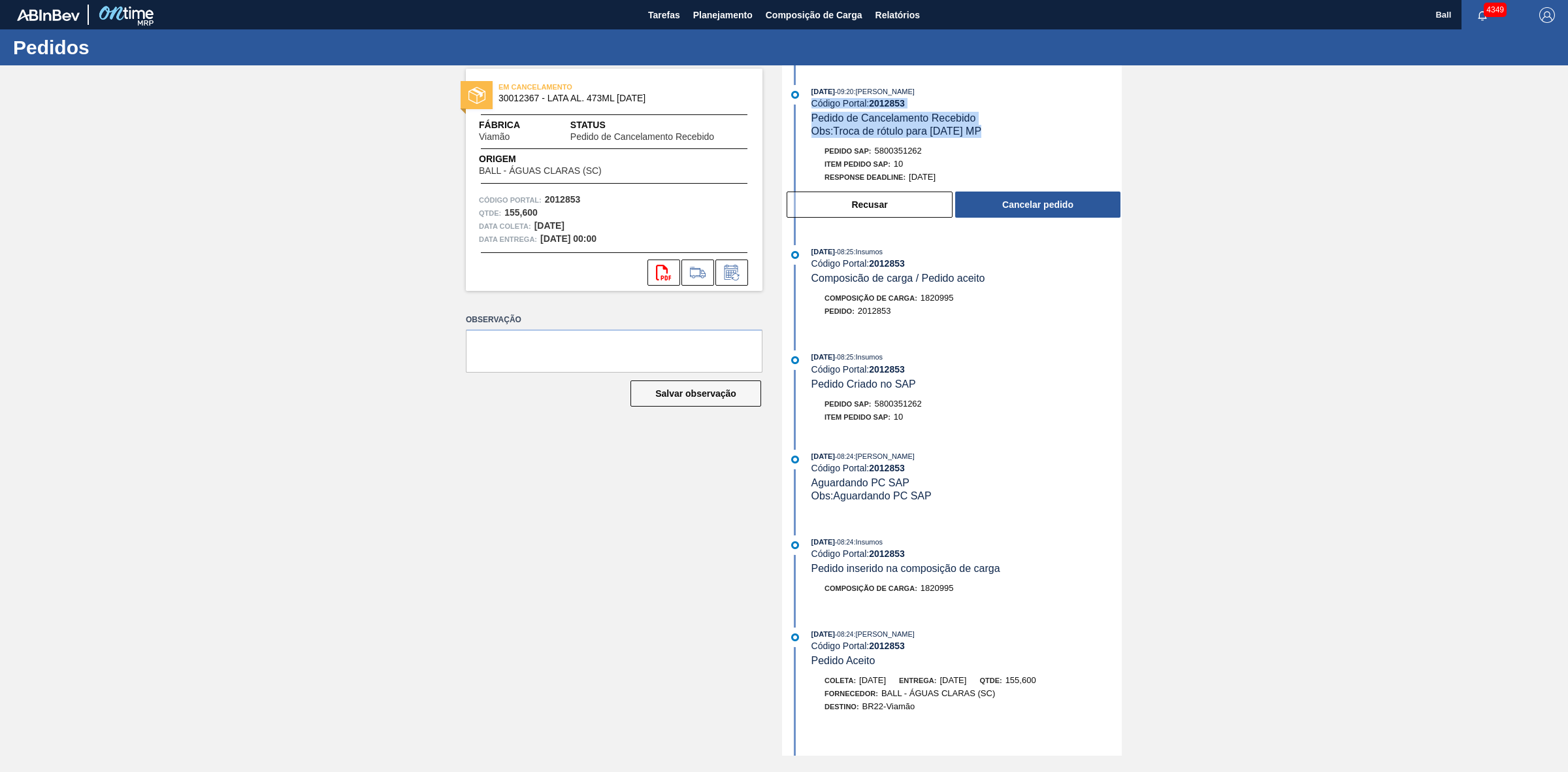
copy div "Código Portal: 2012853 Pedido de Cancelamento Recebido Obs: Troca de rótulo par…"
click at [1072, 197] on button "Cancelar pedido" at bounding box center [1038, 204] width 166 height 26
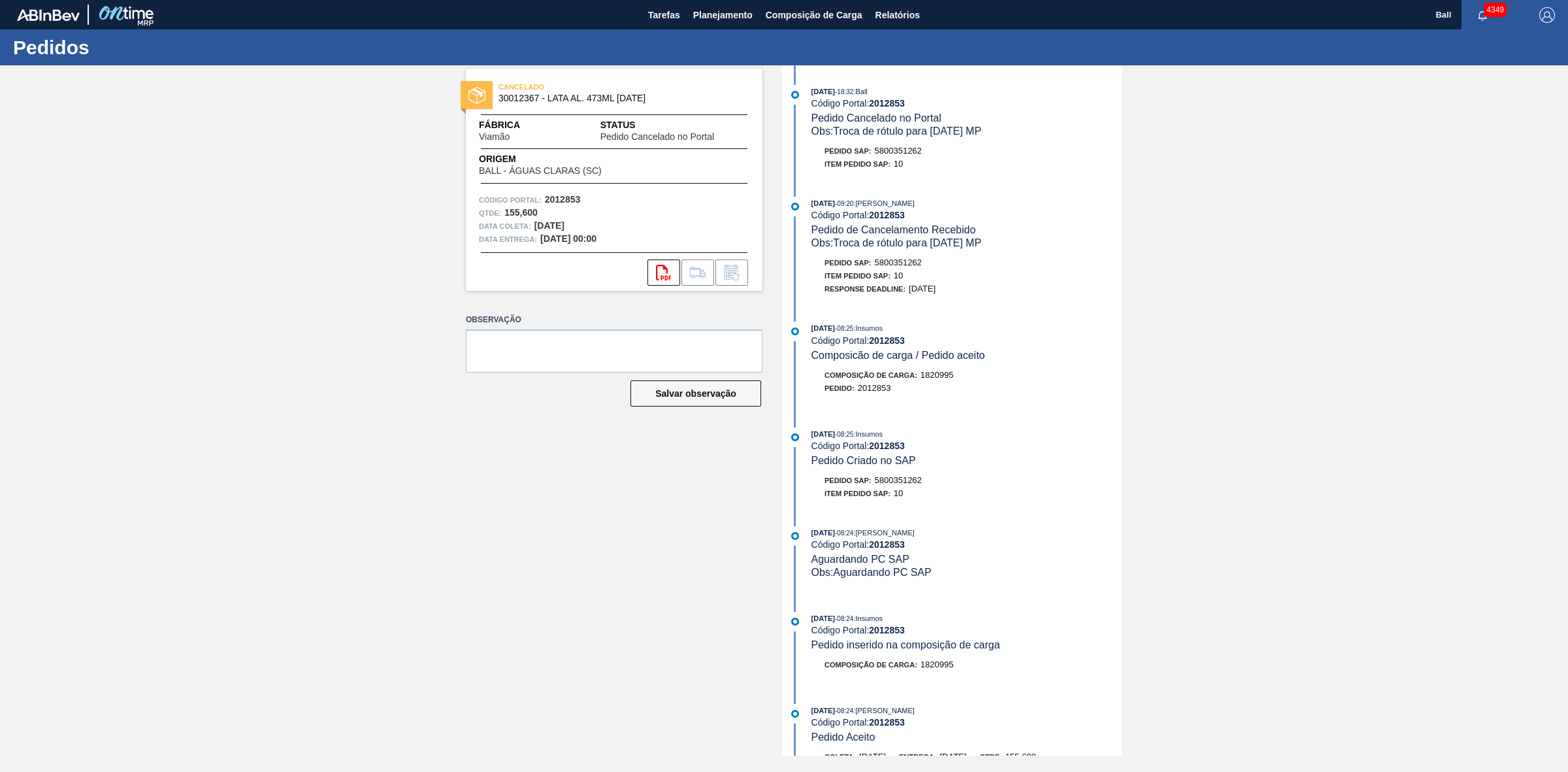
click at [979, 109] on div "Código Portal: 2012853" at bounding box center [966, 103] width 310 height 10
click at [907, 149] on span "5800351262" at bounding box center [898, 151] width 47 height 10
copy span "5800351262"
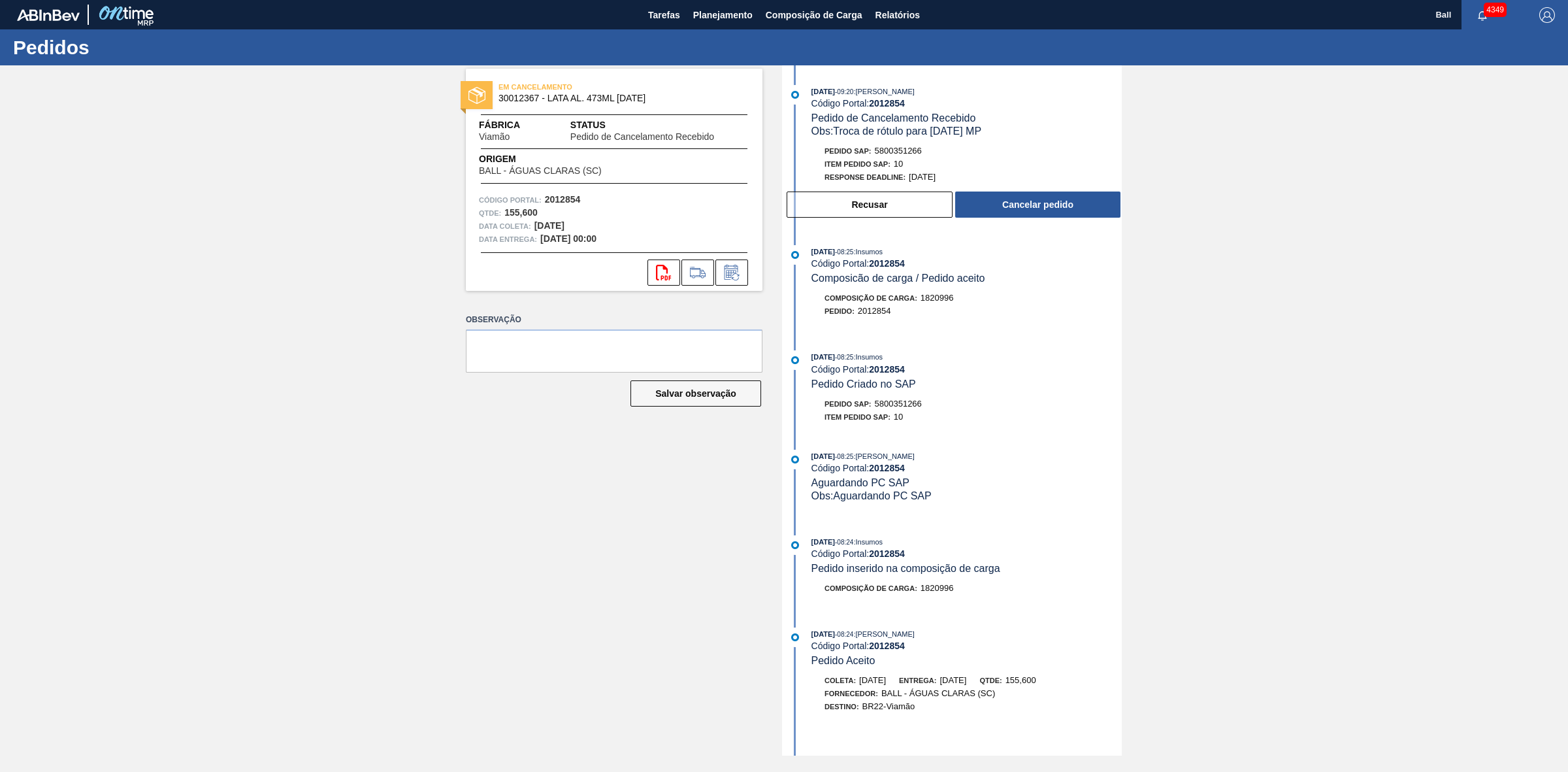
click at [893, 155] on span "5800351266" at bounding box center [898, 151] width 47 height 10
copy span "5800351266"
click at [817, 106] on div "Código Portal: 2012854" at bounding box center [966, 103] width 310 height 10
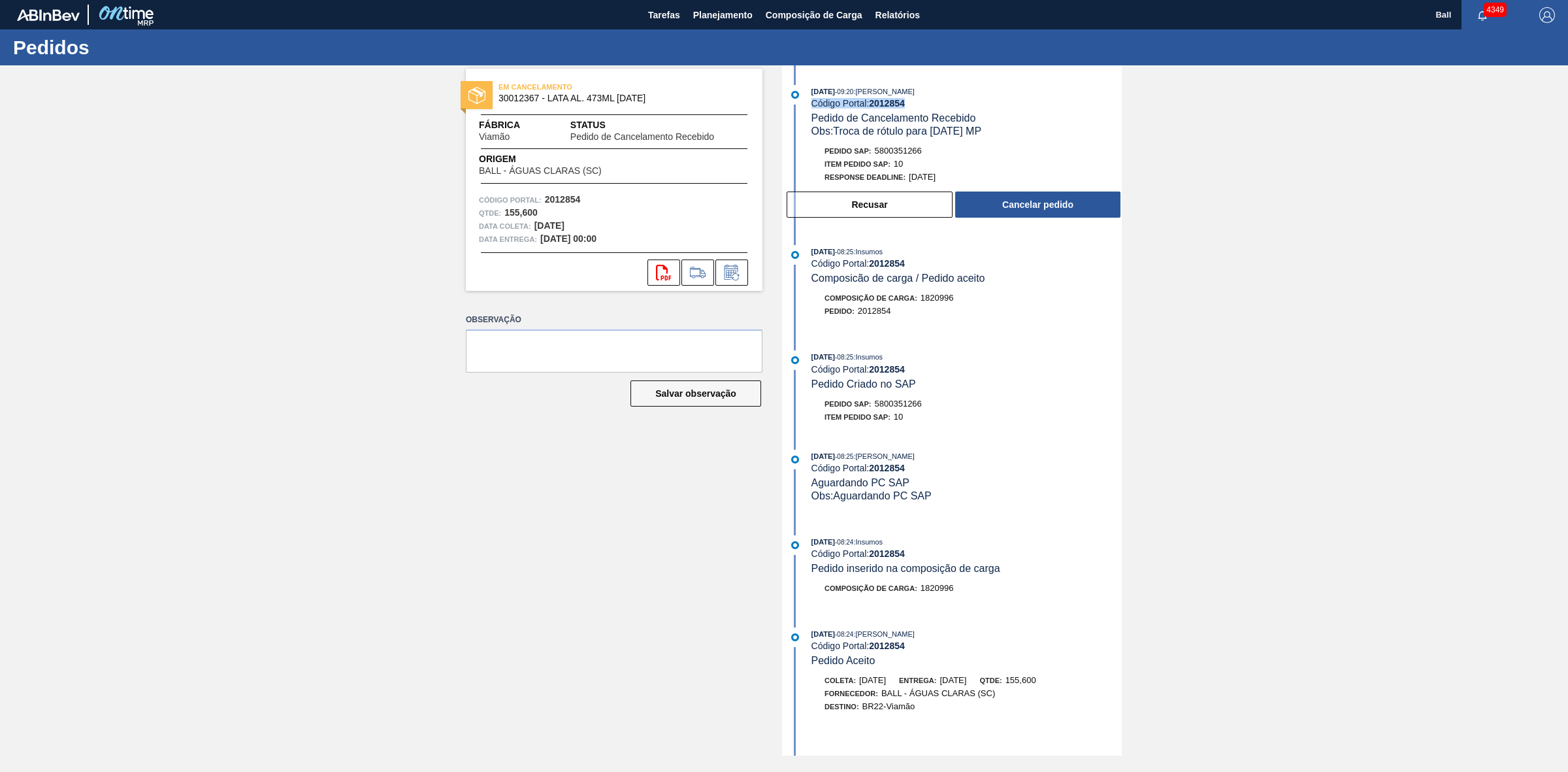
click at [817, 106] on div "Código Portal: 2012854" at bounding box center [966, 103] width 310 height 10
click at [837, 104] on div "Código Portal: 2012854" at bounding box center [966, 103] width 310 height 10
drag, startPoint x: 811, startPoint y: 99, endPoint x: 990, endPoint y: 123, distance: 180.6
click at [990, 123] on div "21/08/2025 - 09:20 : BRUNO DE MELLO DUARTE Código Portal: 2012854 Pedido de Can…" at bounding box center [966, 111] width 310 height 53
copy div "Código Portal: 2012854 Pedido de Cancelamento Recebido Obs: Troca de rótulo par…"
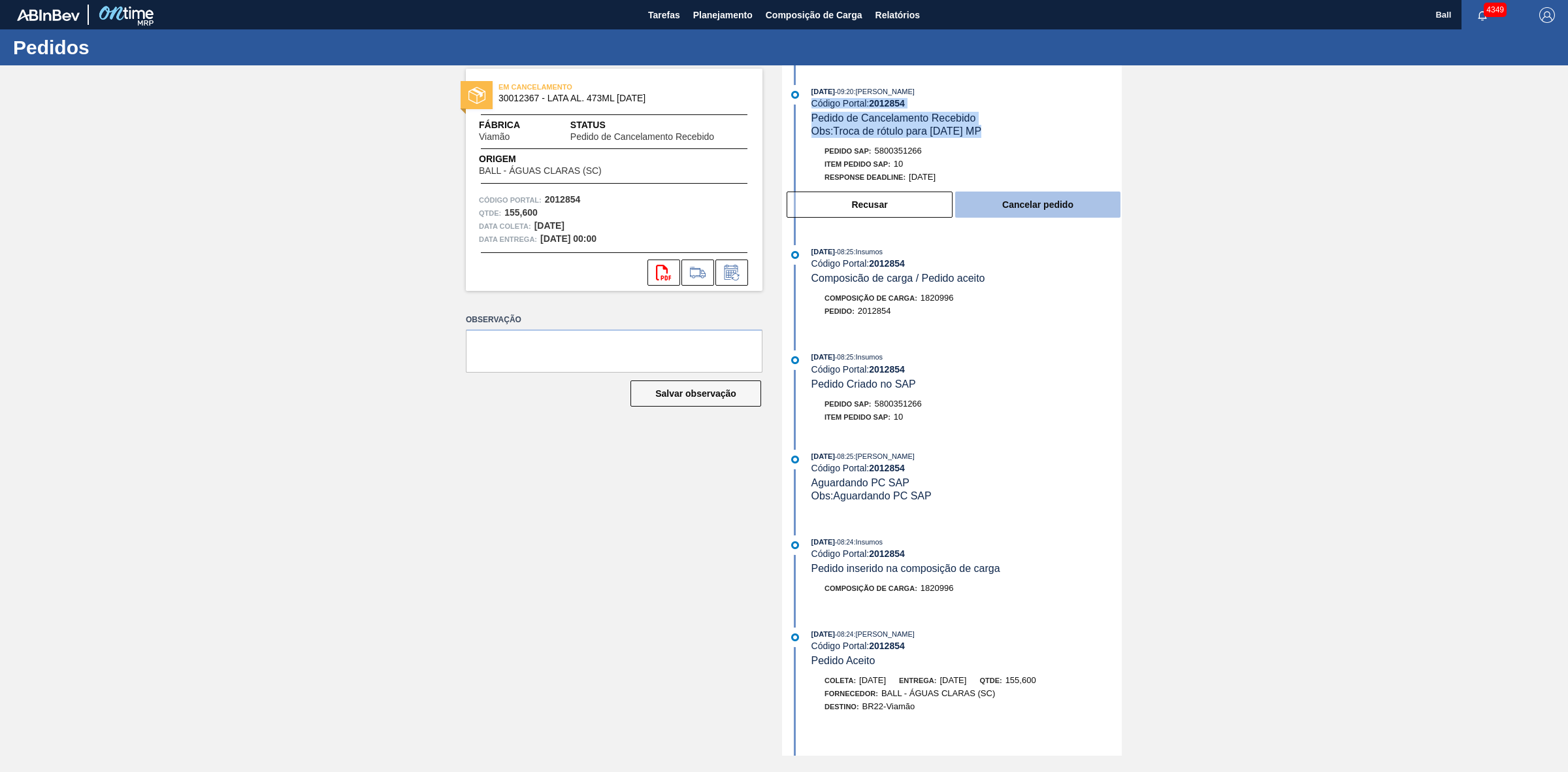
click at [1061, 211] on button "Cancelar pedido" at bounding box center [1038, 204] width 166 height 26
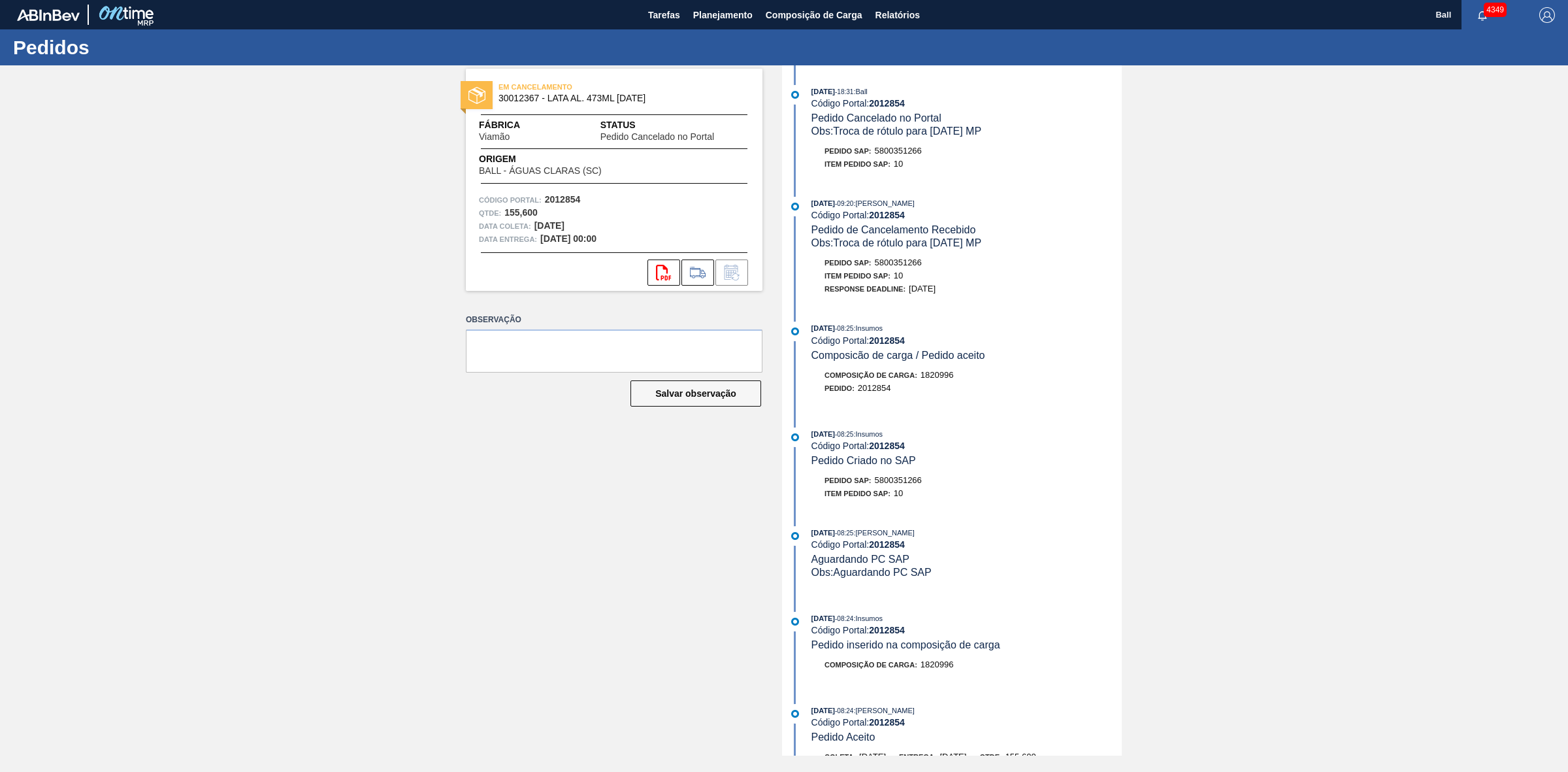
click at [911, 152] on span "5800351266" at bounding box center [898, 151] width 47 height 10
copy span "5800351266"
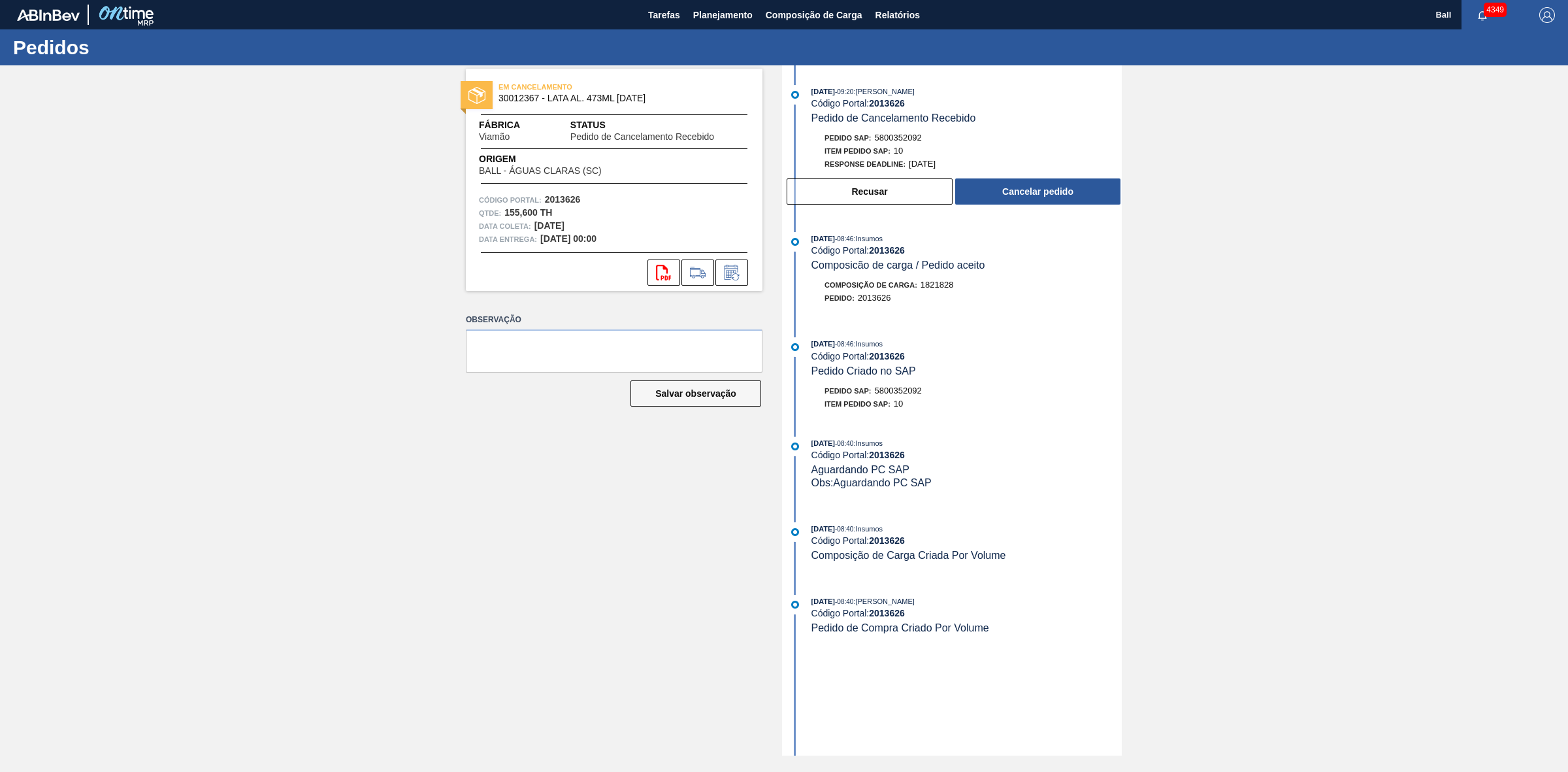
click at [902, 132] on div "Pedido SAP: 5800352092" at bounding box center [873, 138] width 98 height 13
click at [903, 138] on span "5800352092" at bounding box center [898, 138] width 47 height 10
copy span "5800352092"
click at [936, 138] on div "Pedido SAP: 5800352092" at bounding box center [966, 138] width 310 height 13
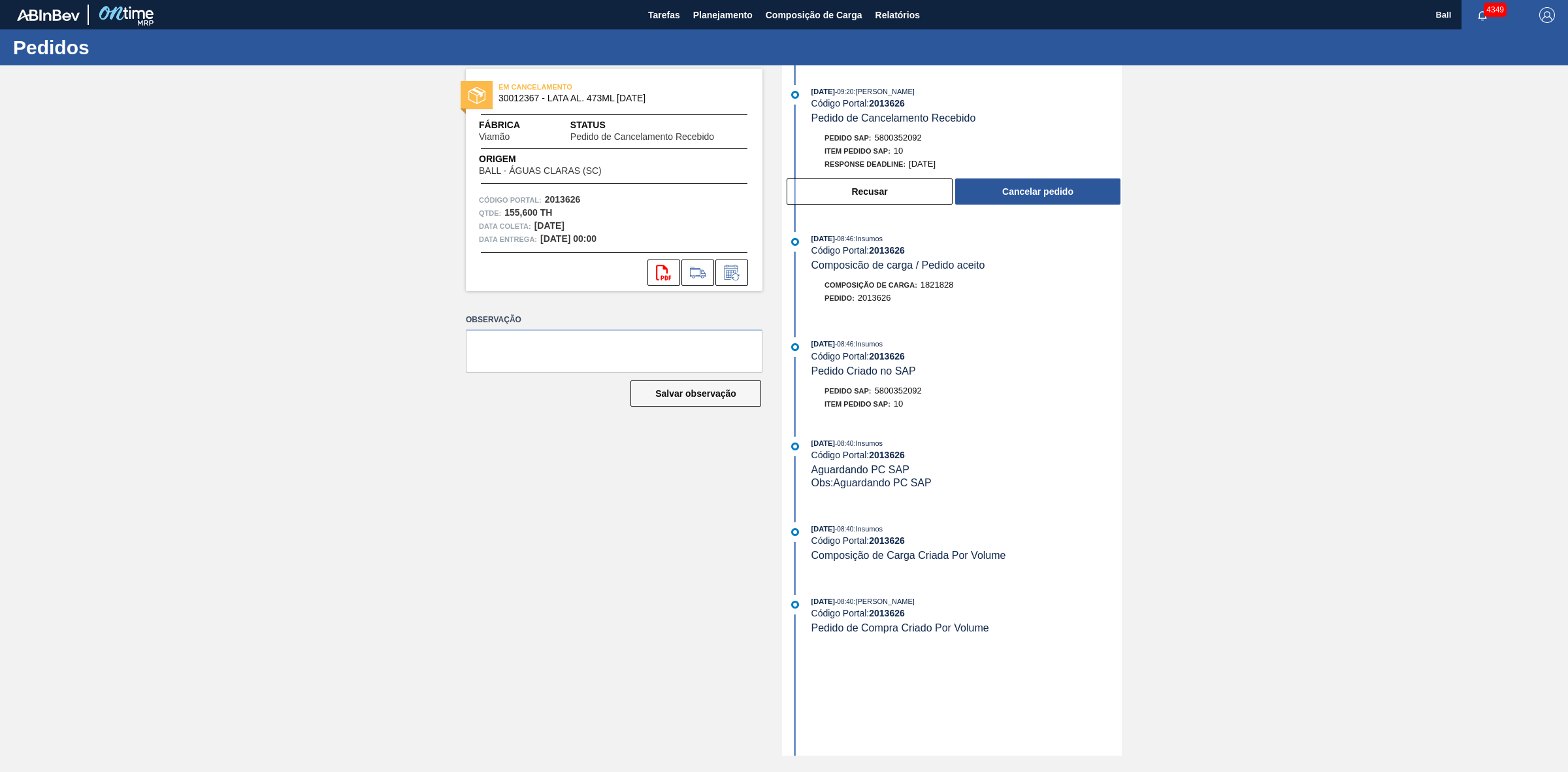
click at [900, 134] on div "Pedido SAP: 5800352092" at bounding box center [873, 138] width 98 height 13
copy span "5800352092"
click at [1037, 262] on div "[DATE] 08:46 : Insumos Código Portal: 2013626 Composicão de carga / Pedido acei…" at bounding box center [966, 251] width 310 height 40
click at [888, 194] on button "Recusar" at bounding box center [869, 191] width 166 height 26
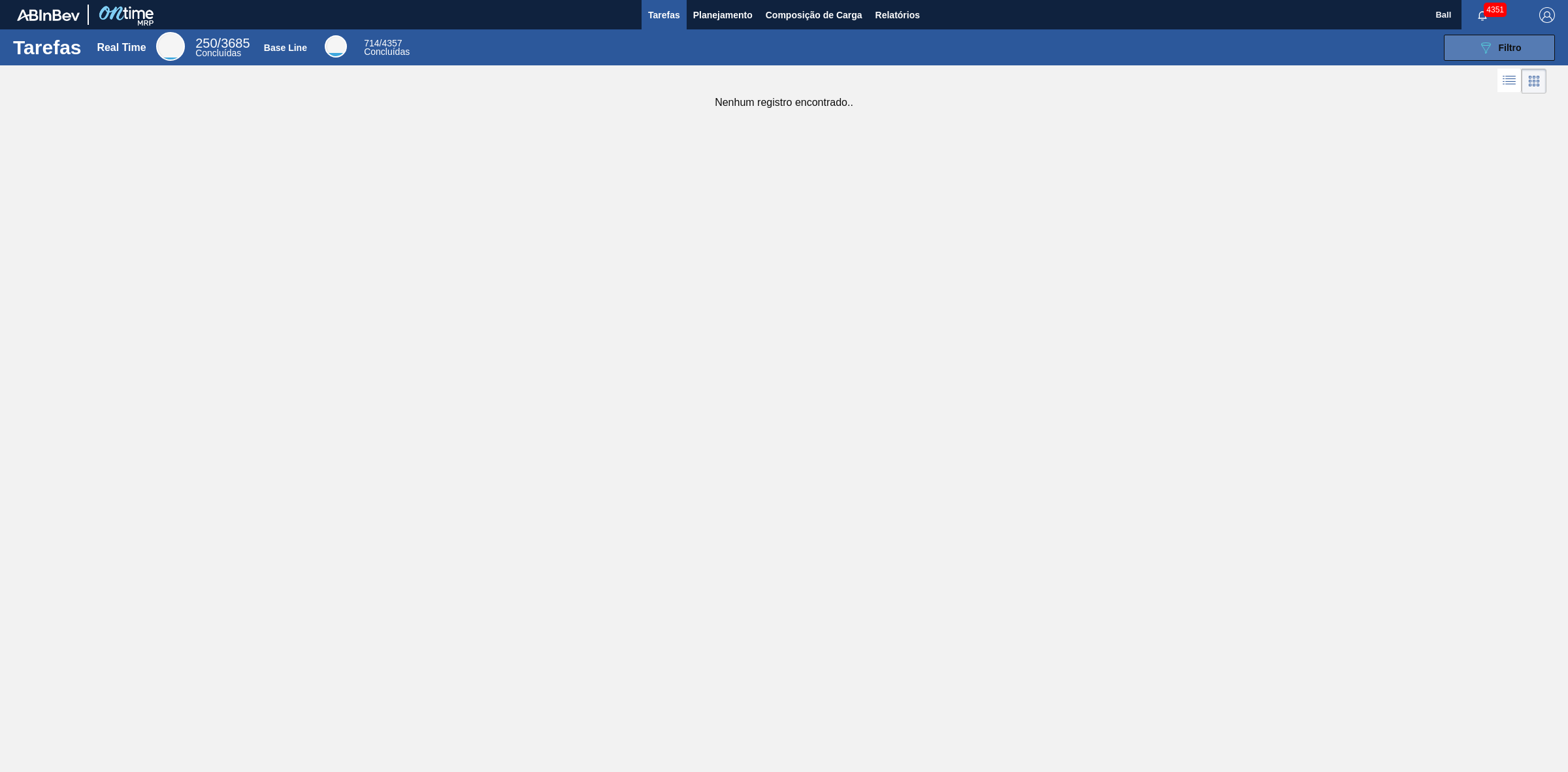
click at [1506, 54] on div "089F7B8B-B2A5-4AFE-B5C0-19BA573D28AC Filtro" at bounding box center [1500, 48] width 44 height 15
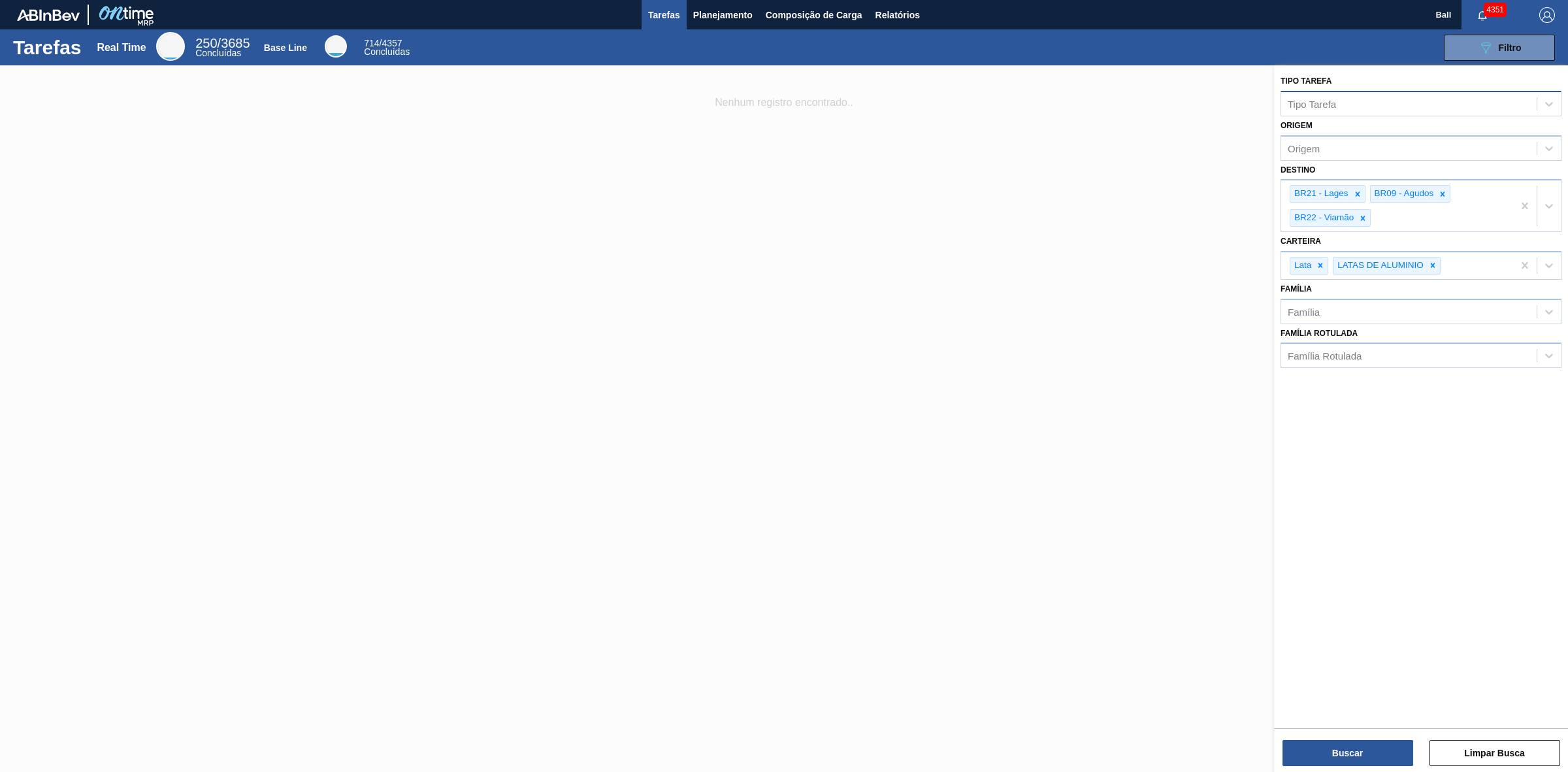
click at [1381, 92] on div "Tipo Tarefa" at bounding box center [1421, 104] width 281 height 25
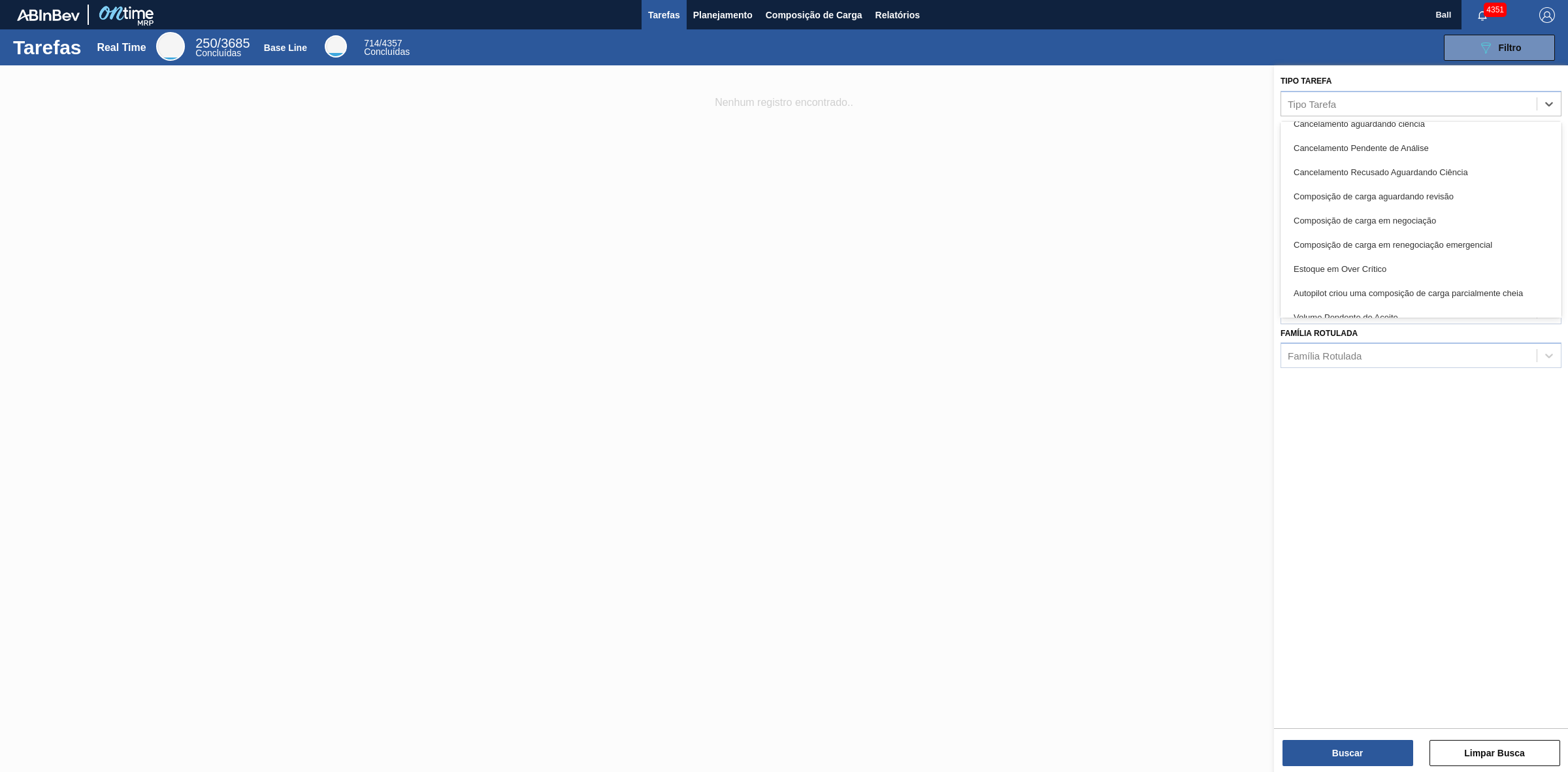
scroll to position [390, 0]
click at [1057, 200] on div at bounding box center [784, 451] width 1568 height 772
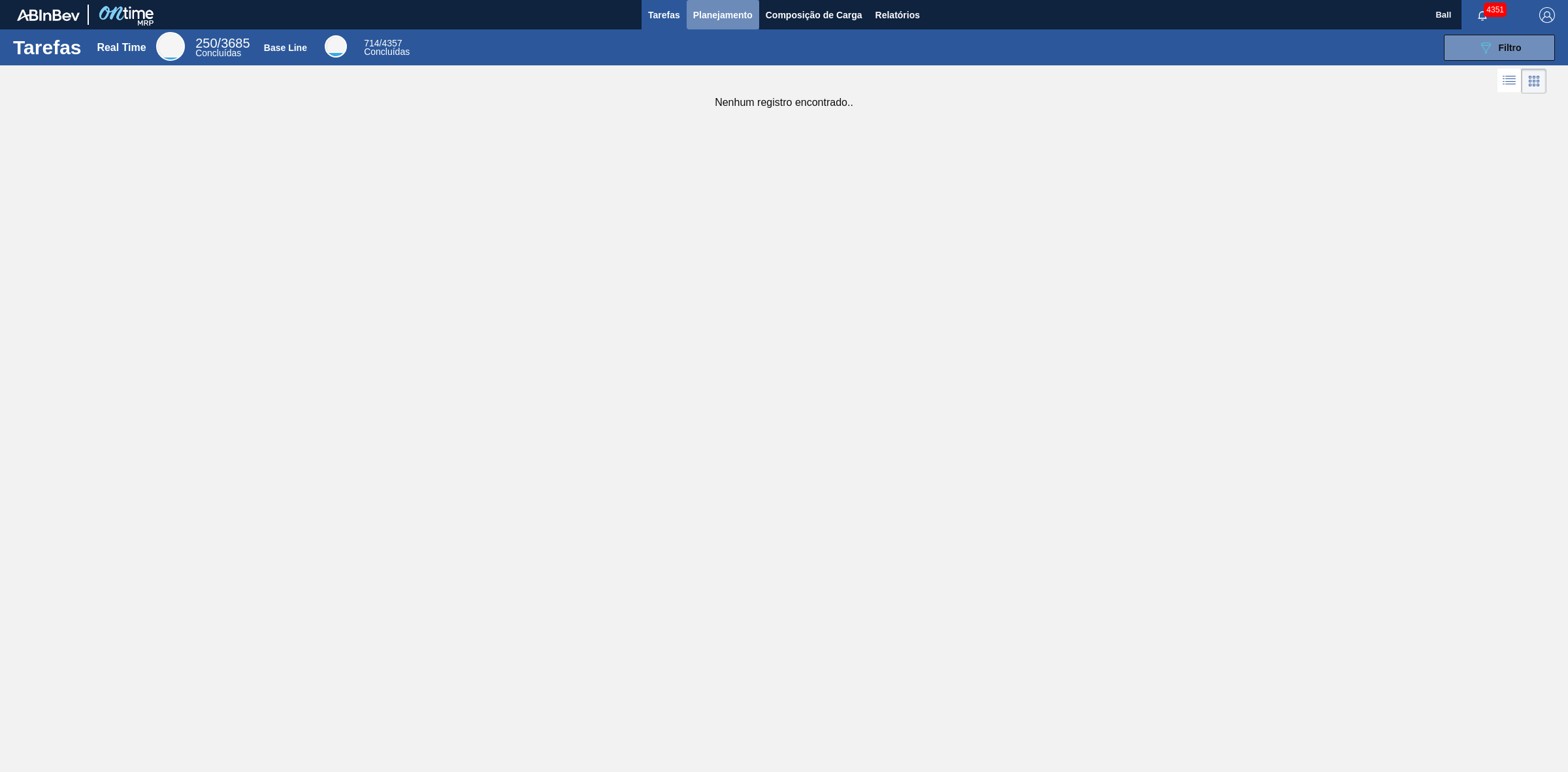
click at [727, 20] on span "Planejamento" at bounding box center [723, 14] width 59 height 15
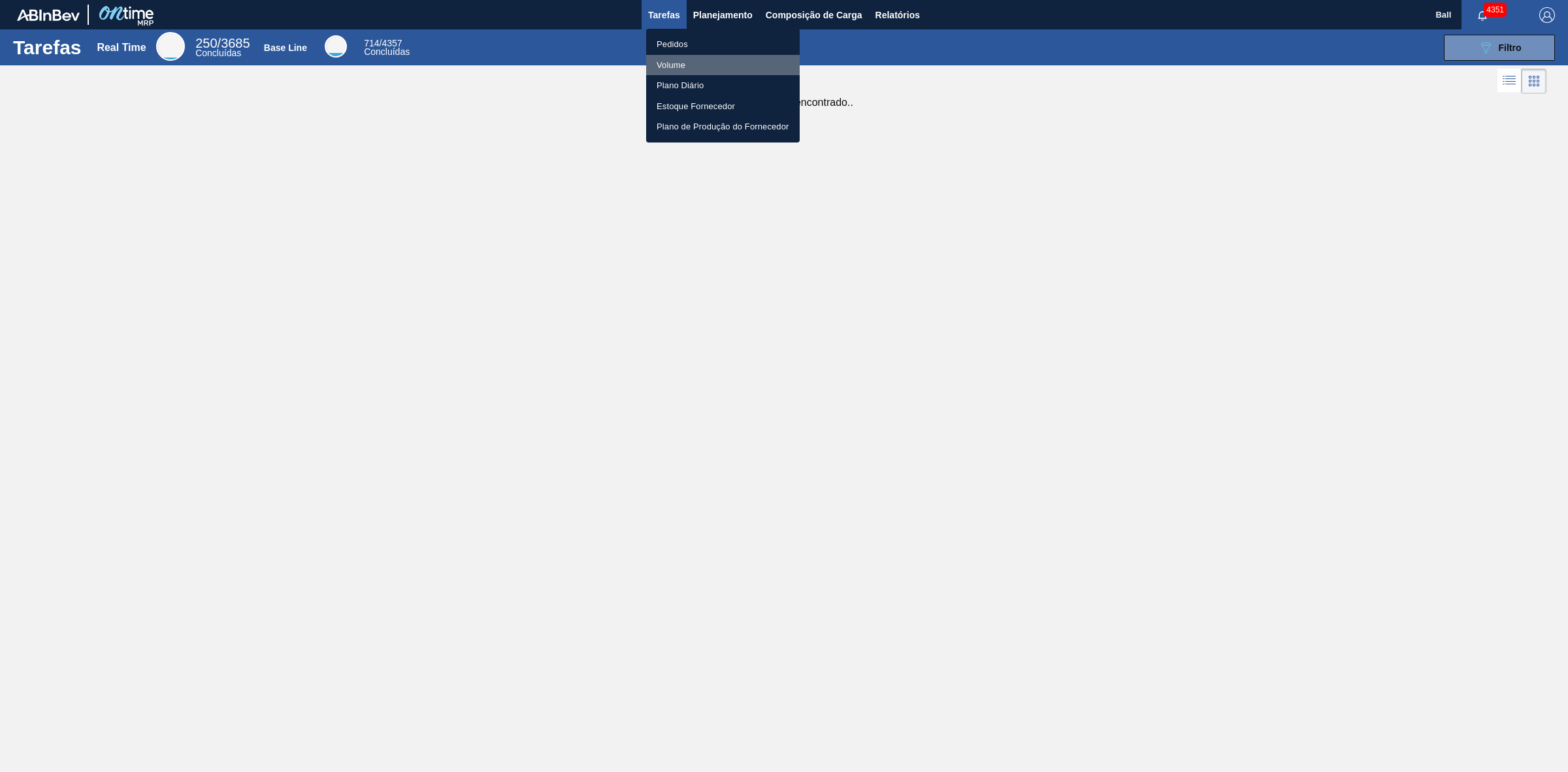
click at [714, 64] on li "Volume" at bounding box center [723, 65] width 154 height 21
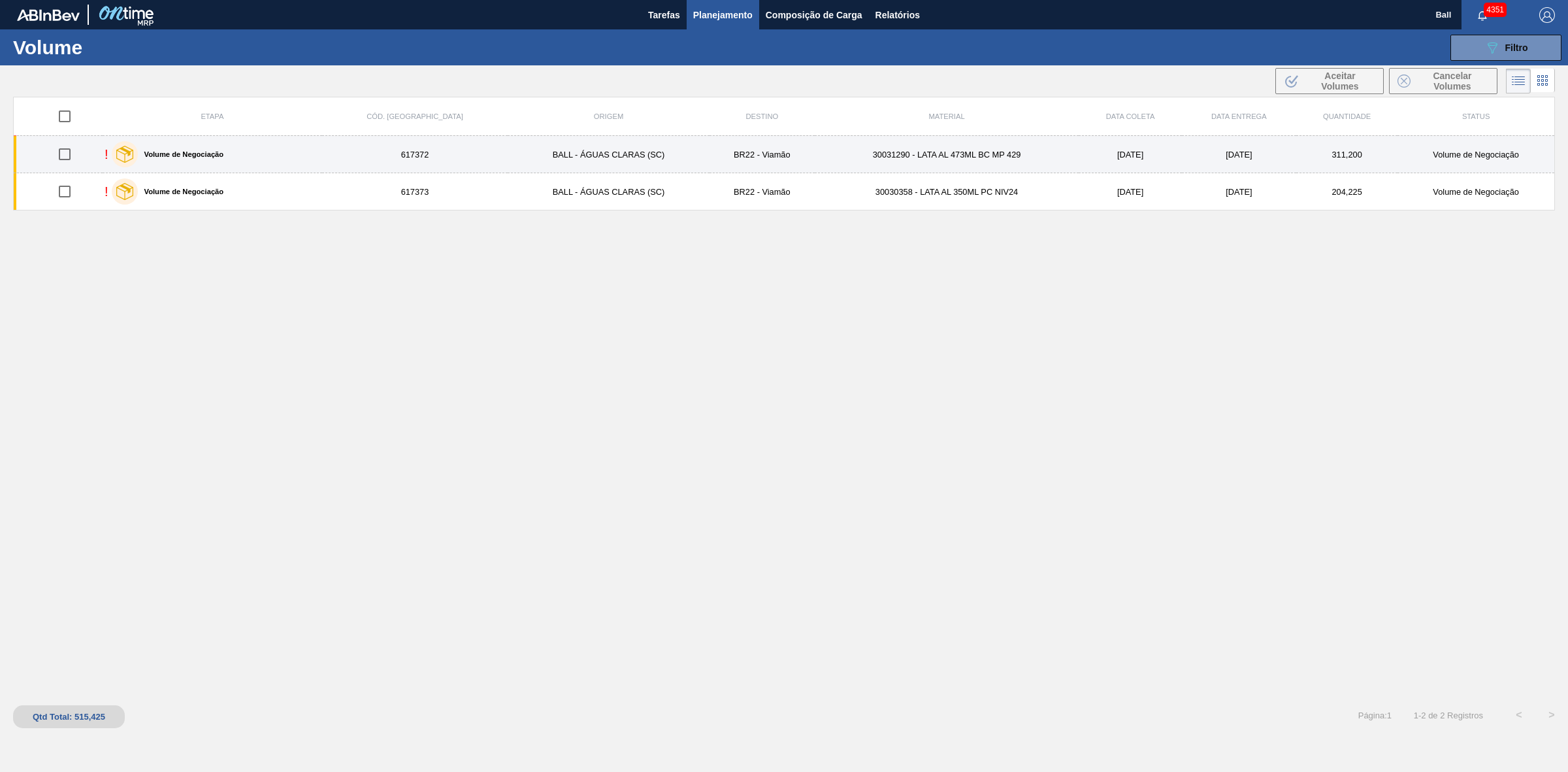
click at [1120, 158] on td "23/8/2025" at bounding box center [1131, 155] width 104 height 37
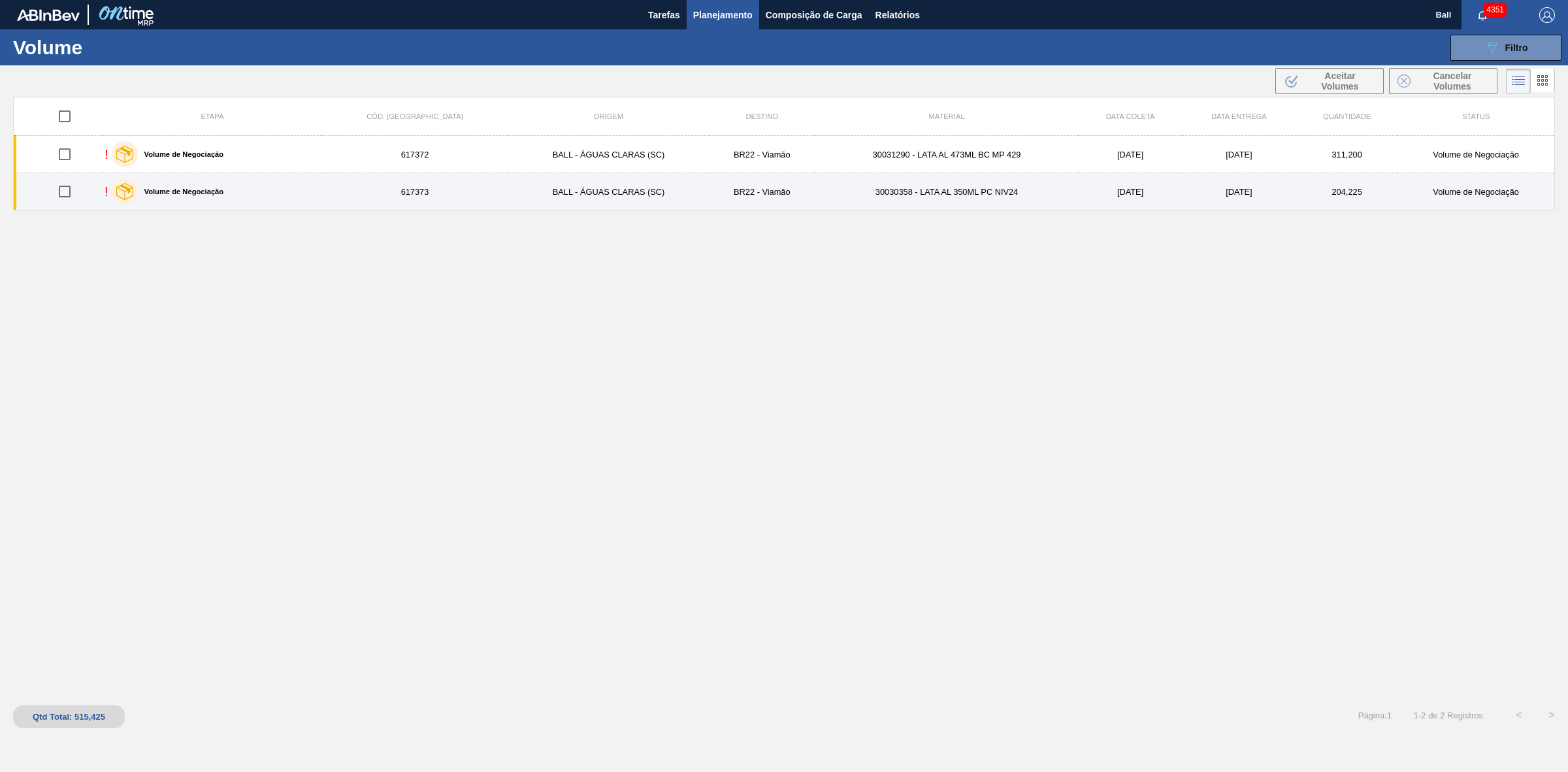
click at [1007, 187] on td "30030358 - LATA AL 350ML PC NIV24" at bounding box center [947, 192] width 265 height 37
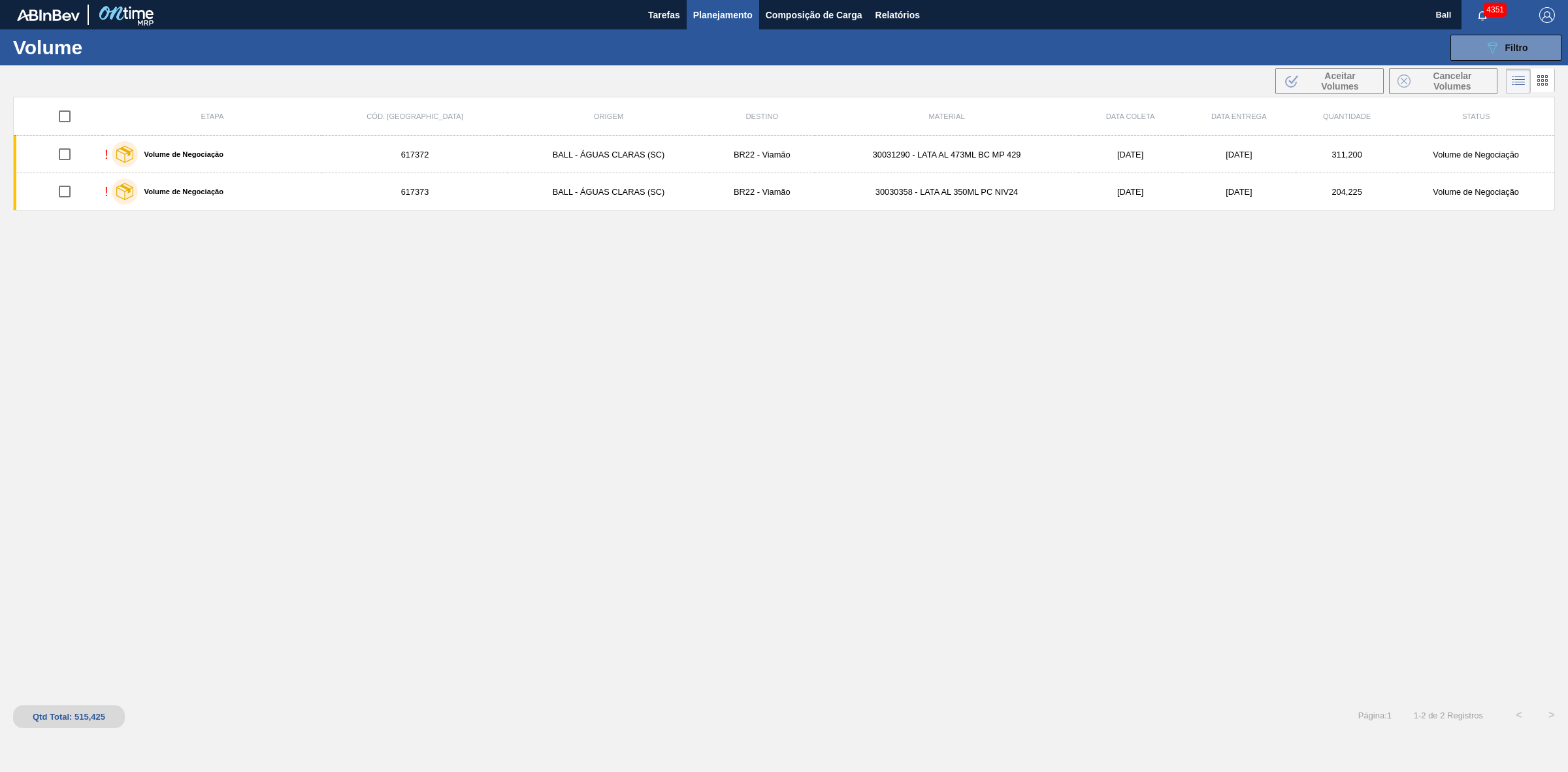
click at [664, 379] on div "Etapa Cód. Pedido Origem Destino Material Data coleta Data entrega Quantidade S…" at bounding box center [784, 397] width 1543 height 602
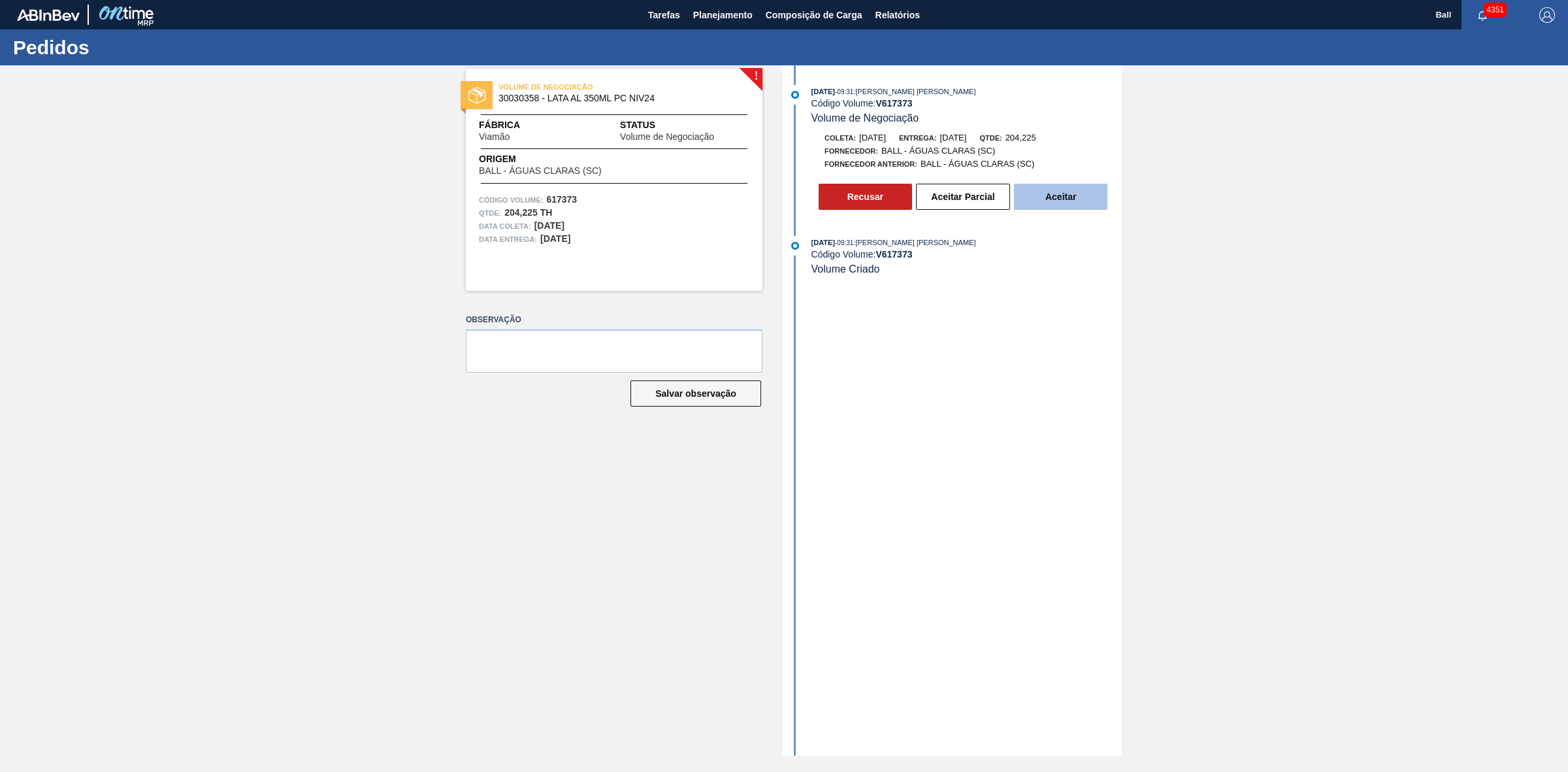
click at [1074, 204] on button "Aceitar" at bounding box center [1061, 196] width 93 height 26
drag, startPoint x: 501, startPoint y: 212, endPoint x: 537, endPoint y: 211, distance: 36.0
click at [537, 211] on div "Qtde : 311,200 TH" at bounding box center [614, 212] width 270 height 13
click at [649, 104] on div "VOLUME DE NEGOCIAÇÃO 30031290 - LATA AL 473ML BC MP 429" at bounding box center [614, 93] width 296 height 30
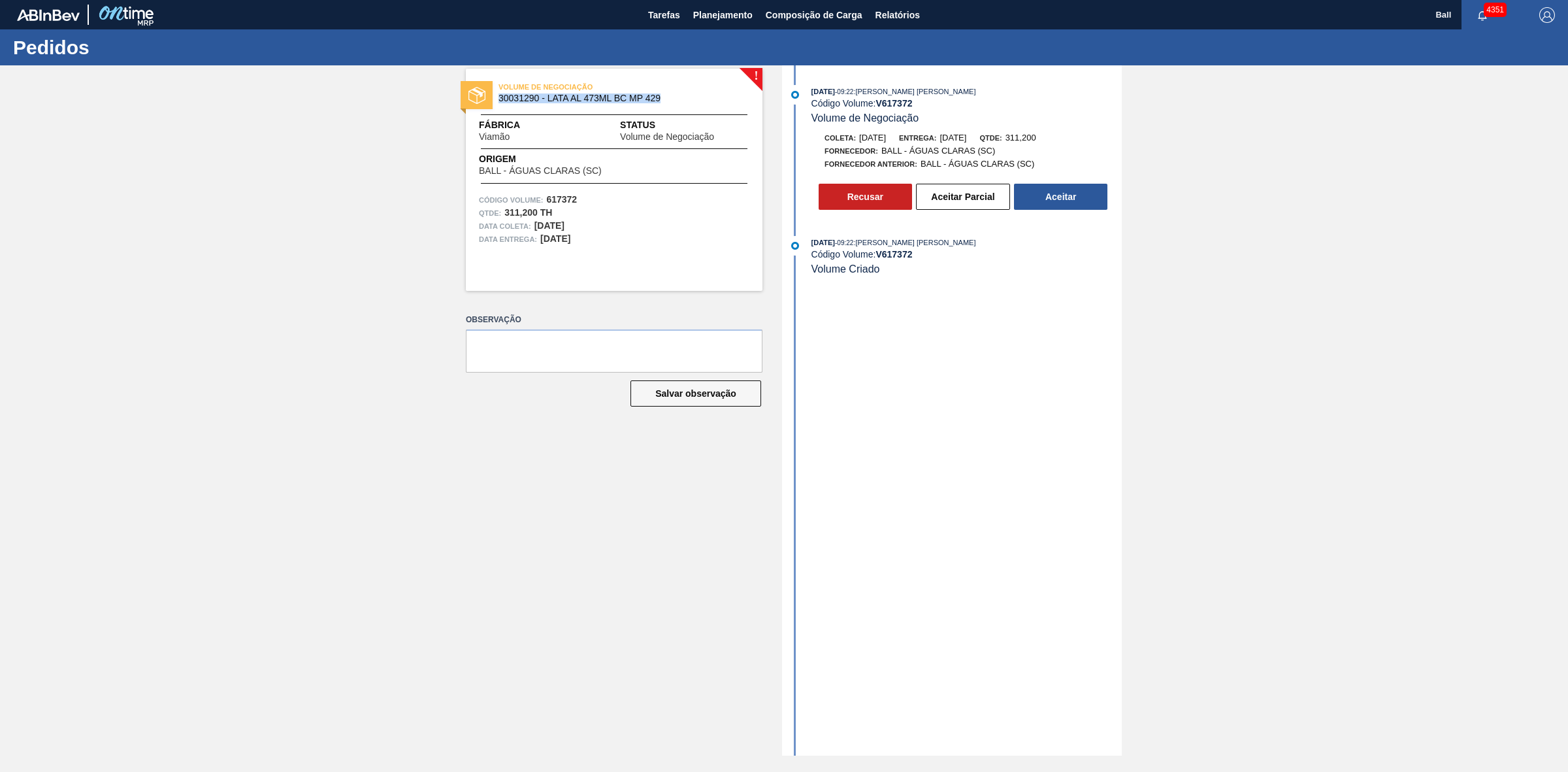
click at [649, 104] on div "VOLUME DE NEGOCIAÇÃO 30031290 - LATA AL 473ML BC MP 429" at bounding box center [614, 93] width 296 height 30
click at [815, 99] on div "Código Volume: V 617372" at bounding box center [966, 103] width 310 height 10
copy div "Código Volume: V 617372"
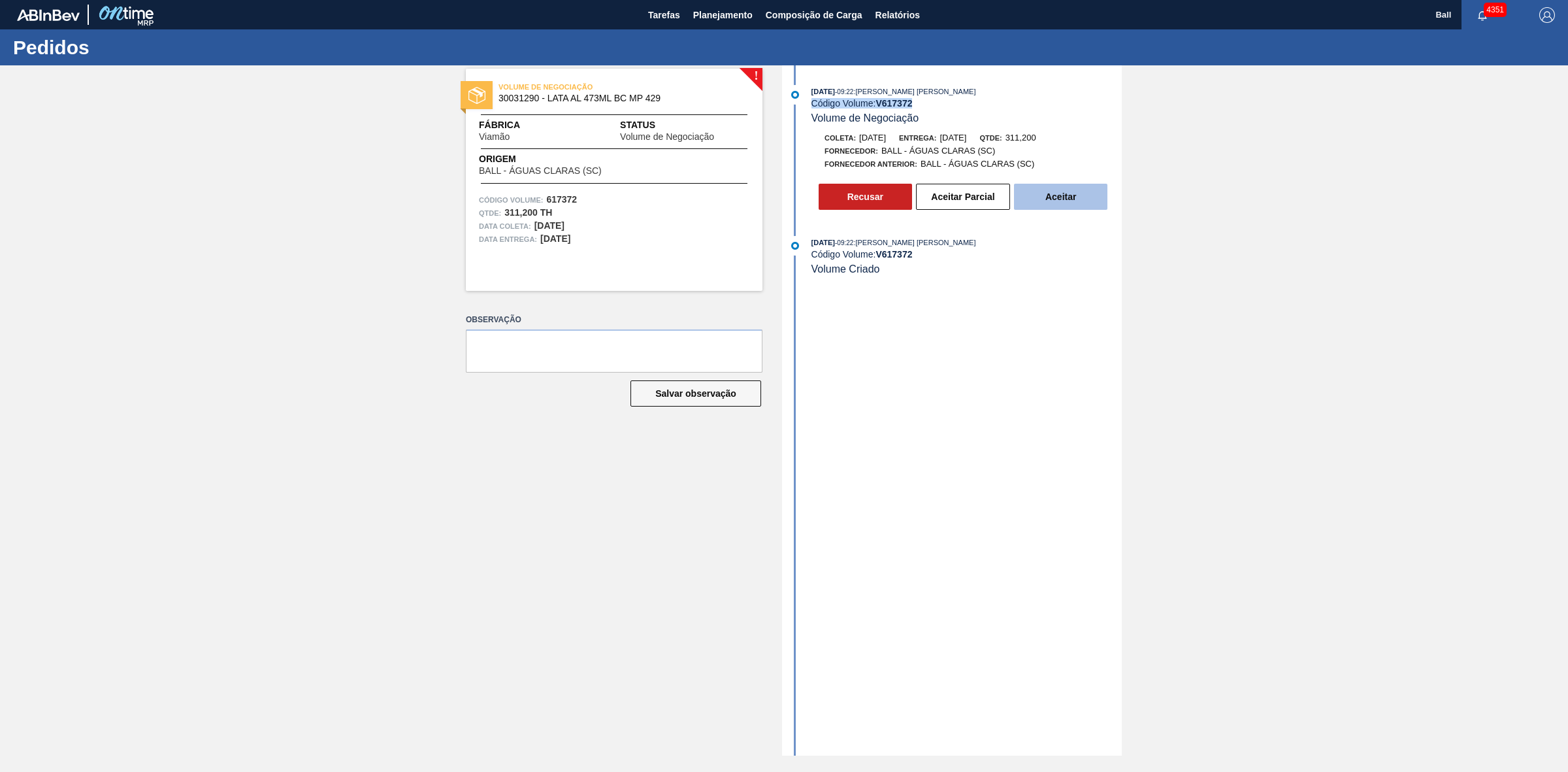
click at [1058, 203] on button "Aceitar" at bounding box center [1061, 196] width 93 height 26
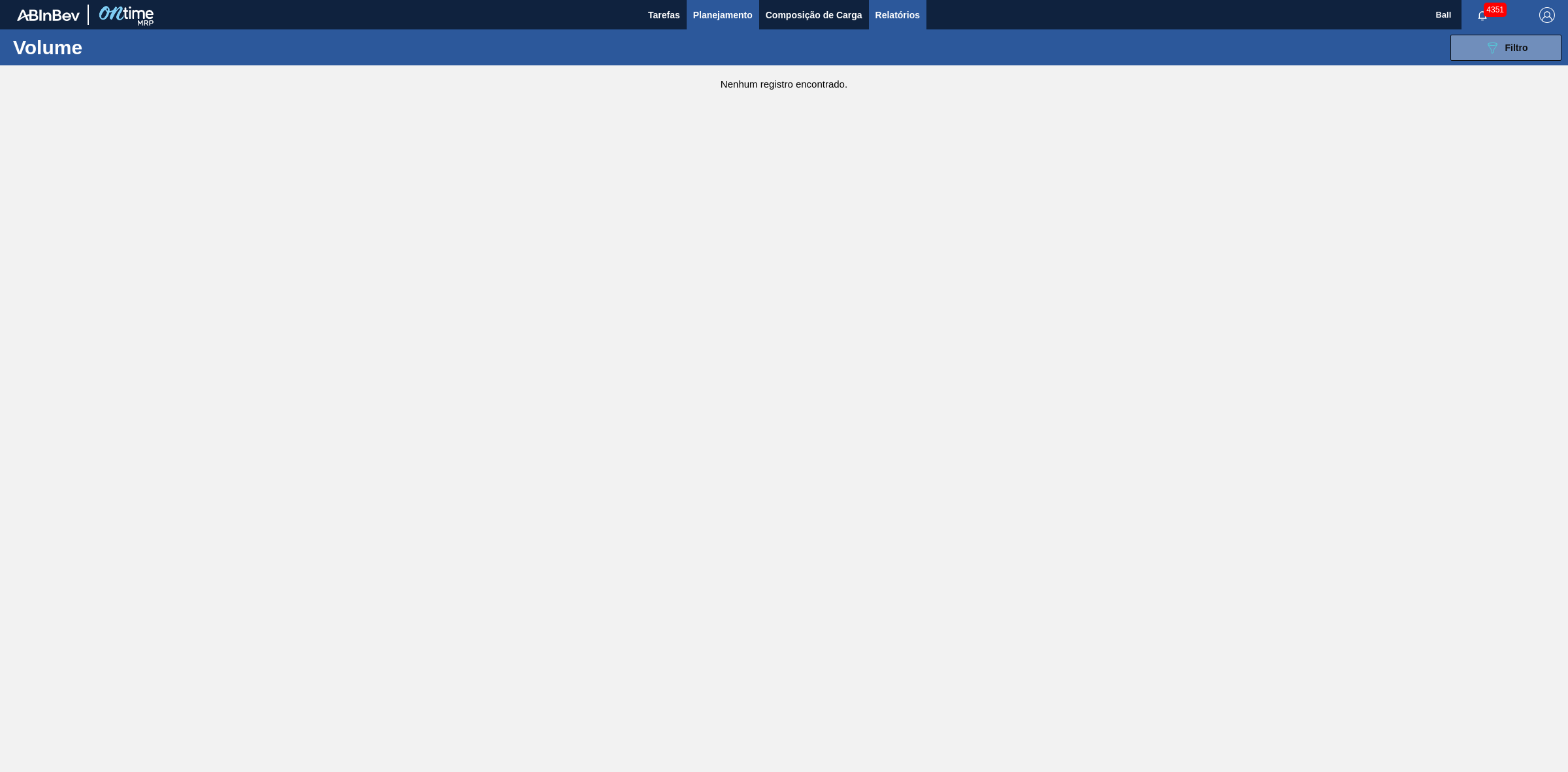
click at [905, 14] on span "Relatórios" at bounding box center [898, 14] width 44 height 15
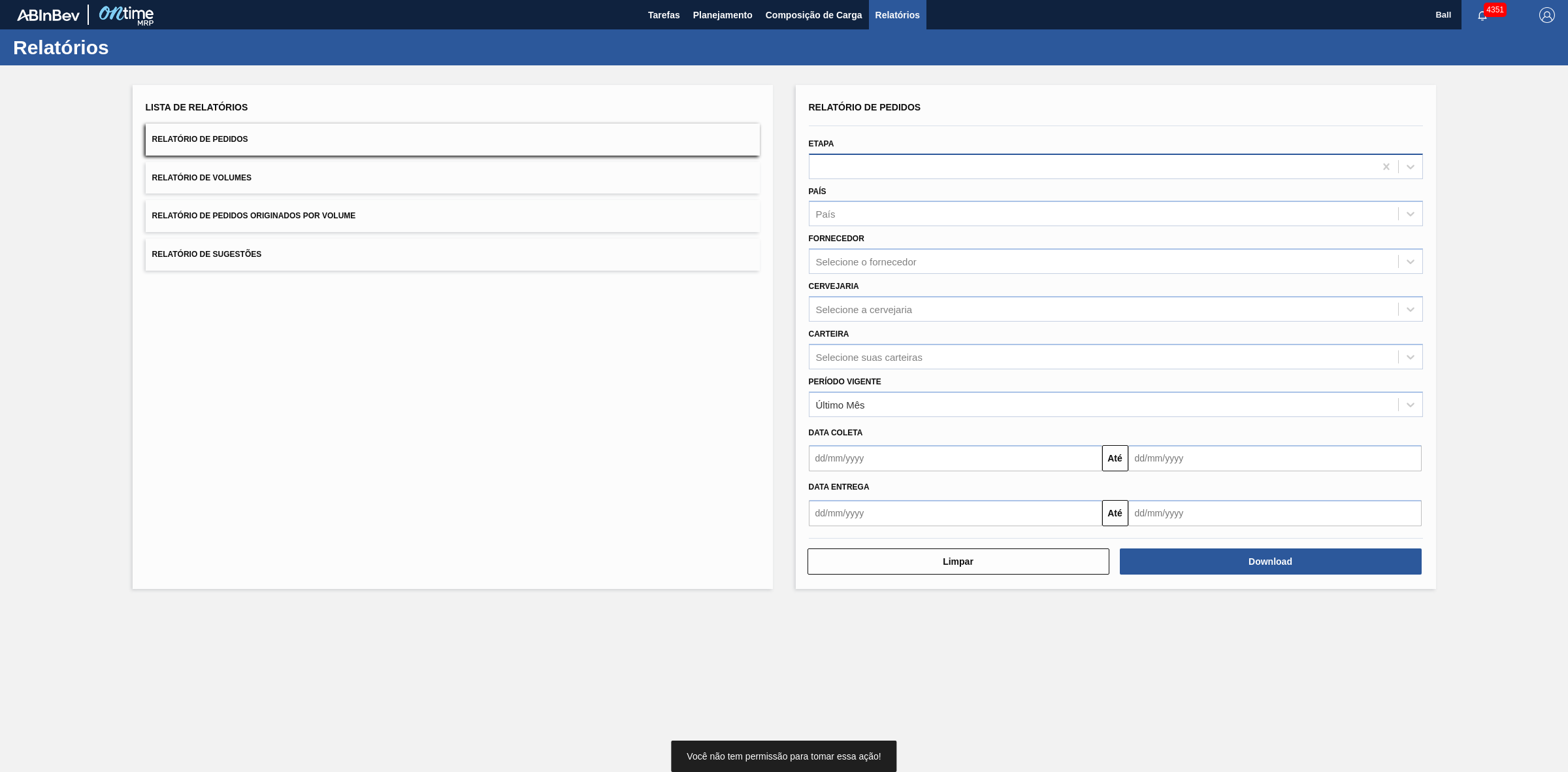
click at [908, 164] on div at bounding box center [1091, 166] width 565 height 19
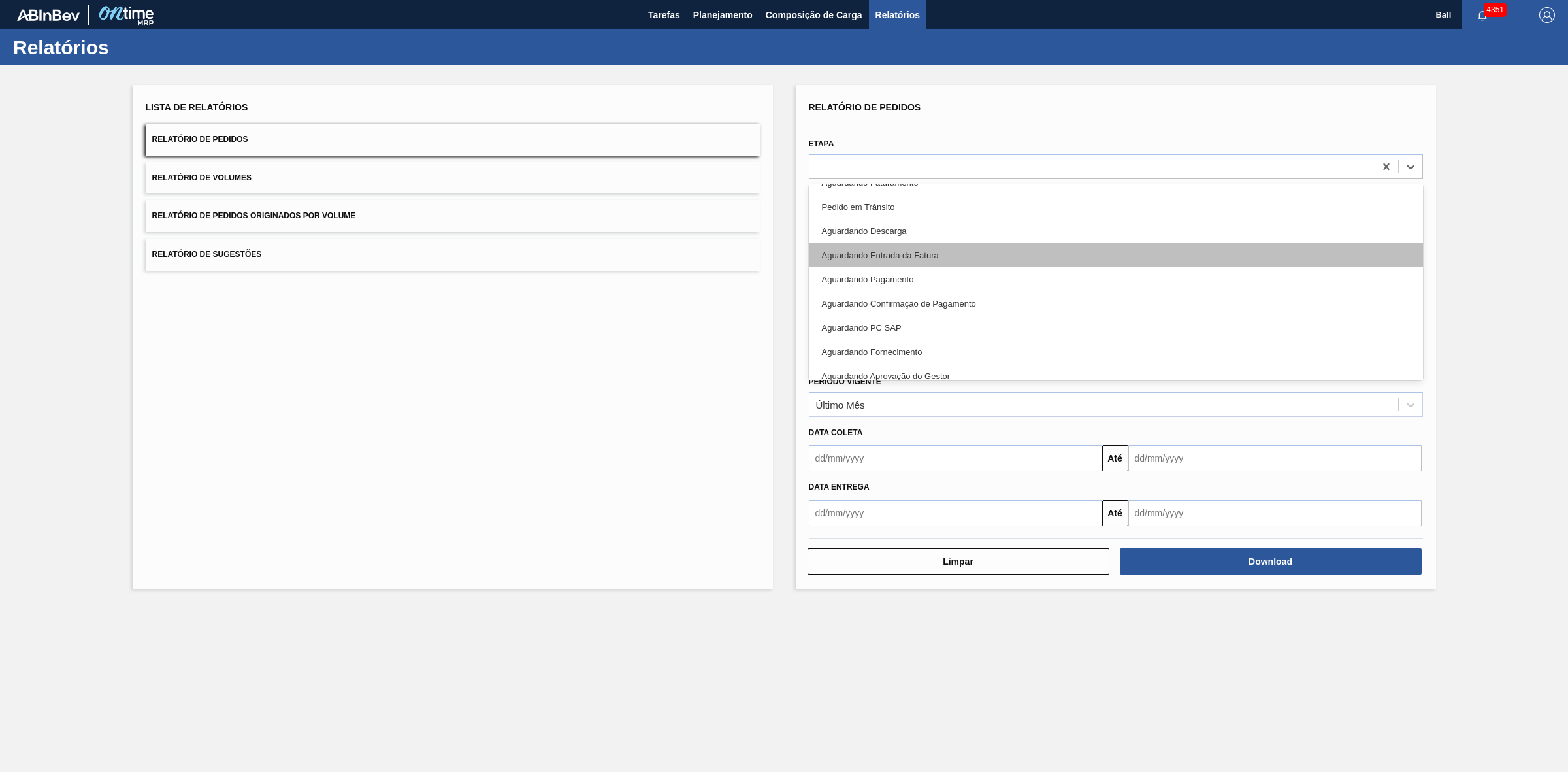
scroll to position [163, 0]
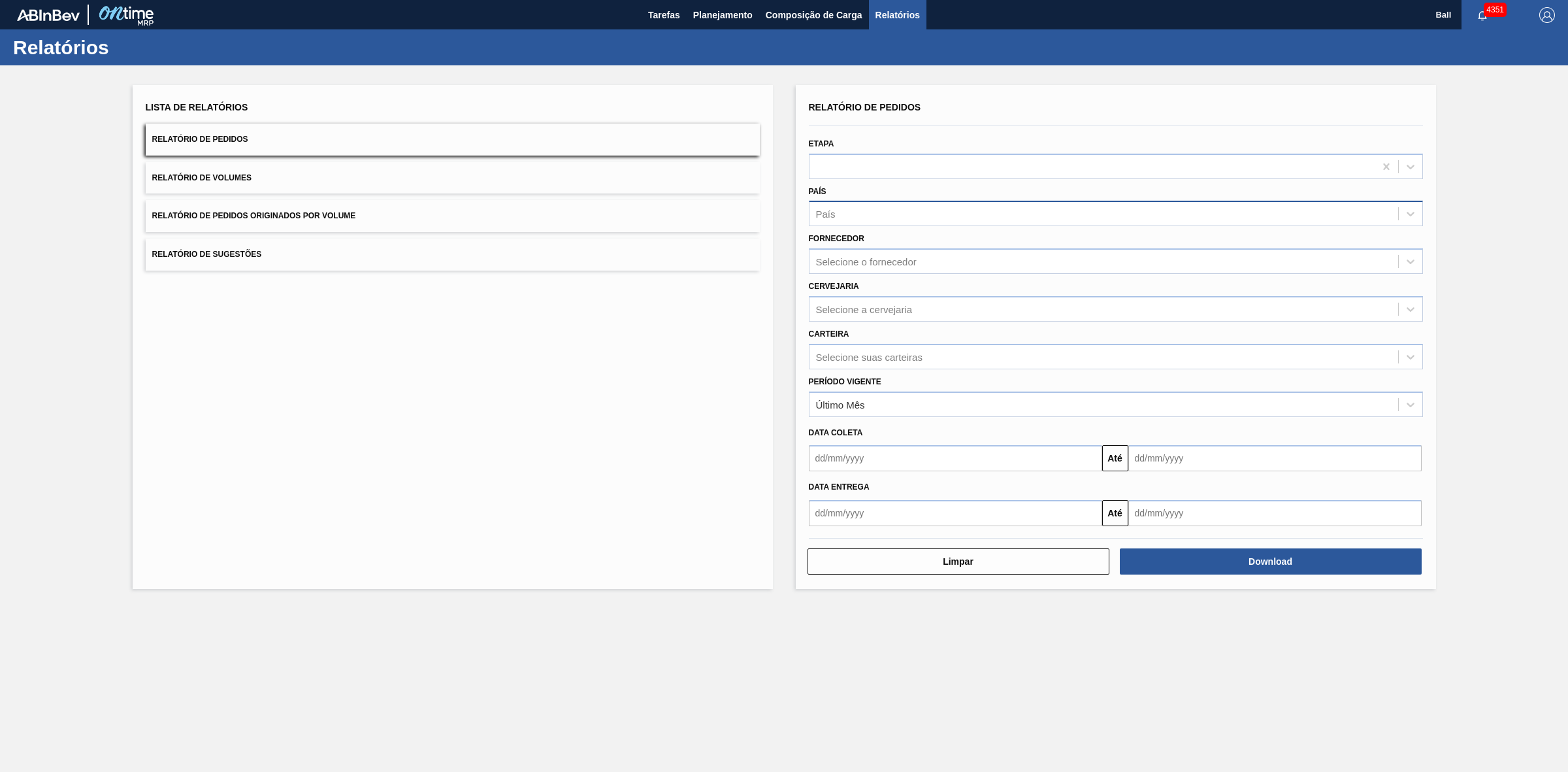
click at [970, 211] on div "País" at bounding box center [1103, 214] width 589 height 19
click at [967, 278] on div "Cervejaria Selecione a cervejaria" at bounding box center [1115, 299] width 614 height 44
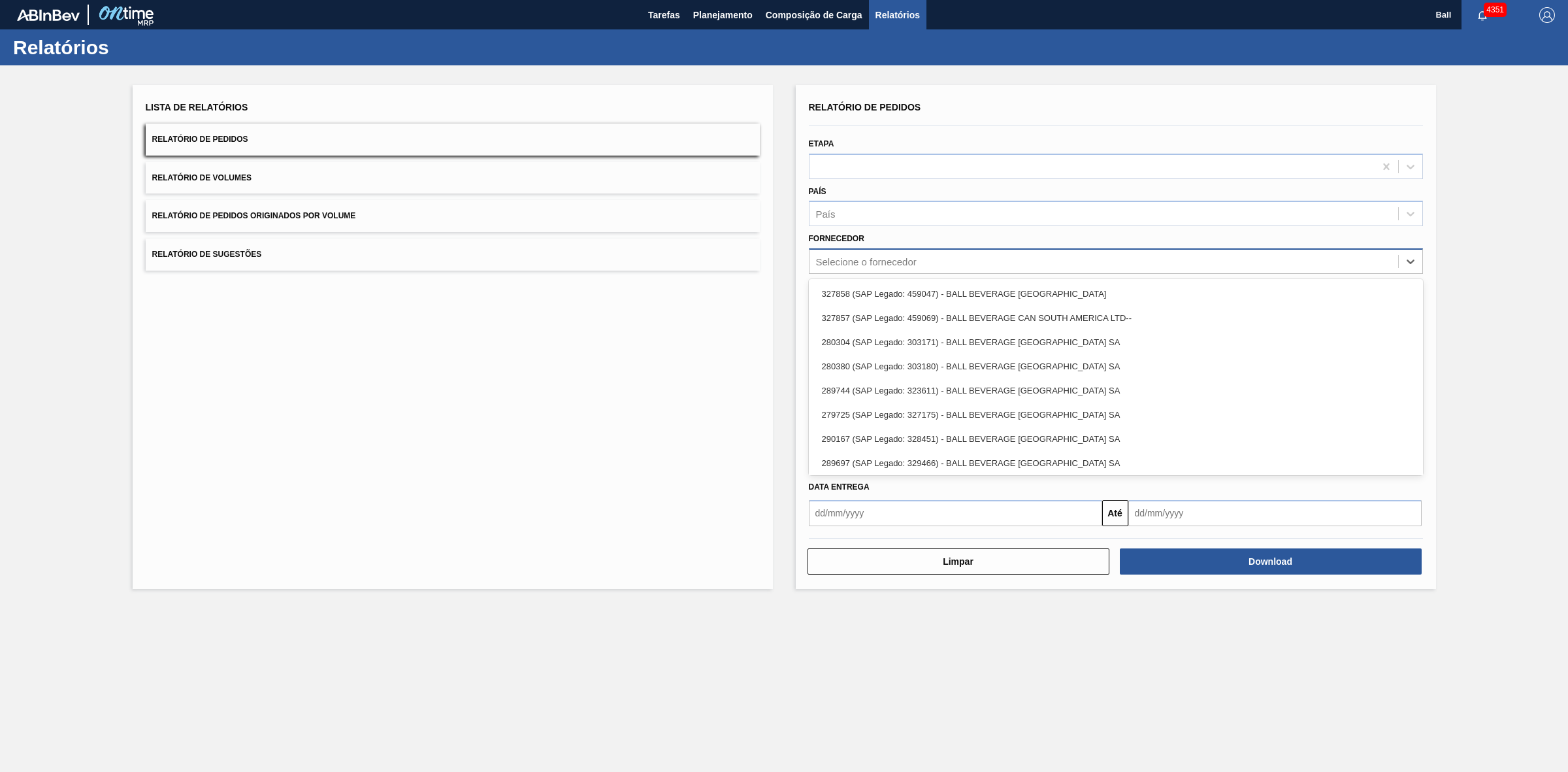
click at [962, 262] on div "Selecione o fornecedor" at bounding box center [1103, 262] width 589 height 19
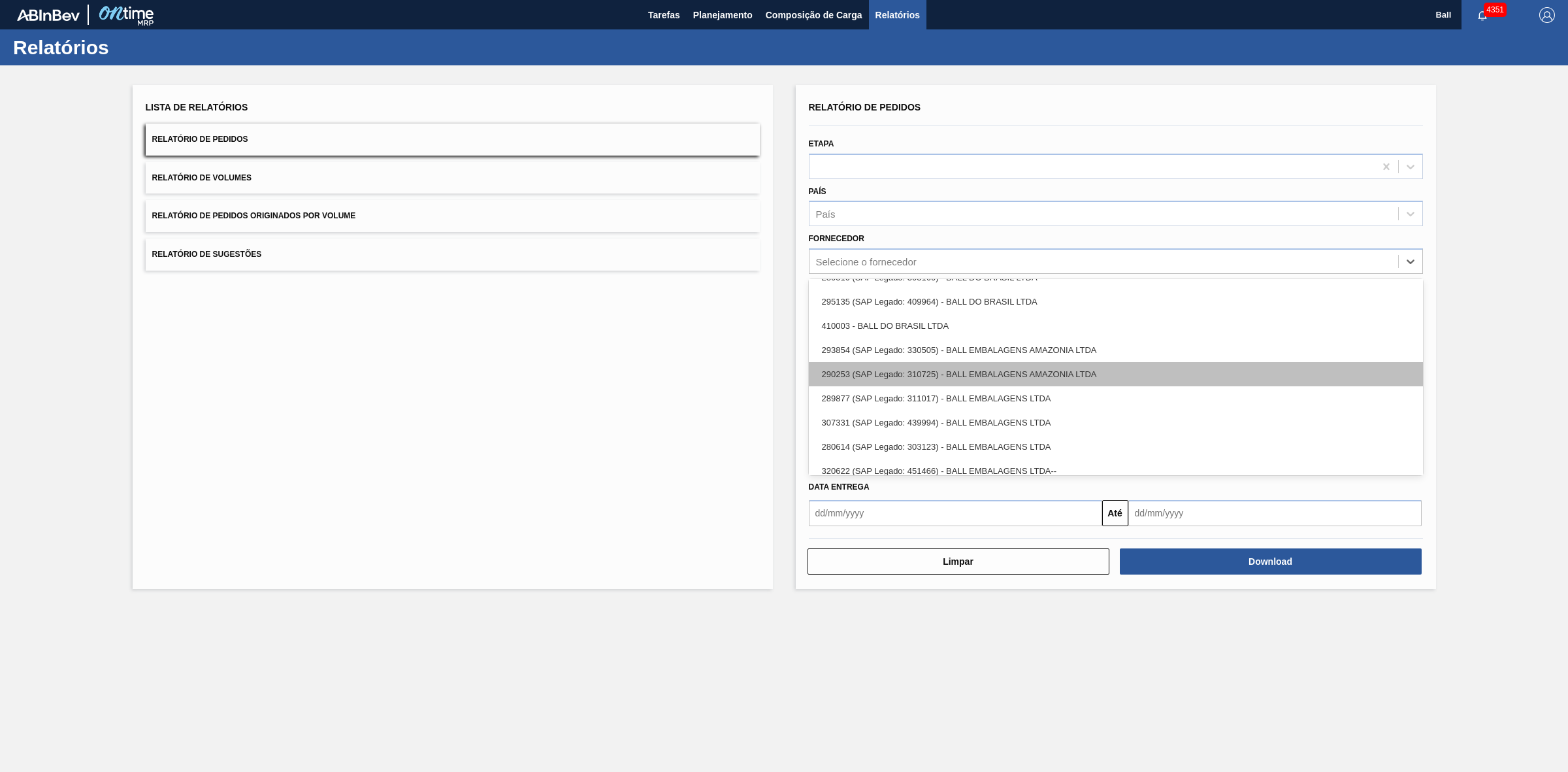
scroll to position [245, 0]
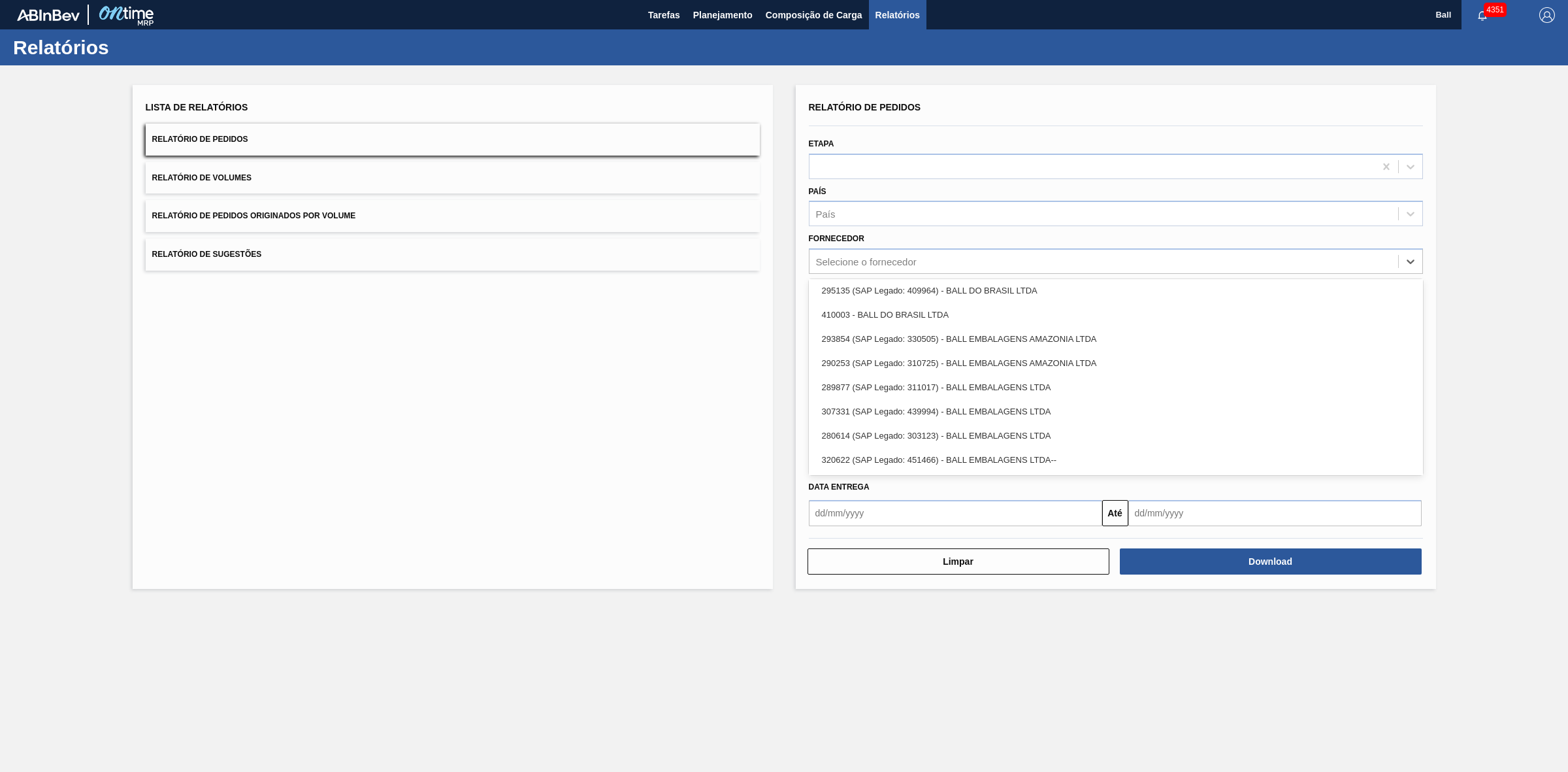
click at [757, 327] on div "Lista de Relatórios Relatório de Pedidos Relatório de Volumes Relatório de Pedi…" at bounding box center [453, 336] width 640 height 504
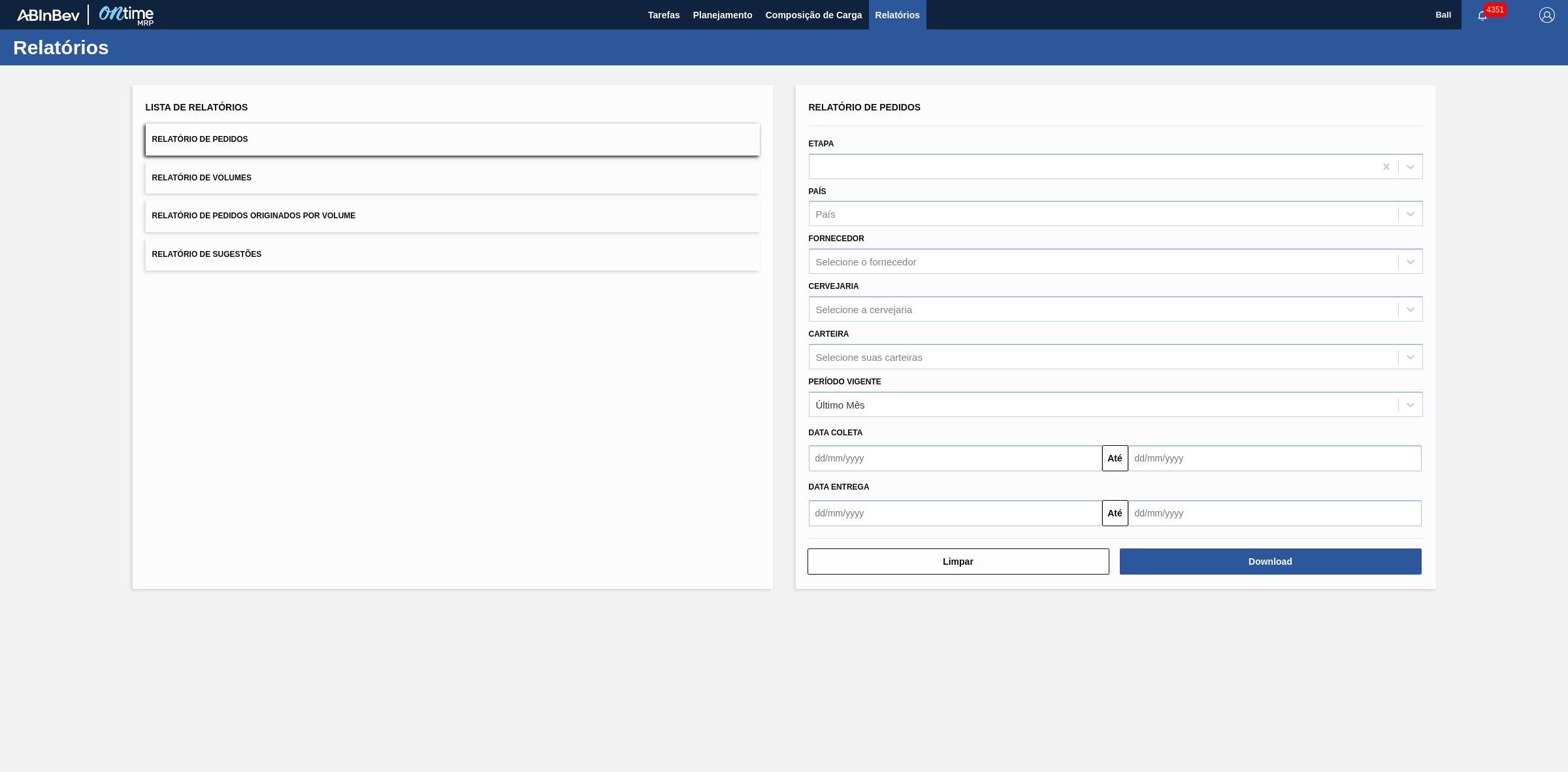
click at [915, 147] on div "Etapa" at bounding box center [1115, 156] width 614 height 44
click at [919, 160] on div at bounding box center [1091, 166] width 565 height 19
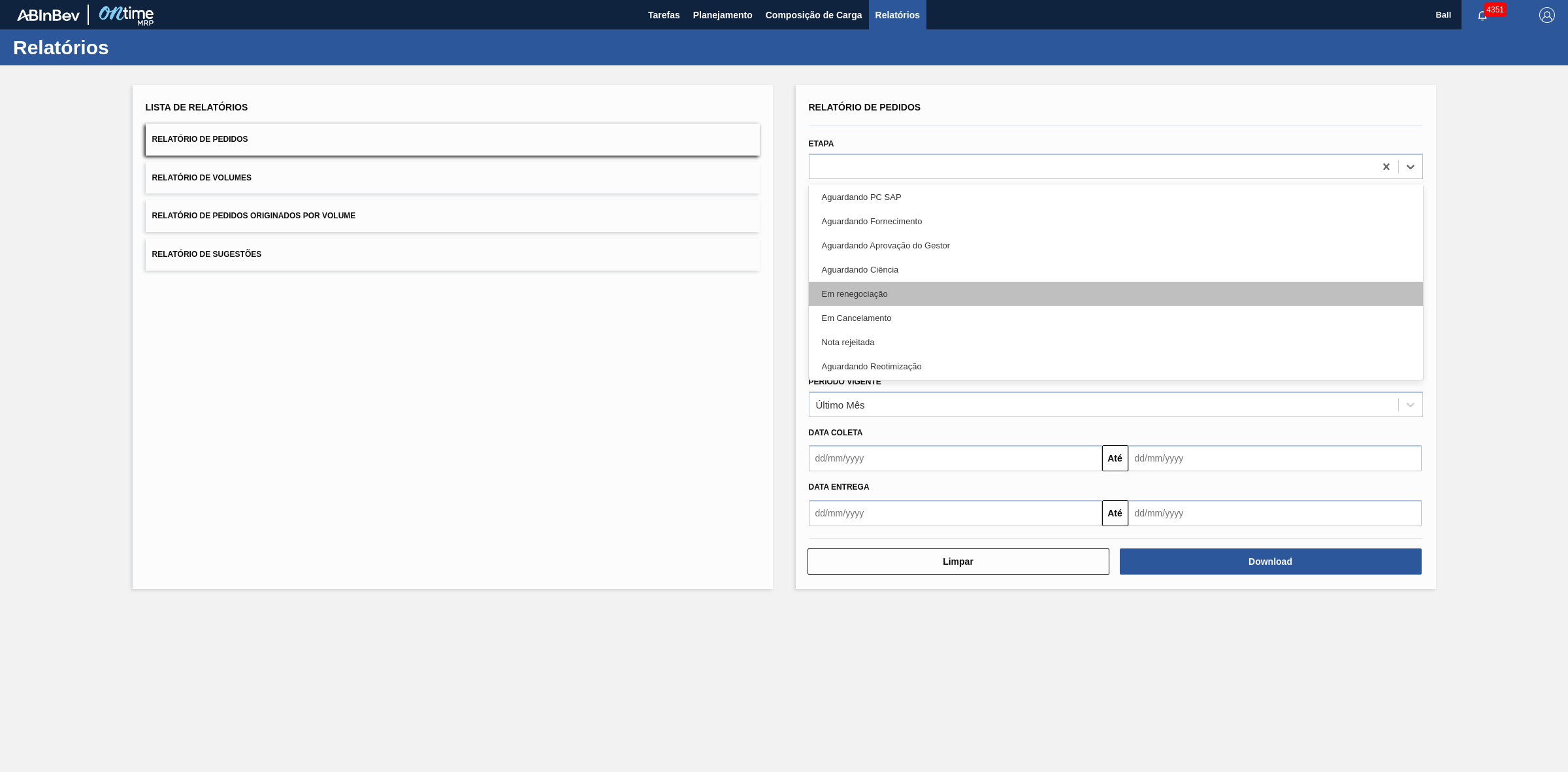
click at [956, 293] on div "Em renegociação" at bounding box center [1115, 294] width 614 height 24
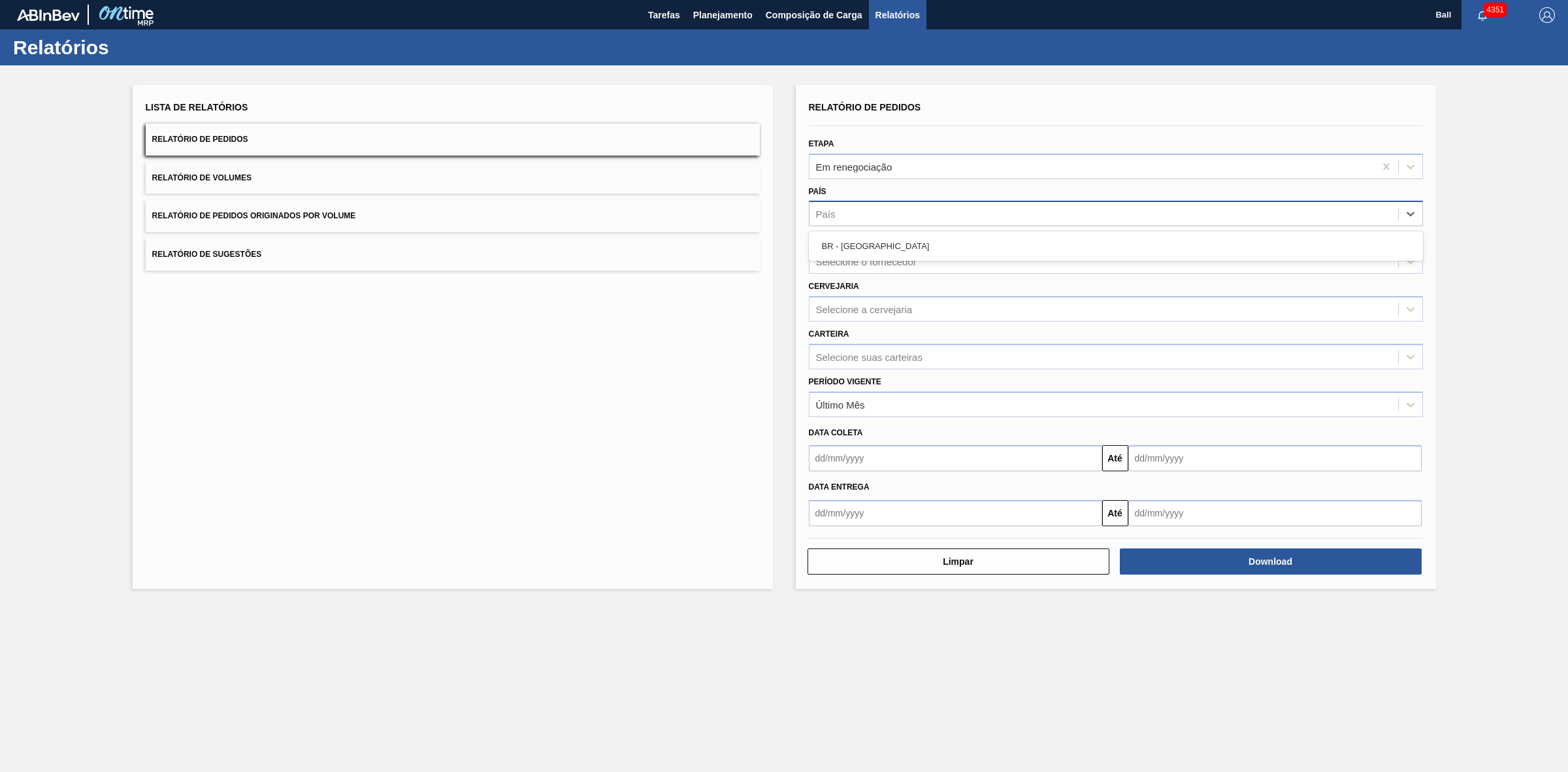
click at [890, 209] on div "País" at bounding box center [1103, 214] width 589 height 19
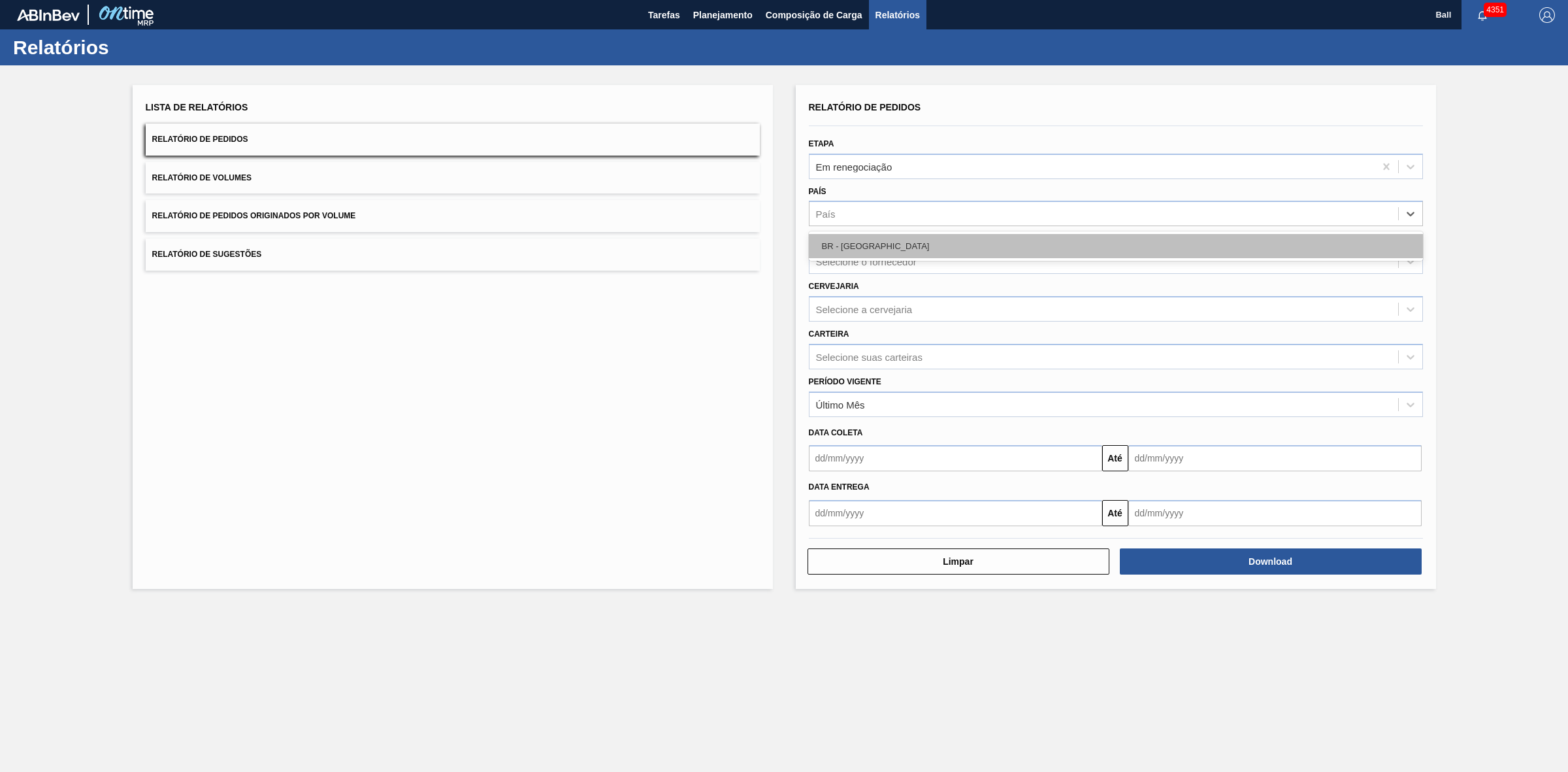
click at [888, 245] on div "BR - Brasil" at bounding box center [1115, 245] width 614 height 24
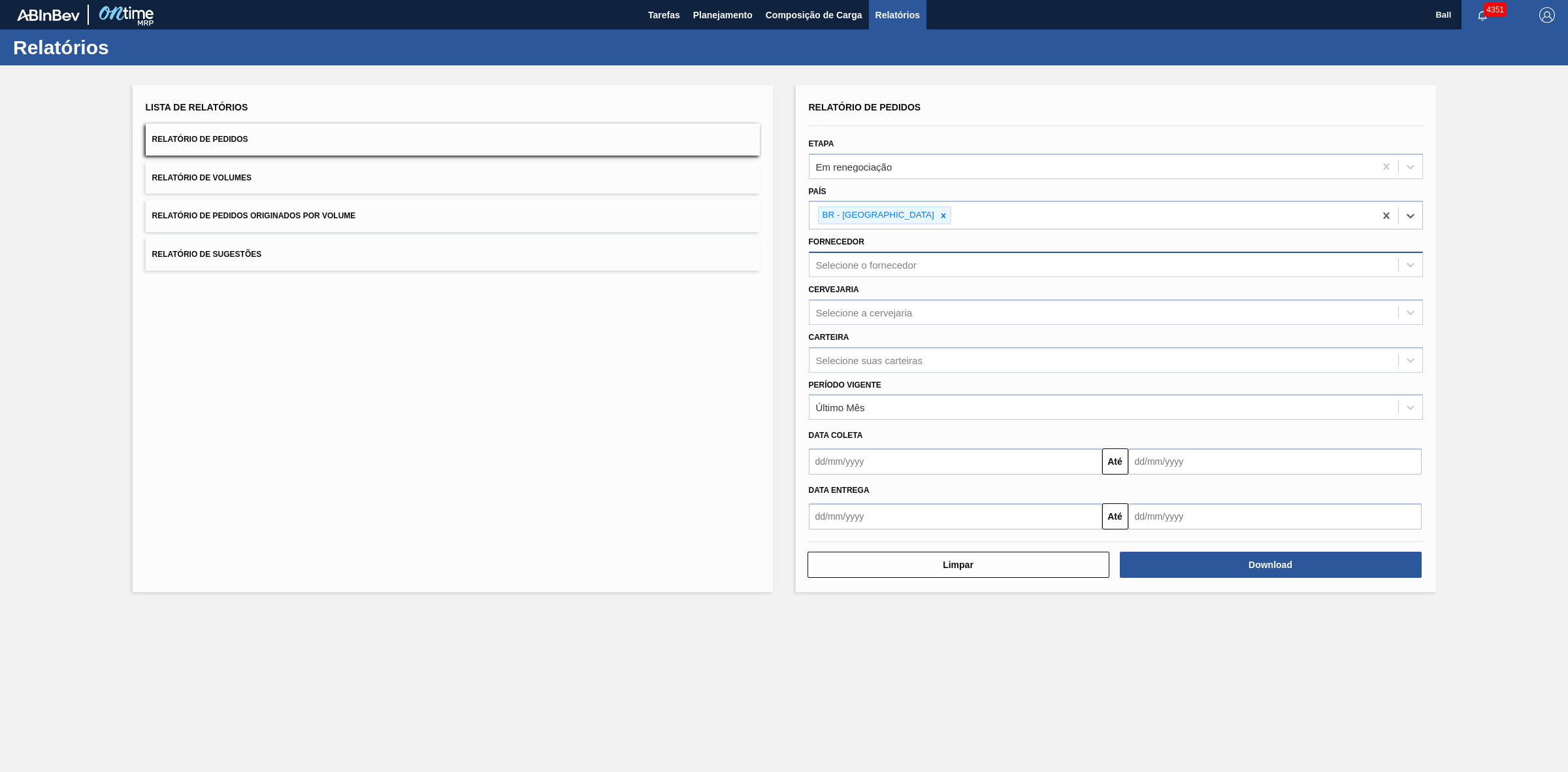
click at [891, 248] on div "Fornecedor Selecione o fornecedor" at bounding box center [1115, 255] width 614 height 44
click at [894, 256] on div "Selecione o fornecedor" at bounding box center [1103, 265] width 589 height 19
click at [879, 339] on div "Carteira Selecione suas carteiras" at bounding box center [1115, 350] width 614 height 44
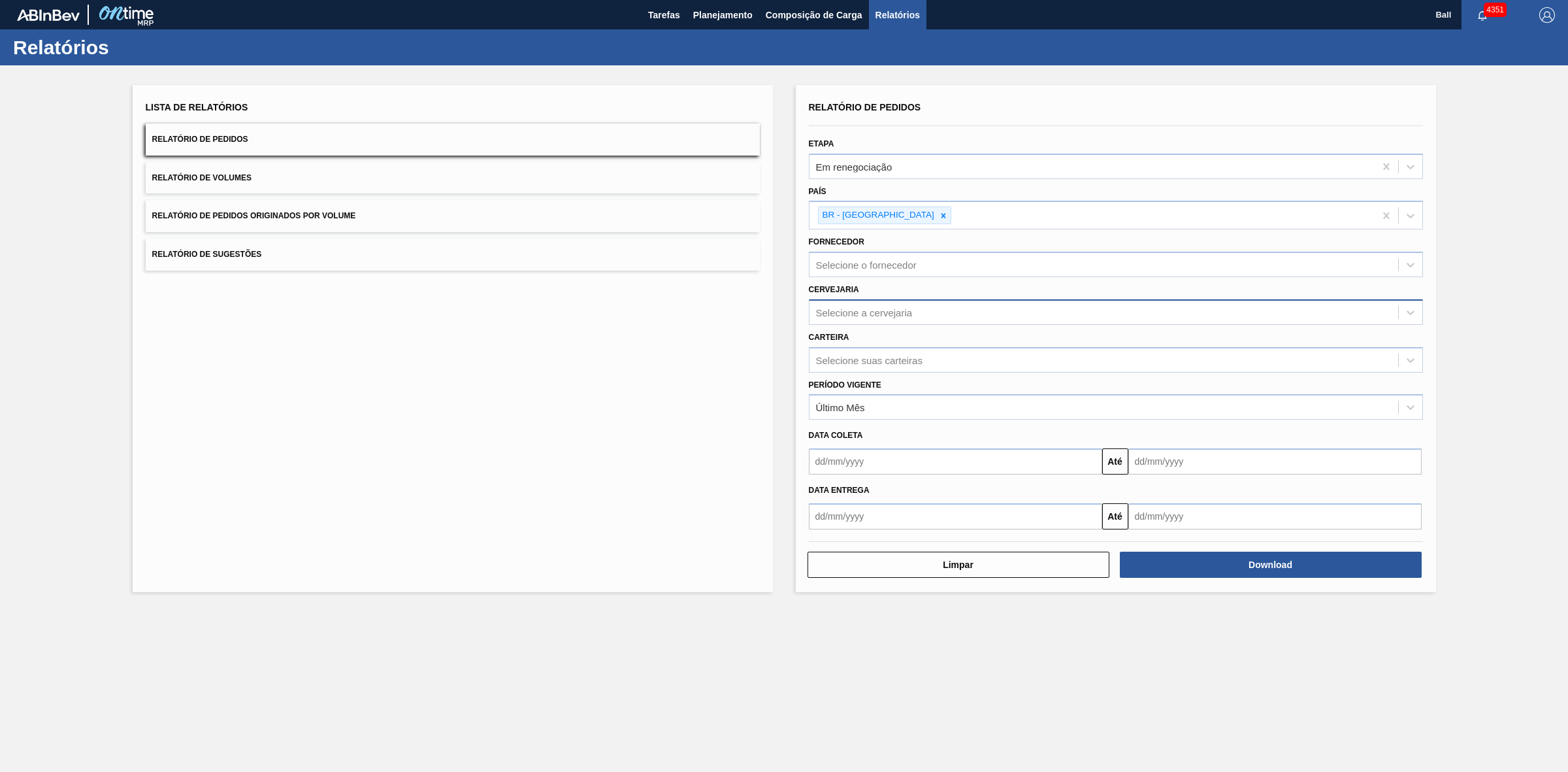
click at [885, 311] on div "Selecione a cervejaria" at bounding box center [865, 312] width 97 height 11
type input "viam"
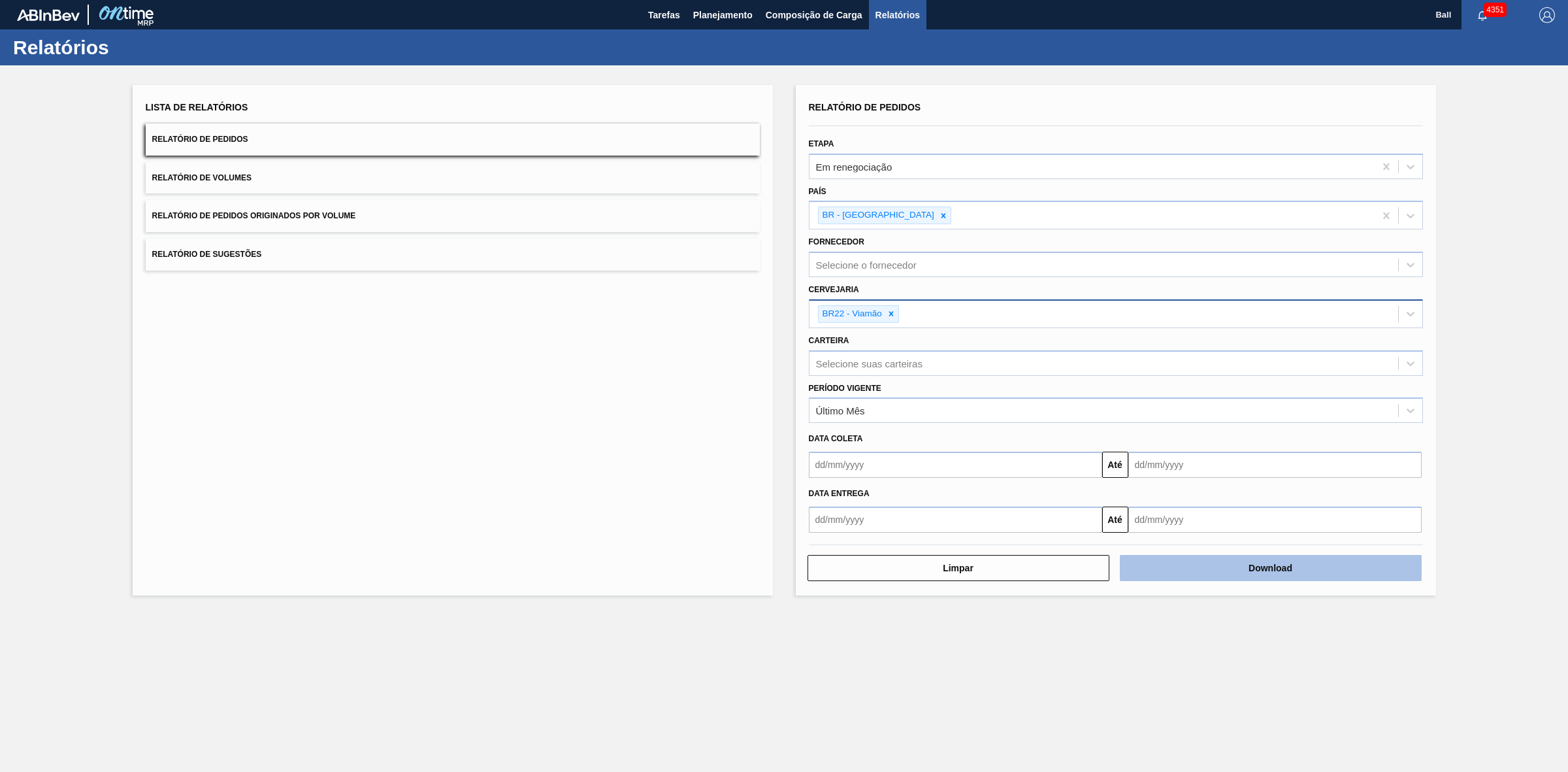
click at [1368, 576] on button "Download" at bounding box center [1271, 567] width 302 height 26
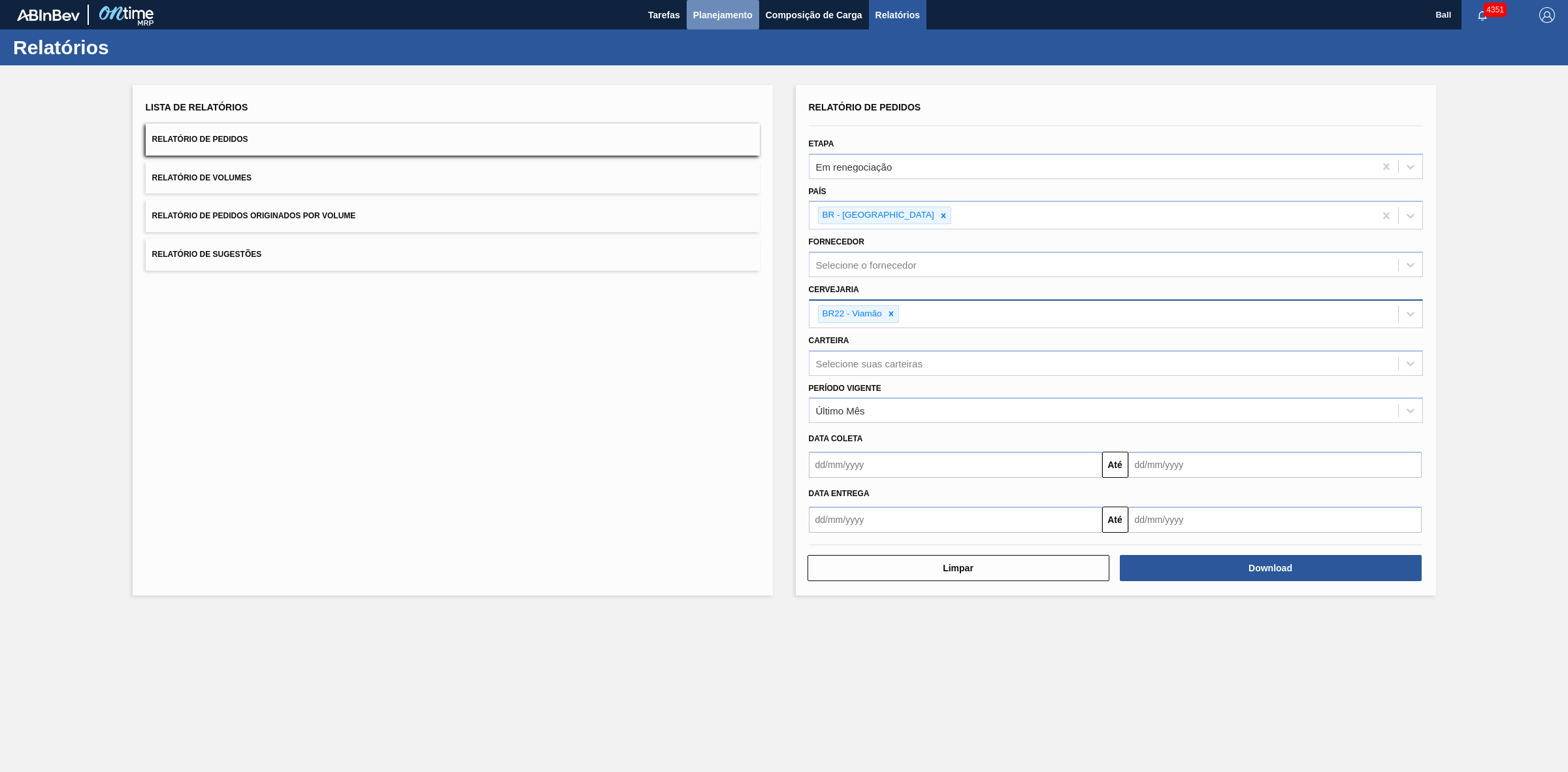
click at [711, 12] on span "Planejamento" at bounding box center [723, 14] width 59 height 15
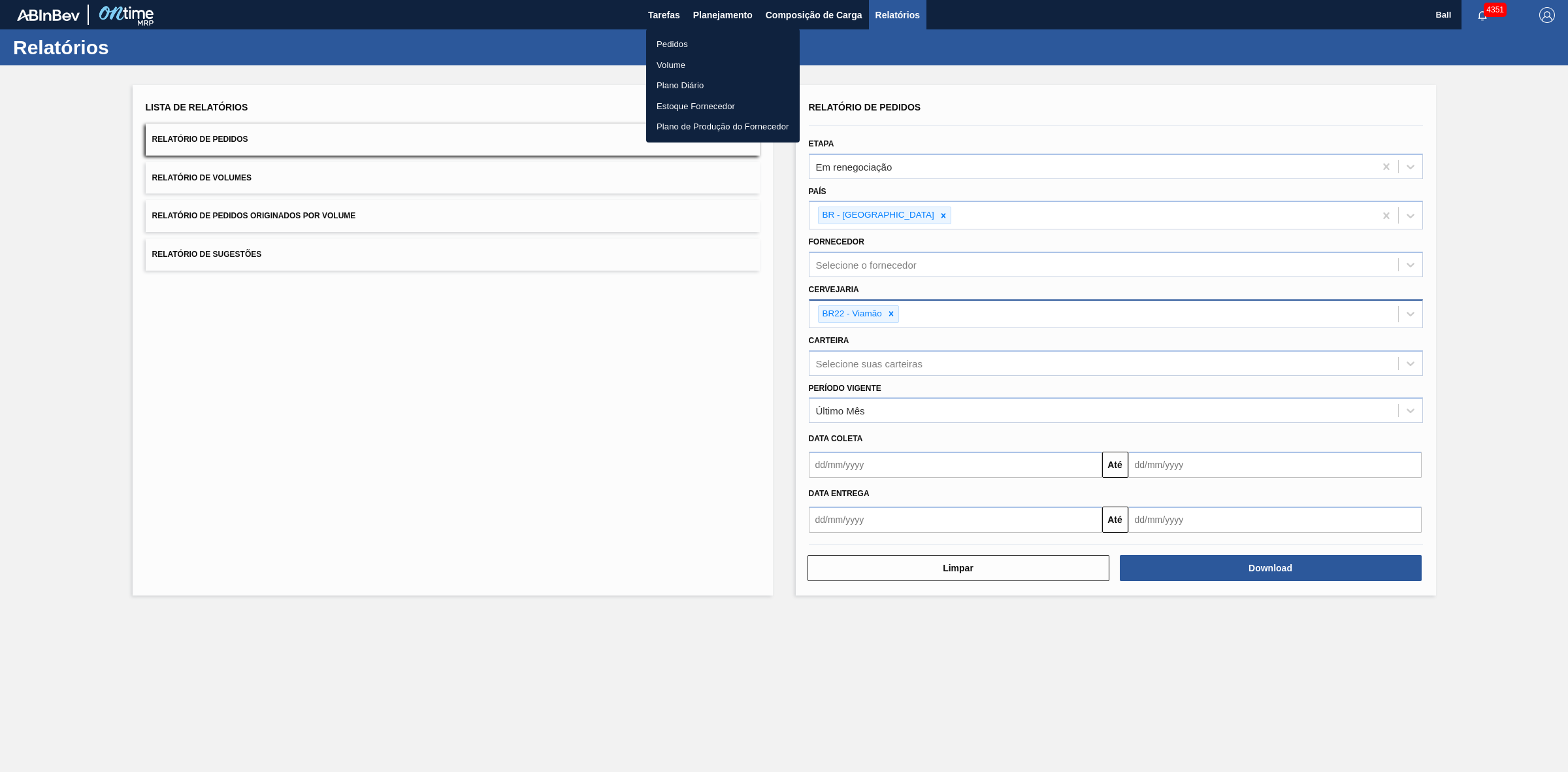
click at [677, 42] on li "Pedidos" at bounding box center [723, 44] width 154 height 21
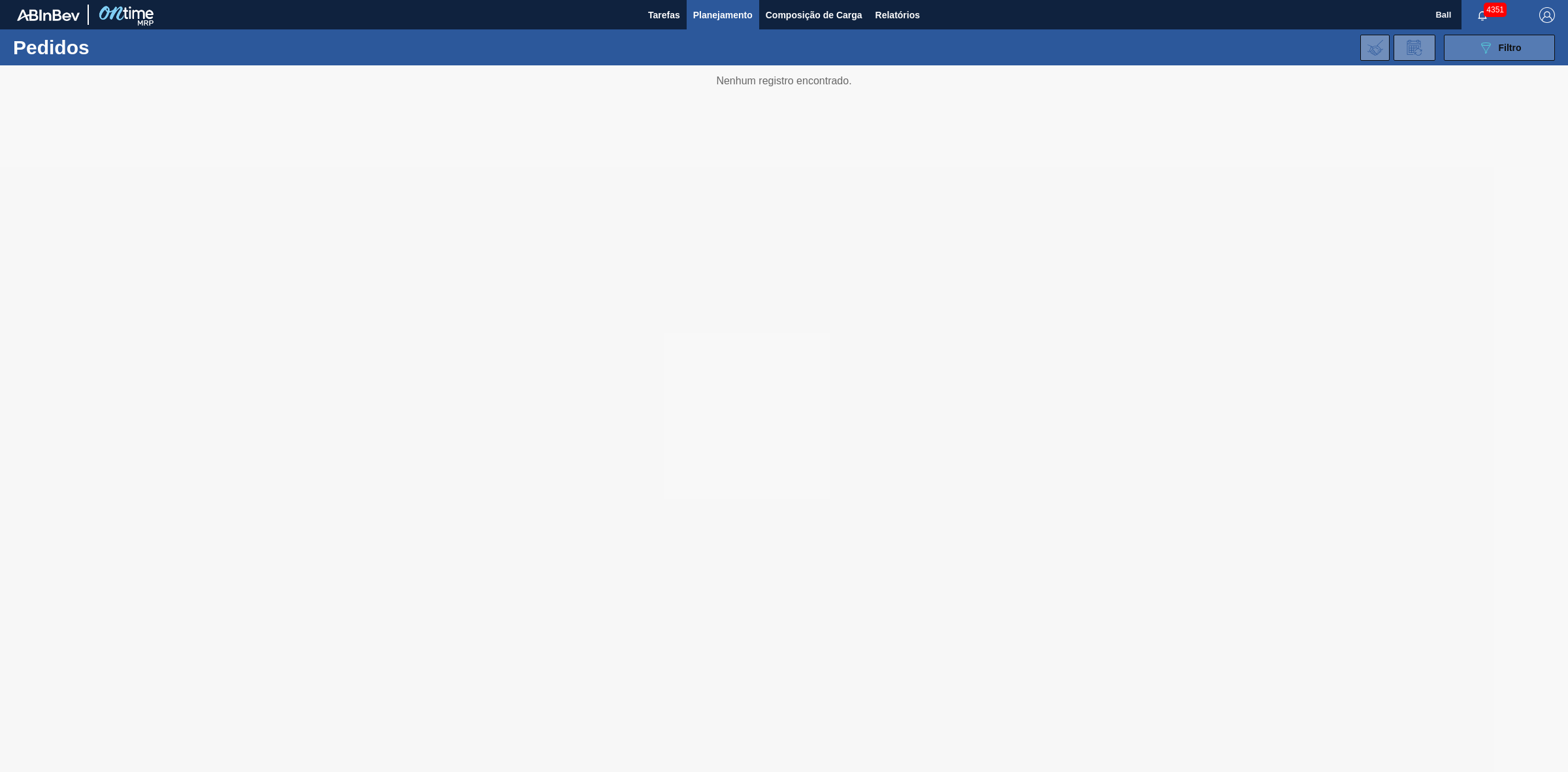
click at [1480, 58] on button "089F7B8B-B2A5-4AFE-B5C0-19BA573D28AC Filtro" at bounding box center [1499, 48] width 111 height 26
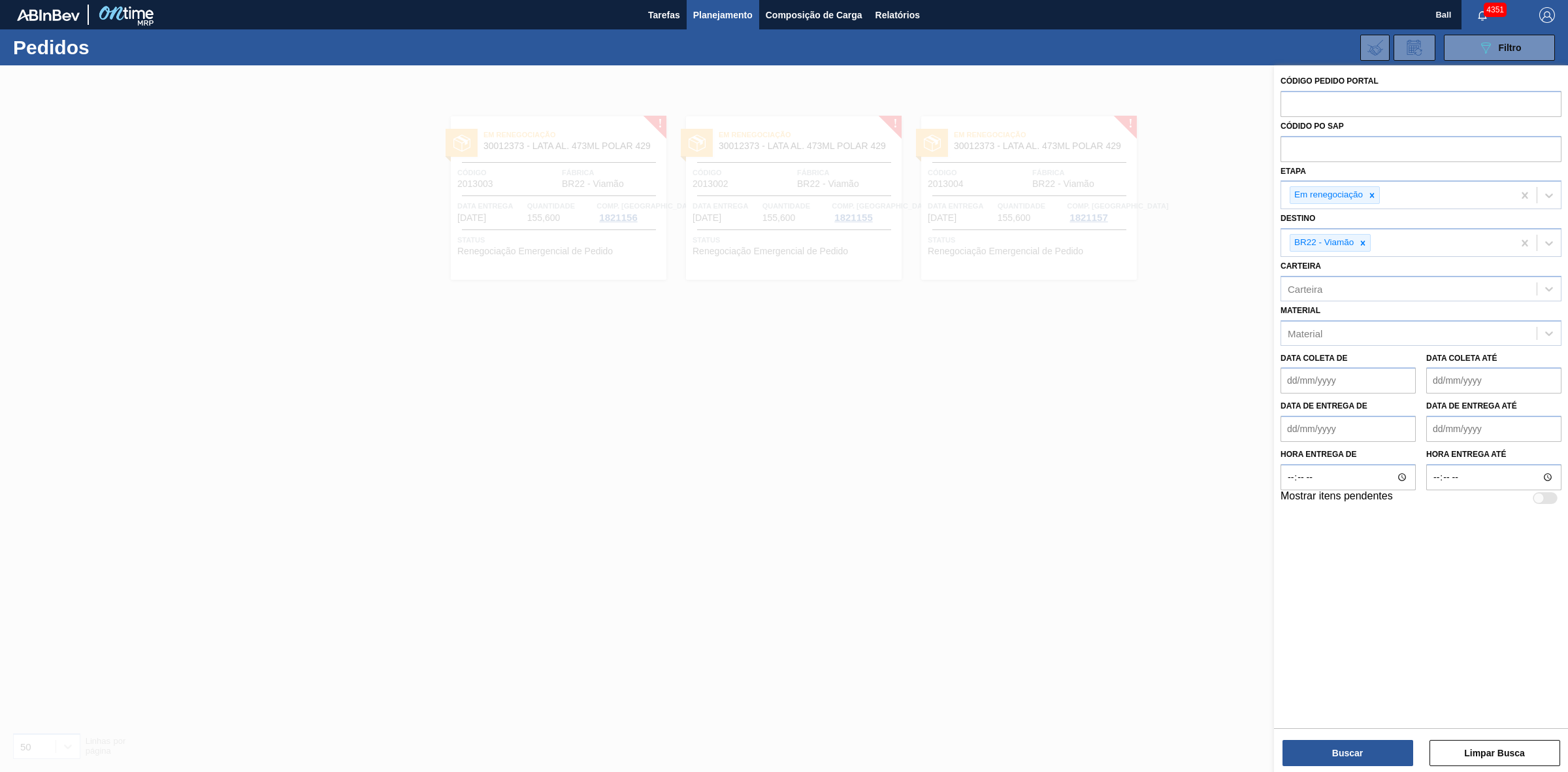
click at [982, 613] on div at bounding box center [784, 451] width 1568 height 772
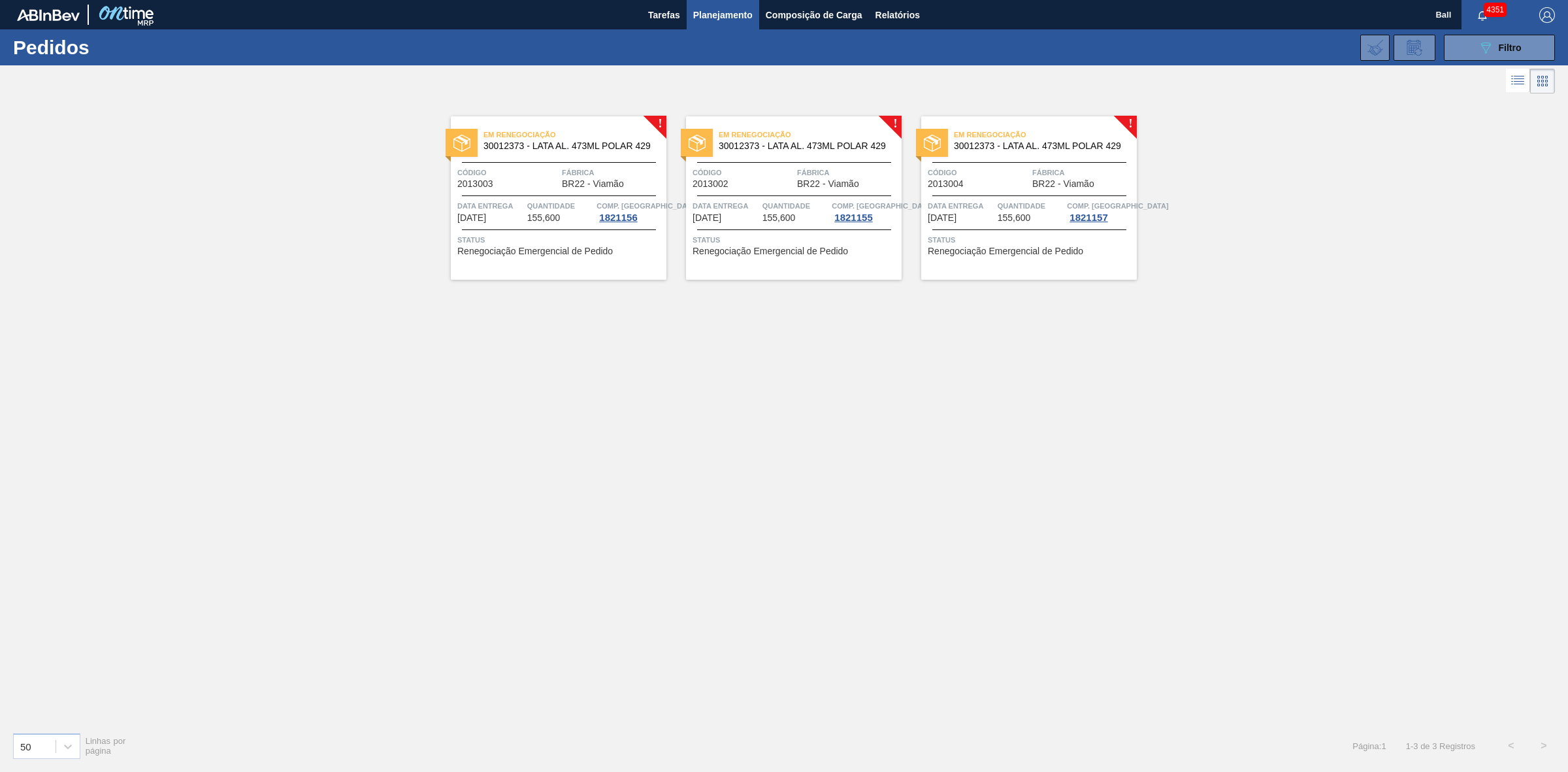
drag, startPoint x: 1010, startPoint y: 612, endPoint x: 1001, endPoint y: 614, distance: 9.2
click at [1010, 612] on div "! Em renegociação 30012373 - LATA AL. 473ML POLAR 429 Código 2013003 Fábrica BR…" at bounding box center [784, 409] width 1568 height 624
click at [584, 151] on div "Em renegociação 30012373 - LATA AL. 473ML POLAR 429" at bounding box center [559, 140] width 216 height 30
click at [771, 162] on div at bounding box center [794, 162] width 194 height 1
click at [1060, 183] on span "BR22 - Viamão" at bounding box center [1063, 184] width 62 height 10
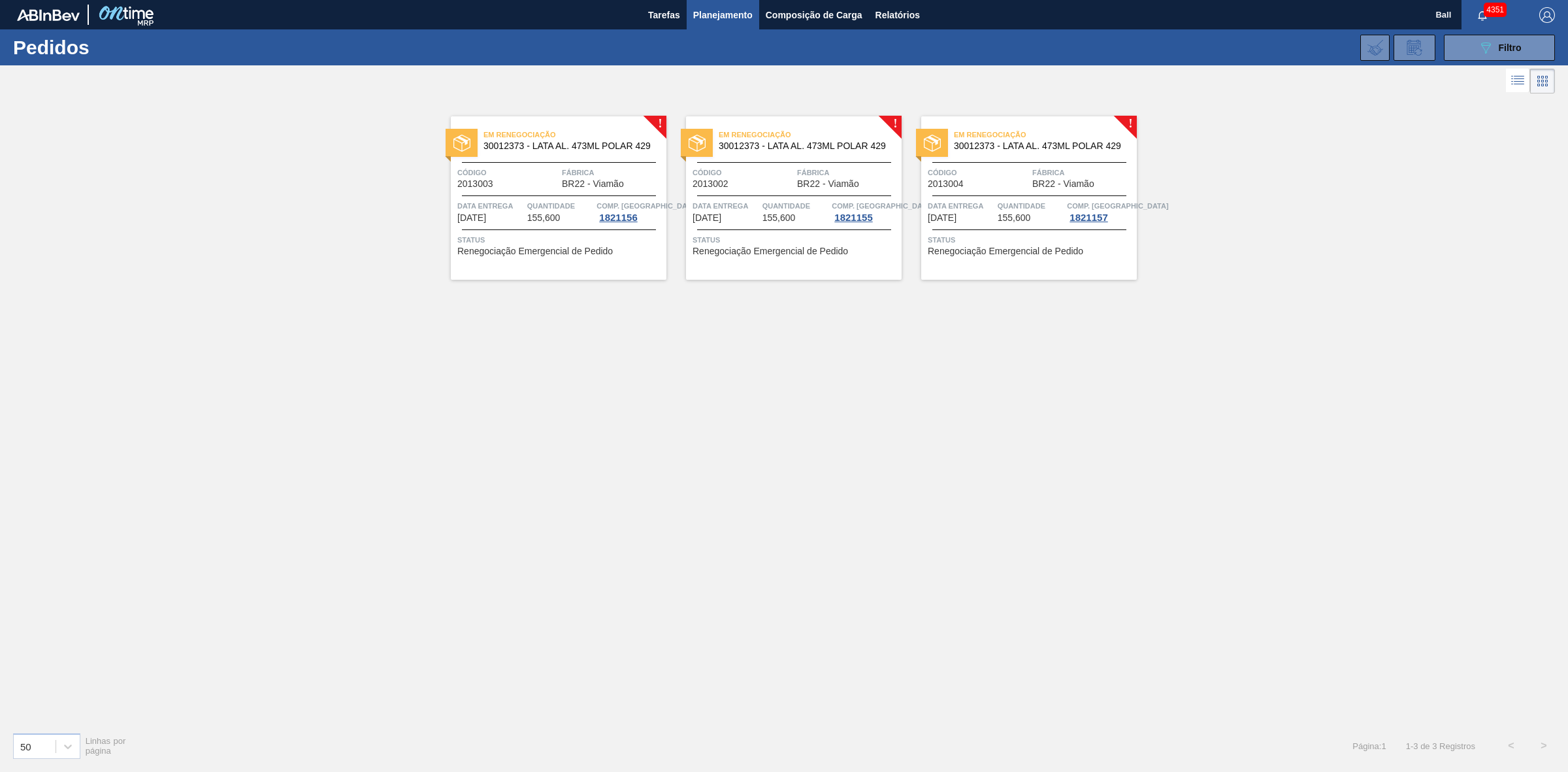
click at [822, 398] on div "! Em renegociação 30012373 - LATA AL. 473ML POLAR 429 Código 2013003 Fábrica BR…" at bounding box center [784, 409] width 1568 height 624
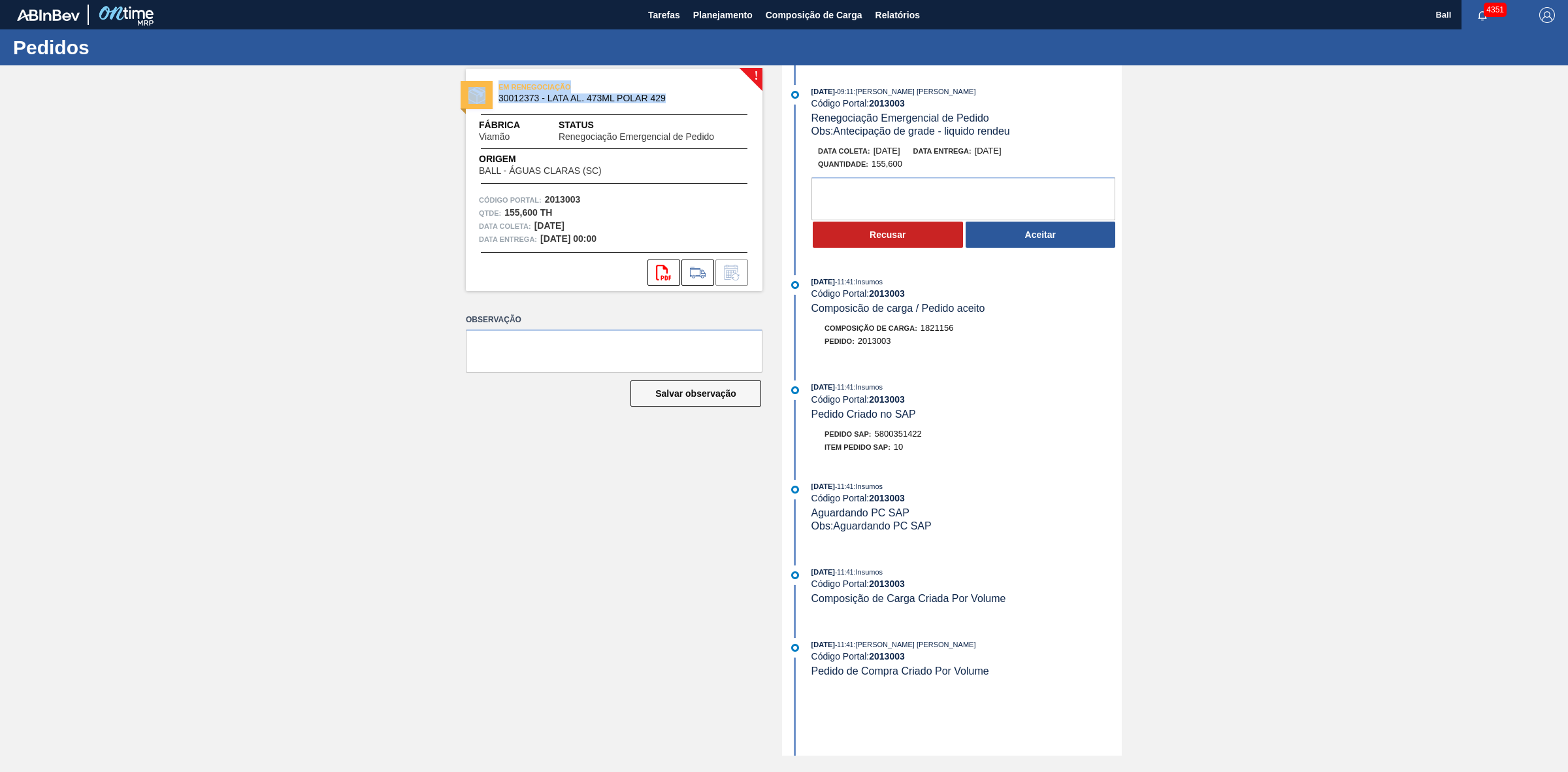
drag, startPoint x: 679, startPoint y: 96, endPoint x: 480, endPoint y: 87, distance: 199.2
click at [480, 87] on div "EM RENEGOCIAÇÃO 30012373 - LATA AL. 473ML POLAR 429" at bounding box center [614, 93] width 296 height 30
copy div "EM RENEGOCIAÇÃO 30012373 - LATA AL. 473ML POLAR 429"
click at [1069, 234] on button "Aceitar" at bounding box center [1041, 234] width 150 height 26
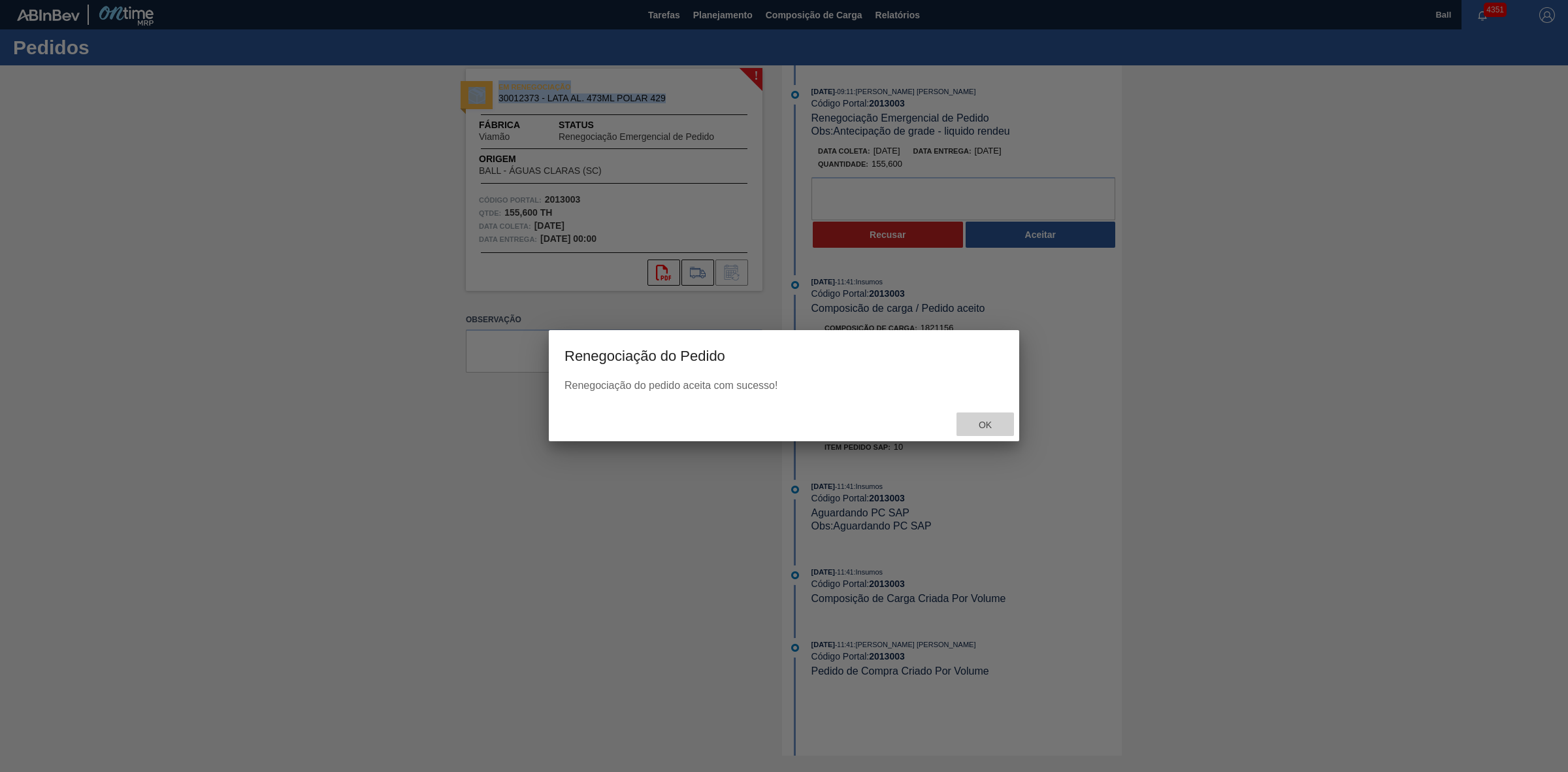
click at [998, 429] on div "Ok" at bounding box center [985, 424] width 58 height 24
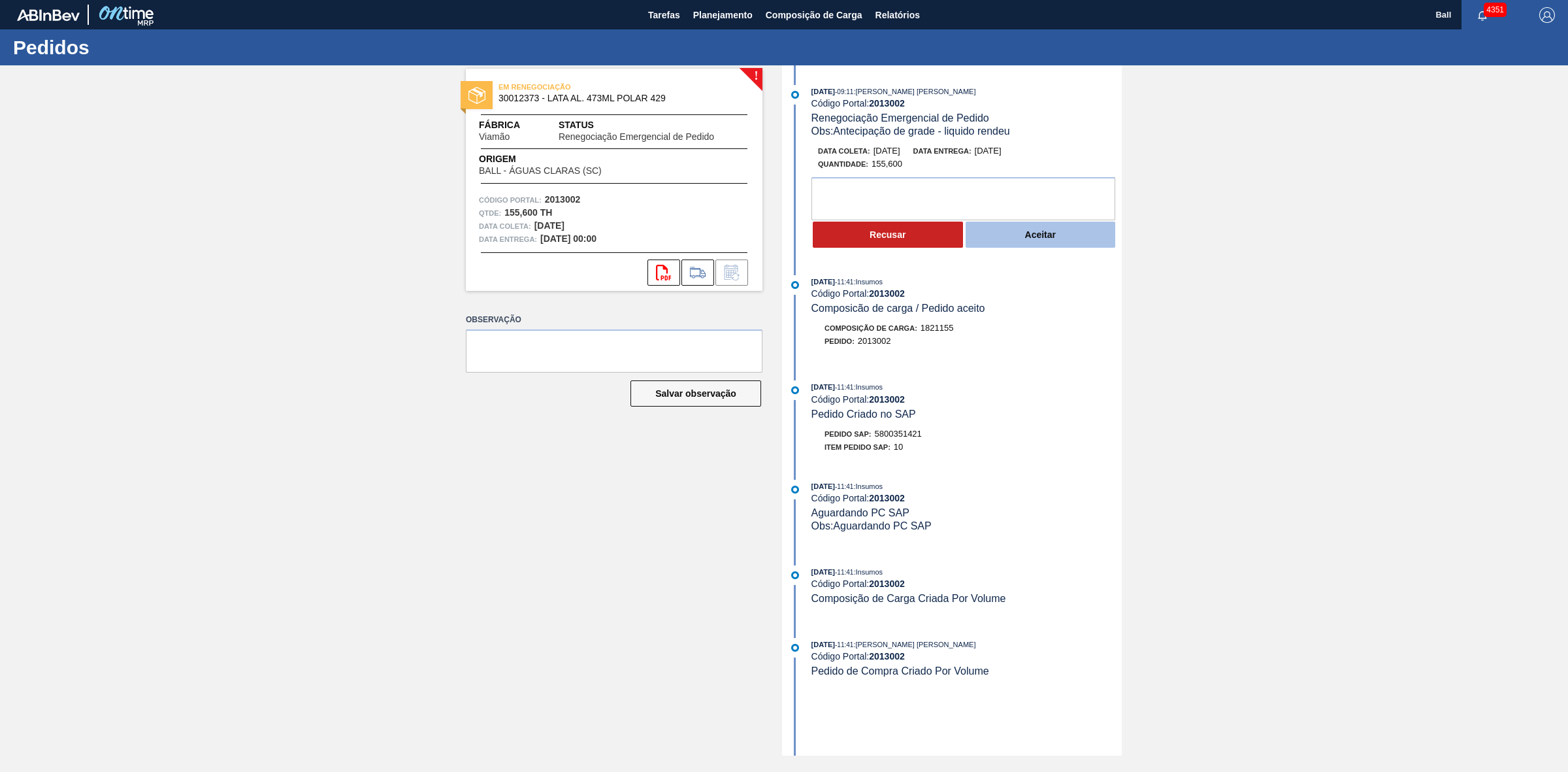
click at [1041, 239] on button "Aceitar" at bounding box center [1041, 234] width 150 height 26
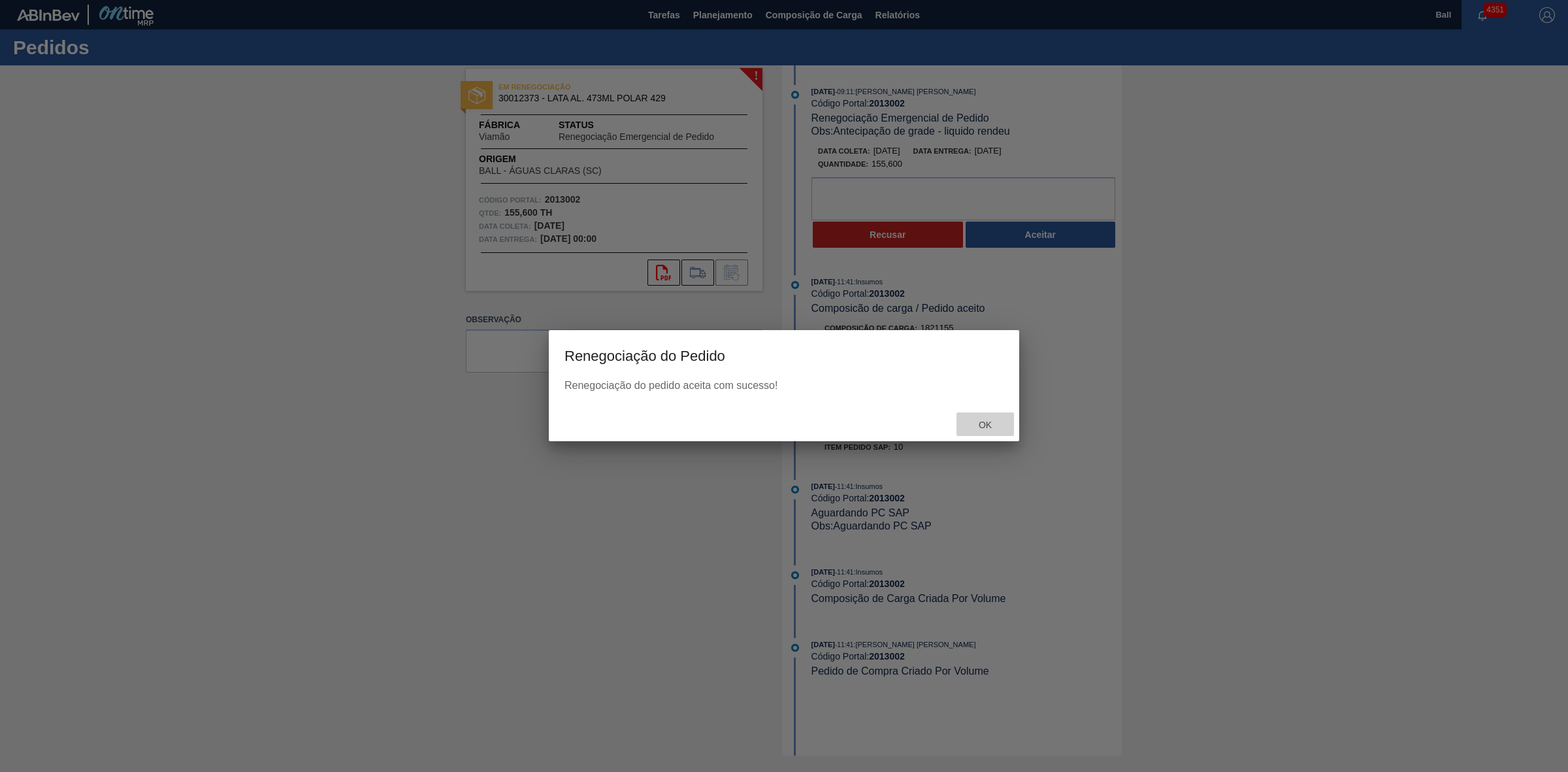
click at [991, 420] on span "Ok" at bounding box center [985, 425] width 34 height 10
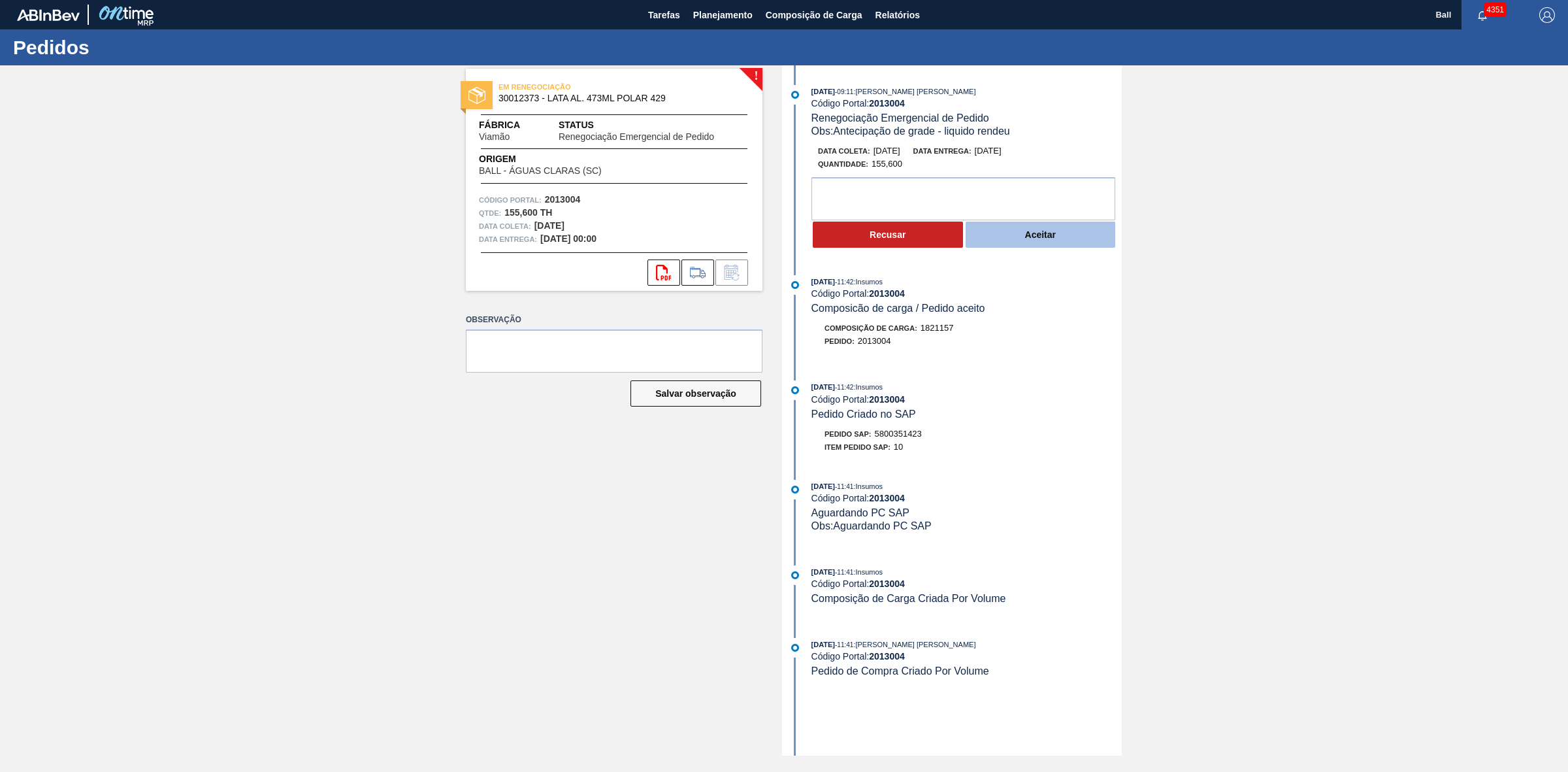
click at [1034, 239] on button "Aceitar" at bounding box center [1041, 234] width 150 height 26
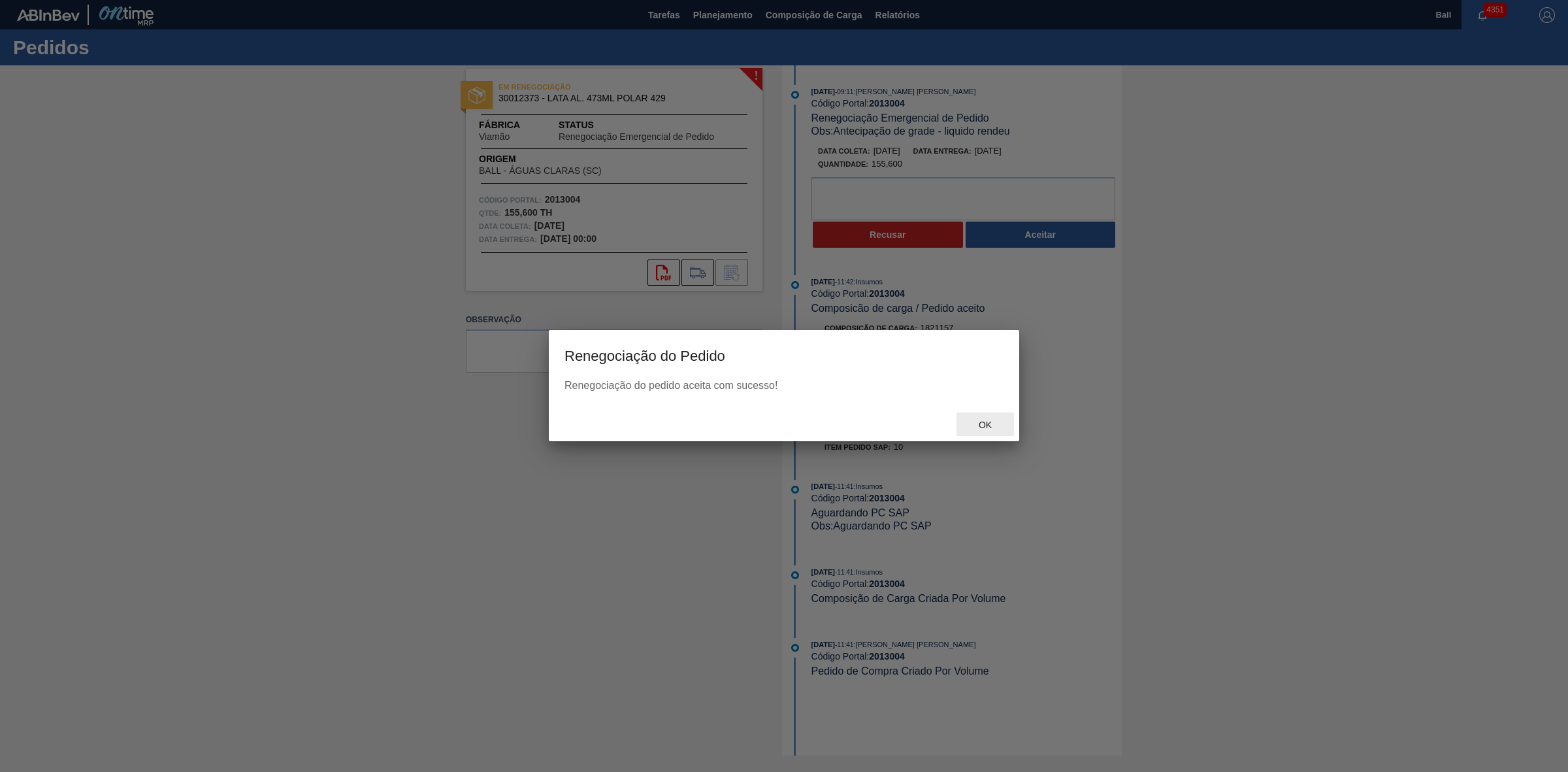
click at [966, 420] on div "Ok" at bounding box center [985, 424] width 58 height 24
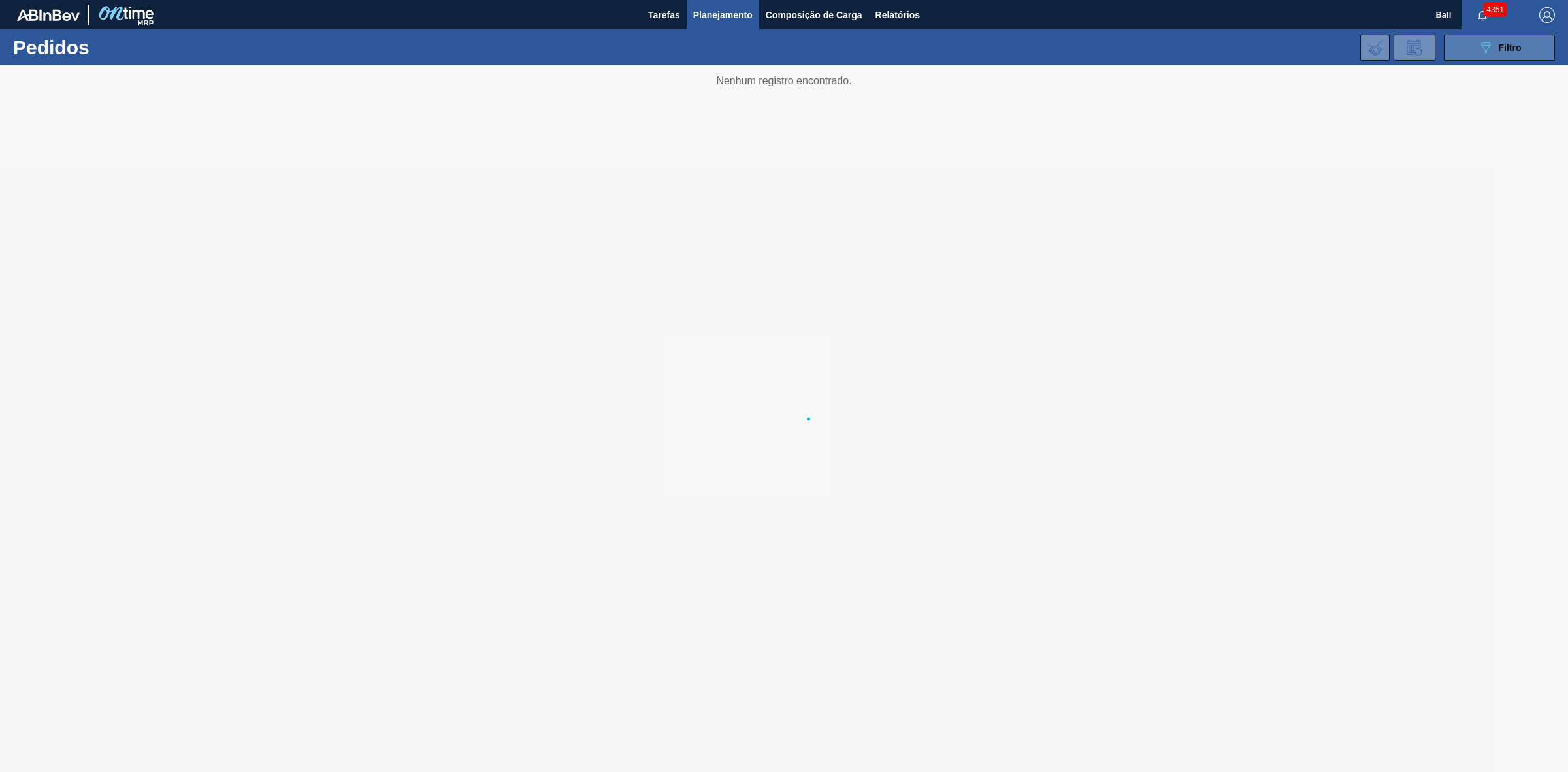
click at [1509, 49] on span "Filtro" at bounding box center [1510, 48] width 23 height 10
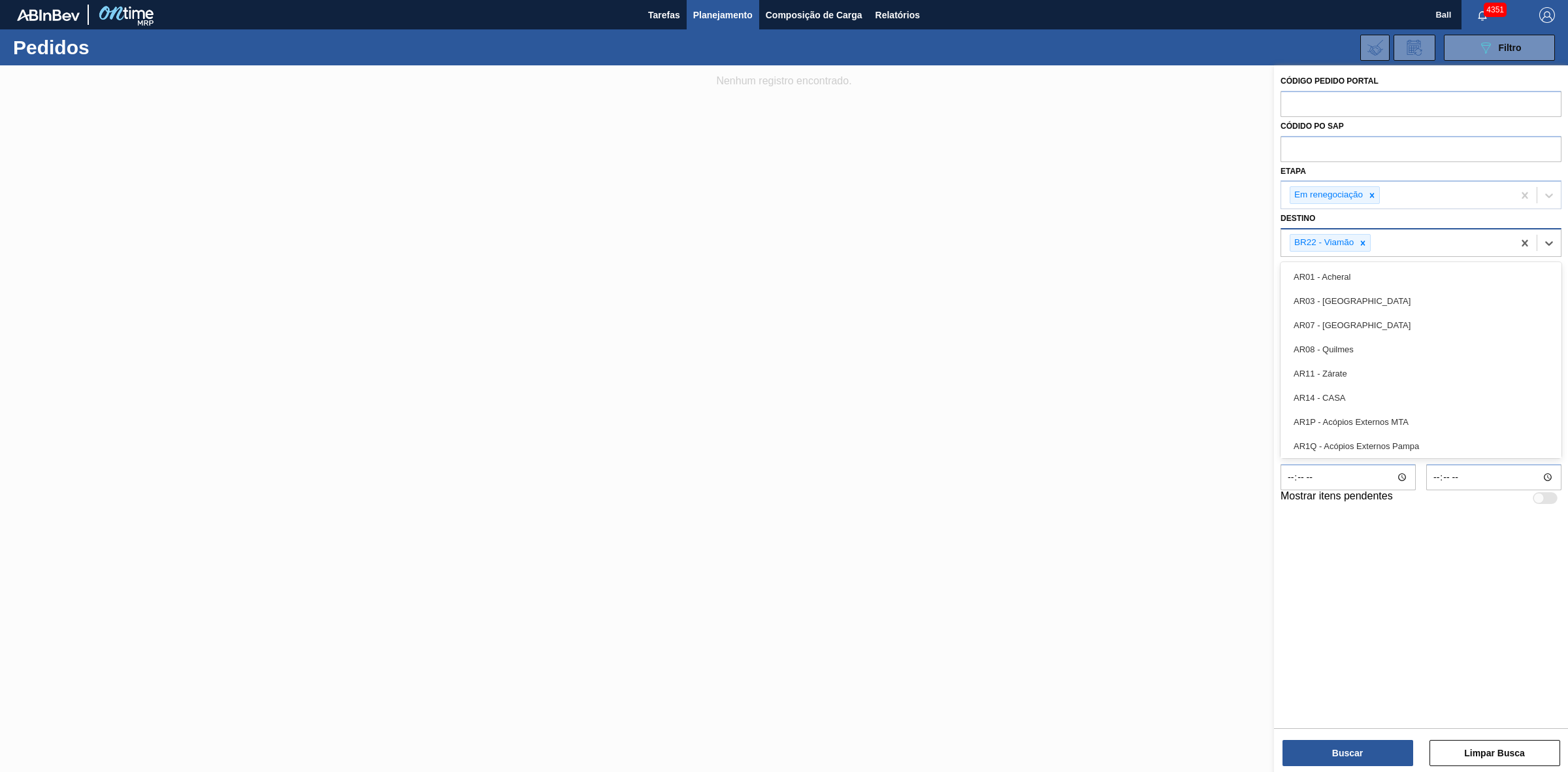
click at [1407, 240] on div "BR22 - Viamão" at bounding box center [1397, 243] width 232 height 27
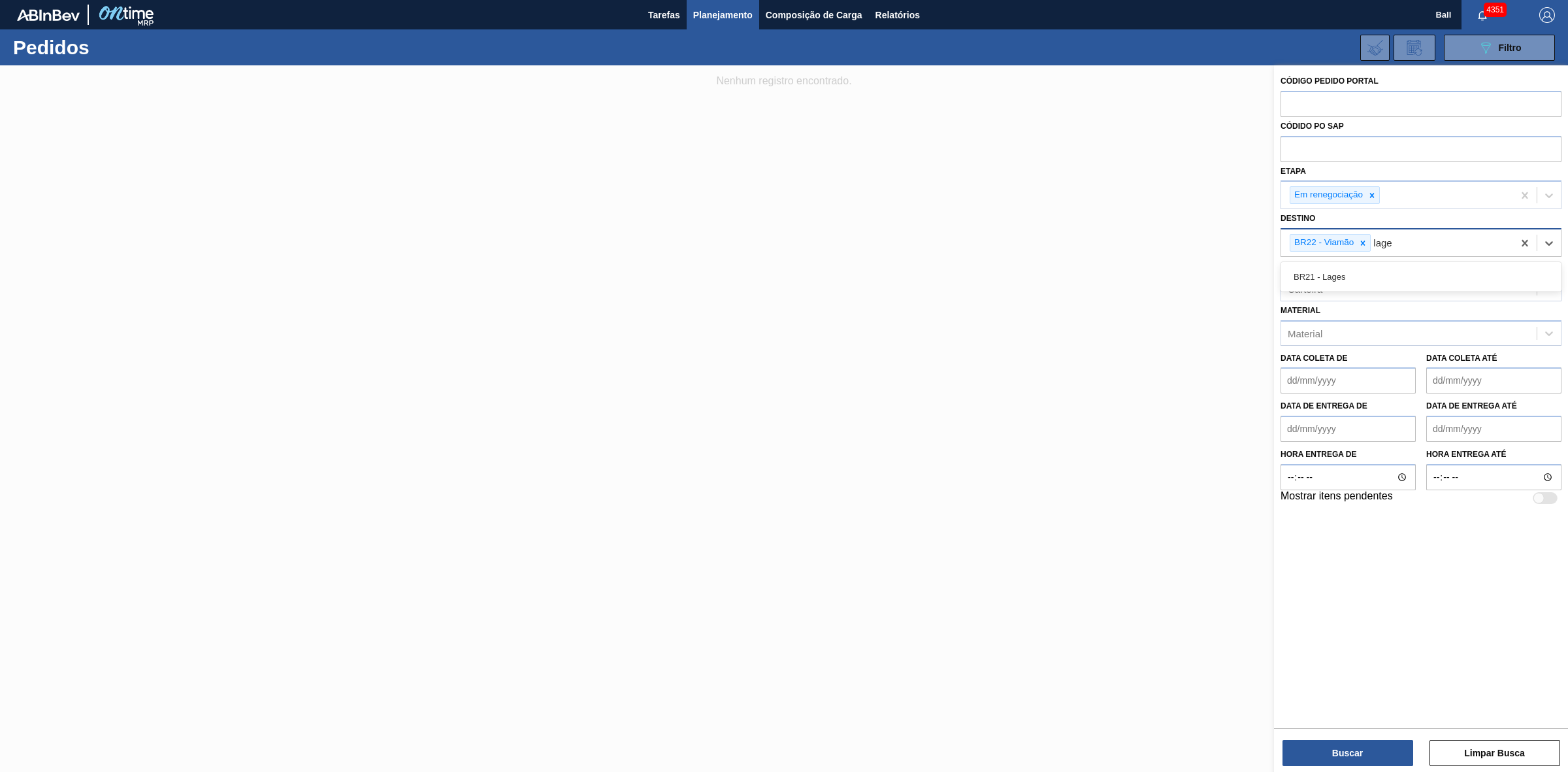
type input "lages"
type input "agud"
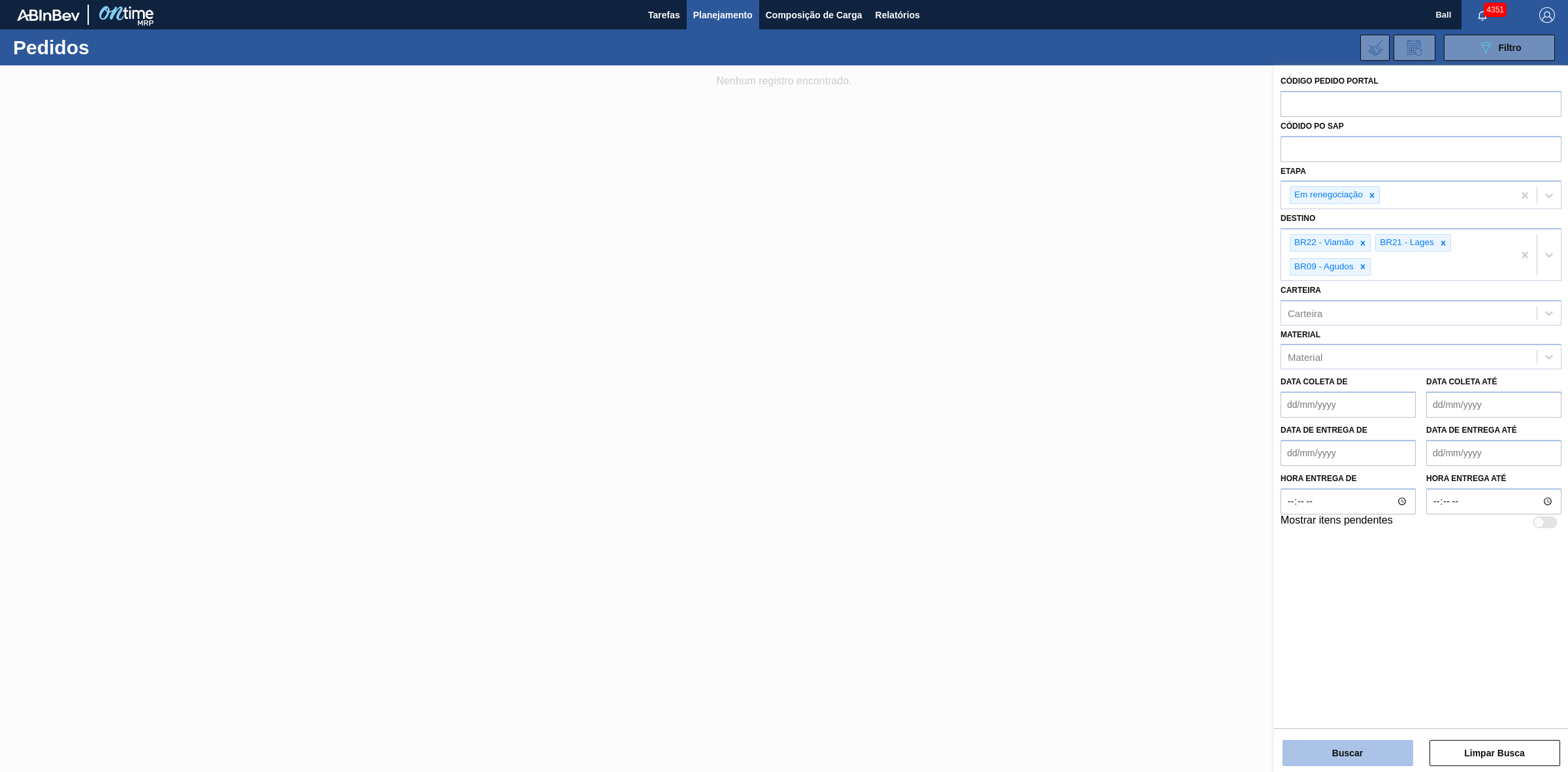
click at [1353, 756] on button "Buscar" at bounding box center [1348, 752] width 131 height 26
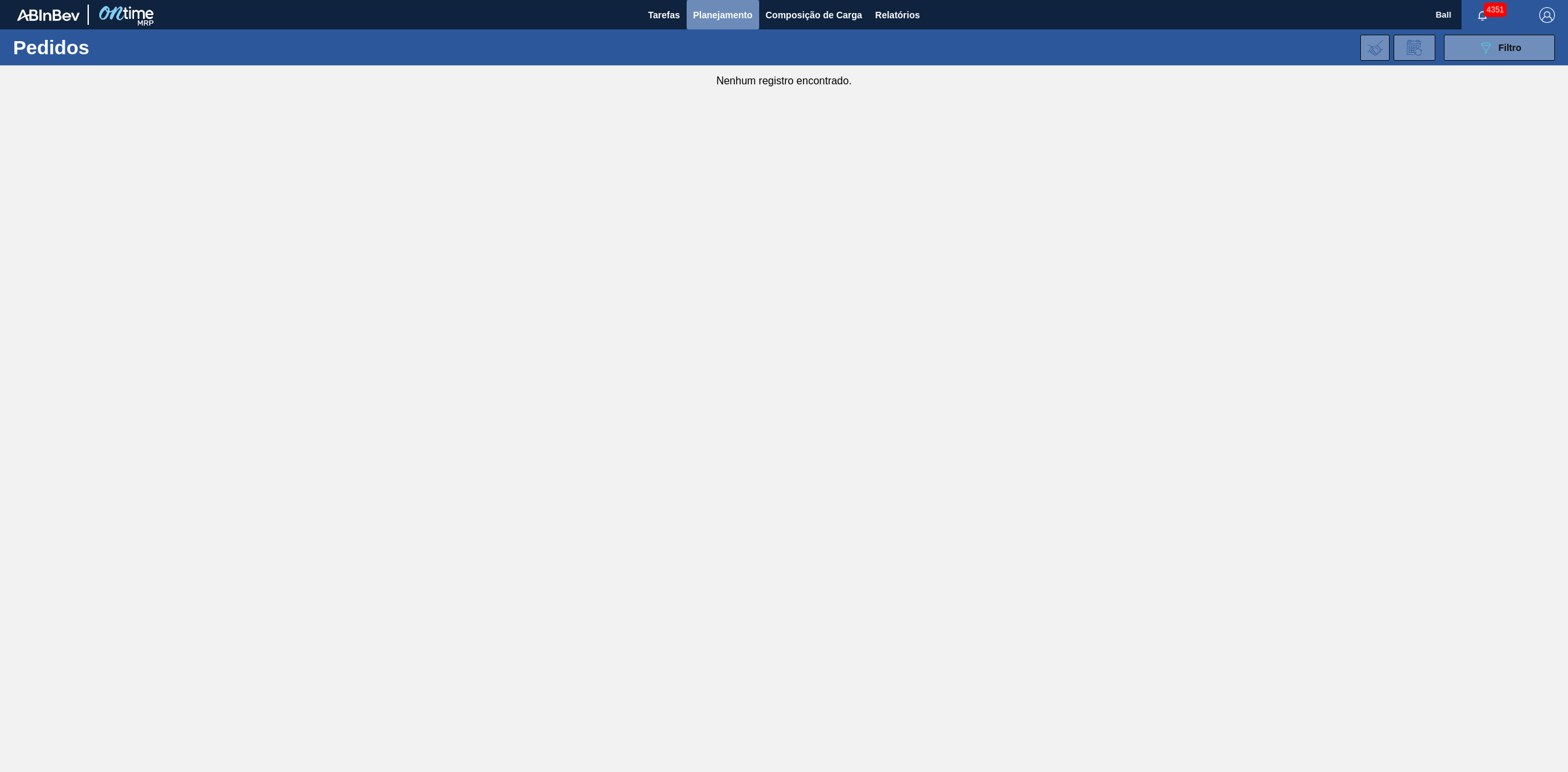
click at [743, 17] on span "Planejamento" at bounding box center [723, 14] width 59 height 15
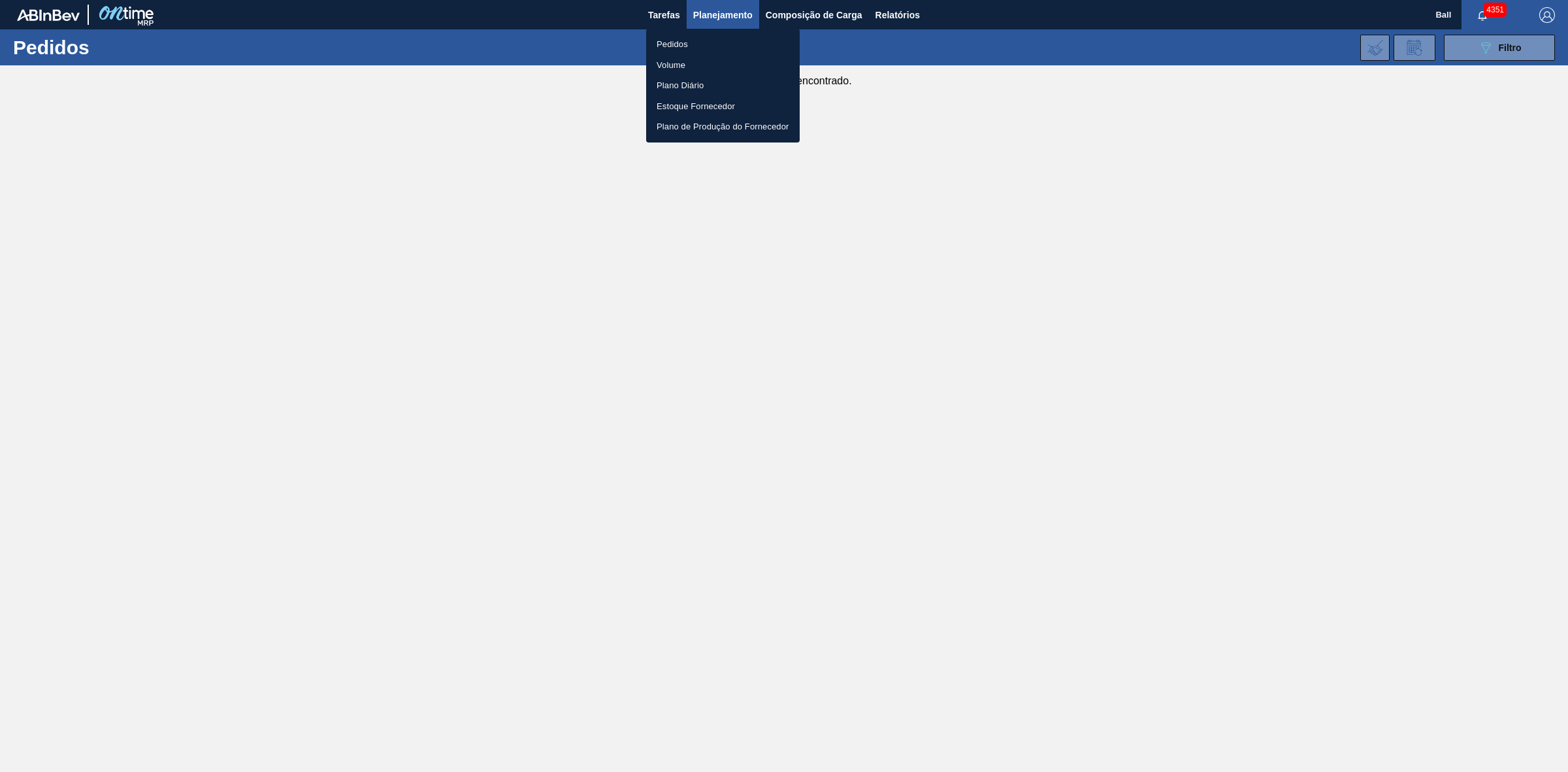
drag, startPoint x: 1416, startPoint y: 145, endPoint x: 815, endPoint y: 7, distance: 616.6
click at [1415, 145] on div at bounding box center [784, 386] width 1568 height 772
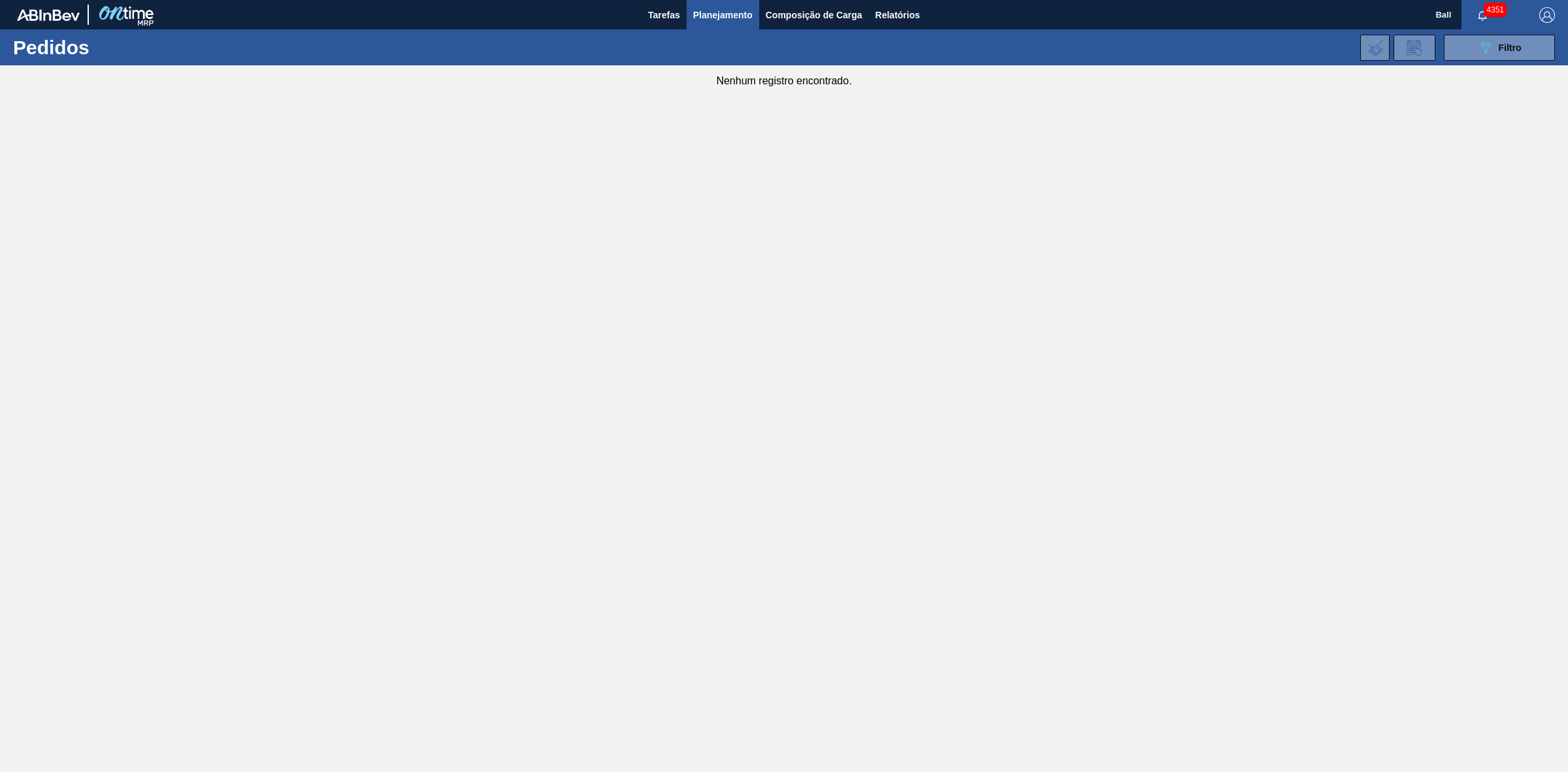
click at [738, 7] on span "Planejamento" at bounding box center [723, 14] width 59 height 15
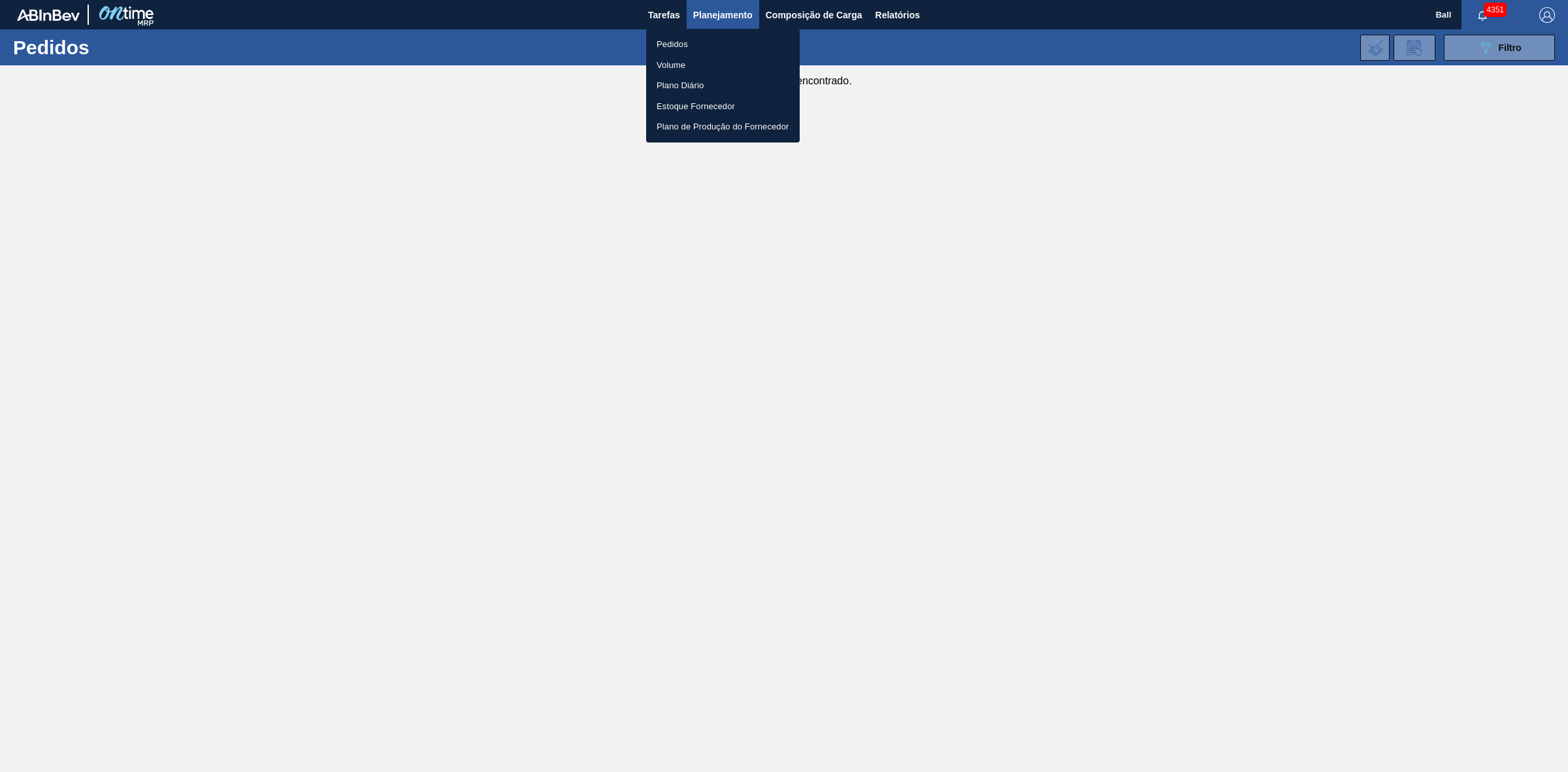
click at [674, 14] on div at bounding box center [784, 386] width 1568 height 772
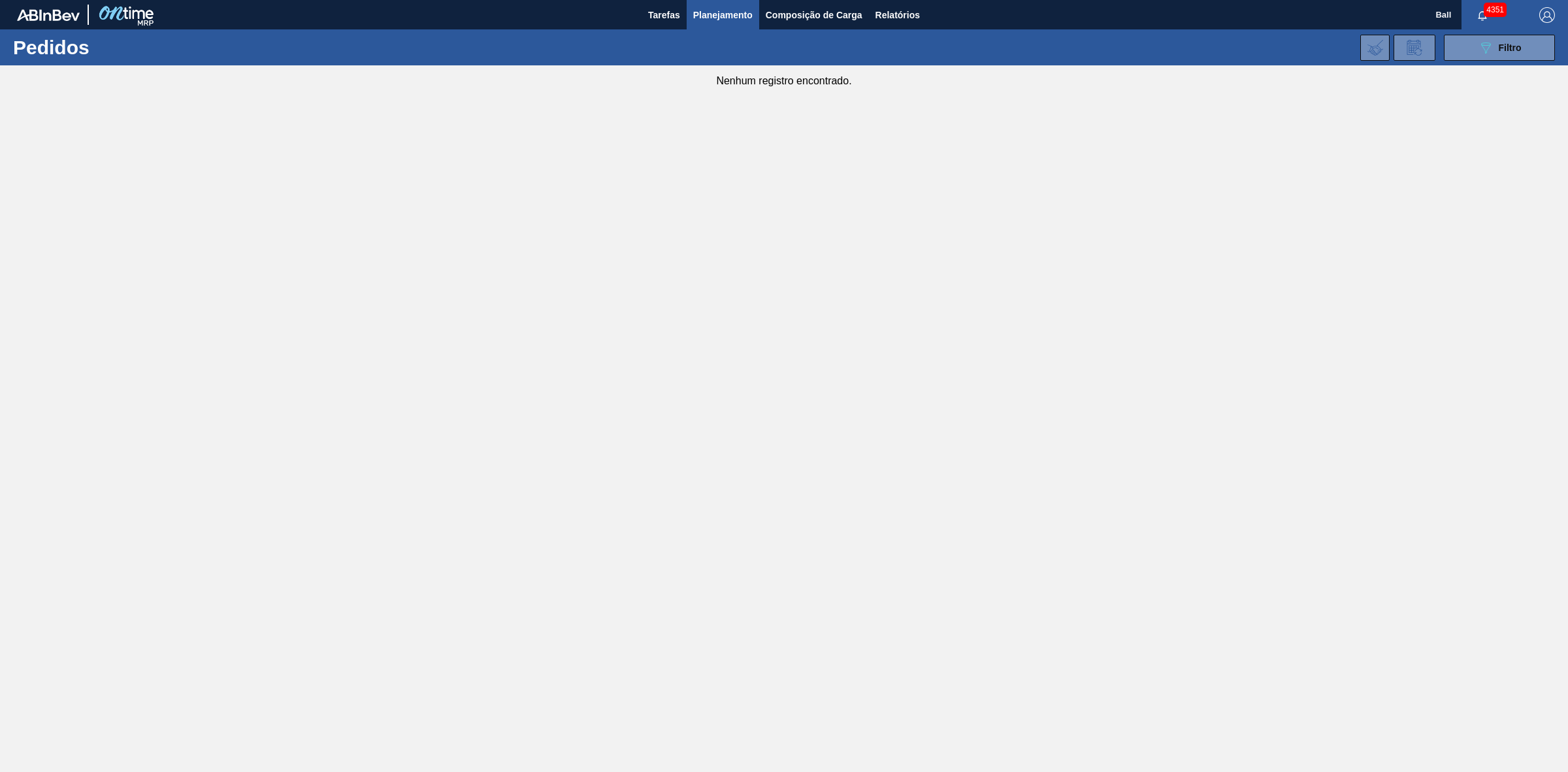
click at [737, 20] on span "Planejamento" at bounding box center [723, 14] width 59 height 15
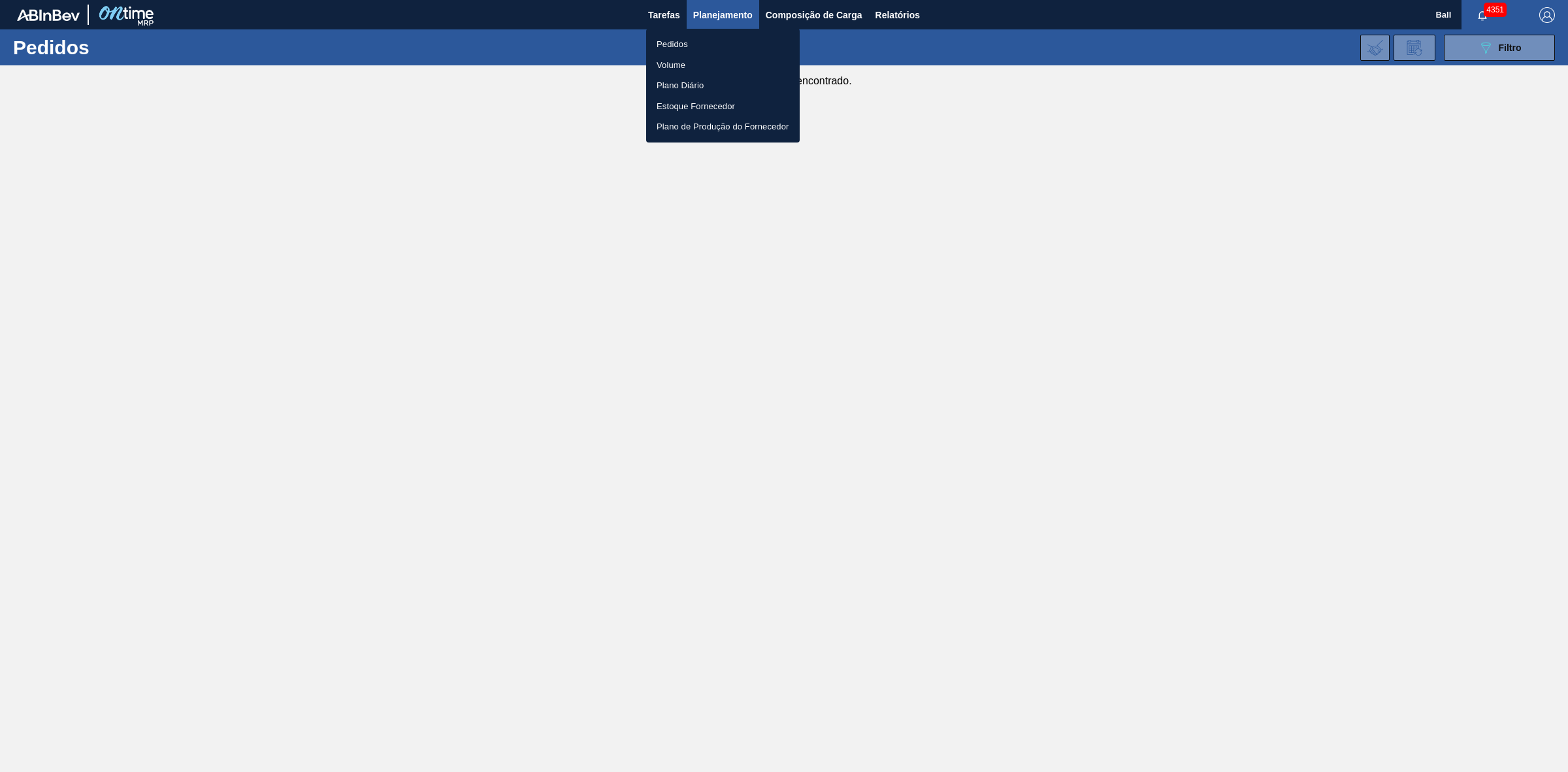
click at [673, 64] on li "Volume" at bounding box center [723, 65] width 154 height 21
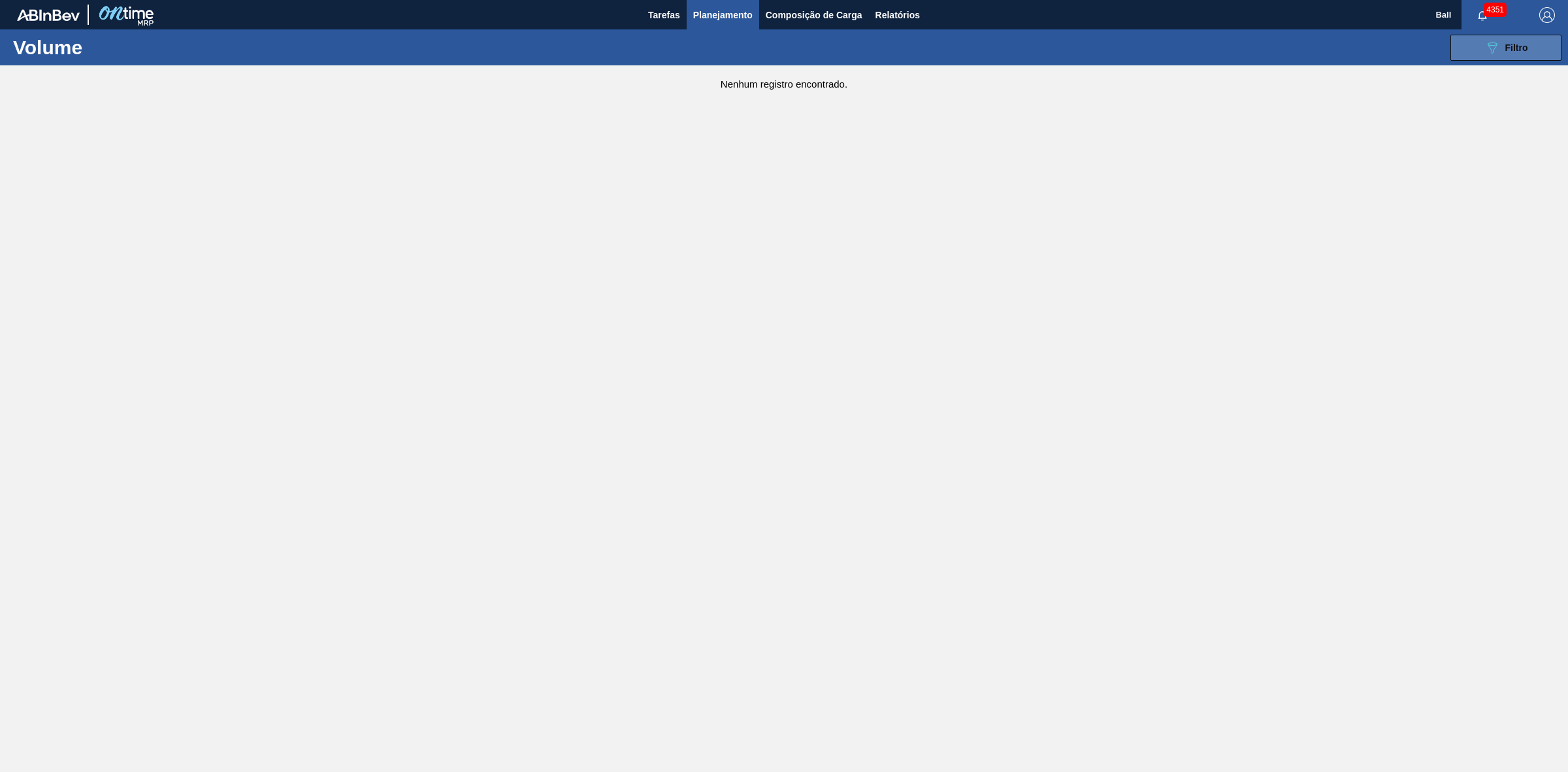
click at [1487, 40] on icon "089F7B8B-B2A5-4AFE-B5C0-19BA573D28AC" at bounding box center [1492, 48] width 15 height 15
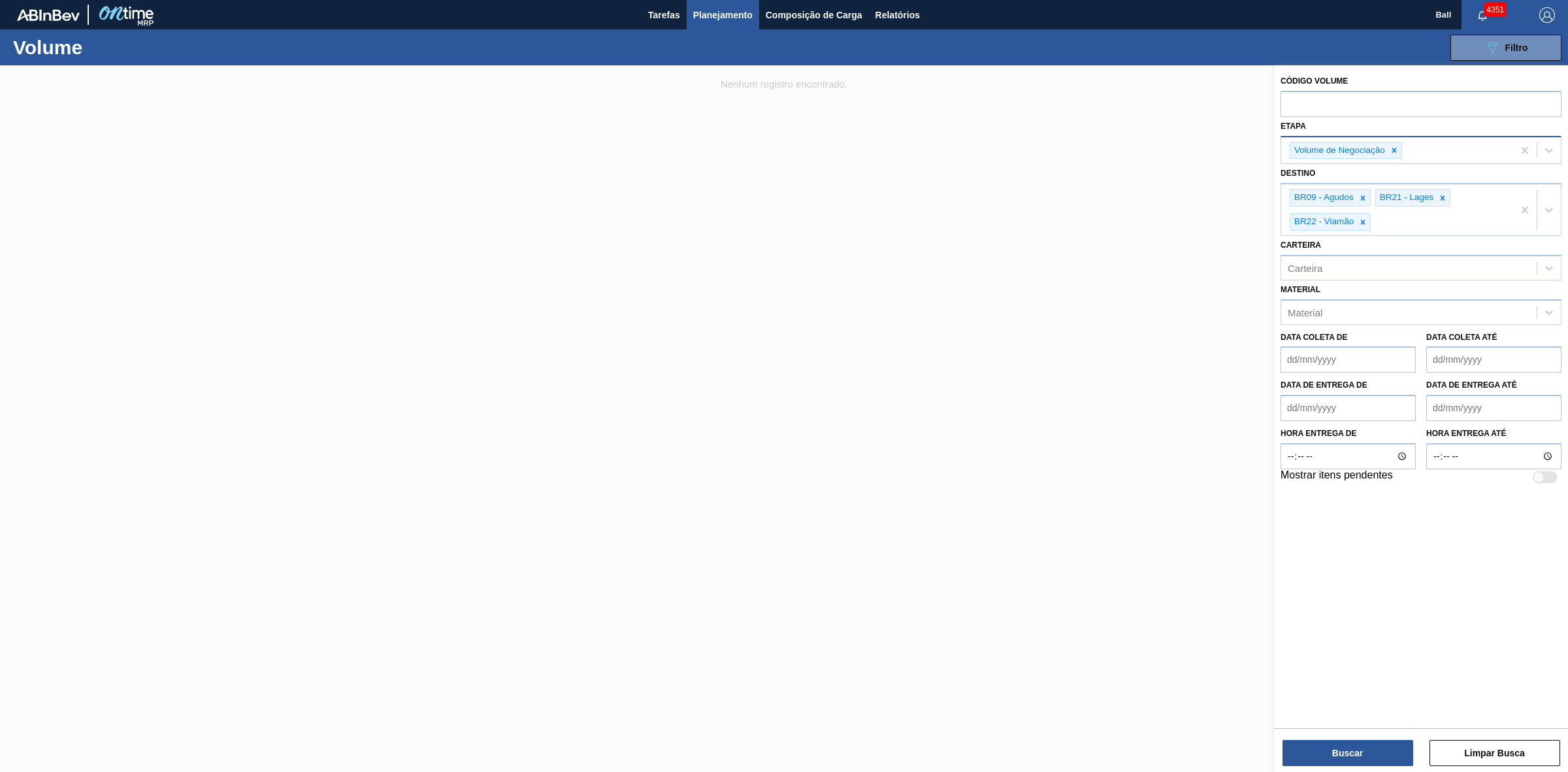
click at [1468, 155] on div "Volume de Negociação" at bounding box center [1397, 151] width 232 height 27
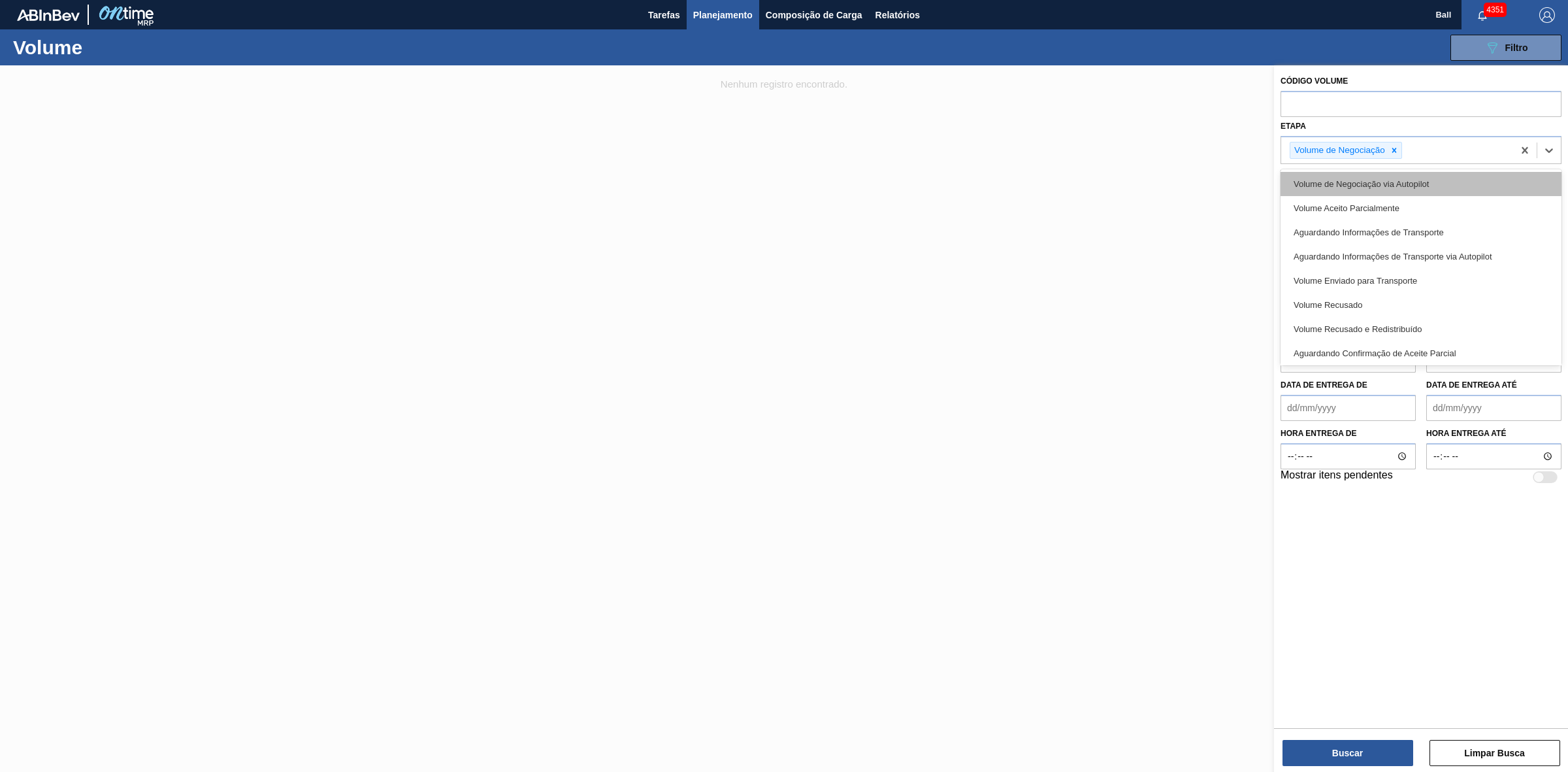
scroll to position [2, 0]
click at [1102, 234] on div at bounding box center [784, 451] width 1568 height 772
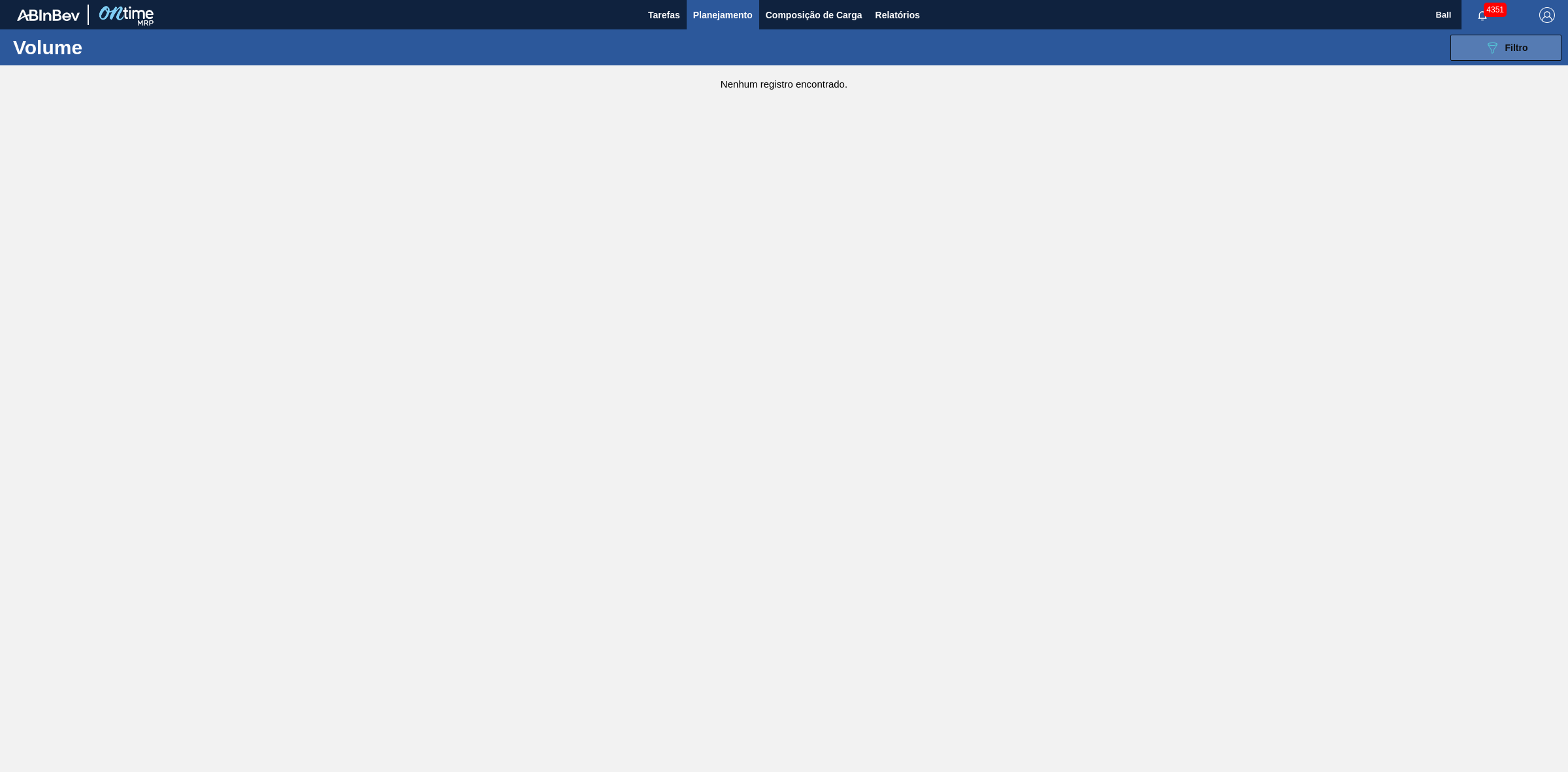
click at [1511, 43] on span "Filtro" at bounding box center [1517, 48] width 23 height 10
click at [749, 20] on span "Planejamento" at bounding box center [723, 14] width 59 height 15
click at [667, 18] on span "Tarefas" at bounding box center [664, 14] width 32 height 15
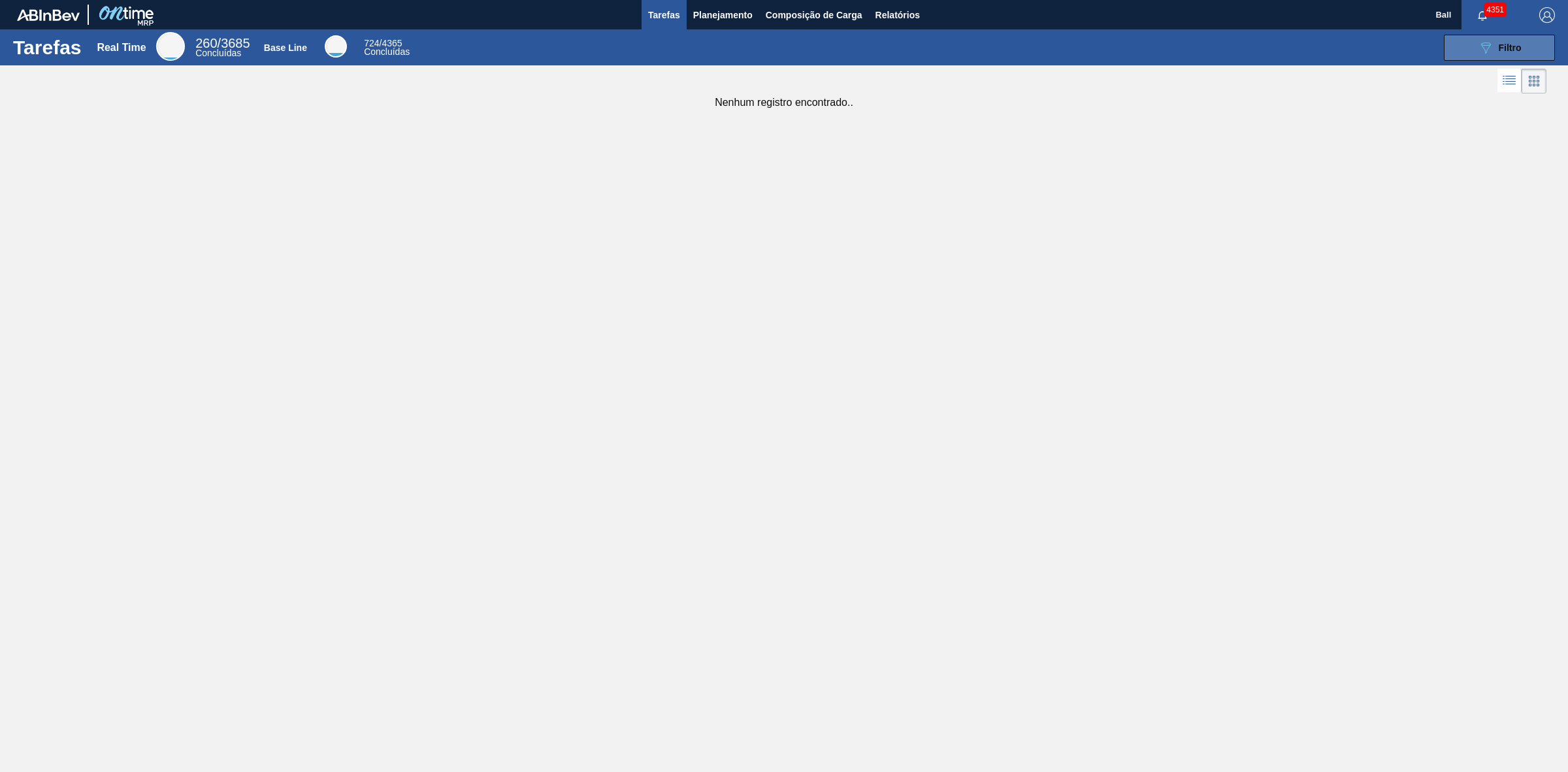
click at [1486, 42] on icon at bounding box center [1486, 48] width 10 height 11
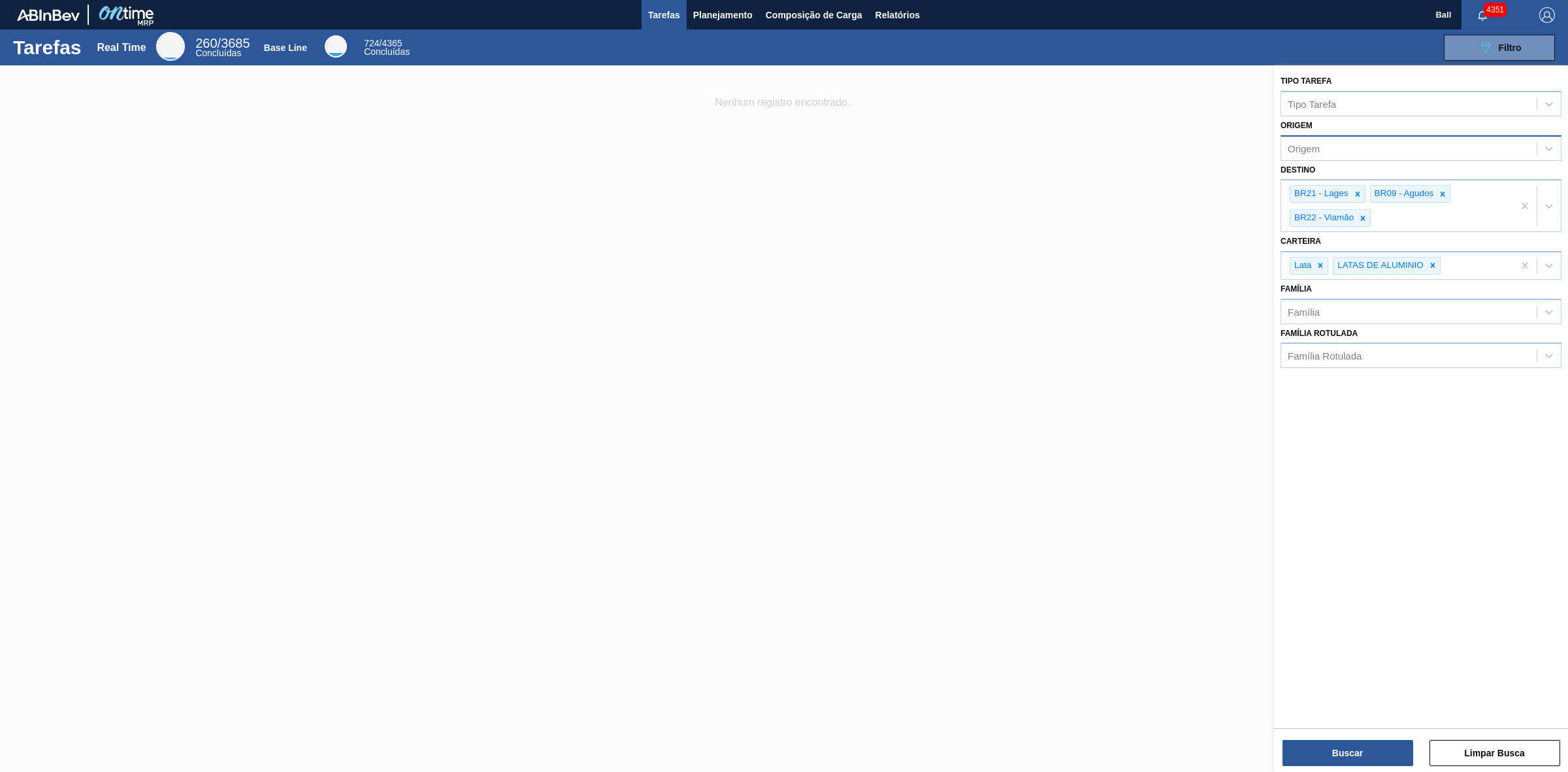
click at [1466, 141] on div "Origem" at bounding box center [1409, 148] width 256 height 19
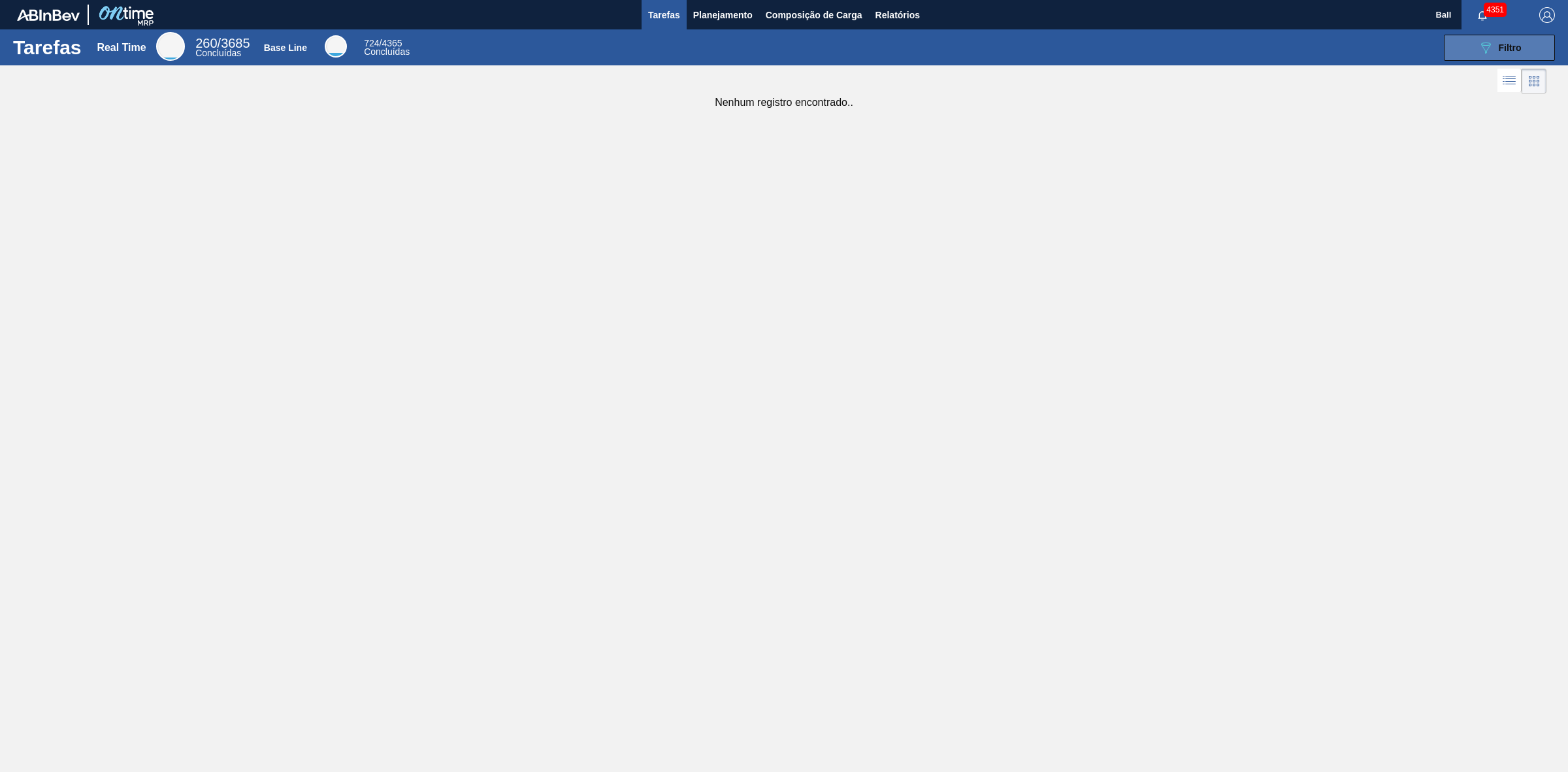
click at [1506, 43] on span "Filtro" at bounding box center [1510, 48] width 23 height 10
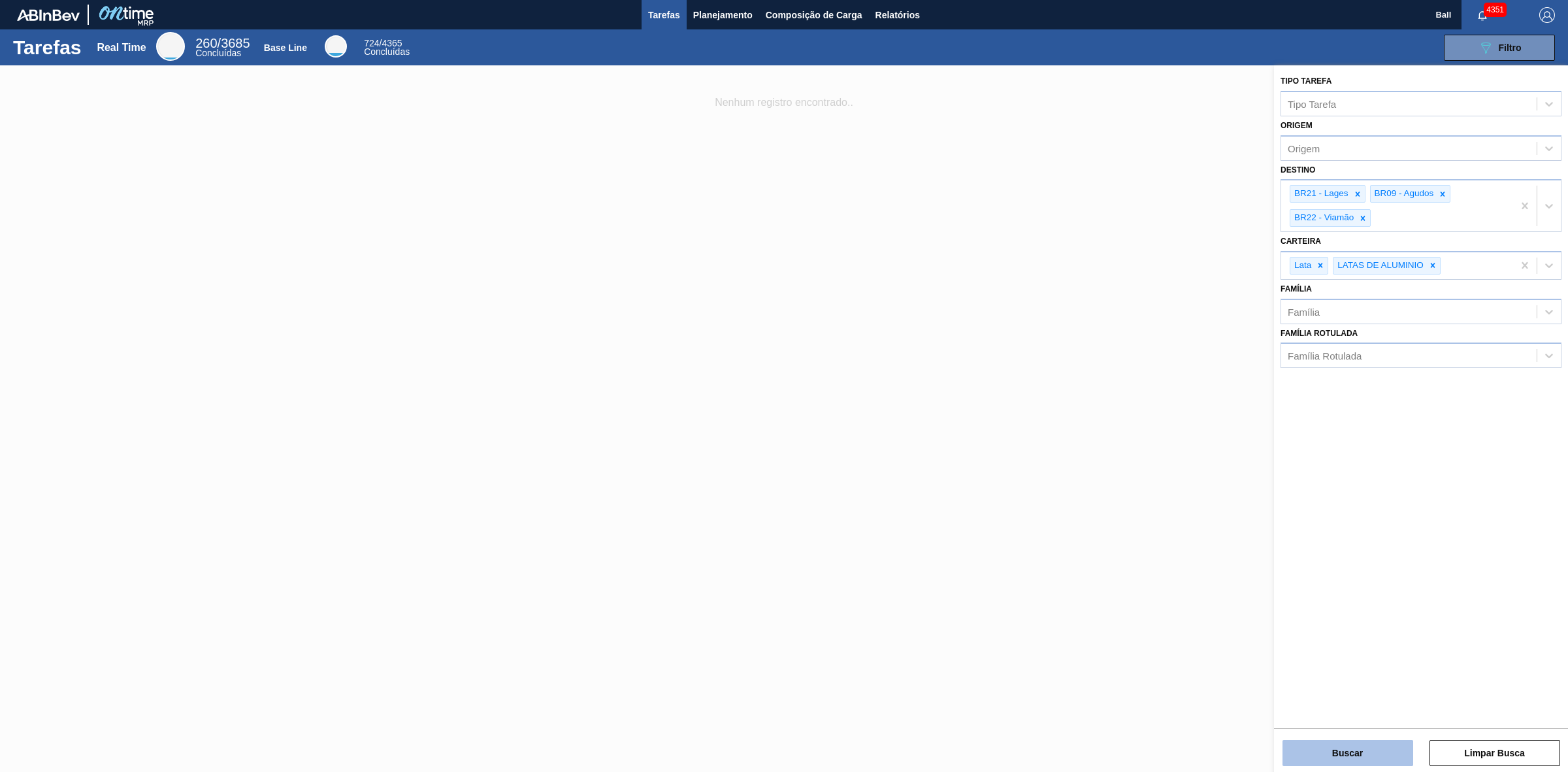
click at [1344, 749] on button "Buscar" at bounding box center [1348, 752] width 131 height 26
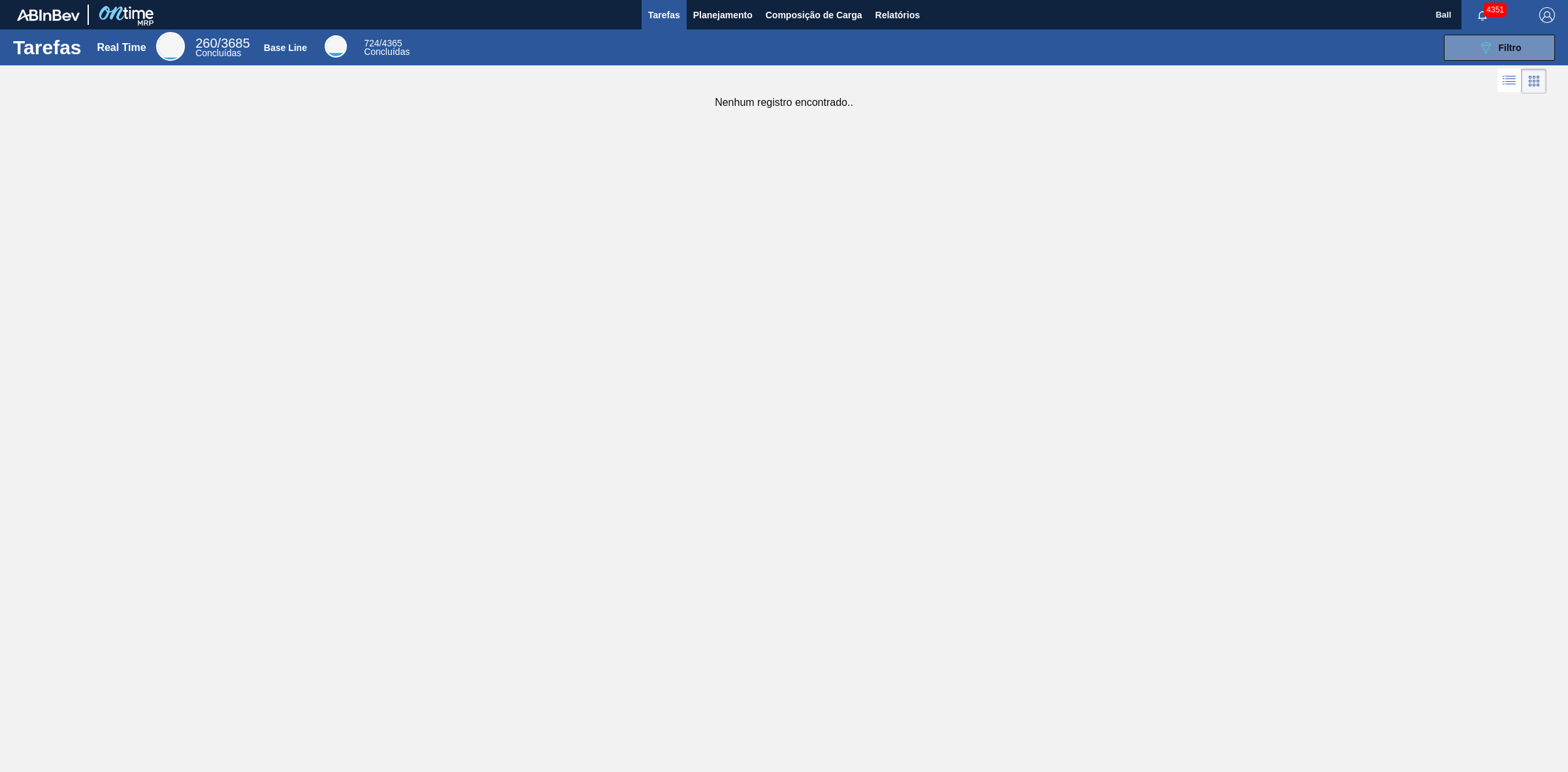
drag, startPoint x: 584, startPoint y: 297, endPoint x: 560, endPoint y: 256, distance: 47.5
click at [584, 297] on div "Tarefas Real Time 260 / 3685 Concluídas Base Line 724 / 4365 Concluídas 089F7B8…" at bounding box center [784, 371] width 1568 height 684
drag, startPoint x: 887, startPoint y: 237, endPoint x: 1034, endPoint y: 181, distance: 157.3
click at [890, 237] on div "Tarefas Real Time 260 / 3685 Concluídas Base Line 724 / 4365 Concluídas 089F7B8…" at bounding box center [784, 371] width 1568 height 684
